Goal: Task Accomplishment & Management: Manage account settings

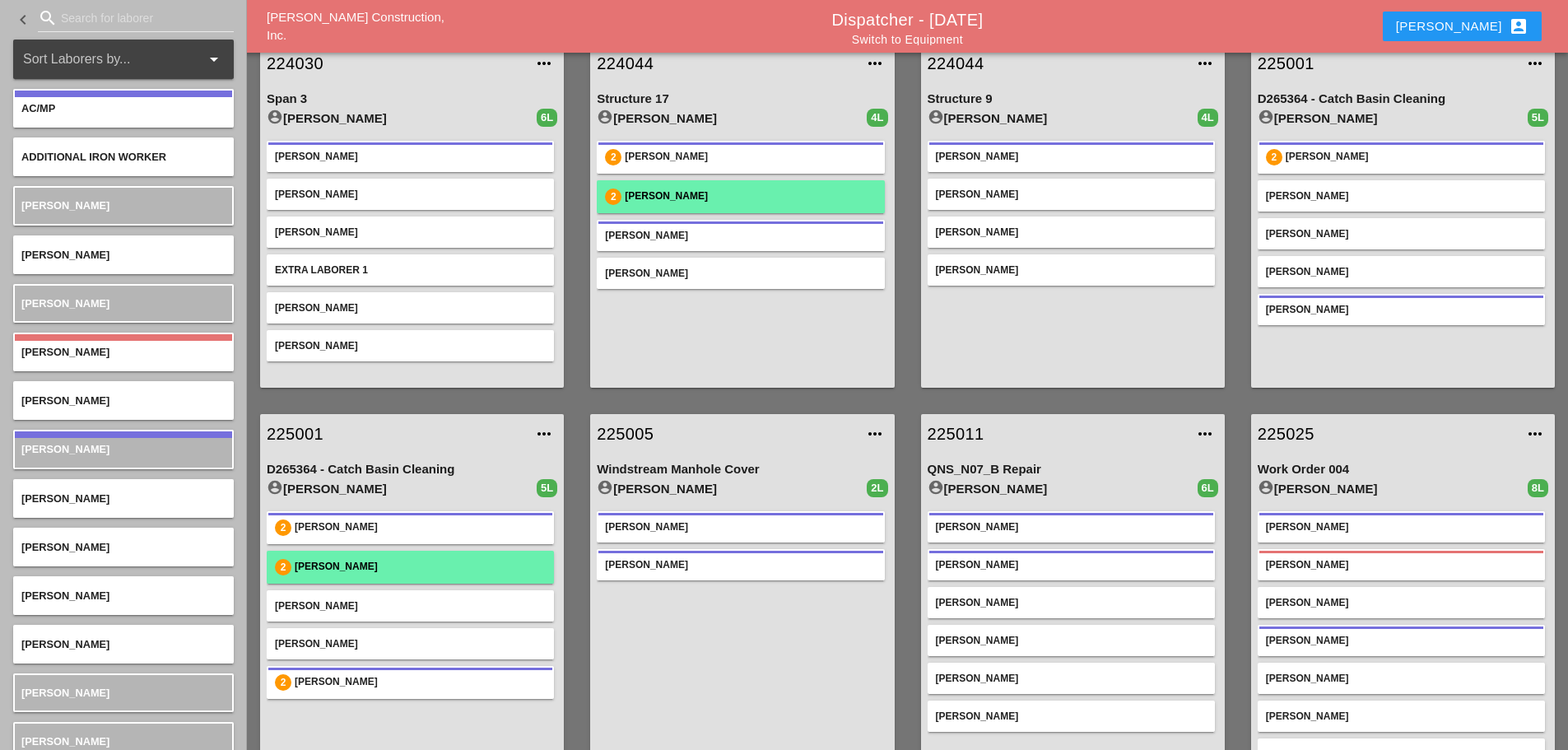
scroll to position [247, 0]
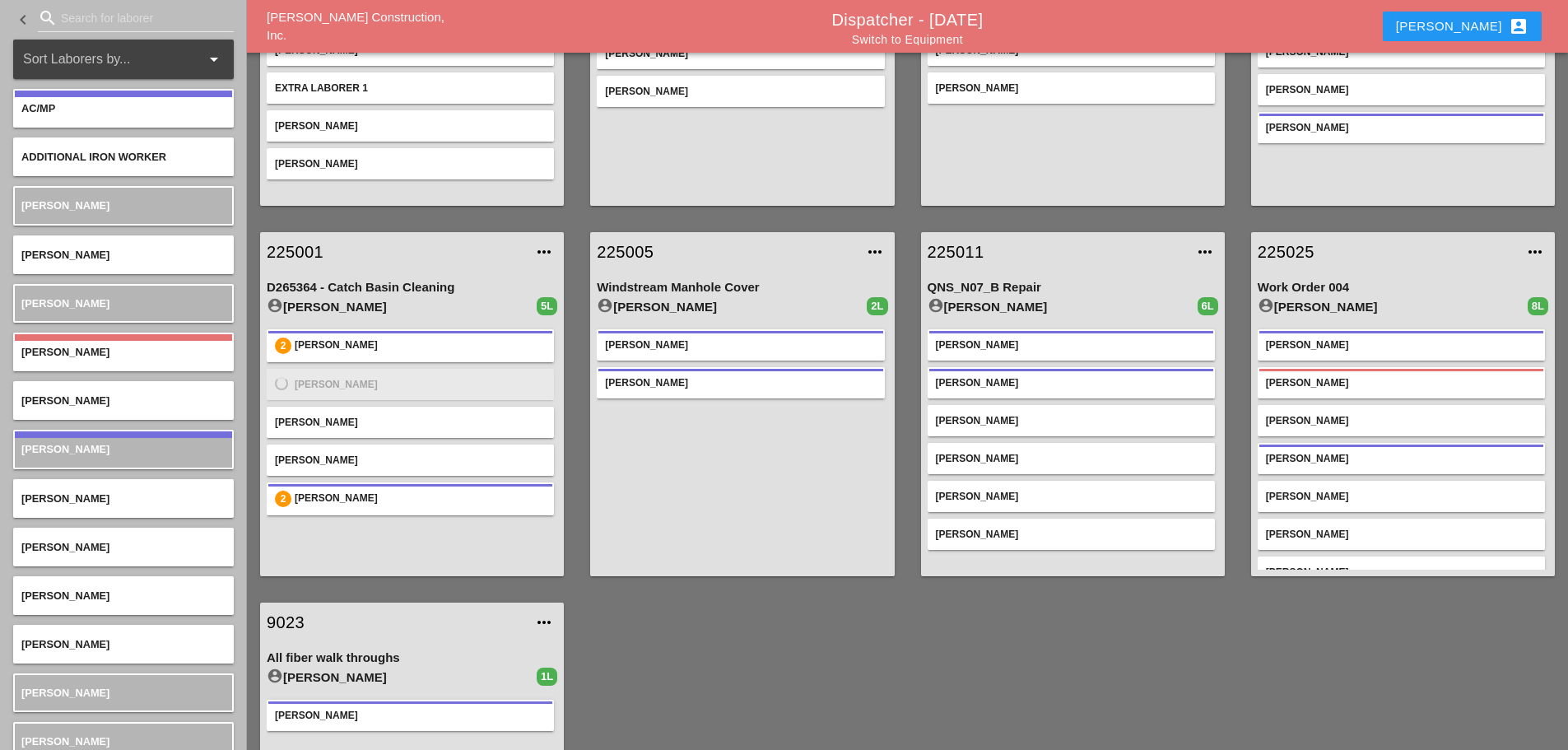
click at [80, 28] on input "Search for laborer" at bounding box center [136, 17] width 150 height 26
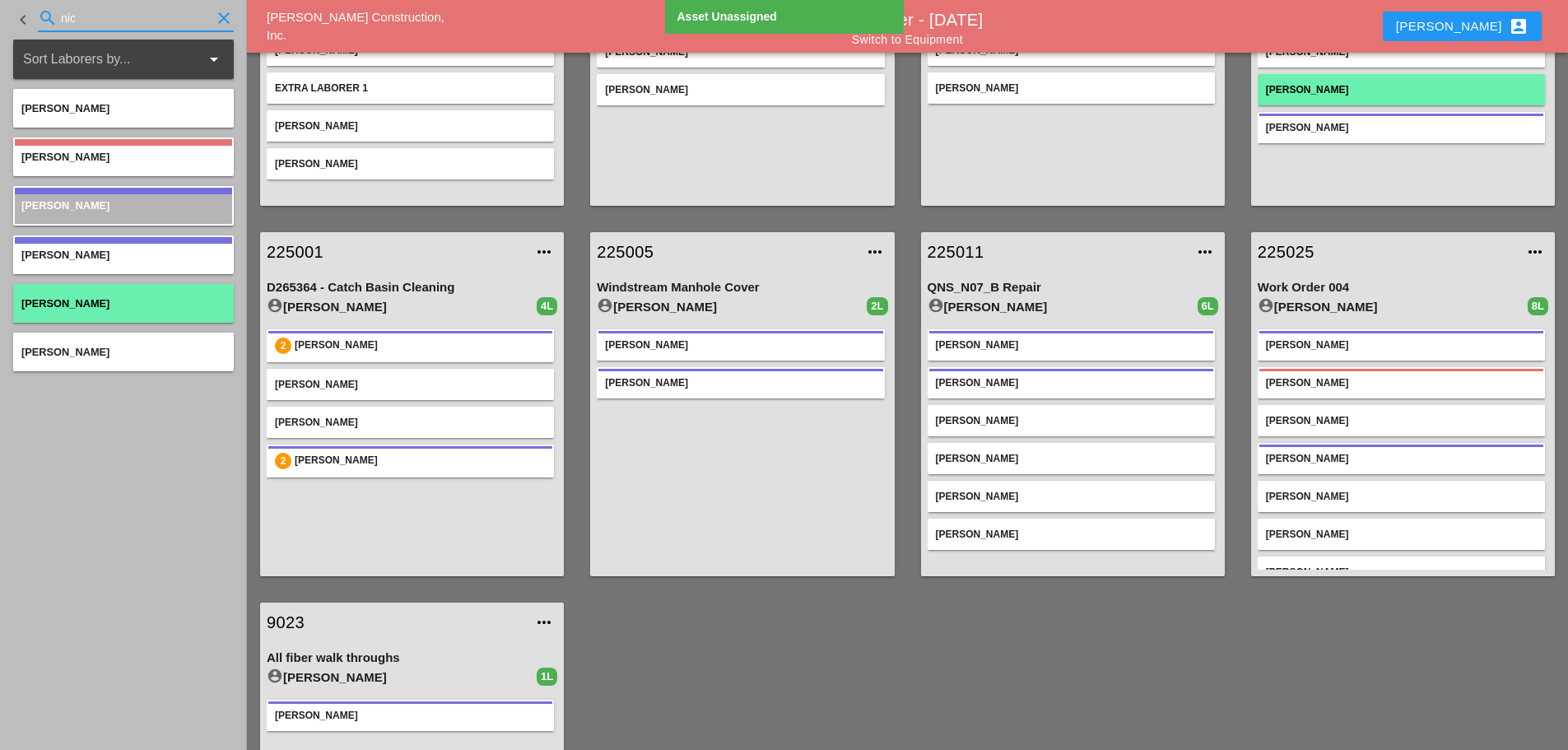
type input "nic"
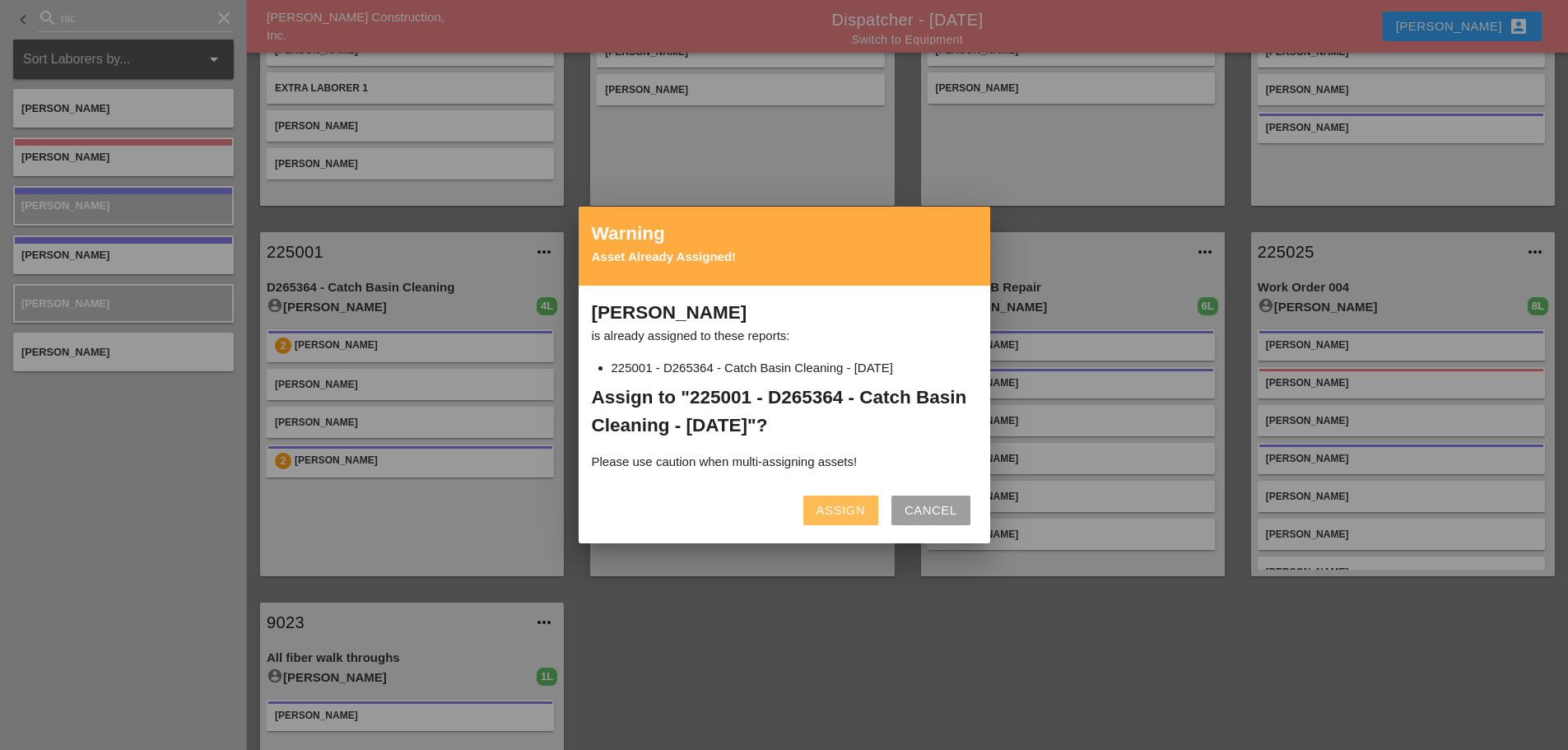
click at [837, 501] on div "Assign" at bounding box center [840, 510] width 49 height 18
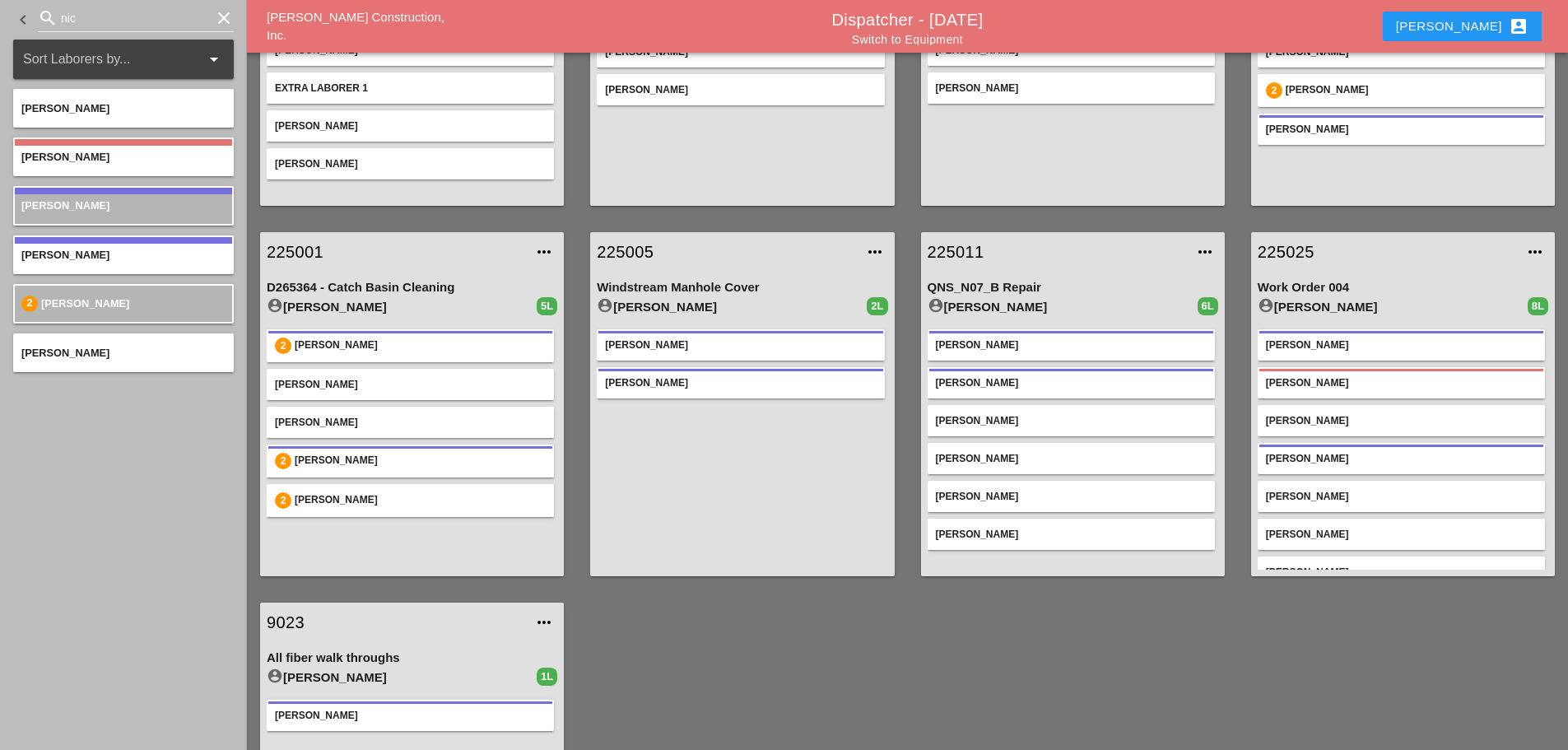
click at [230, 14] on icon "clear" at bounding box center [223, 17] width 19 height 19
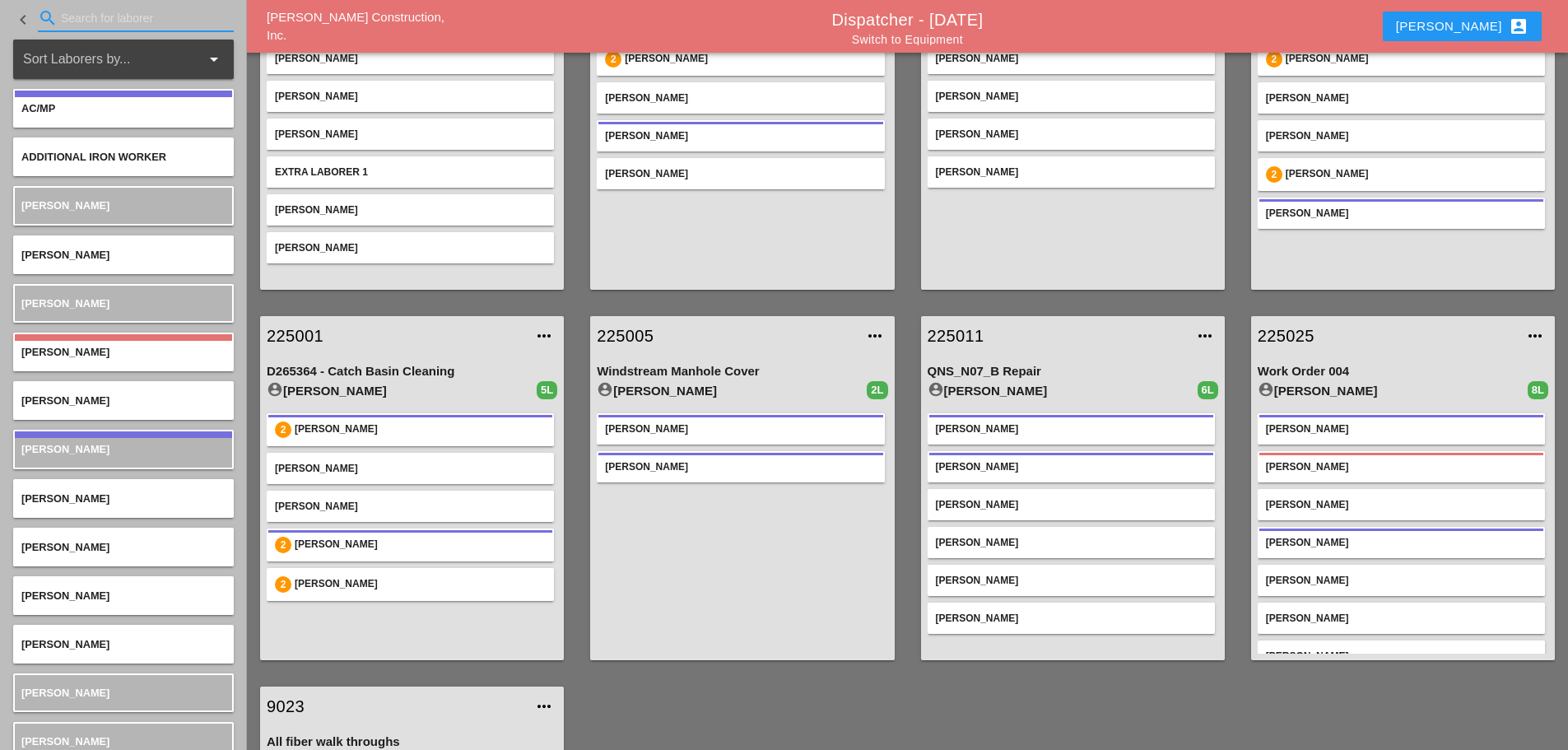
scroll to position [0, 0]
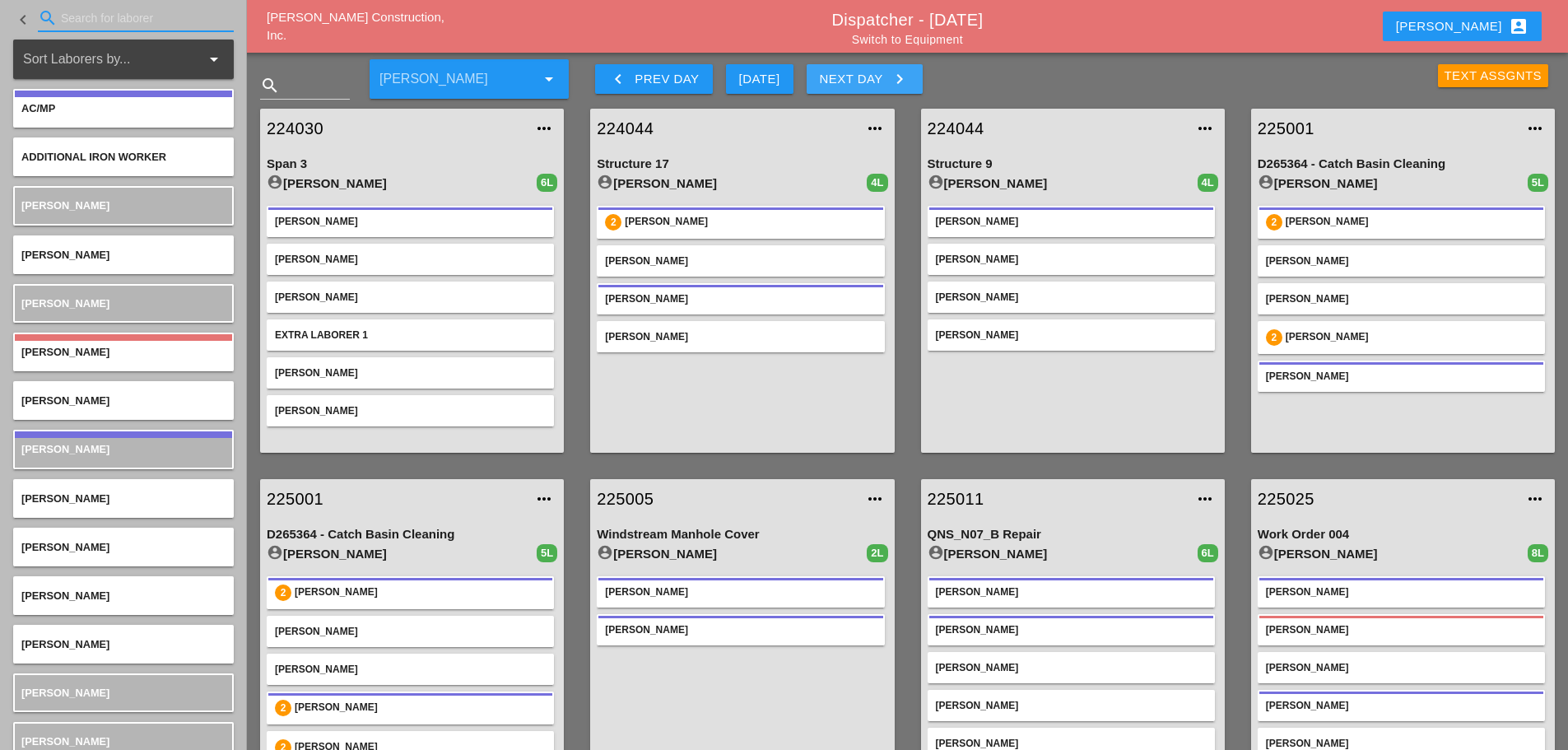
click at [899, 71] on icon "keyboard_arrow_right" at bounding box center [900, 79] width 19 height 19
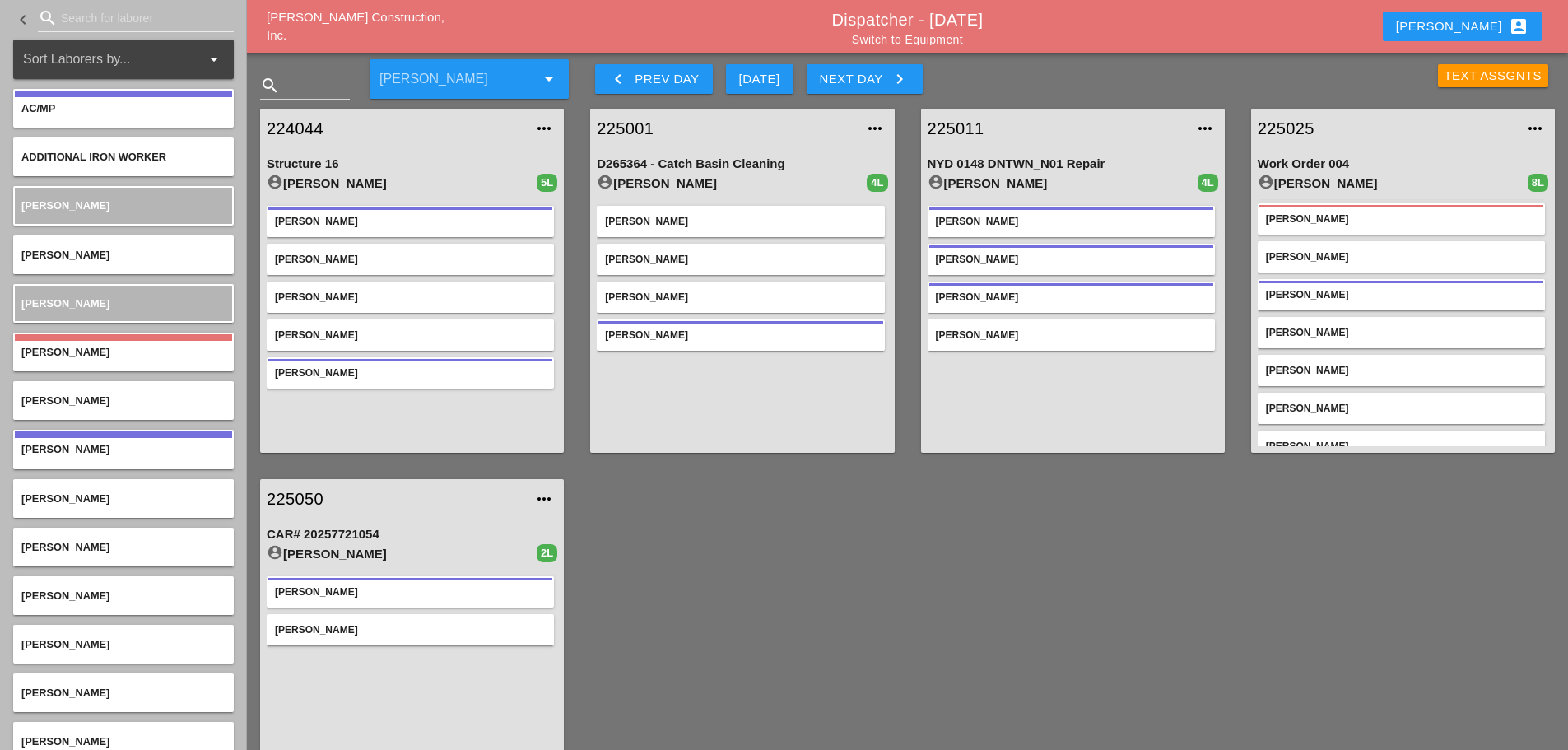
scroll to position [62, 0]
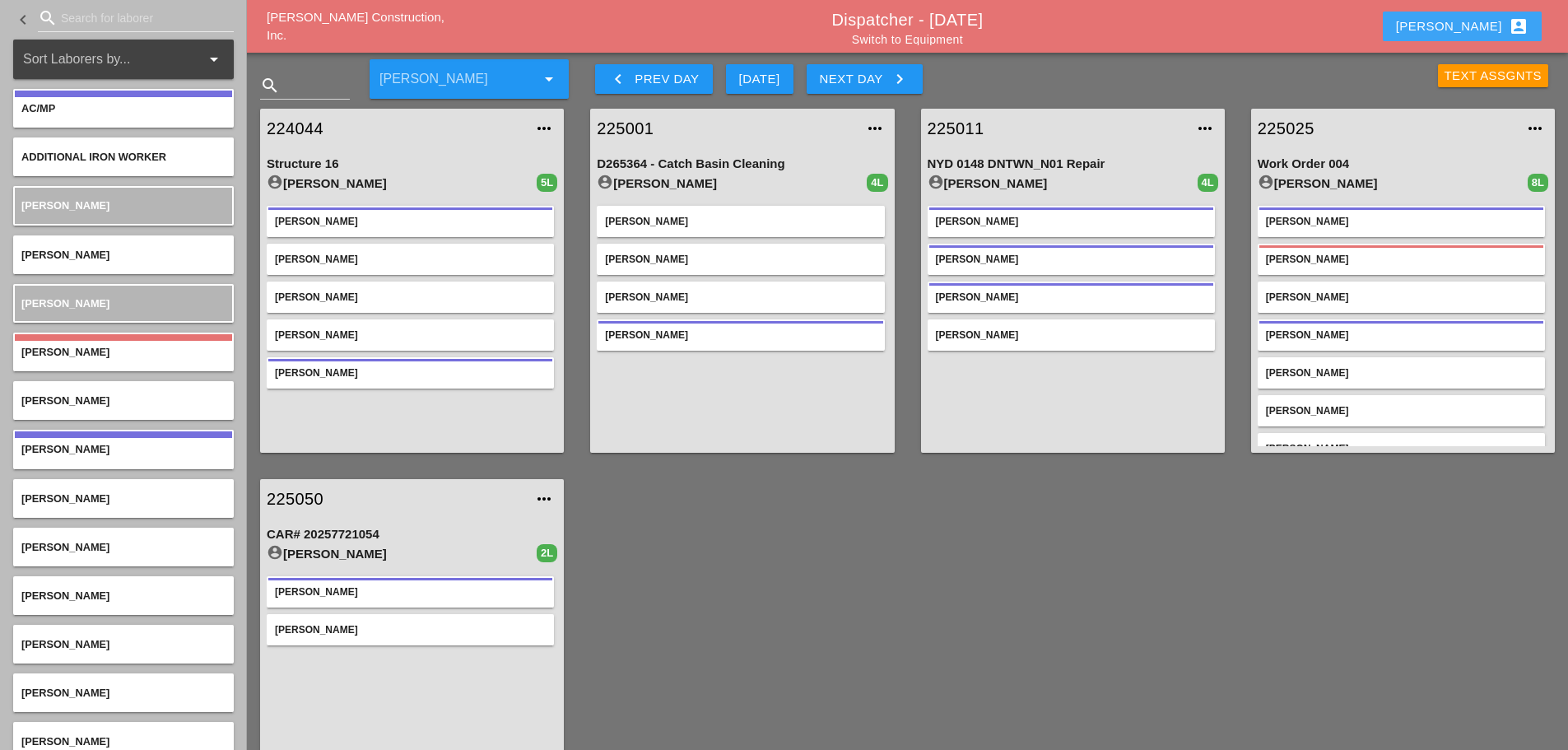
click at [1477, 14] on button "[PERSON_NAME] account_box" at bounding box center [1461, 26] width 158 height 29
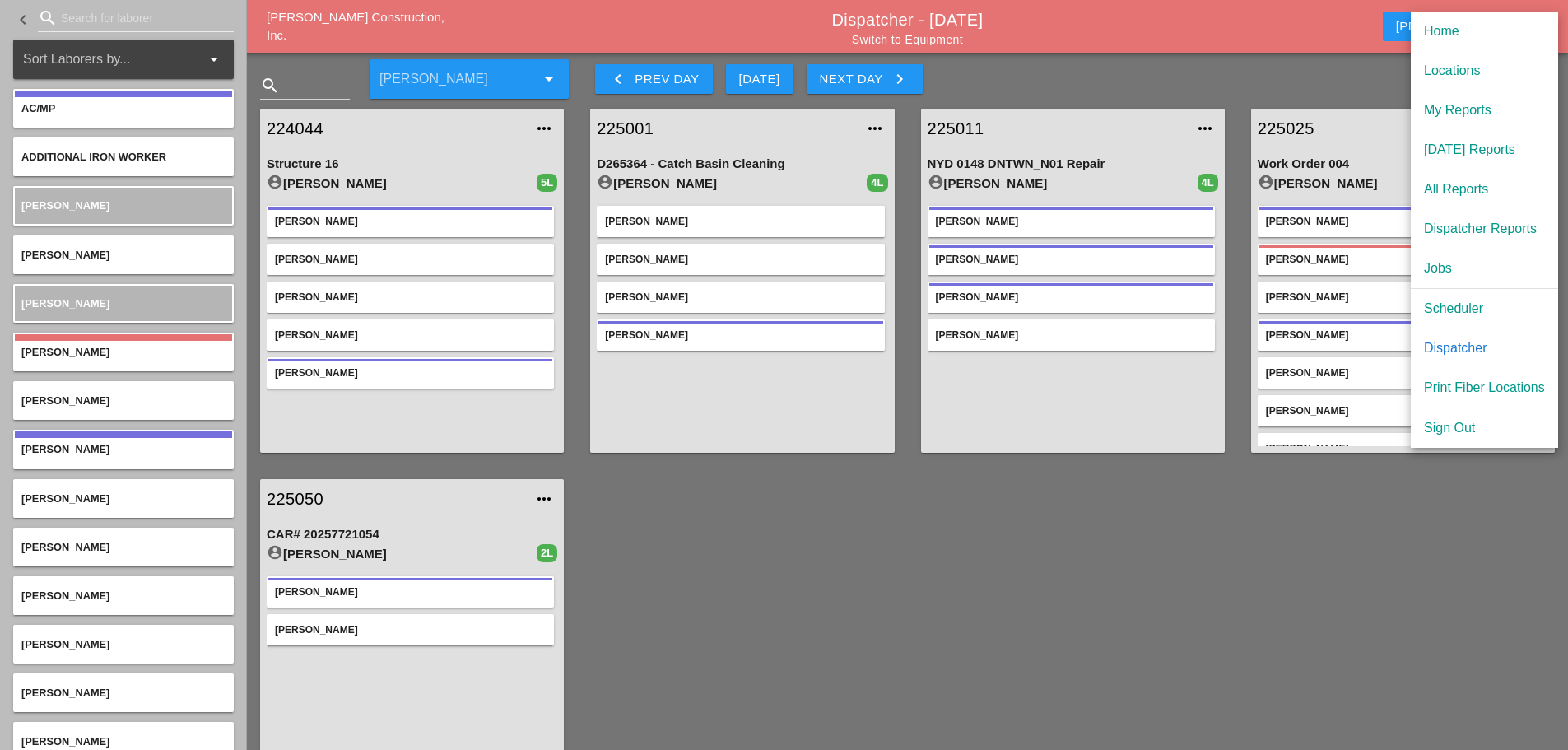
click at [1467, 308] on div "Scheduler" at bounding box center [1483, 308] width 121 height 19
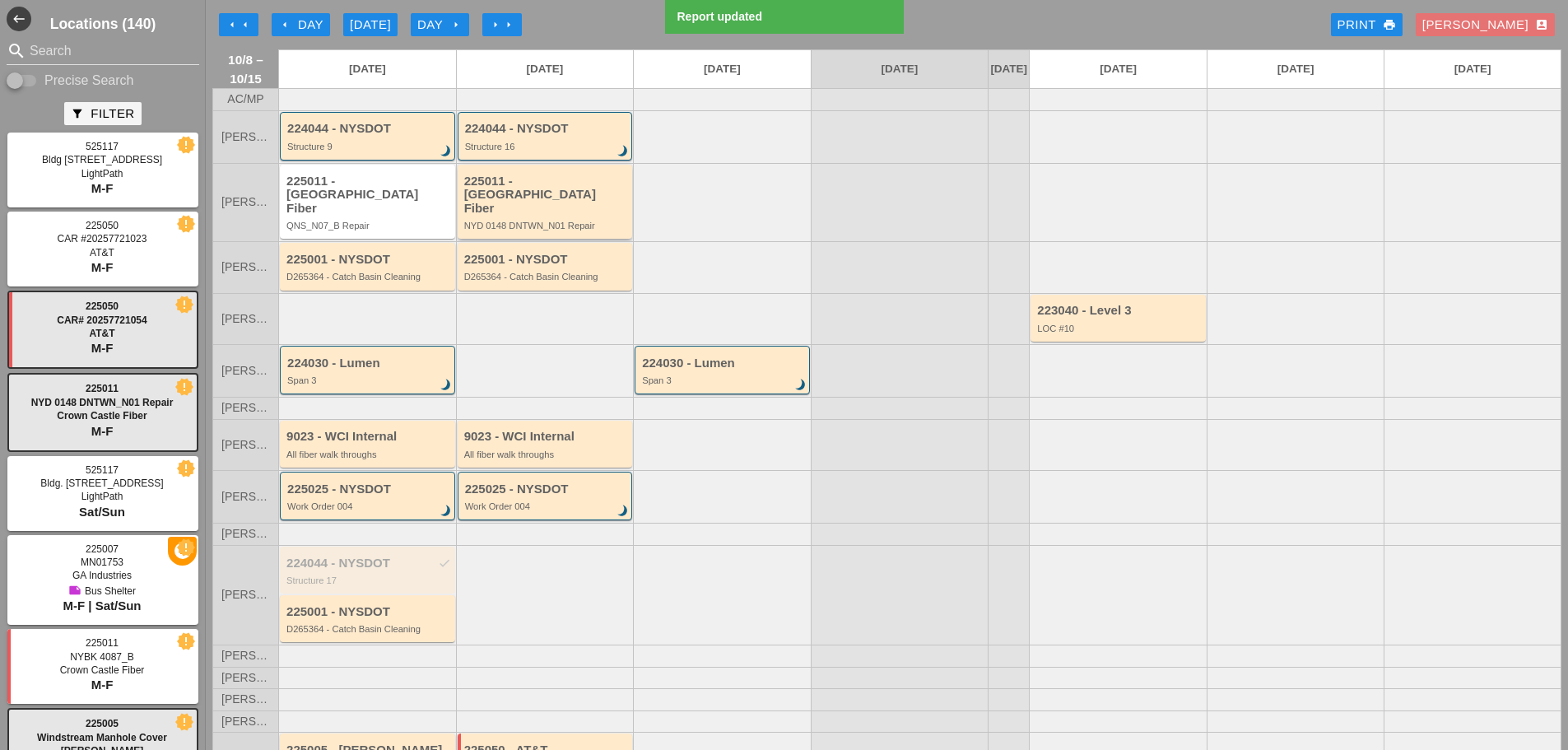
click at [532, 223] on div "NYD 0148 DNTWN_N01 Repair" at bounding box center [546, 225] width 164 height 10
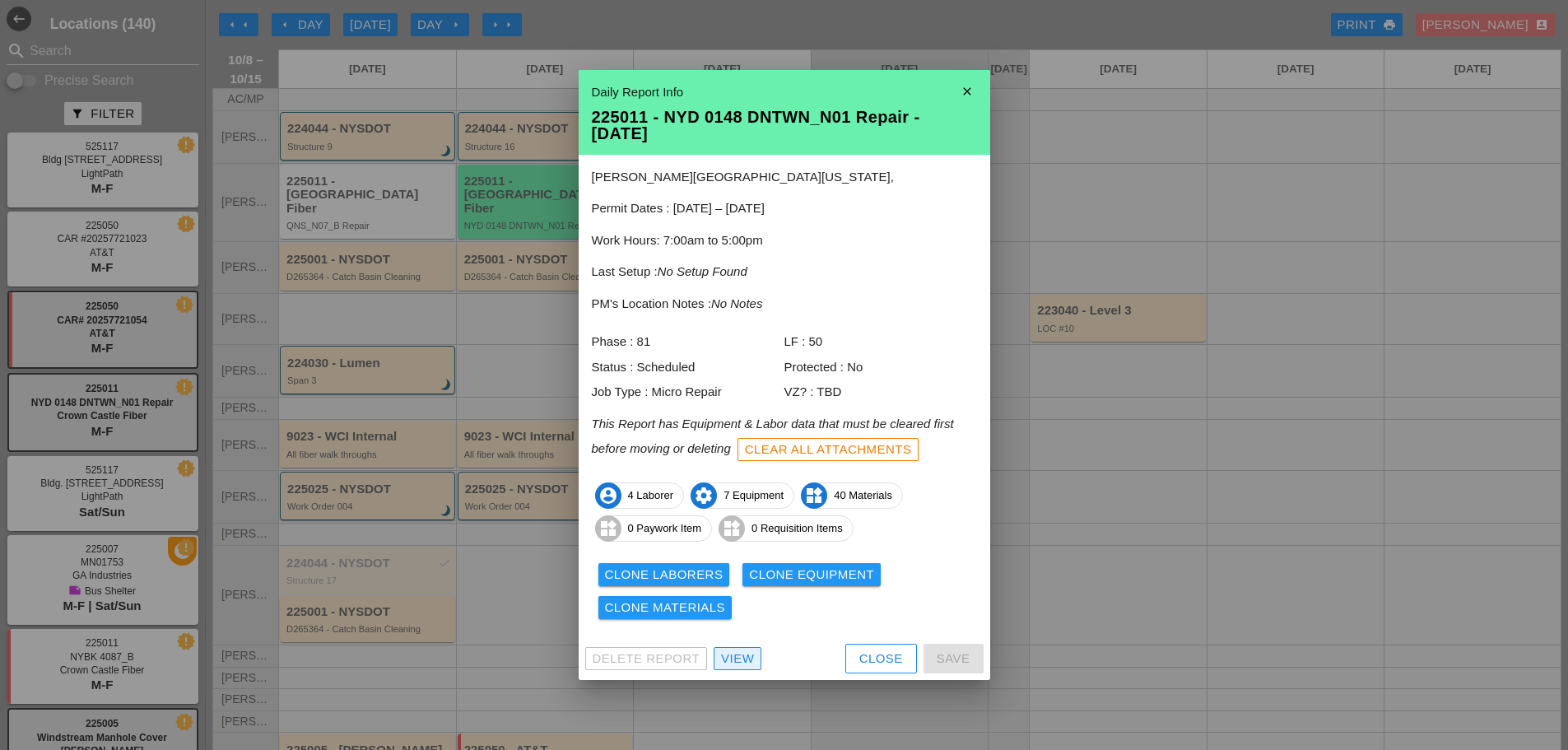
click at [729, 655] on div "View" at bounding box center [737, 658] width 33 height 18
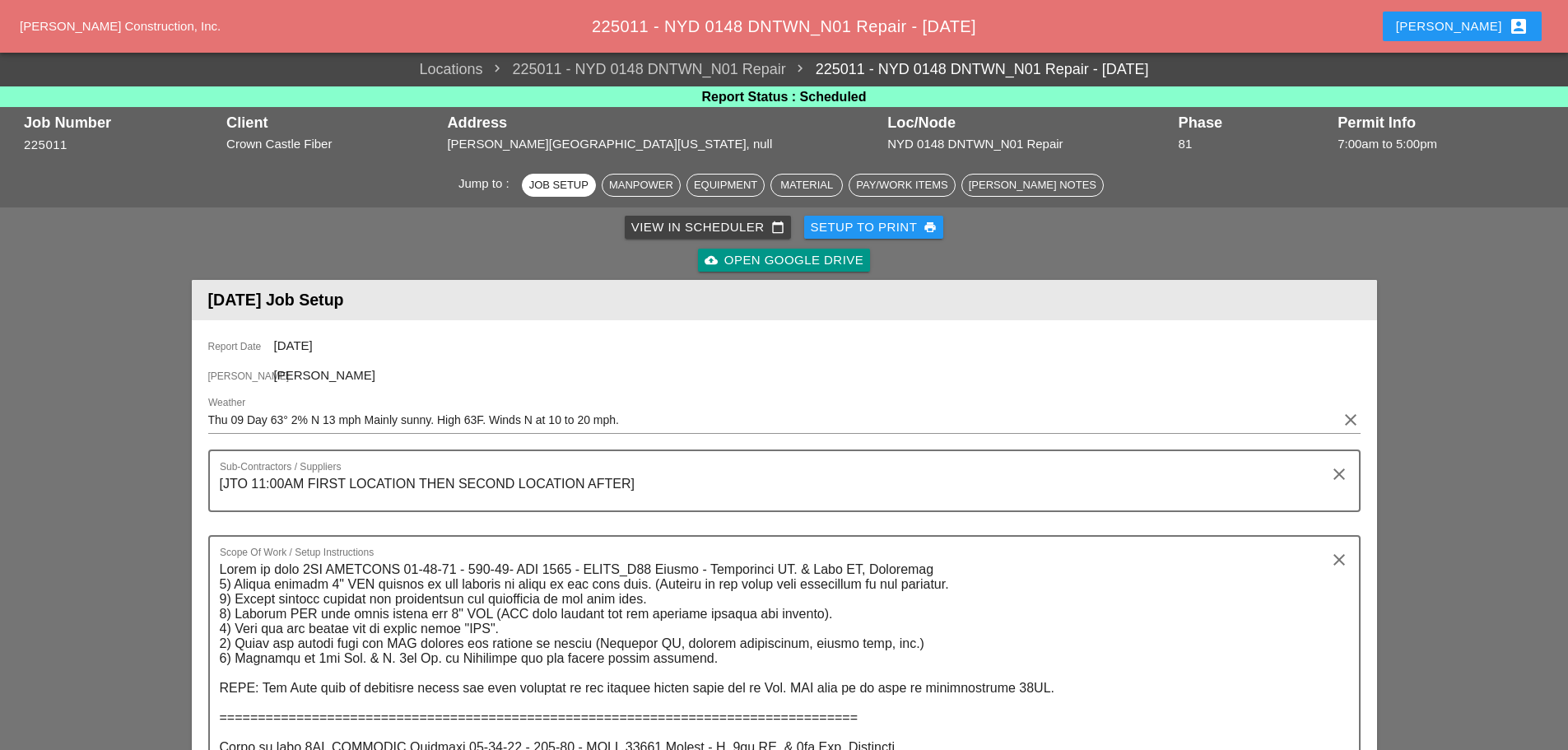
scroll to position [494, 0]
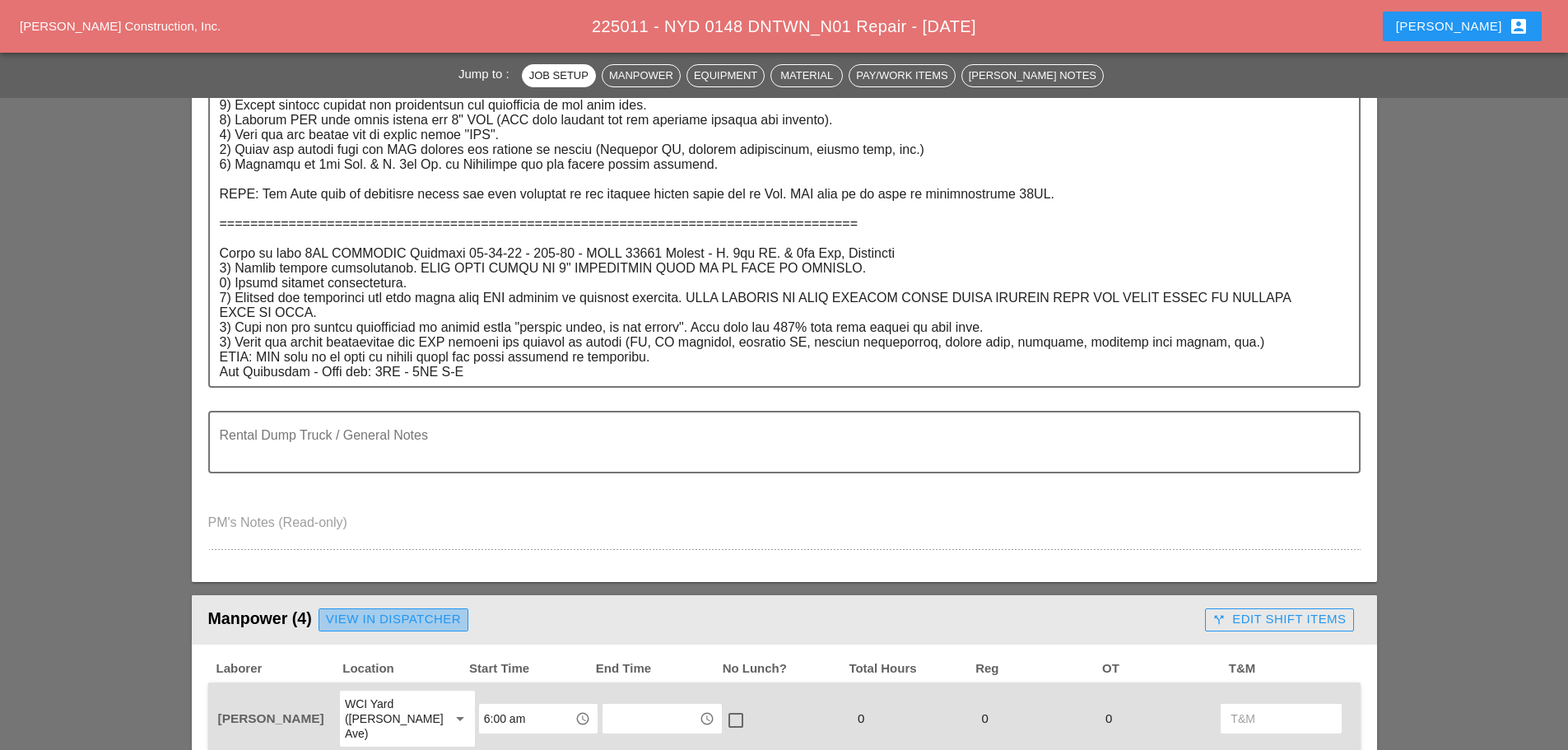
click at [393, 621] on div "View in Dispatcher" at bounding box center [392, 619] width 135 height 18
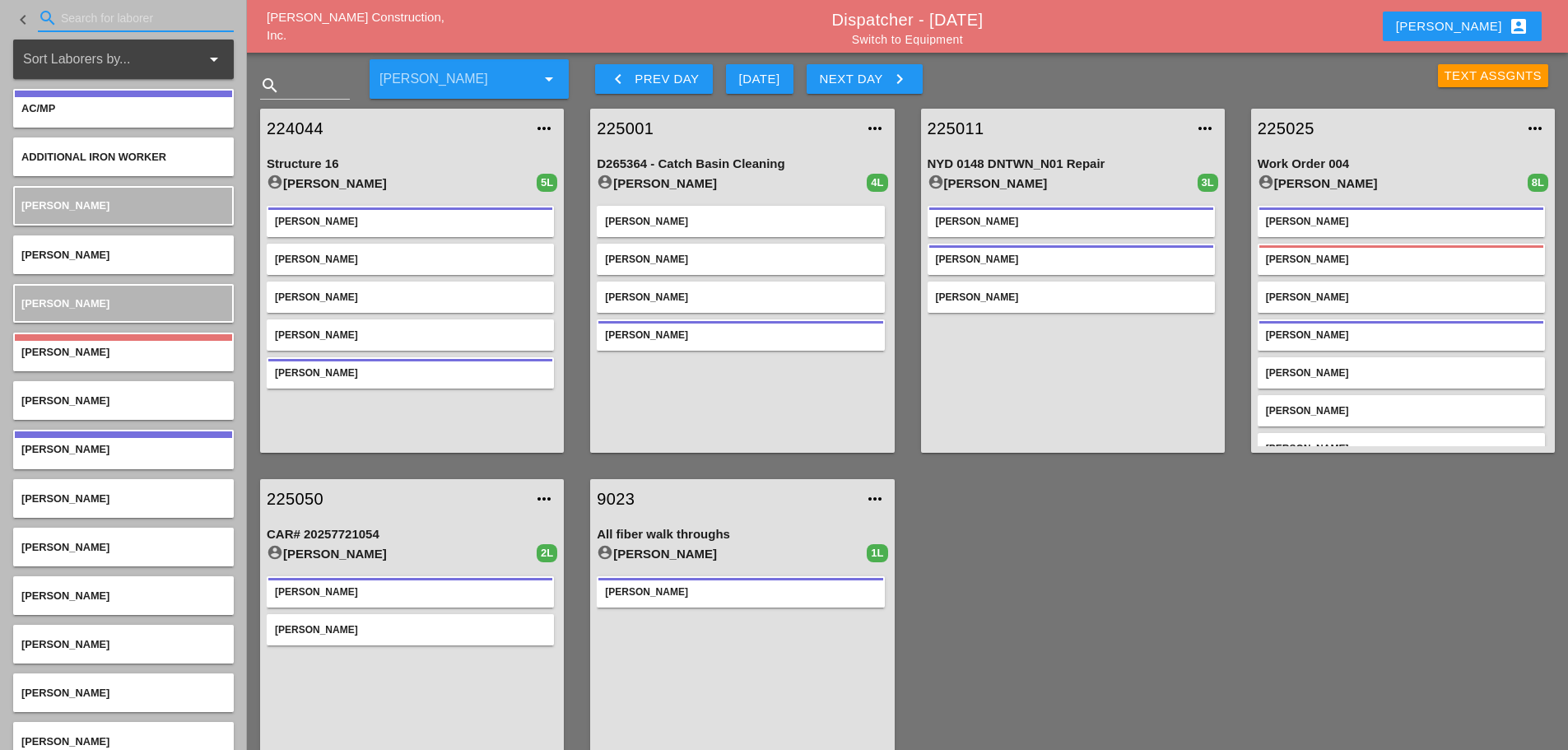
click at [90, 22] on input "Search for laborer" at bounding box center [136, 17] width 150 height 26
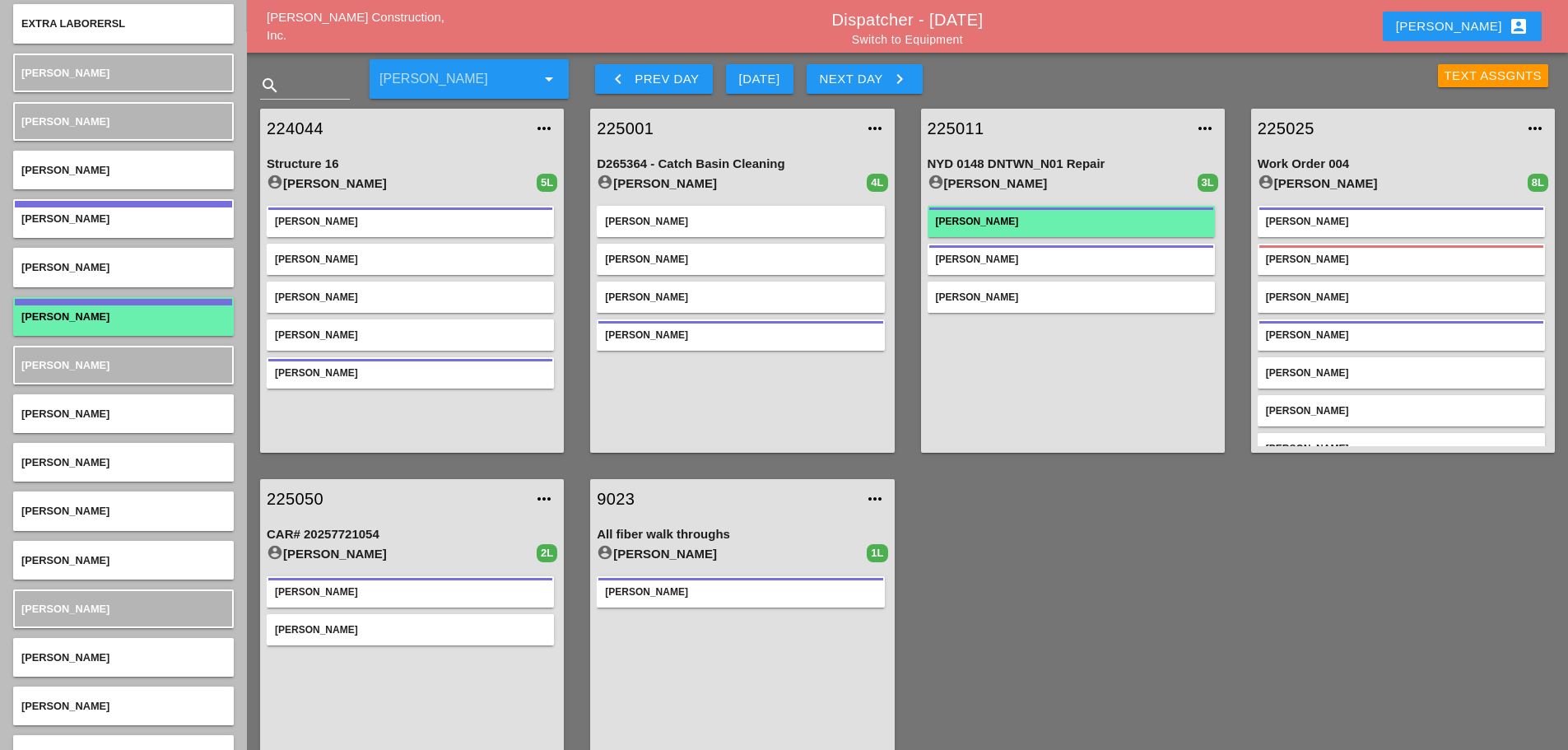
scroll to position [988, 0]
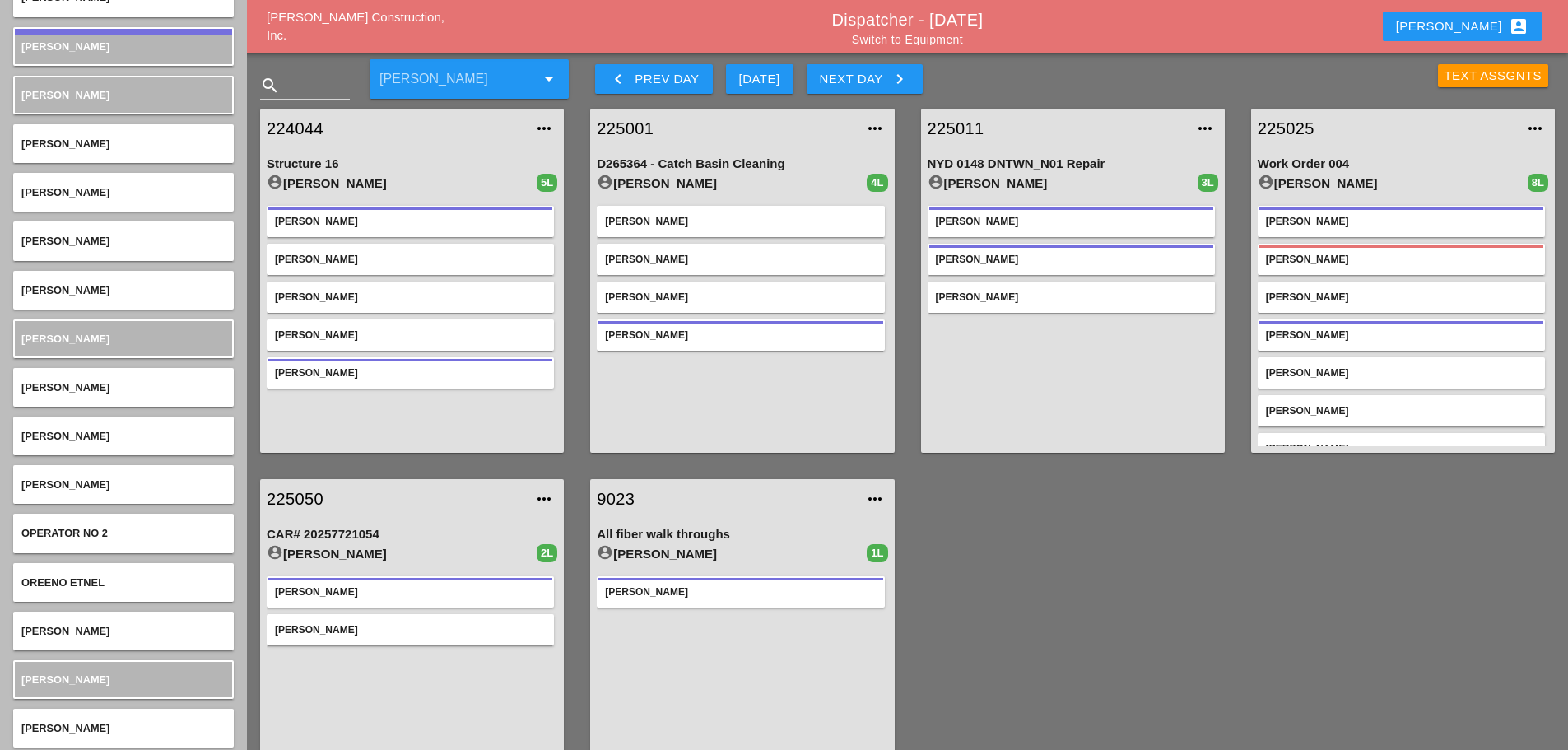
type input "or"
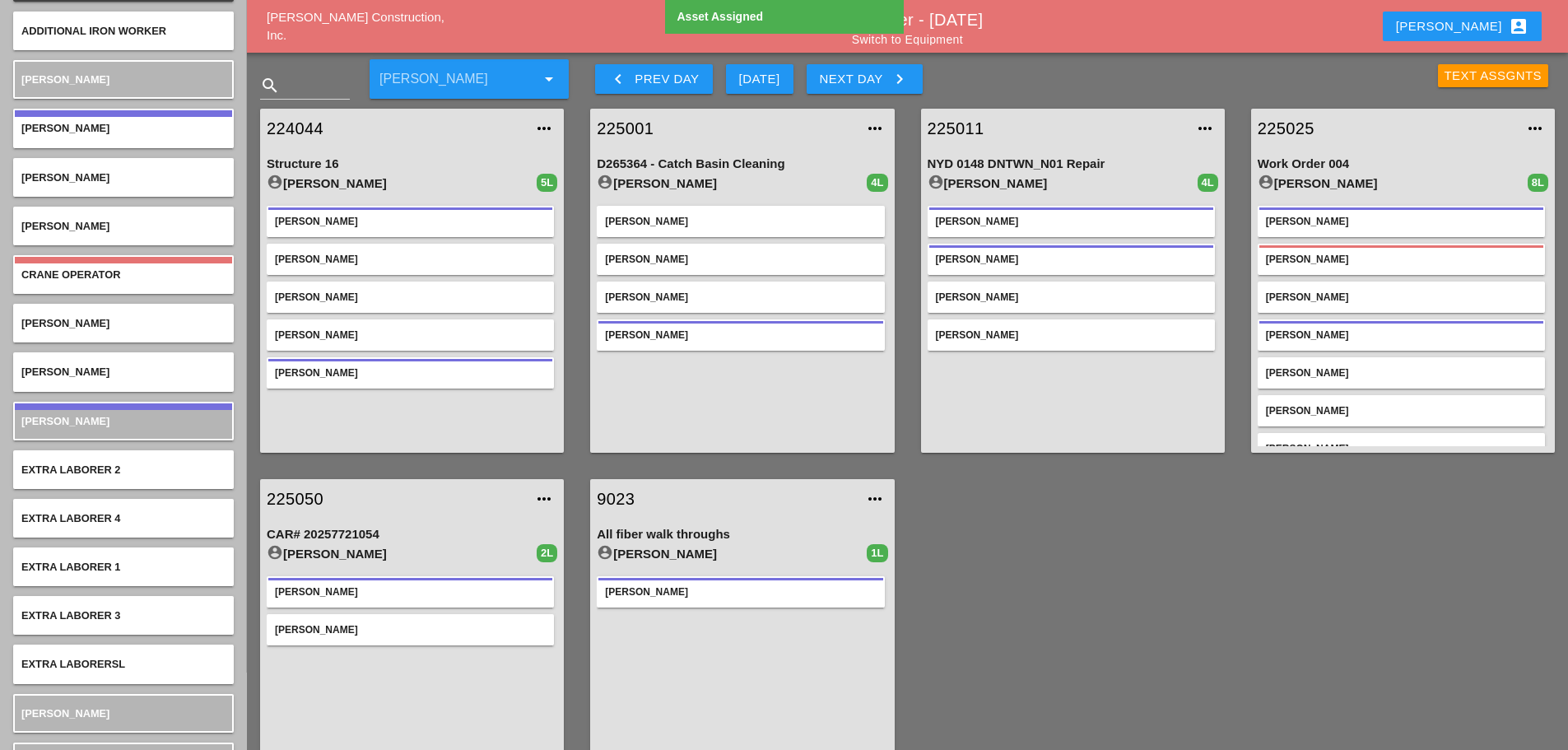
scroll to position [0, 0]
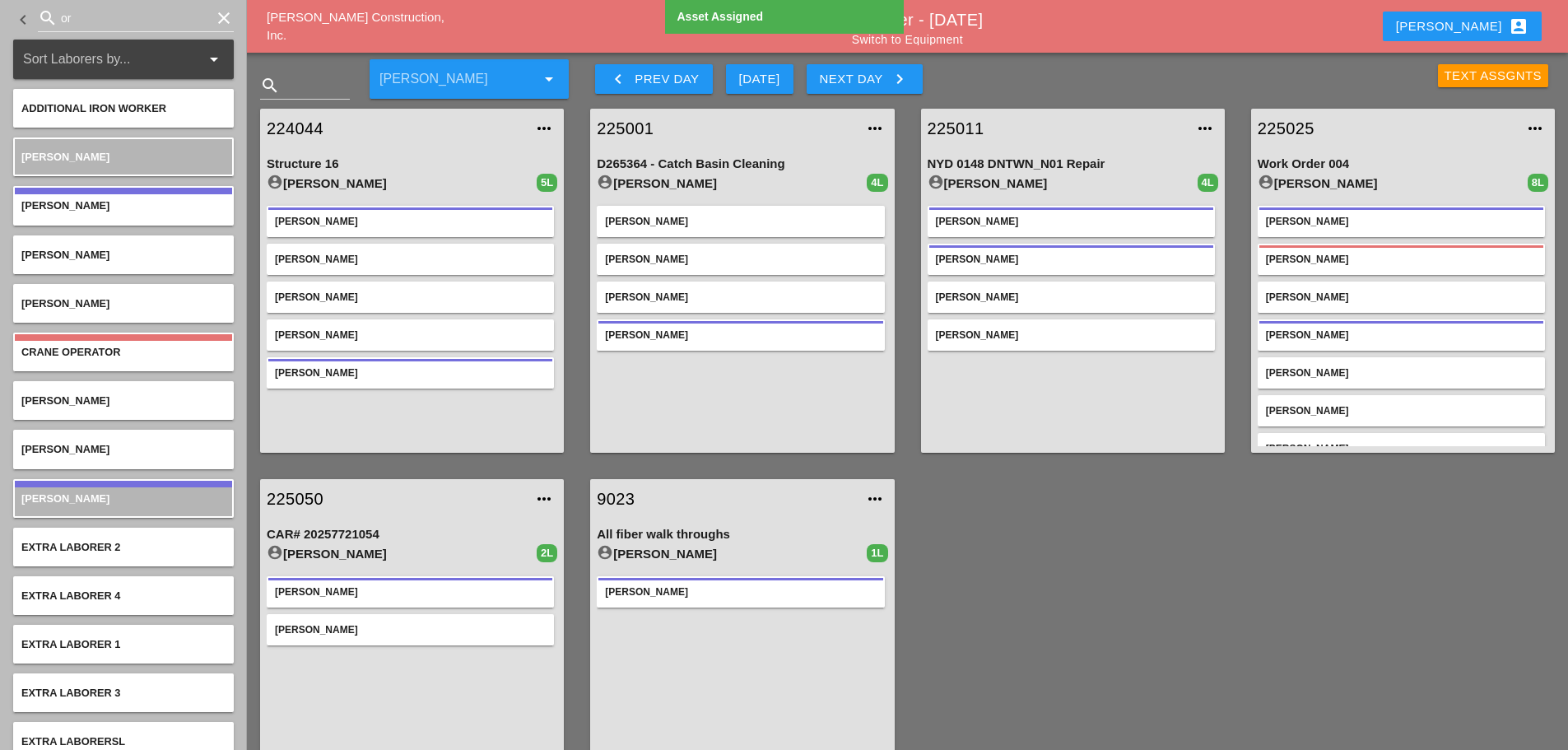
click at [219, 14] on icon "clear" at bounding box center [223, 17] width 19 height 19
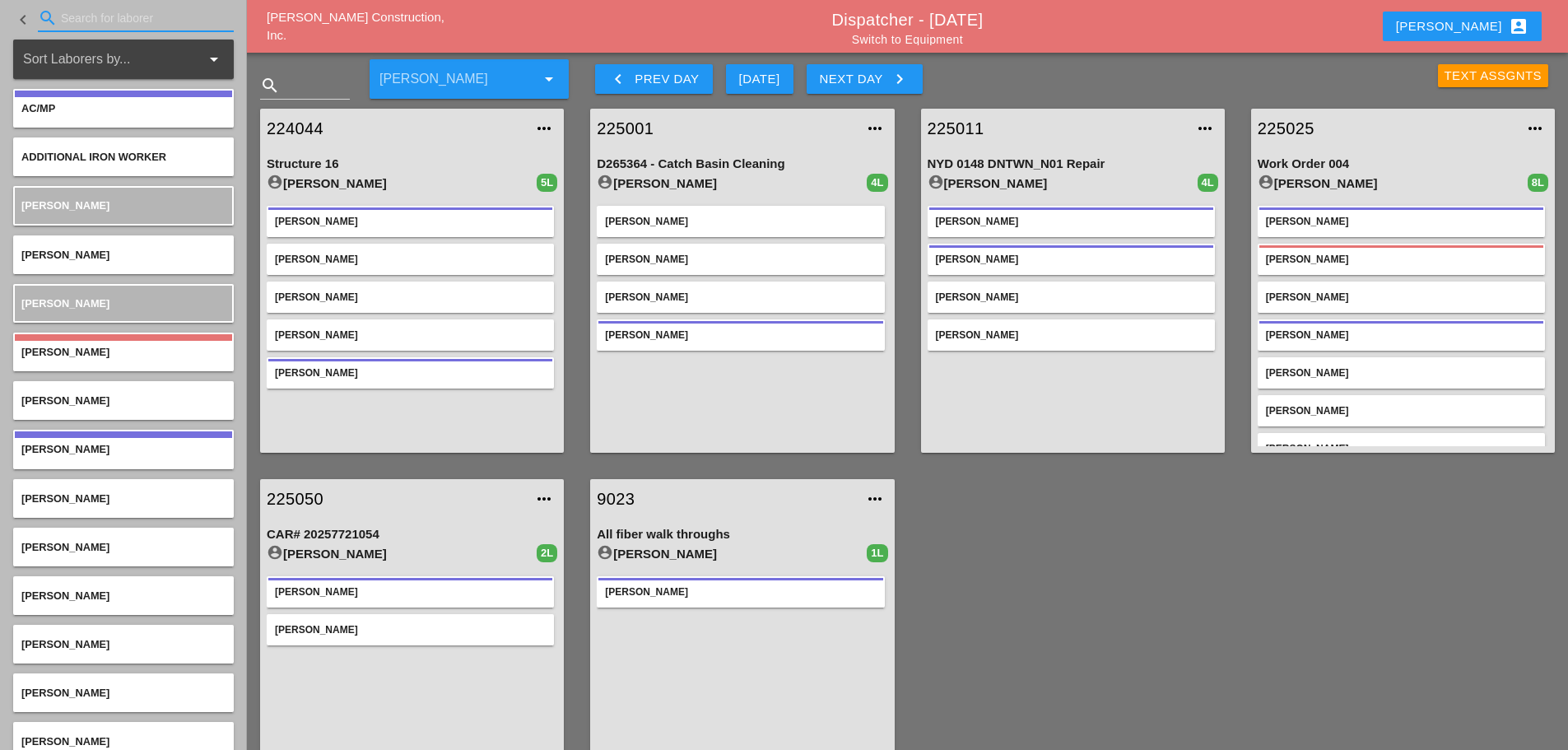
click at [957, 125] on link "225011" at bounding box center [1056, 127] width 257 height 24
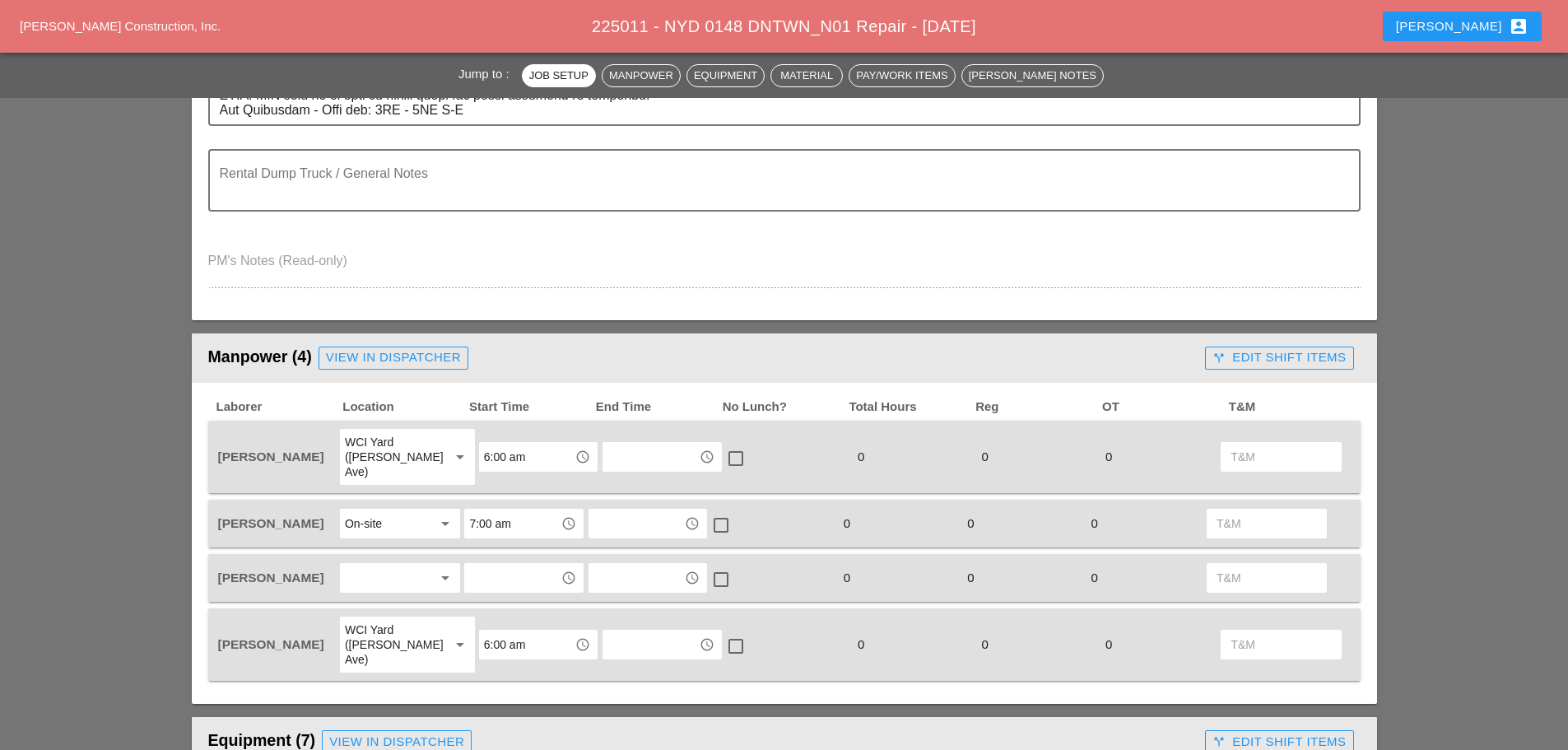
scroll to position [823, 0]
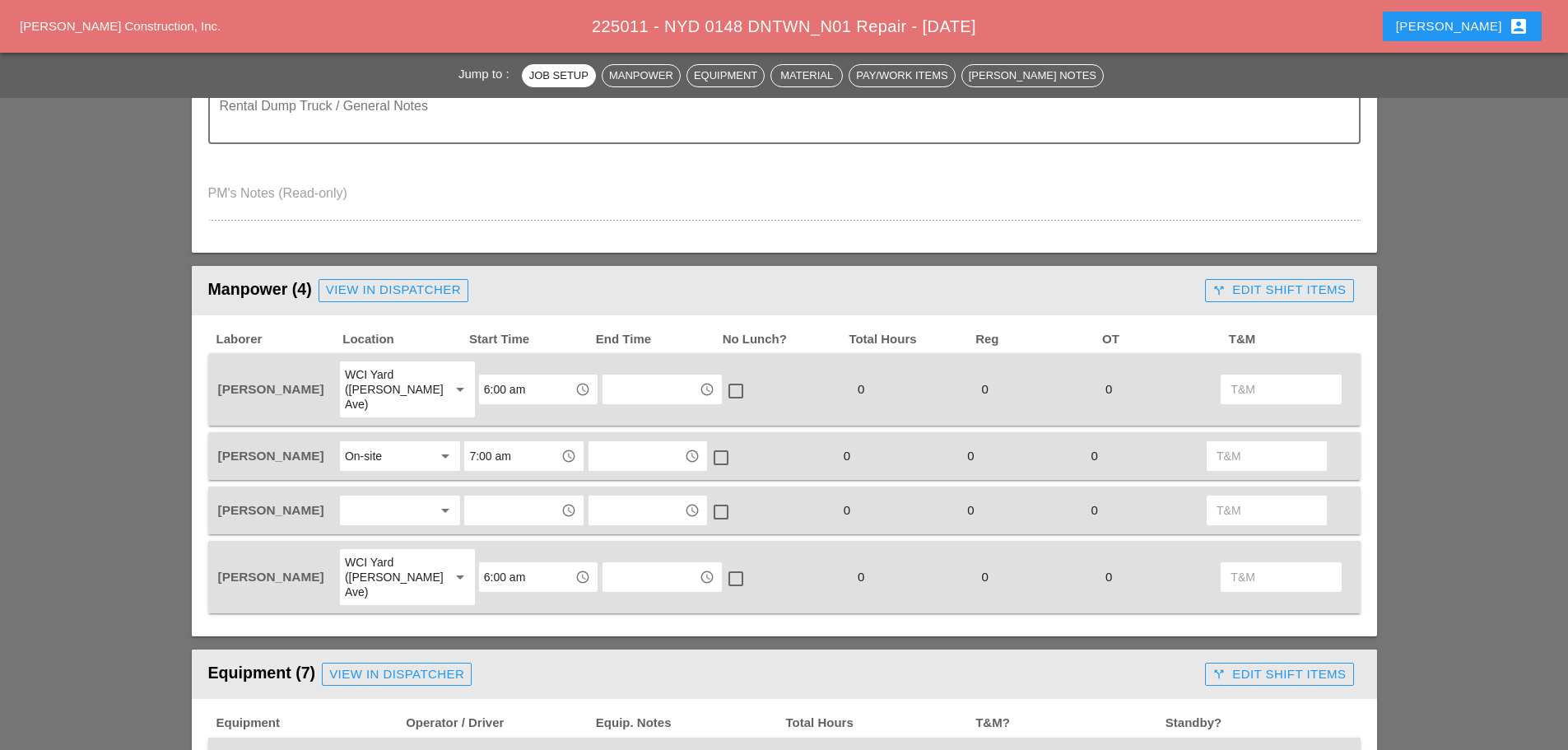
click at [385, 497] on div at bounding box center [389, 510] width 87 height 26
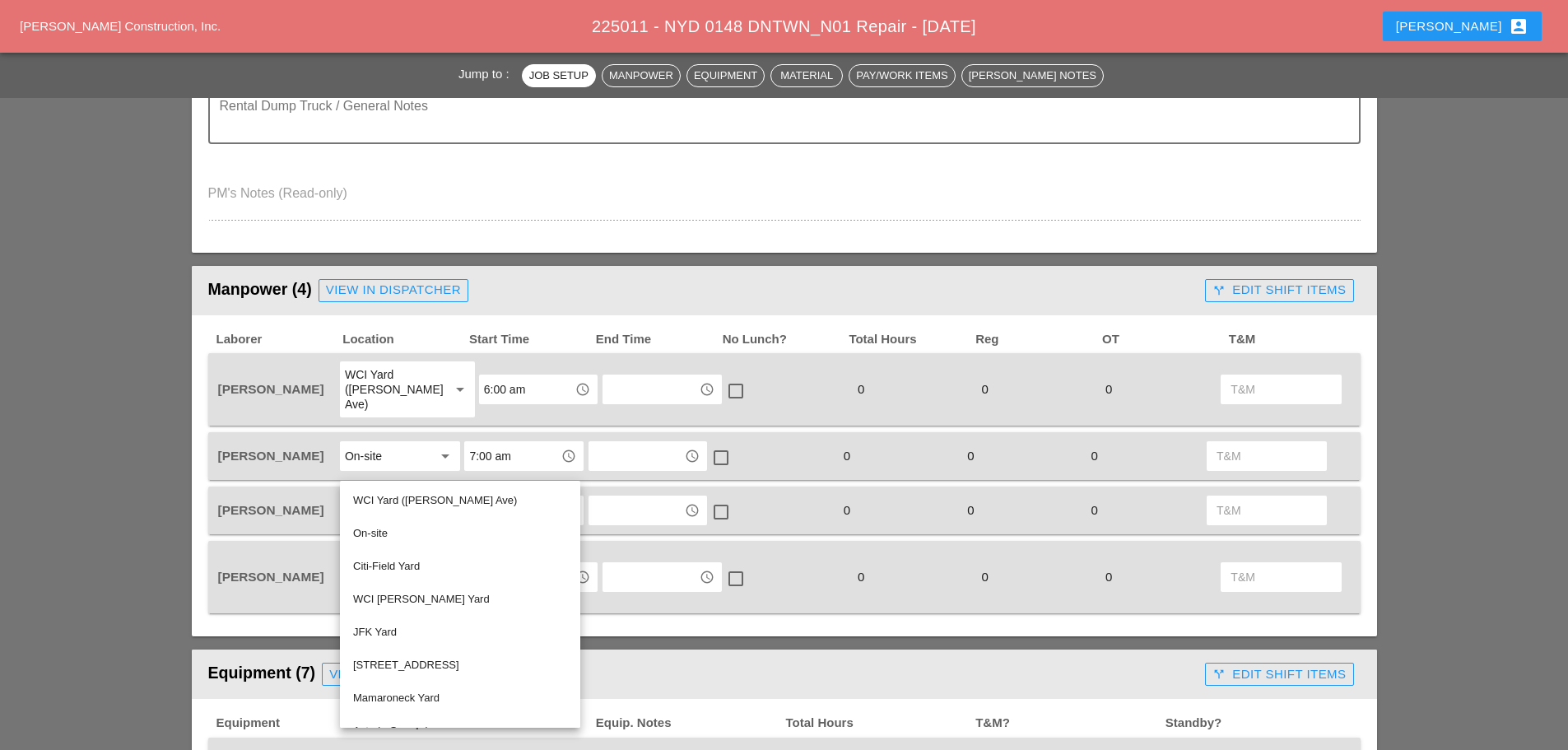
drag, startPoint x: 379, startPoint y: 527, endPoint x: 386, endPoint y: 520, distance: 9.9
click at [380, 528] on div "On-site" at bounding box center [460, 533] width 214 height 19
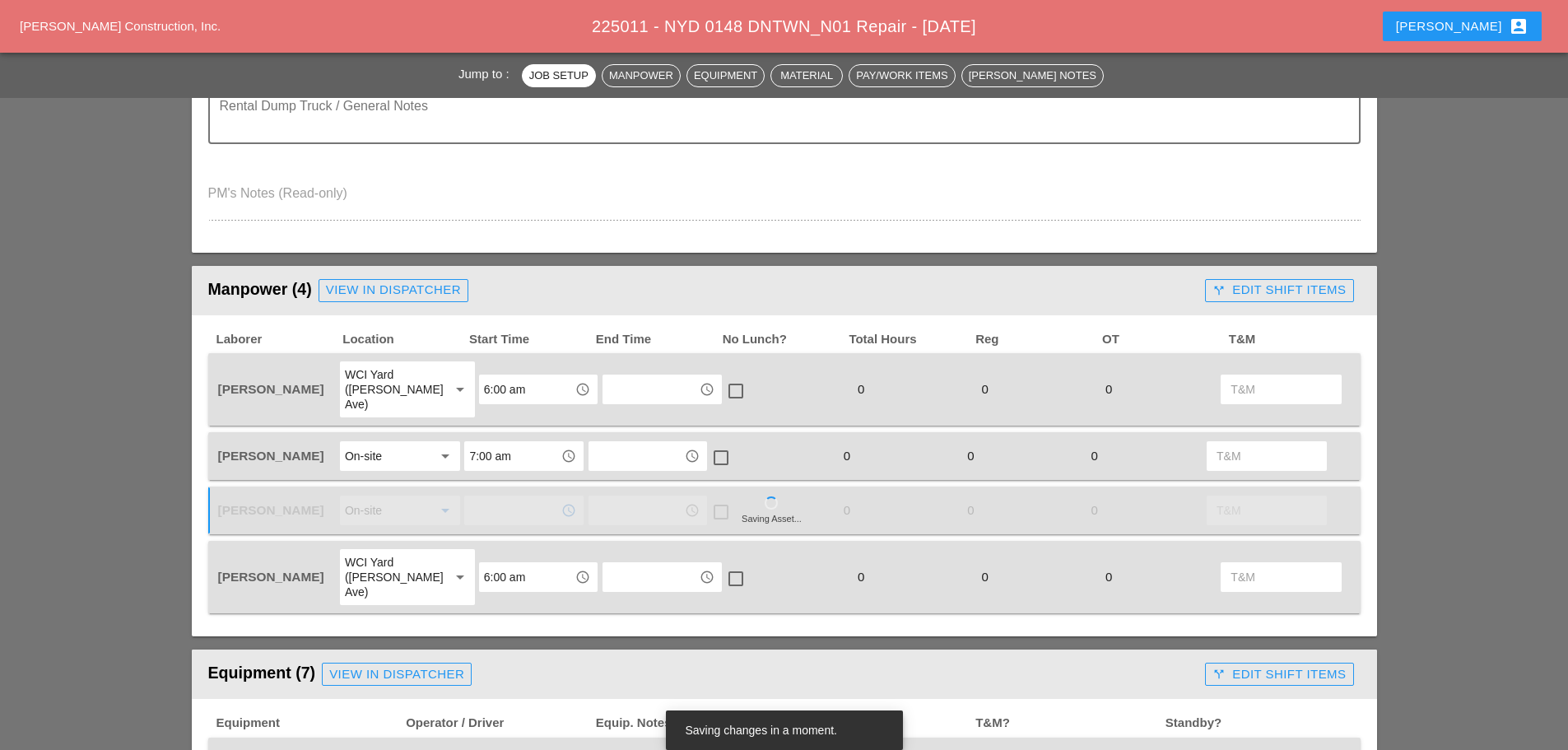
click at [523, 497] on input "text" at bounding box center [512, 510] width 85 height 26
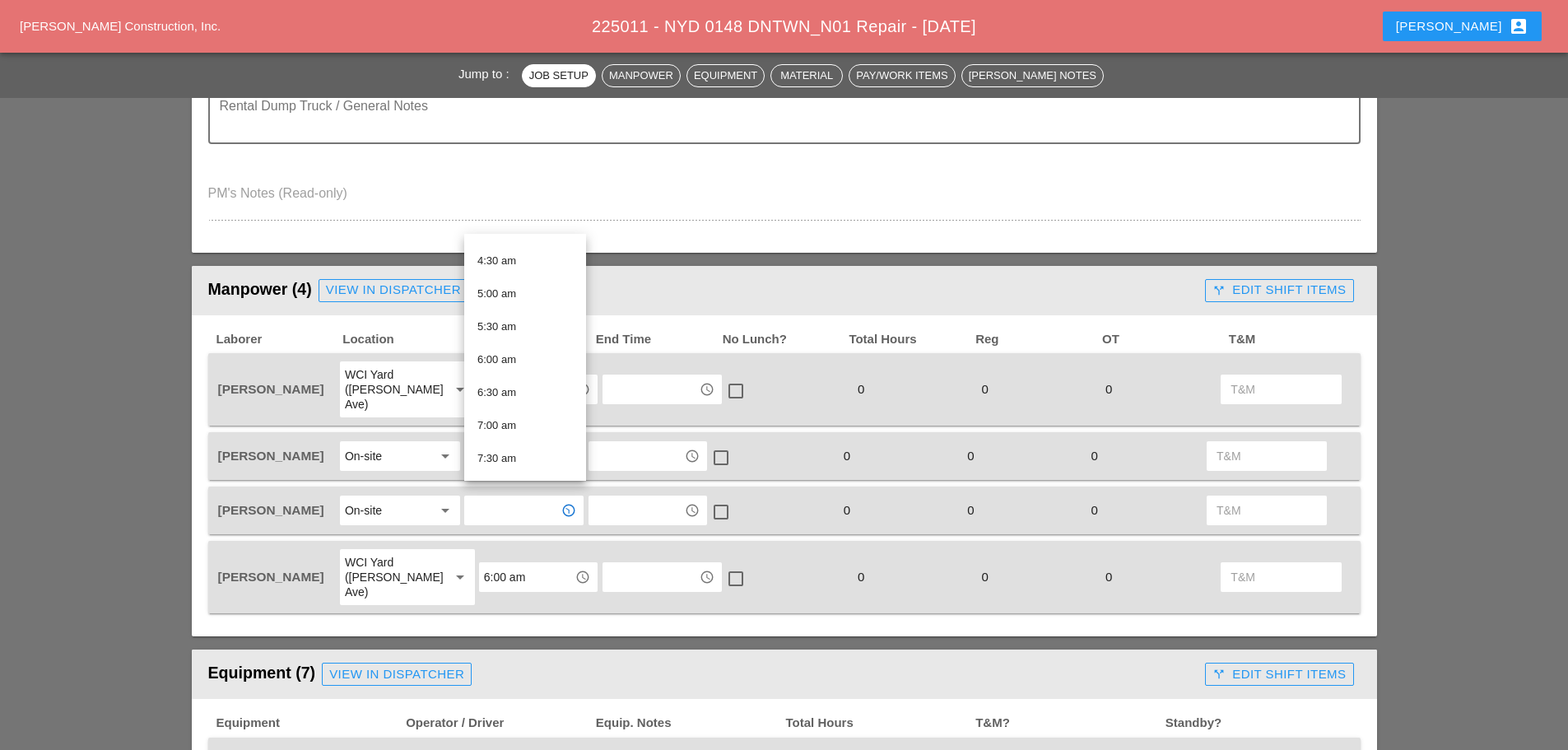
scroll to position [329, 0]
click at [506, 408] on div "7:30 am" at bounding box center [525, 418] width 95 height 19
type input "7:30 am"
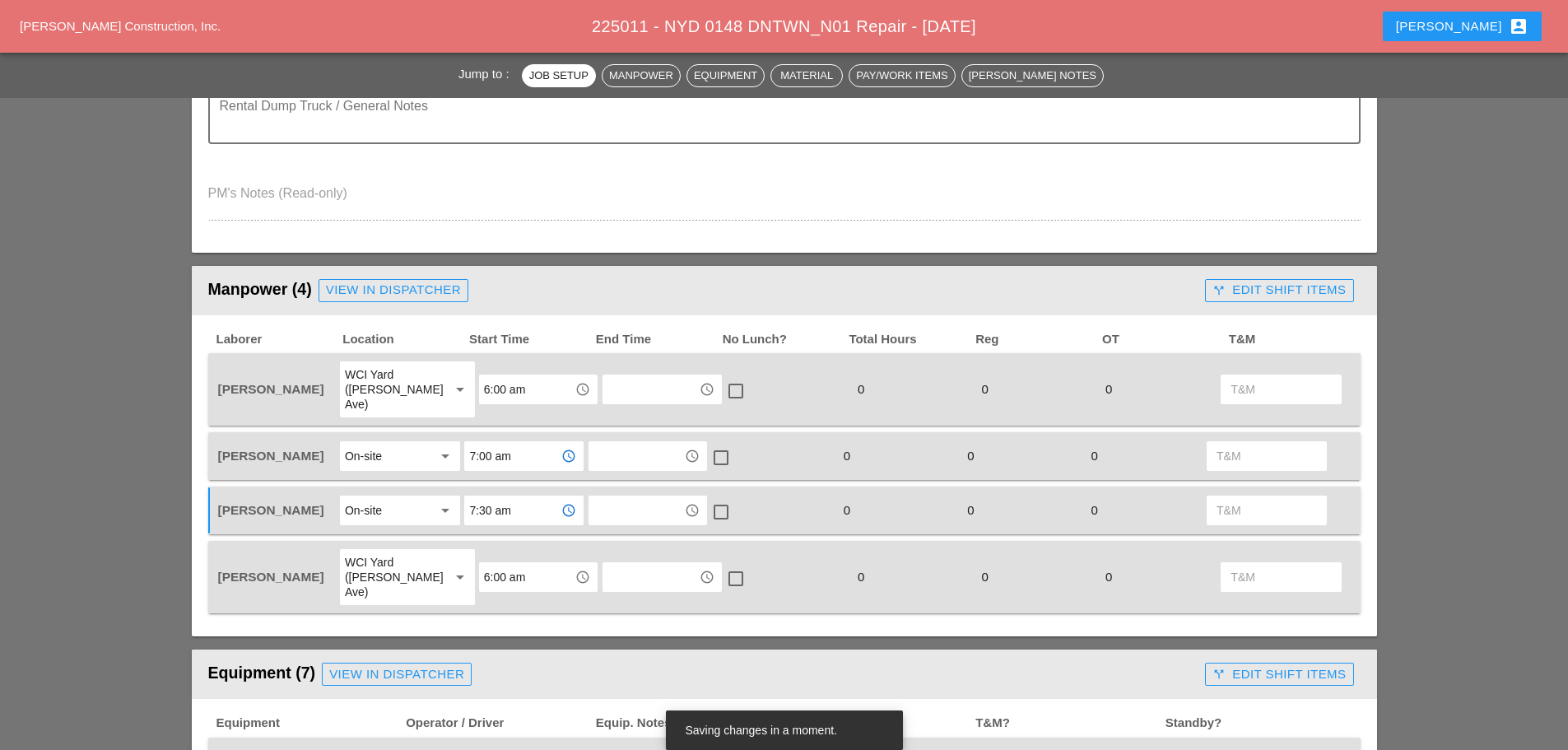
click at [519, 445] on input "7:00 am" at bounding box center [512, 456] width 85 height 26
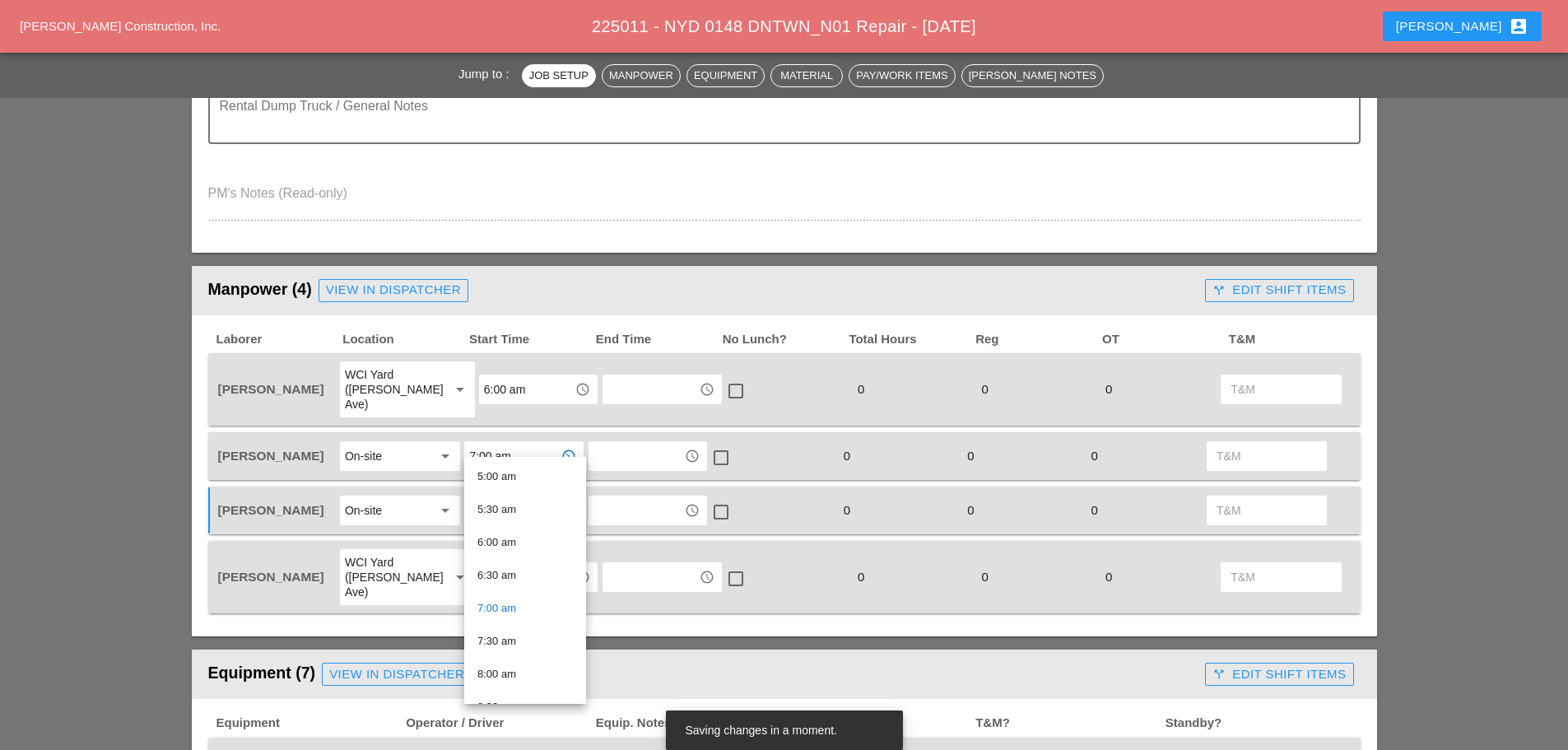
drag, startPoint x: 514, startPoint y: 636, endPoint x: 528, endPoint y: 623, distance: 19.1
click at [521, 631] on div "7:30 am" at bounding box center [525, 641] width 95 height 19
type input "7:30 am"
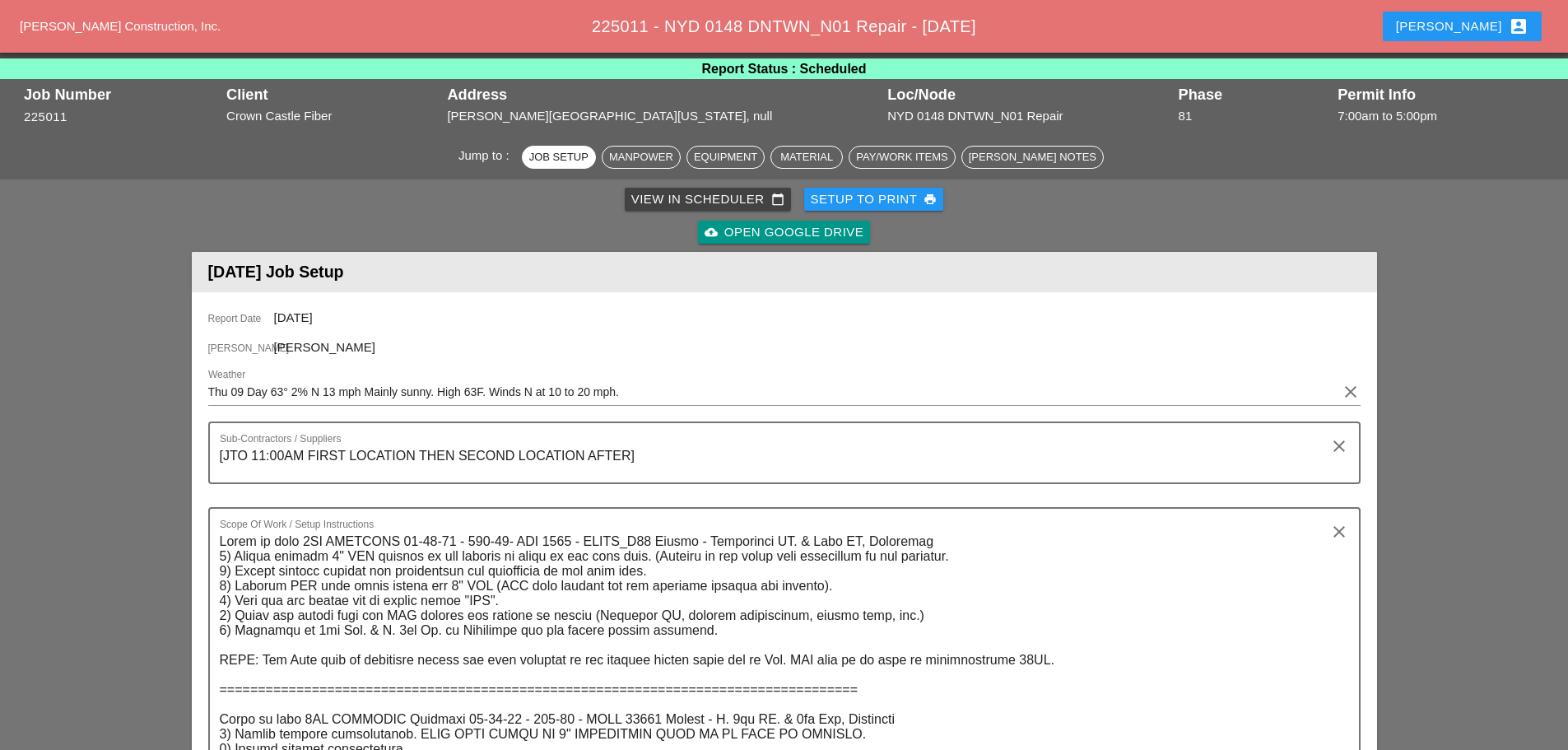
scroll to position [0, 0]
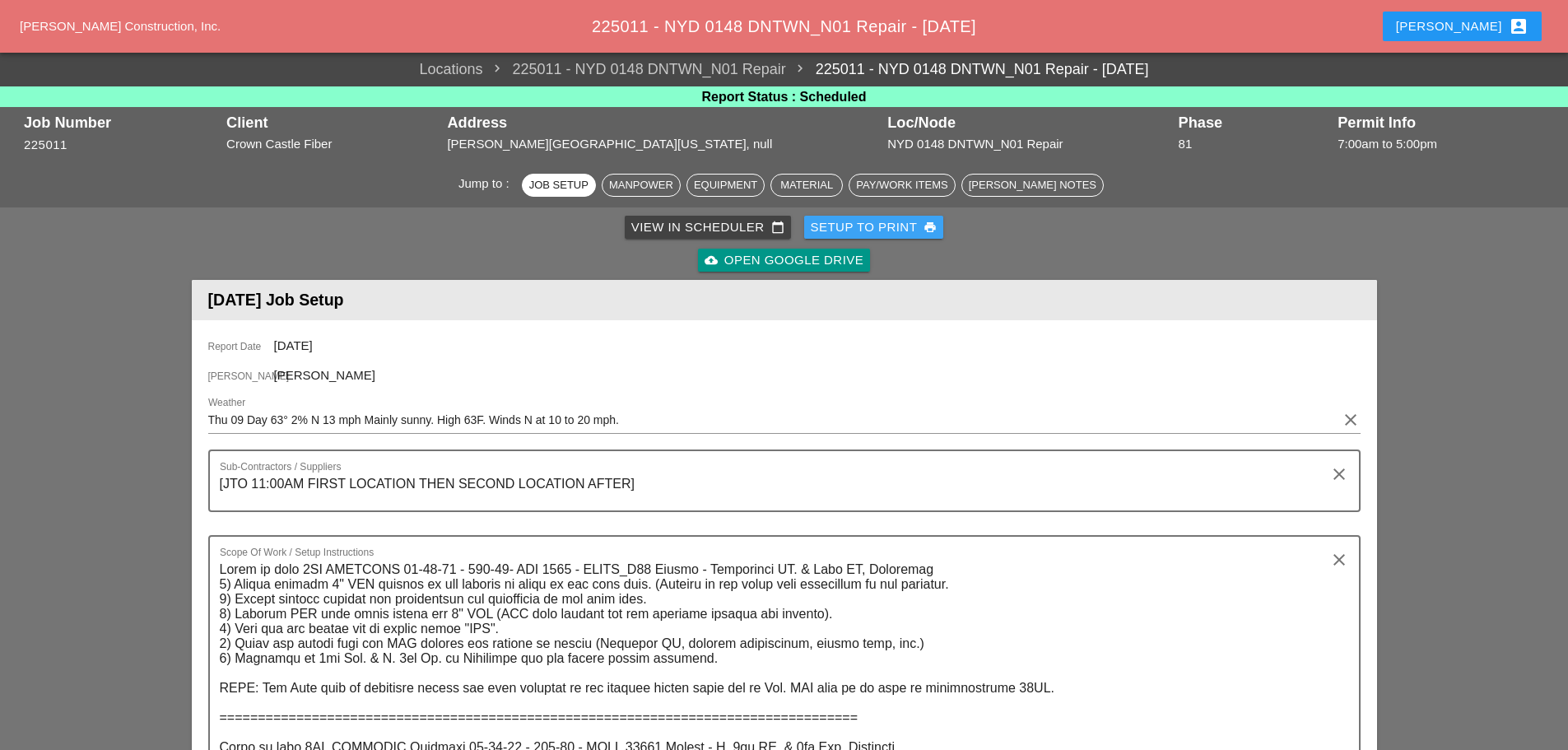
click at [859, 227] on div "Setup to Print print" at bounding box center [873, 226] width 126 height 18
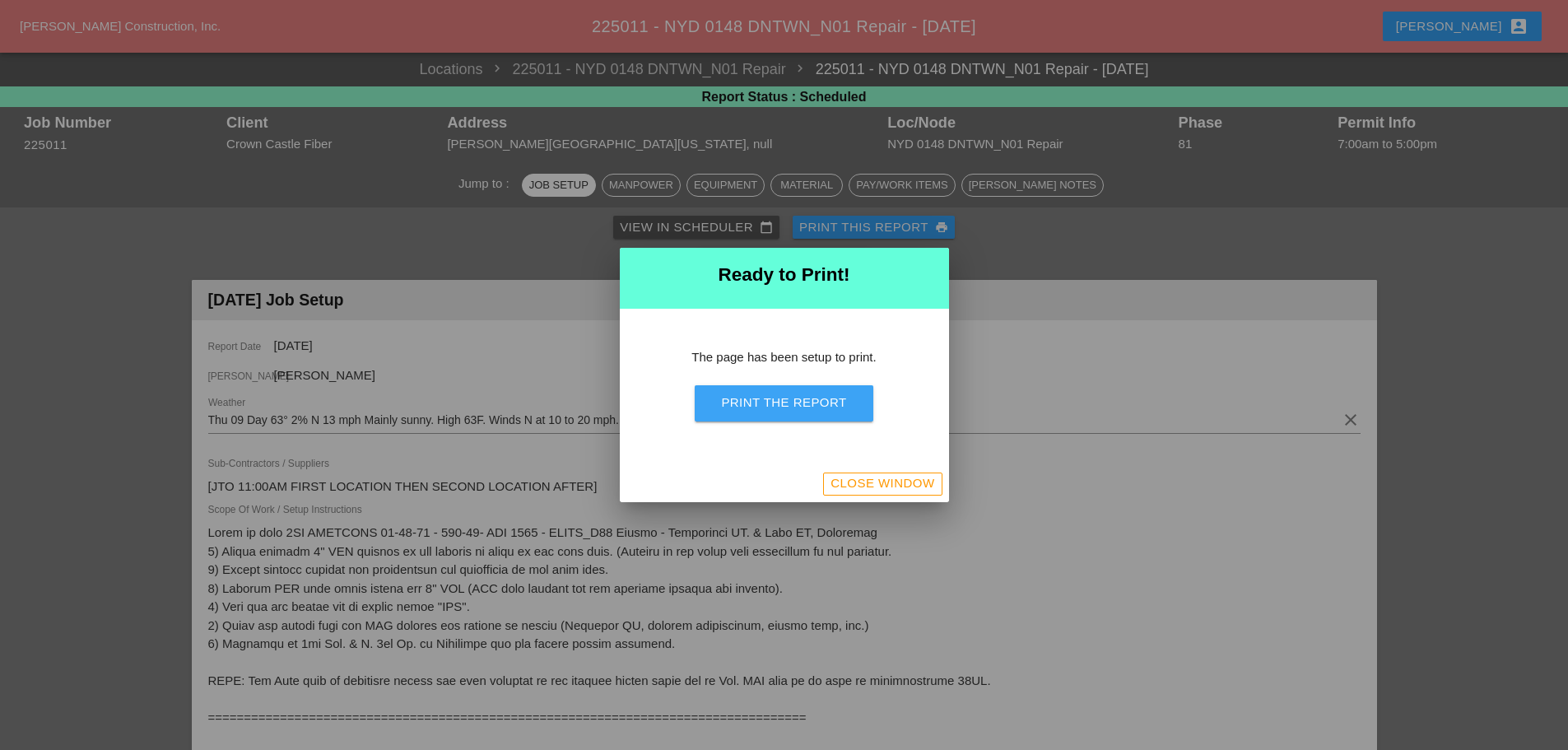
drag, startPoint x: 804, startPoint y: 404, endPoint x: 1213, endPoint y: 637, distance: 470.7
click at [804, 404] on div "Print the Report" at bounding box center [783, 402] width 125 height 18
click at [923, 486] on div "Close Window" at bounding box center [882, 483] width 104 height 18
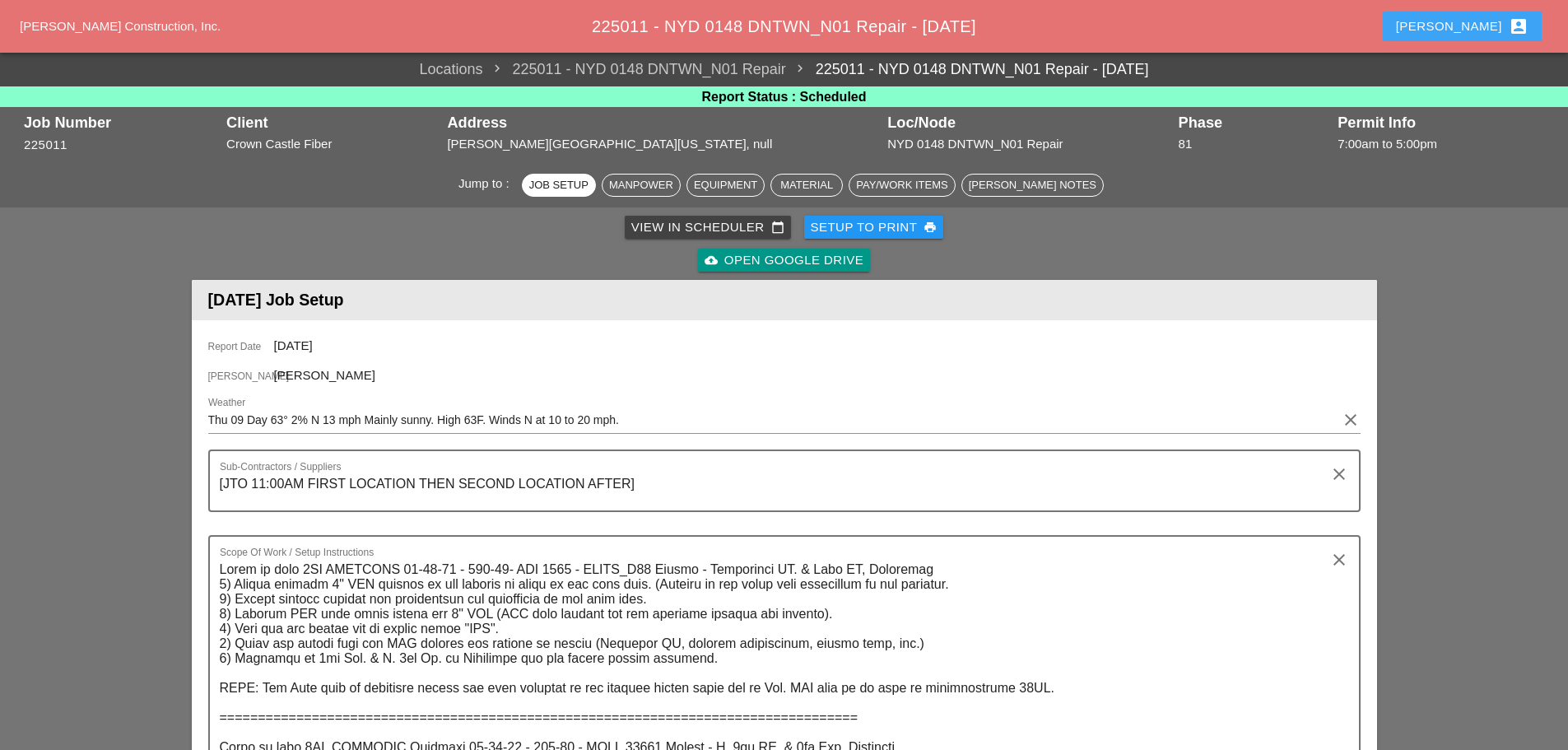
click at [1477, 24] on div "Enrico account_box" at bounding box center [1462, 26] width 132 height 19
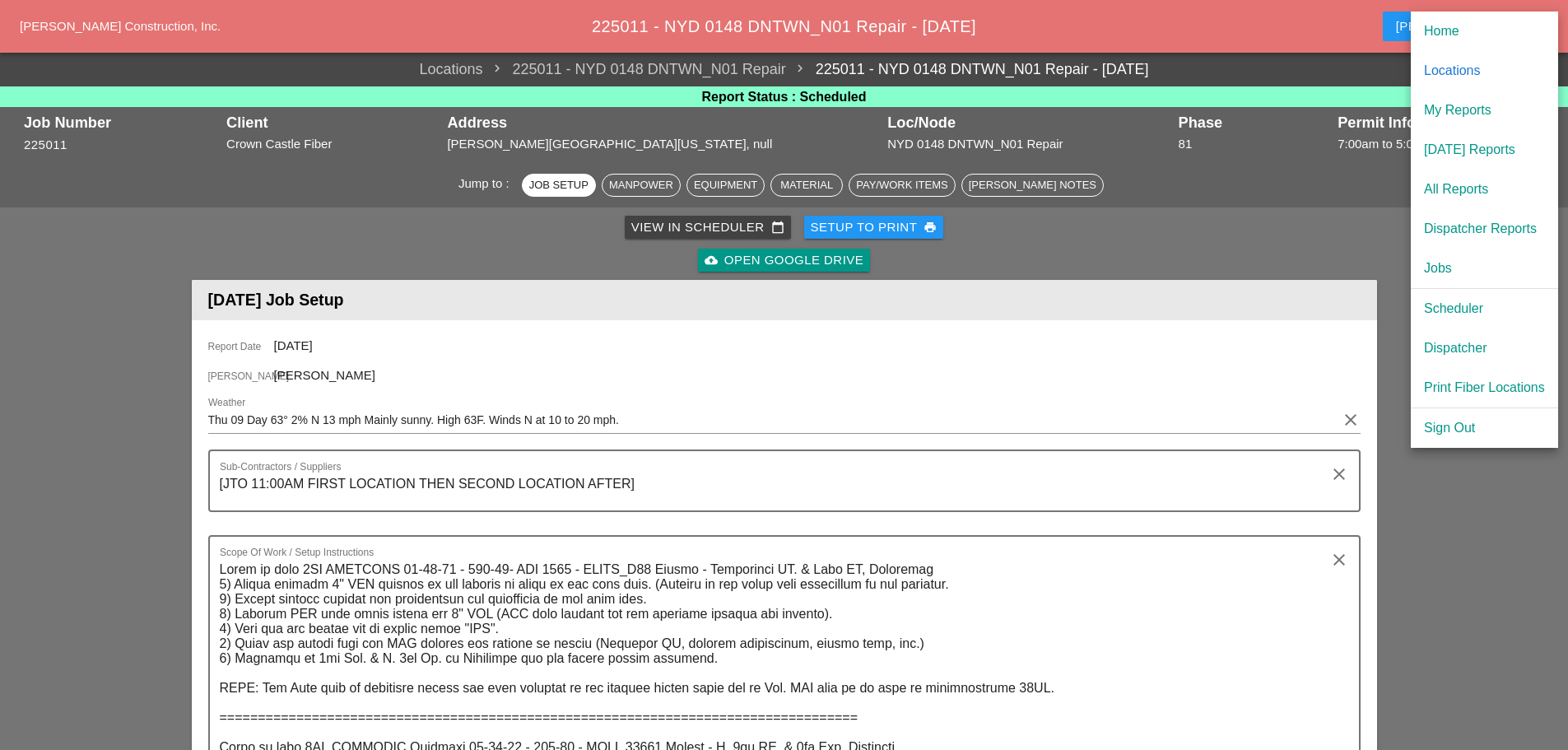
click at [1483, 153] on div "[DATE] Reports" at bounding box center [1483, 150] width 121 height 19
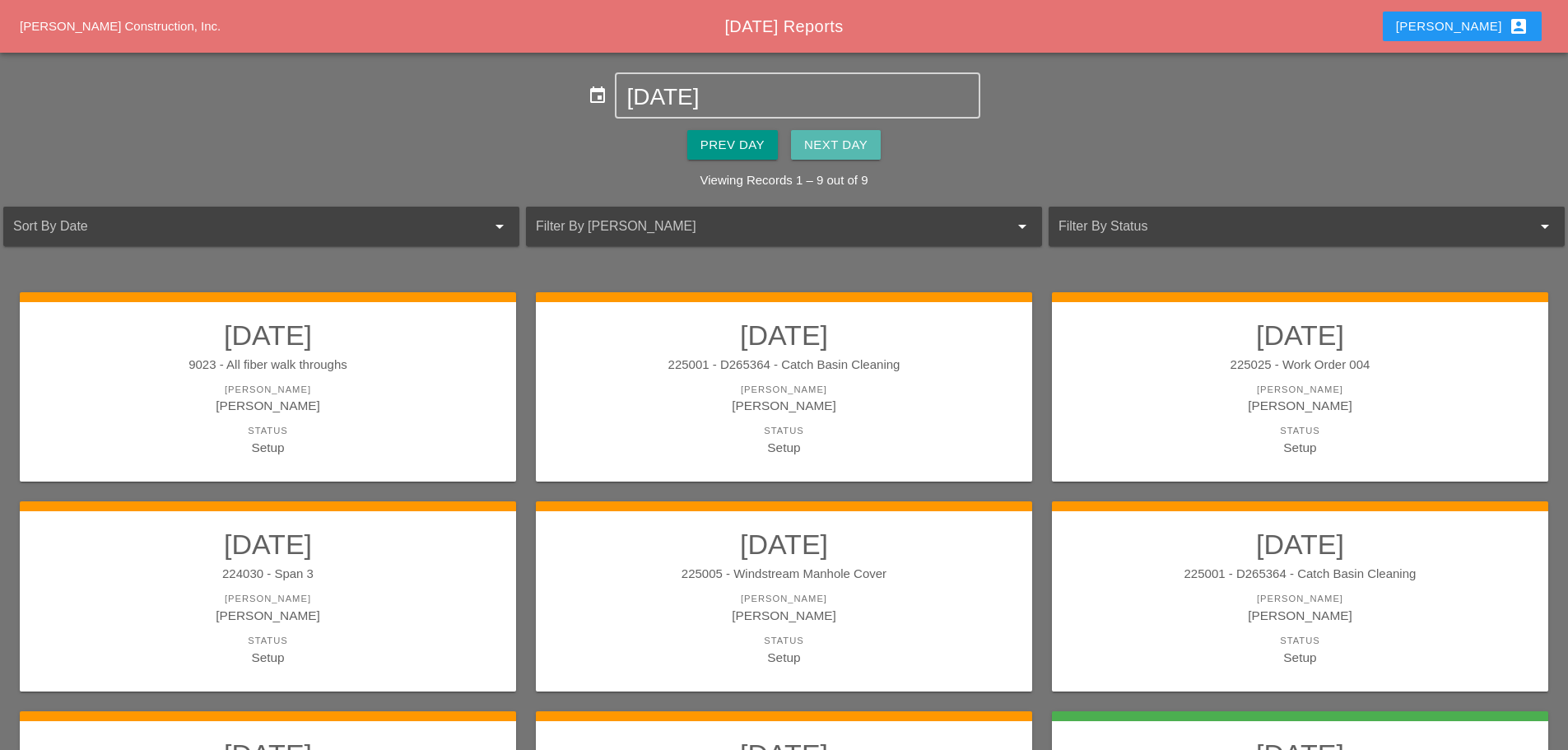
click at [836, 153] on div "Next Day" at bounding box center [835, 145] width 63 height 18
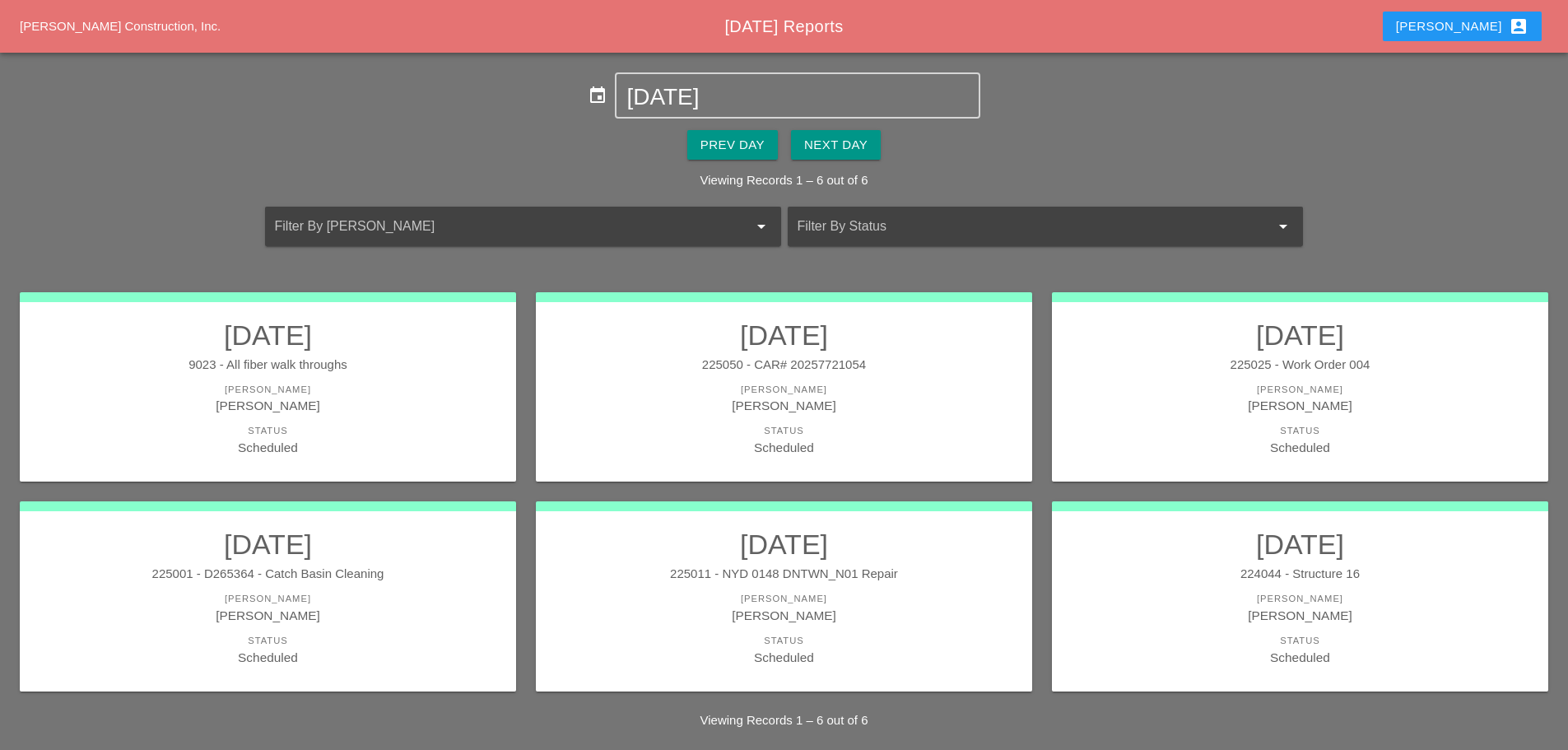
click at [836, 438] on div "Scheduled" at bounding box center [783, 447] width 463 height 18
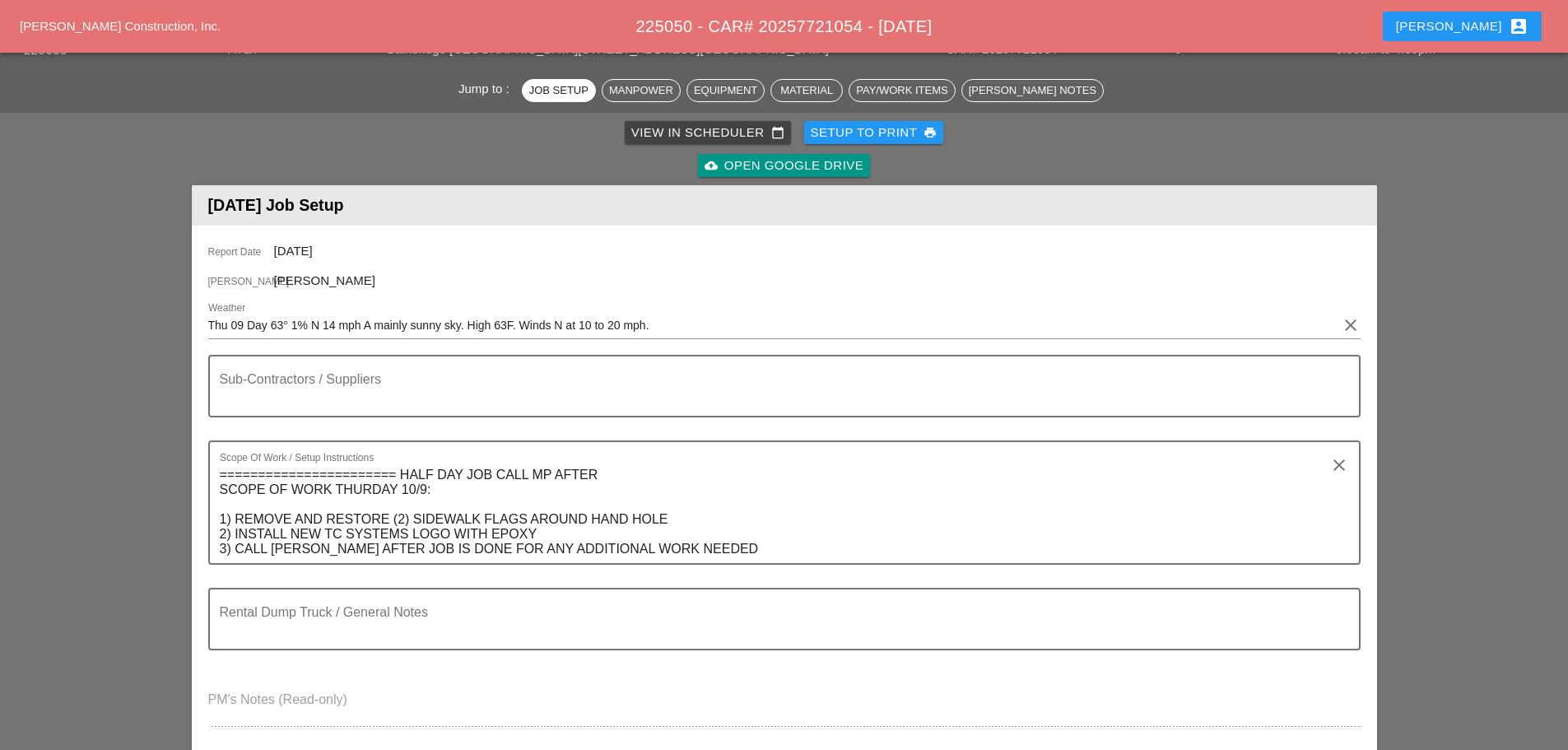
scroll to position [412, 0]
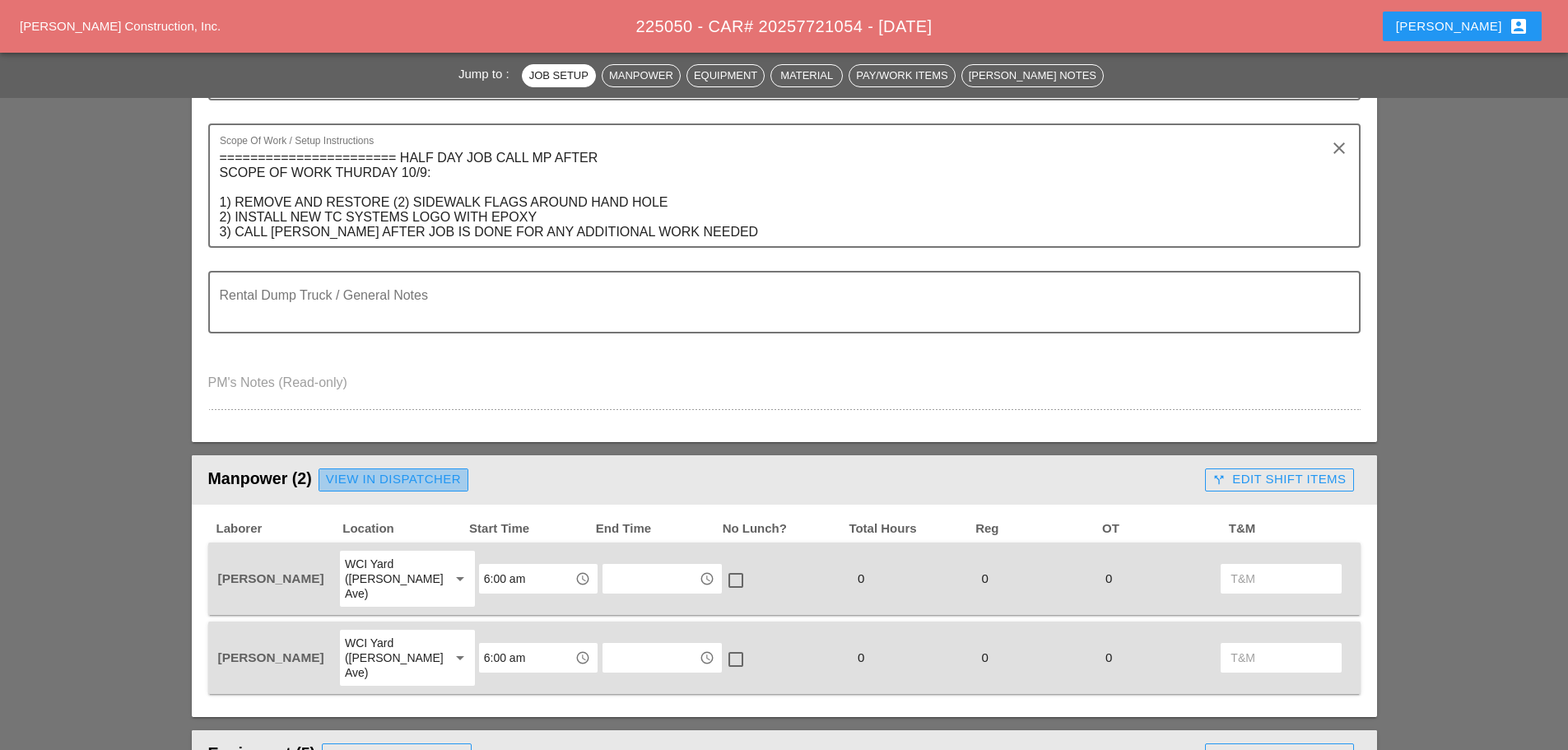
click at [422, 475] on div "View in Dispatcher" at bounding box center [392, 479] width 135 height 18
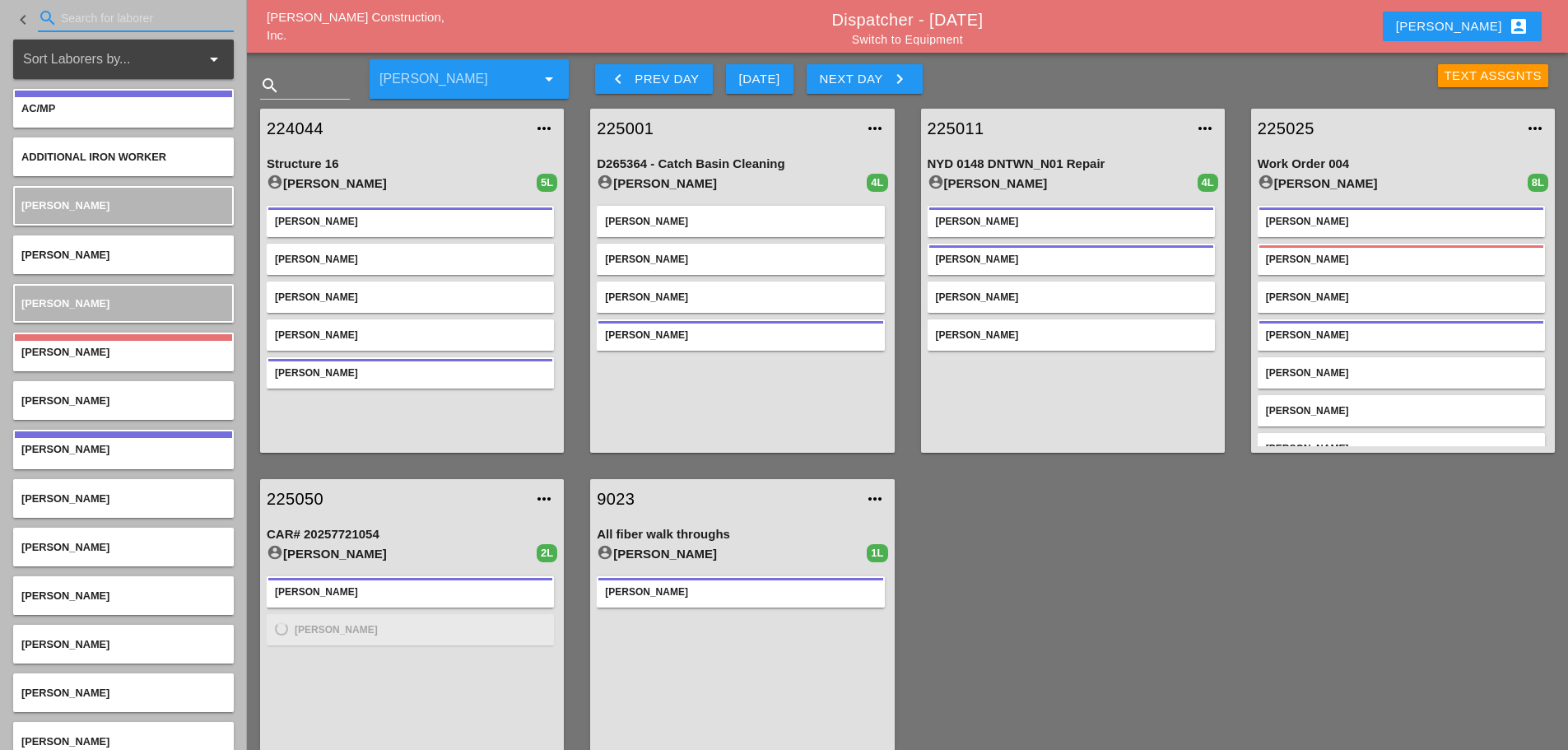
click at [107, 28] on input "Search for laborer" at bounding box center [136, 17] width 150 height 26
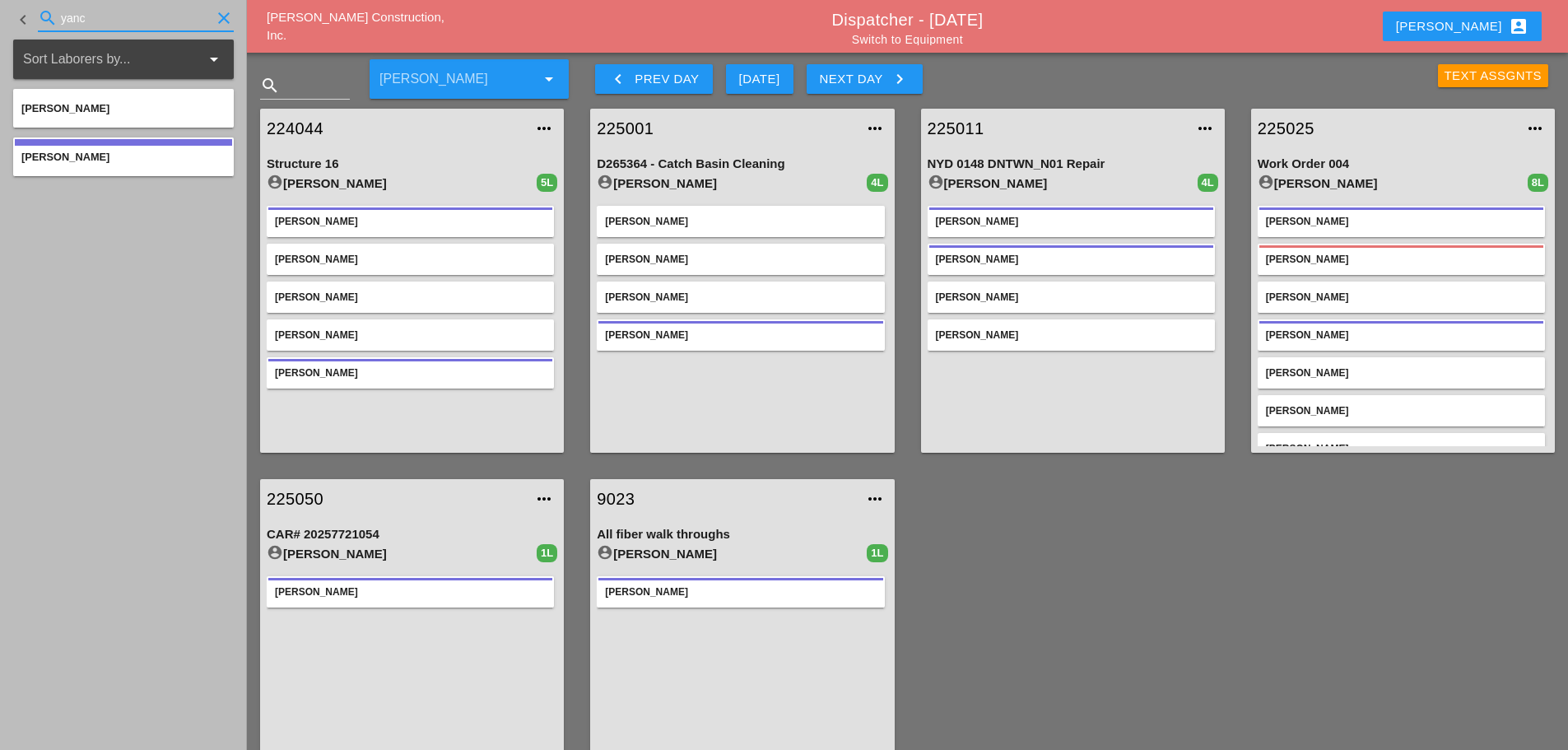
type input "yanc"
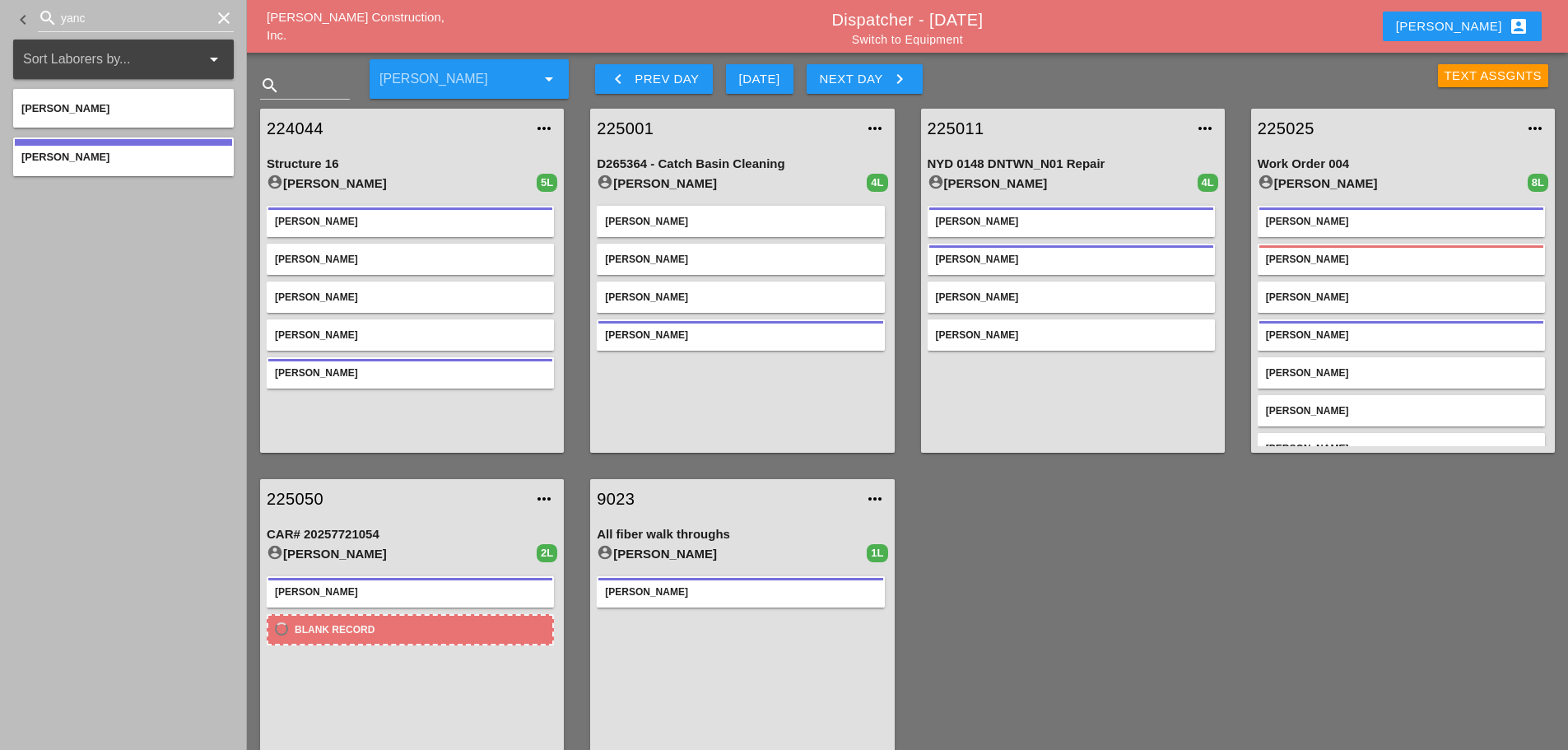
click at [226, 14] on icon "clear" at bounding box center [223, 17] width 19 height 19
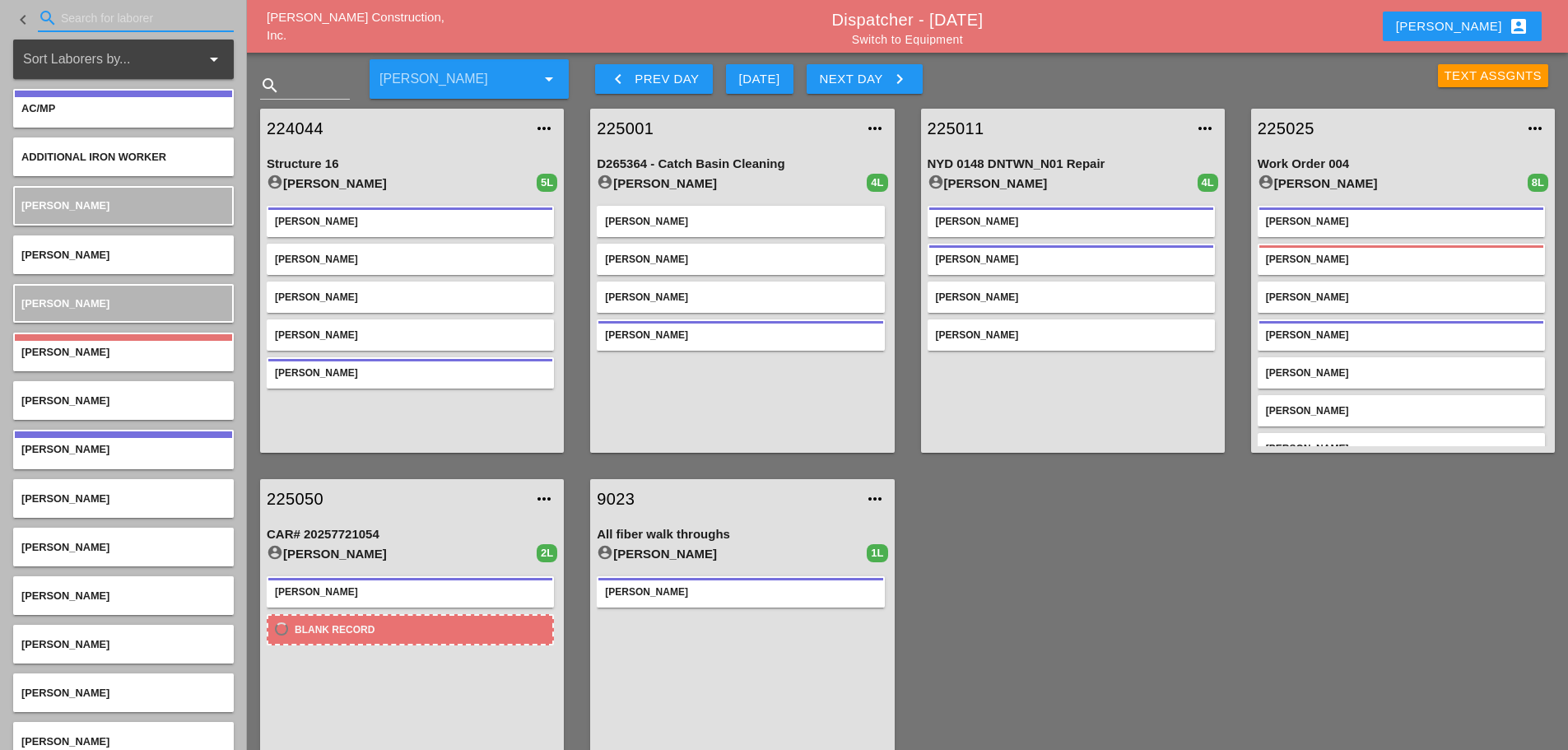
click at [136, 24] on input "Search for laborer" at bounding box center [136, 17] width 150 height 26
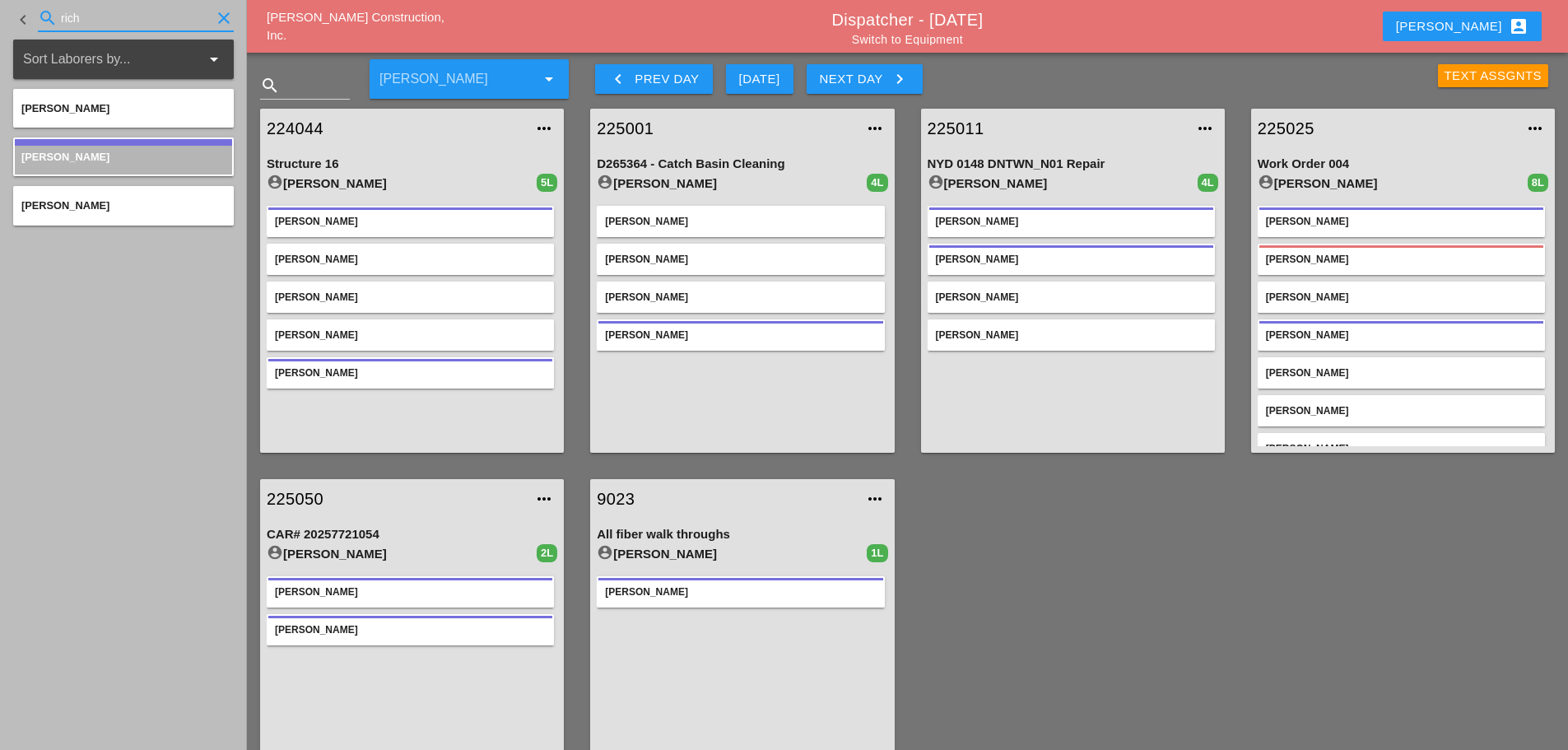
type input "rich"
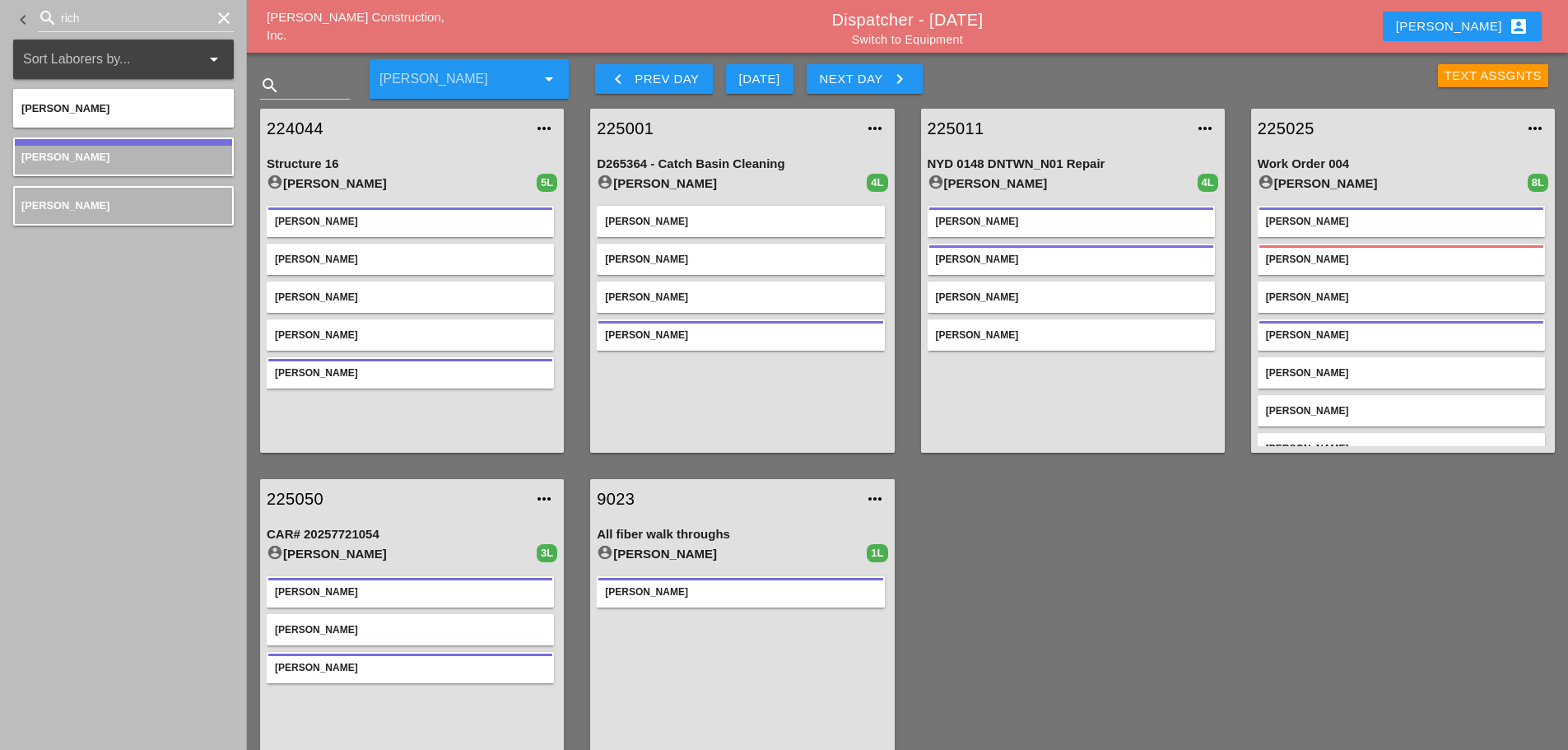
click at [223, 19] on icon "clear" at bounding box center [223, 17] width 19 height 19
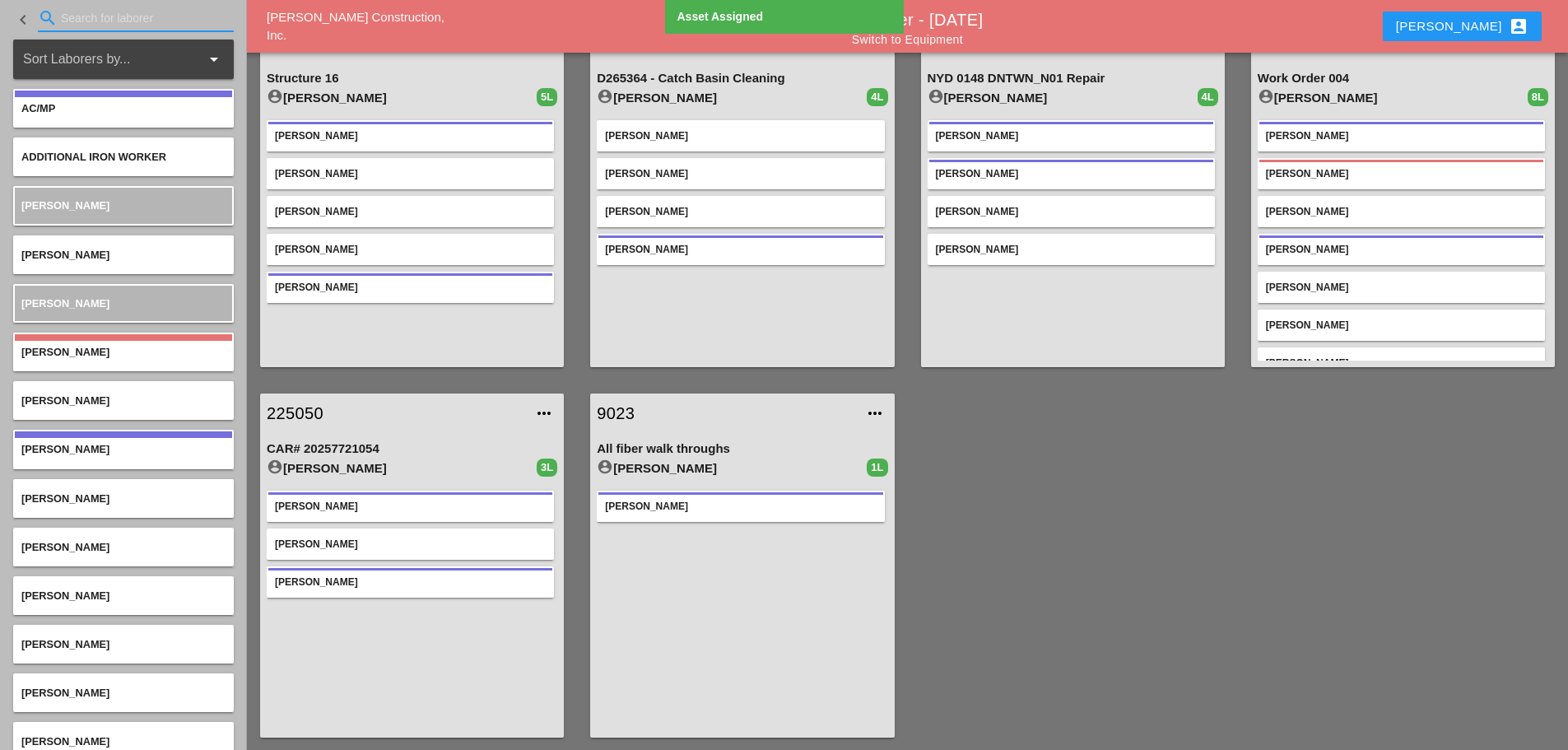
scroll to position [86, 0]
click at [916, 44] on link "Switch to Equipment" at bounding box center [907, 40] width 111 height 14
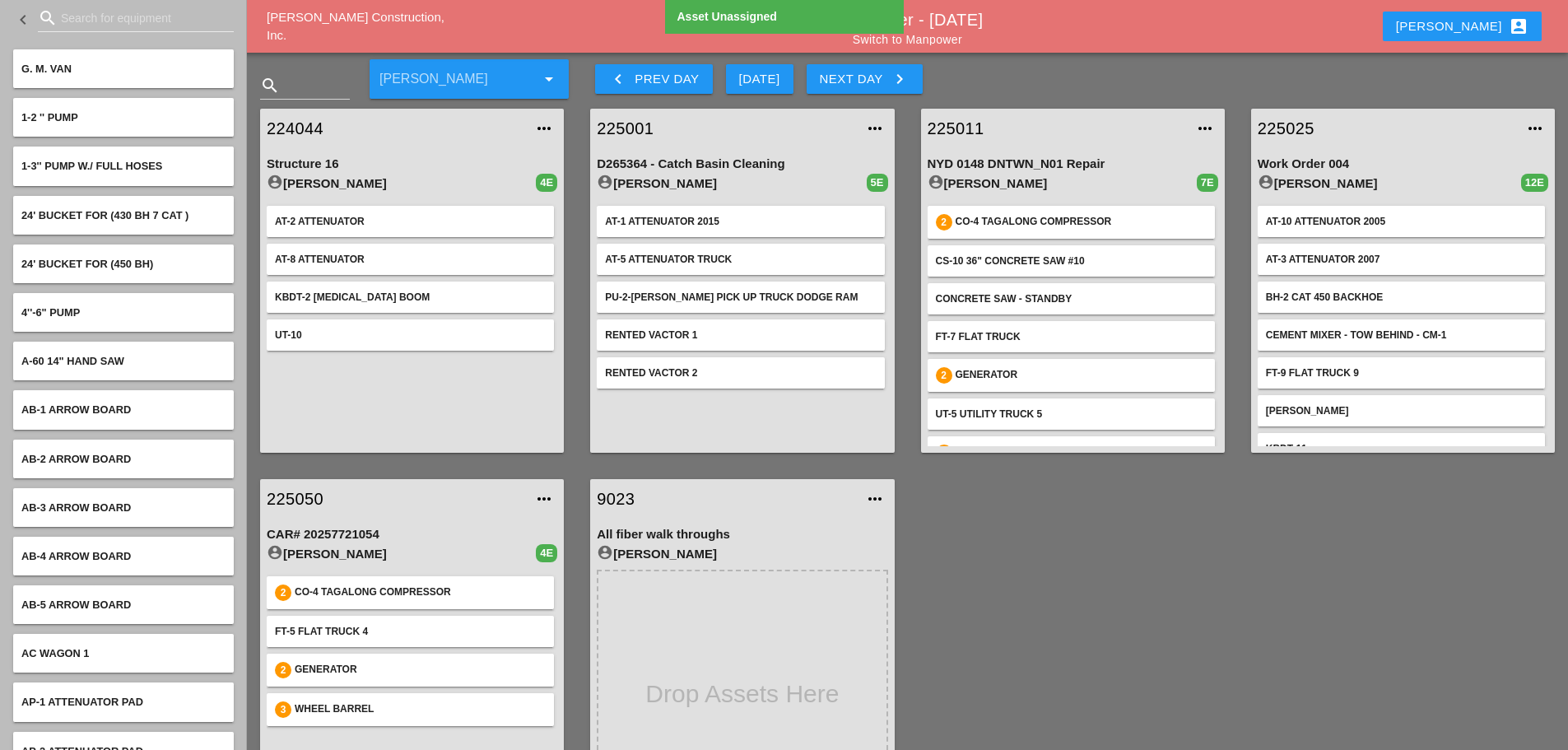
click at [75, 12] on input "Search for equipment" at bounding box center [136, 17] width 150 height 26
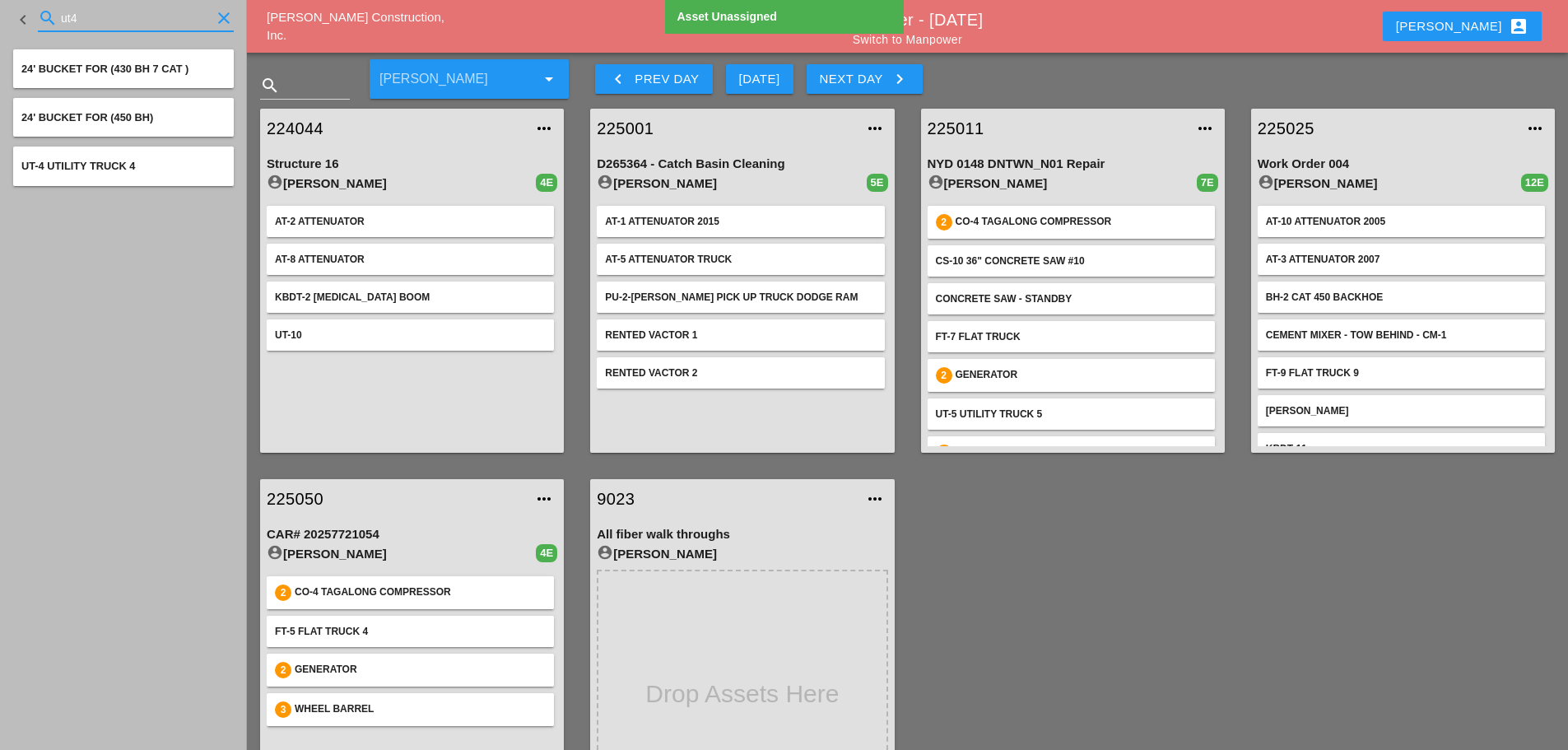
type input "ut4"
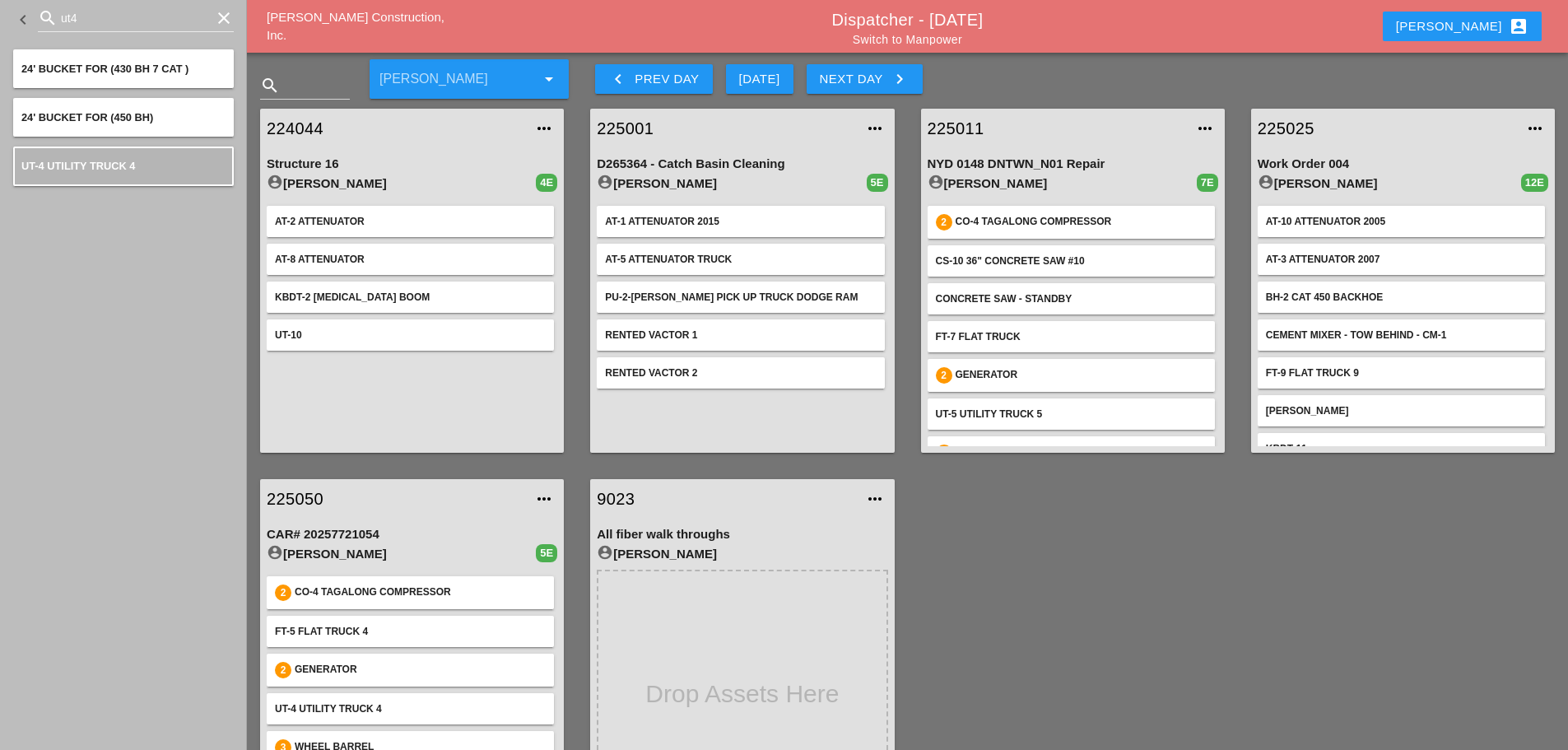
drag, startPoint x: 219, startPoint y: 12, endPoint x: 234, endPoint y: 47, distance: 38.1
click at [219, 12] on icon "clear" at bounding box center [223, 17] width 19 height 19
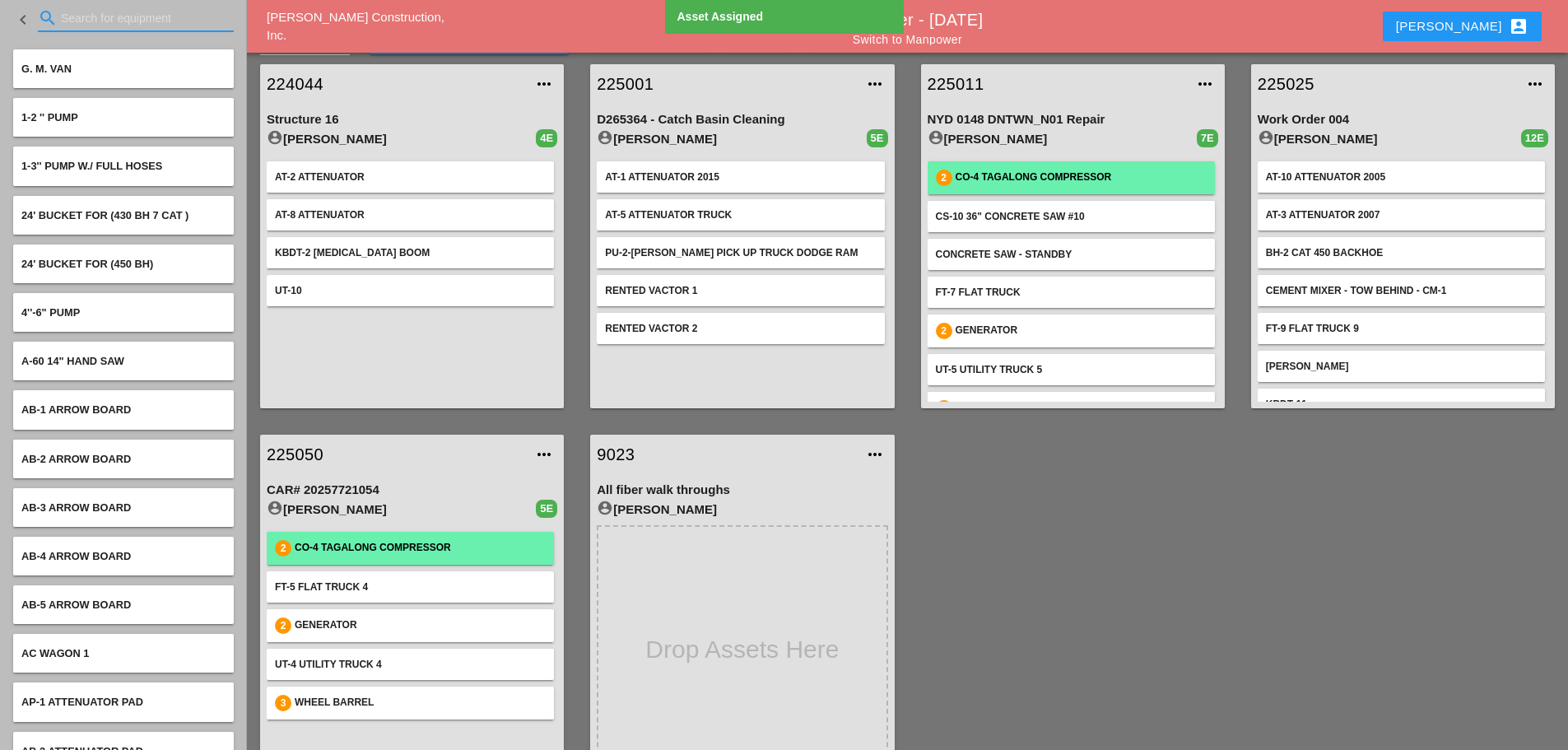
scroll to position [86, 0]
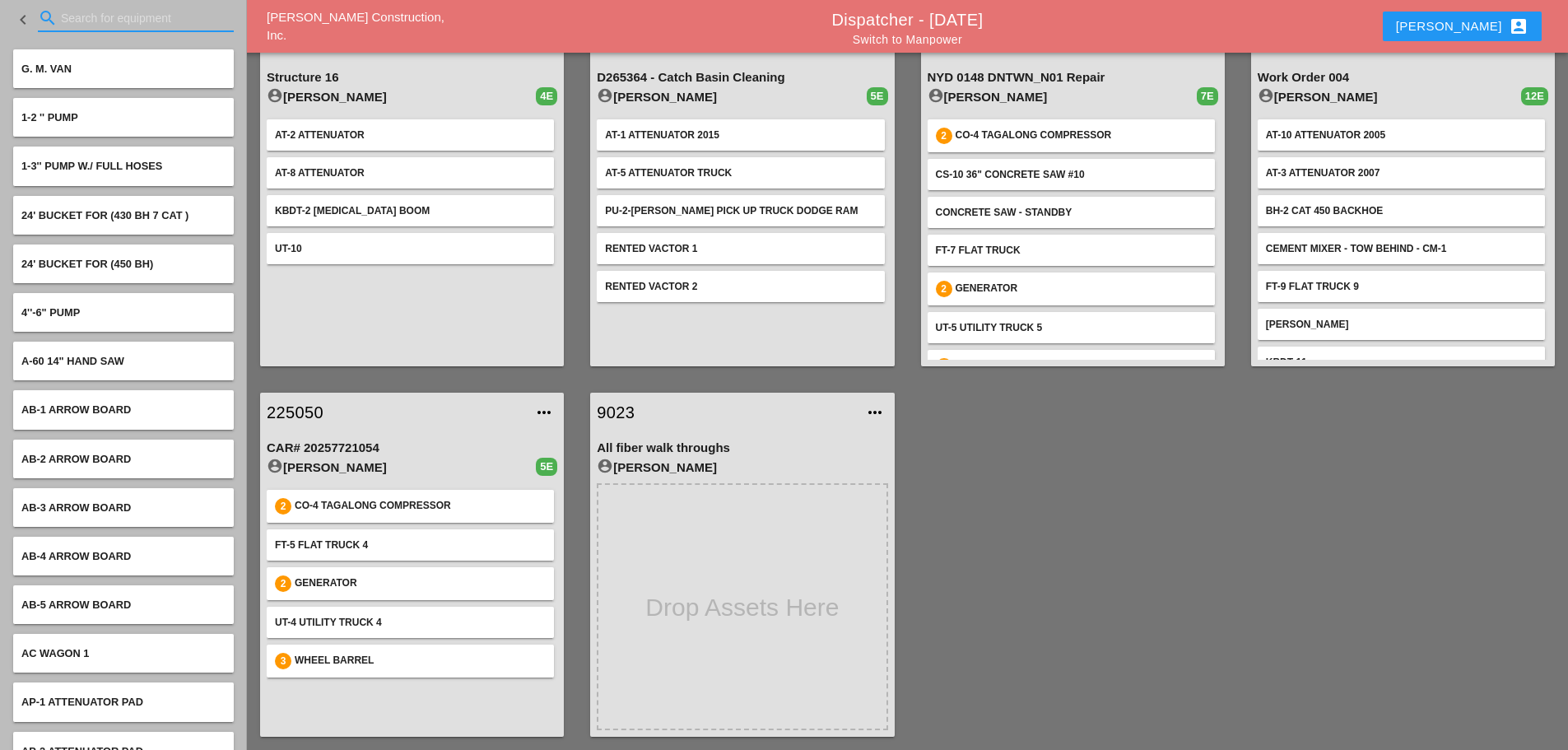
click at [289, 414] on link "225050" at bounding box center [394, 412] width 257 height 24
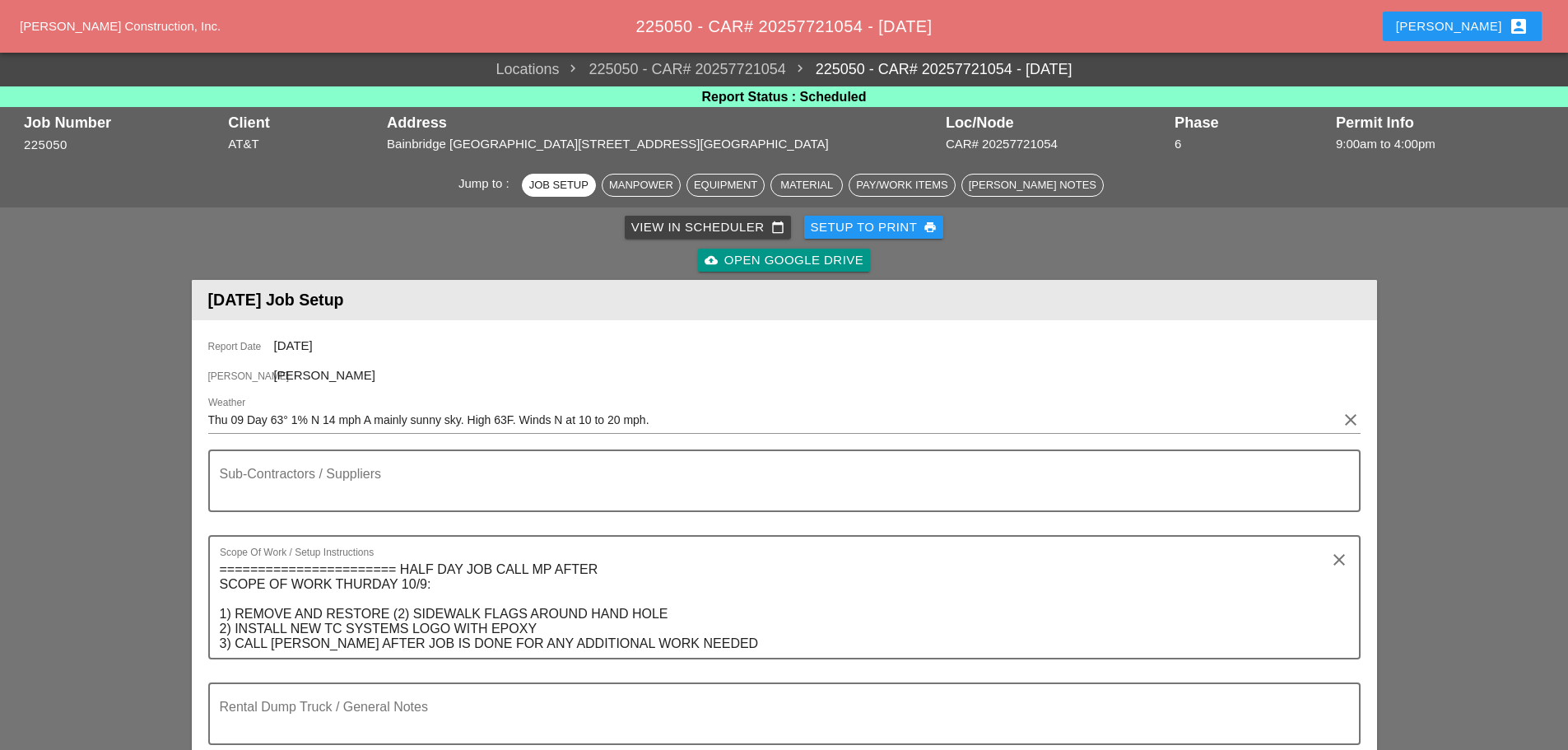
scroll to position [494, 0]
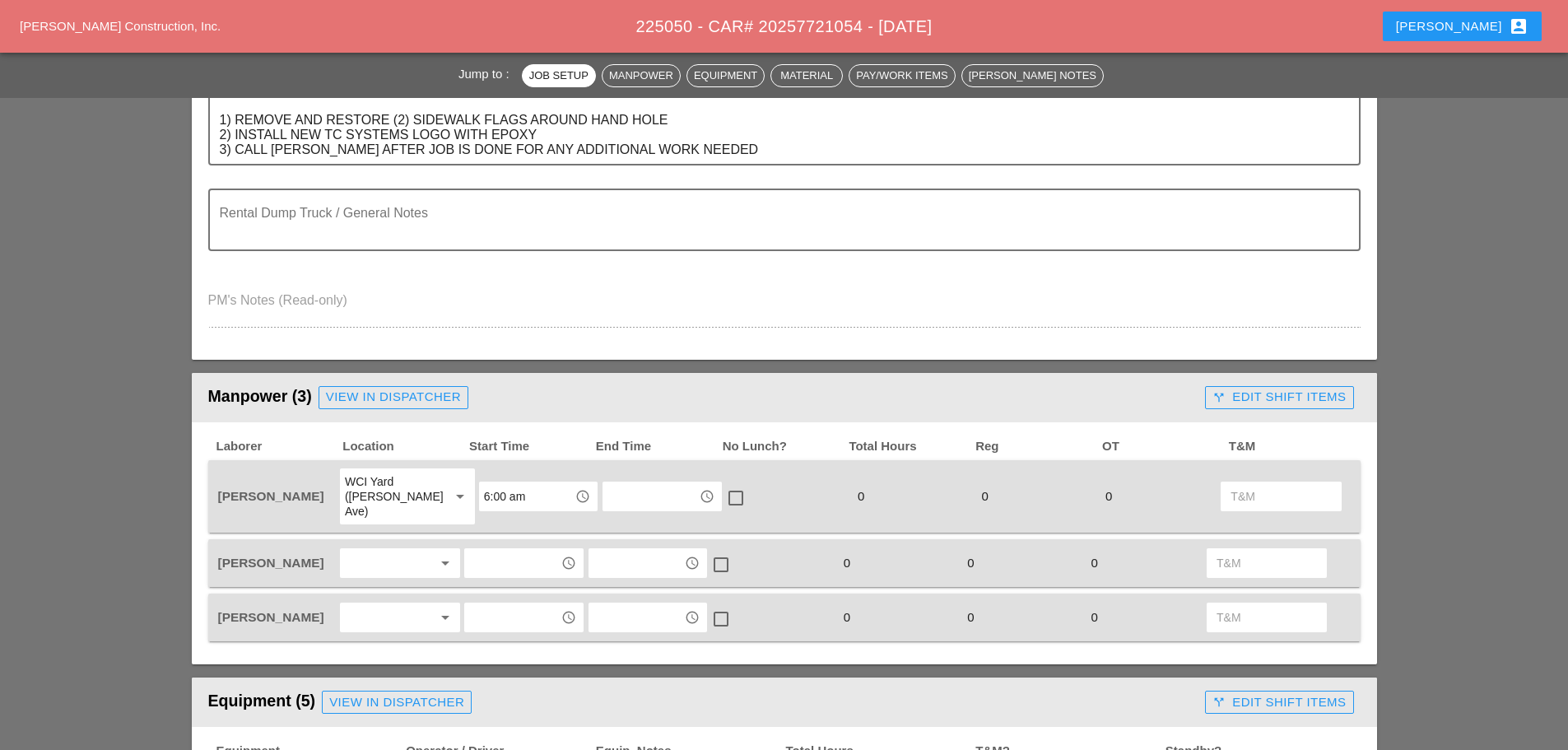
click at [380, 551] on div at bounding box center [389, 562] width 87 height 26
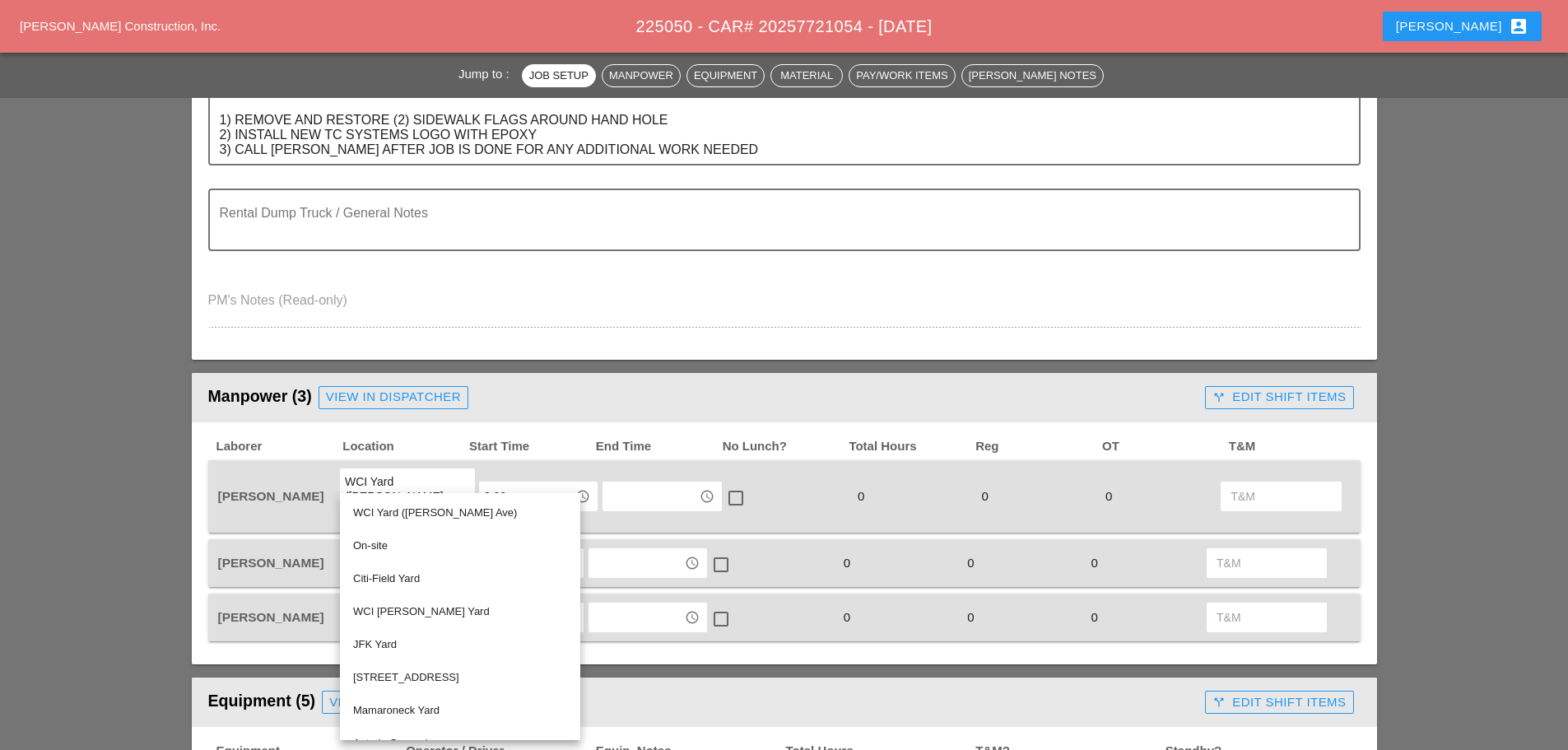
click at [721, 688] on div "Equipment (5) View in Dispatcher" at bounding box center [703, 702] width 991 height 33
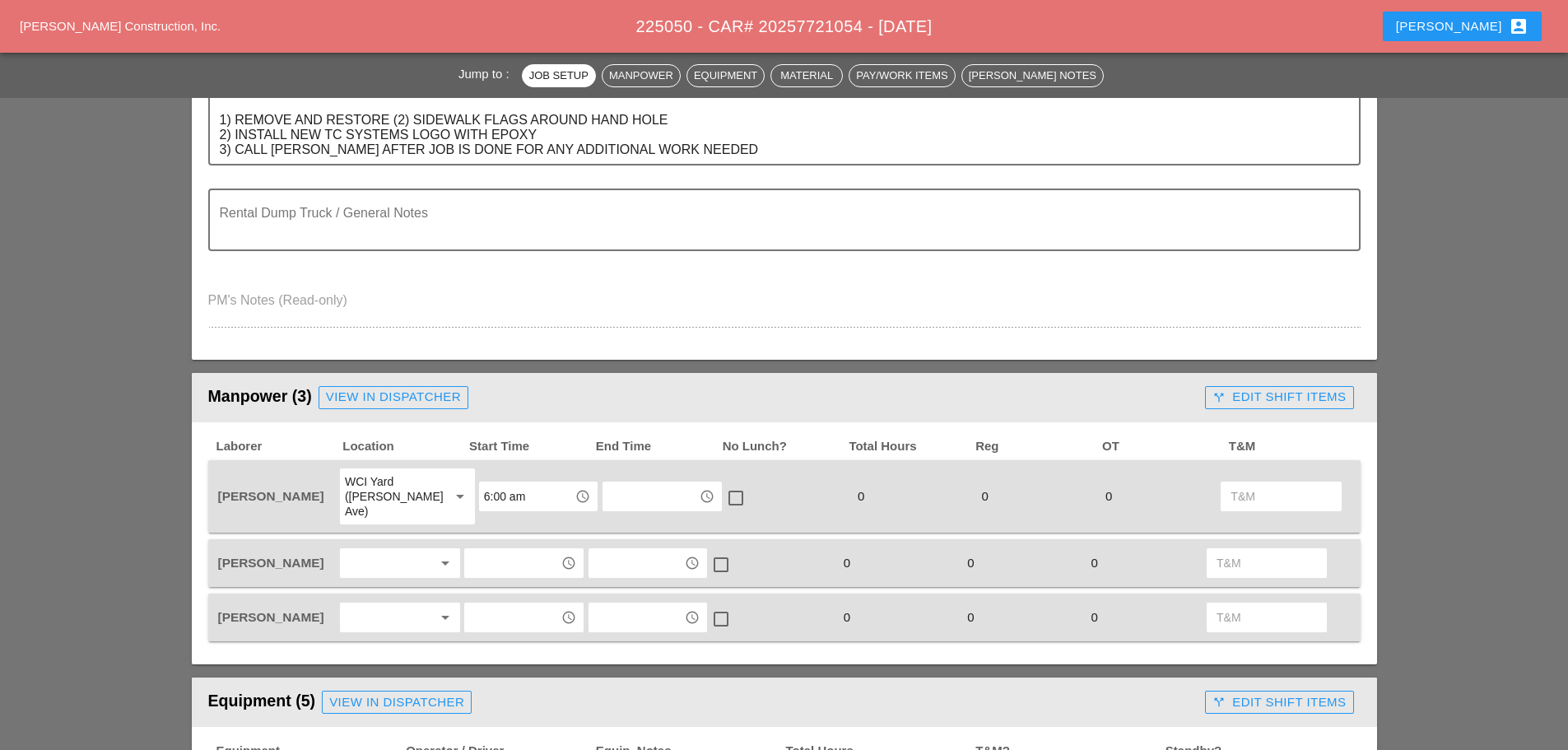
click at [368, 550] on div at bounding box center [389, 562] width 87 height 26
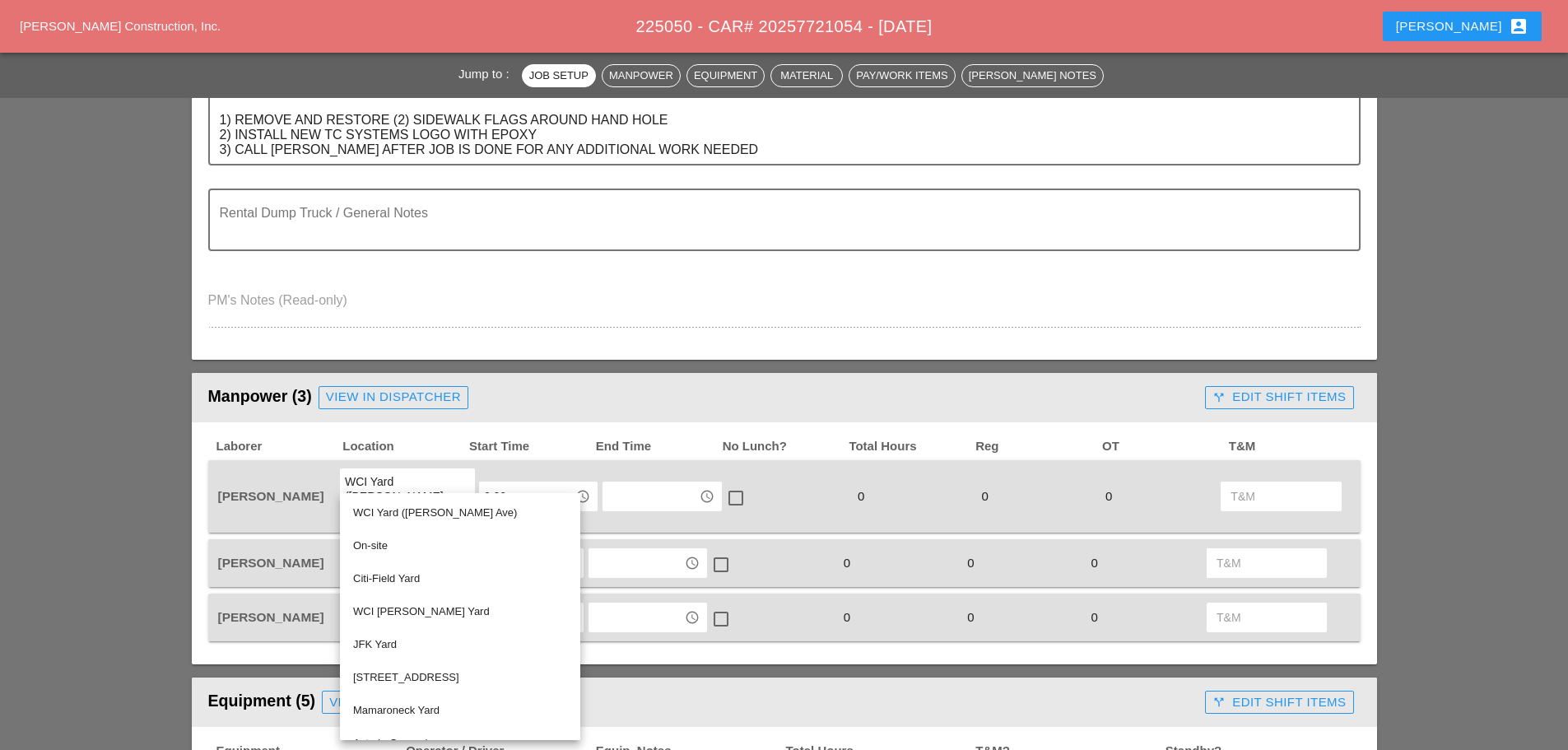
drag, startPoint x: 385, startPoint y: 509, endPoint x: 412, endPoint y: 535, distance: 37.5
click at [385, 509] on div "WCI Yard (Provost Ave)" at bounding box center [460, 513] width 214 height 19
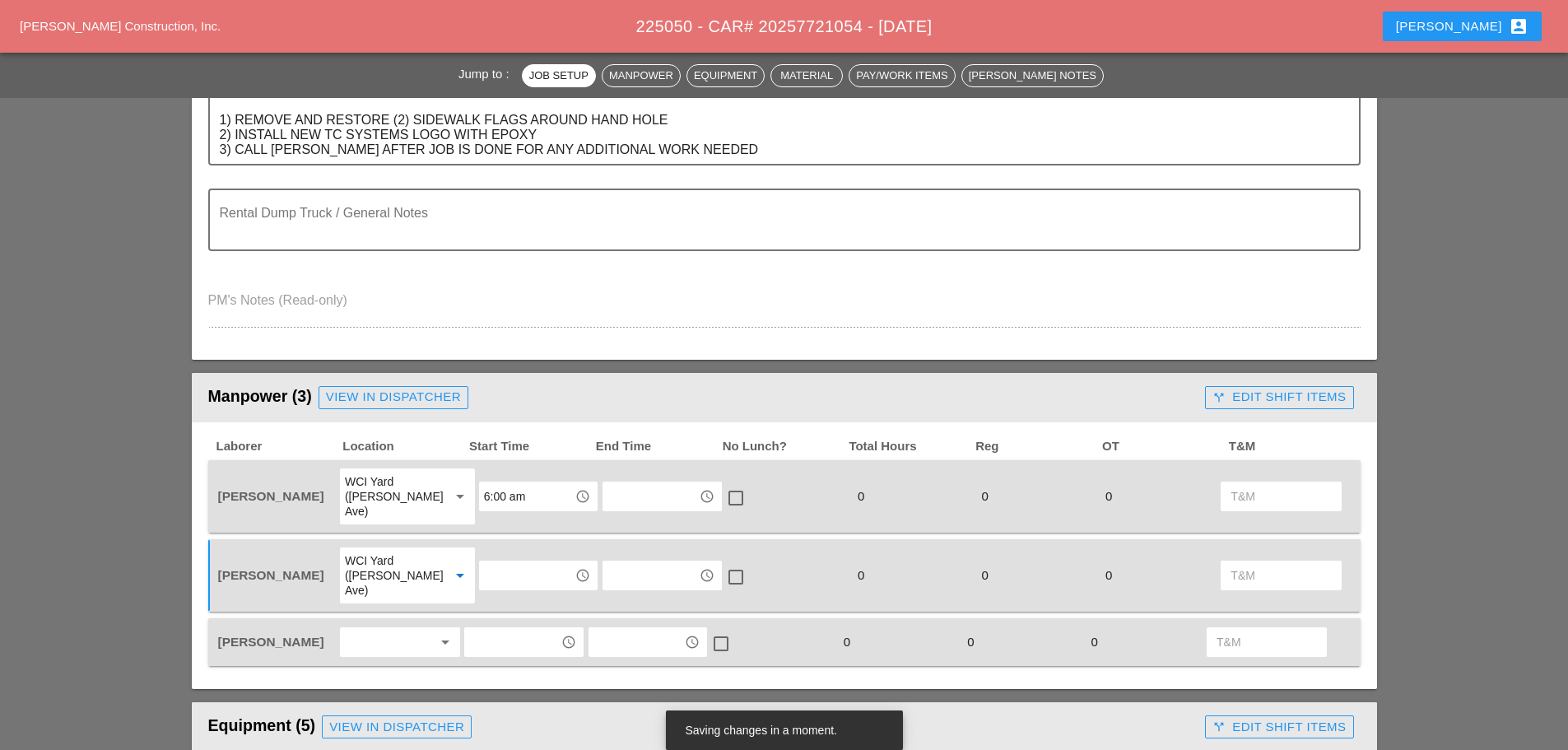
click at [412, 629] on div at bounding box center [389, 641] width 87 height 26
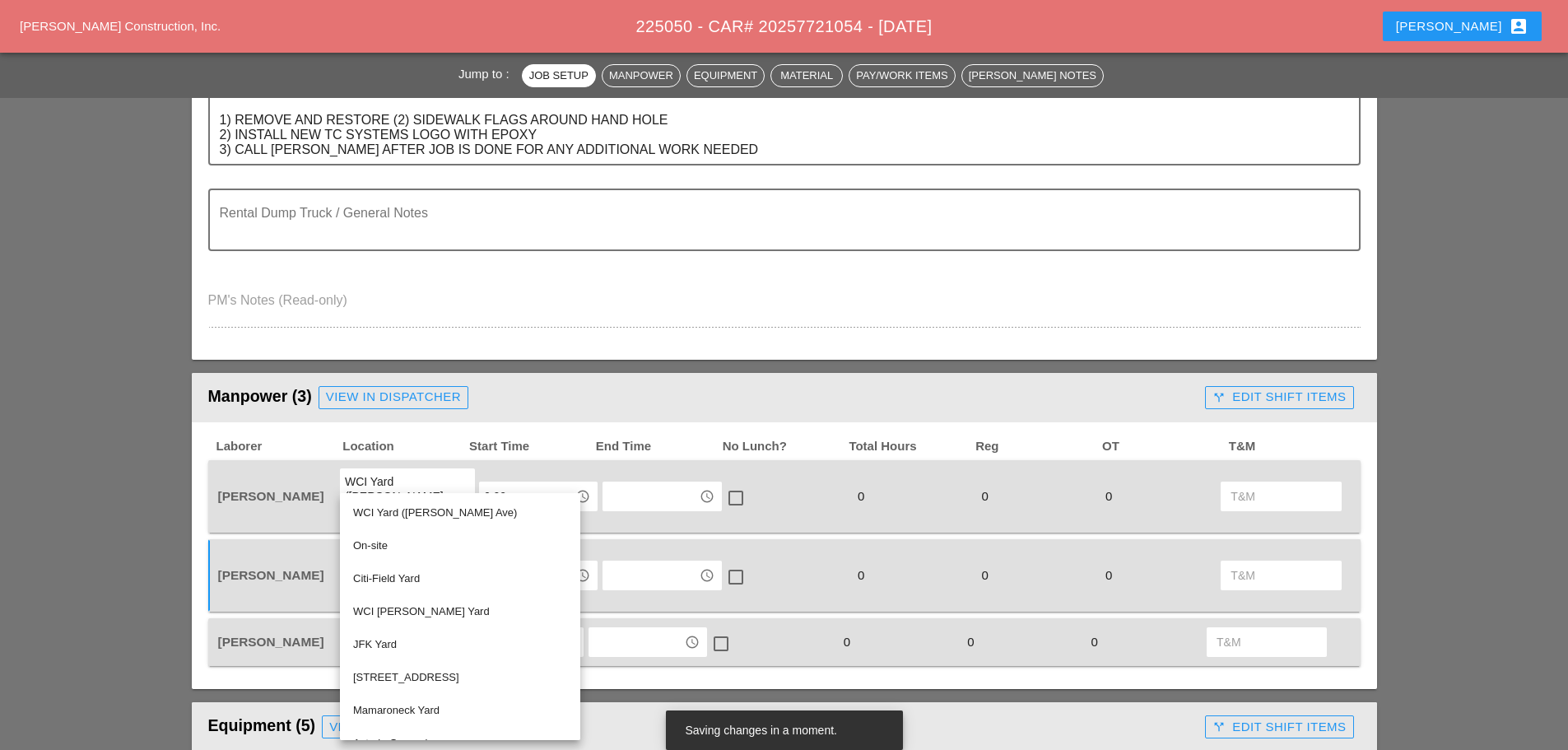
click at [382, 549] on div "On-site" at bounding box center [460, 545] width 214 height 19
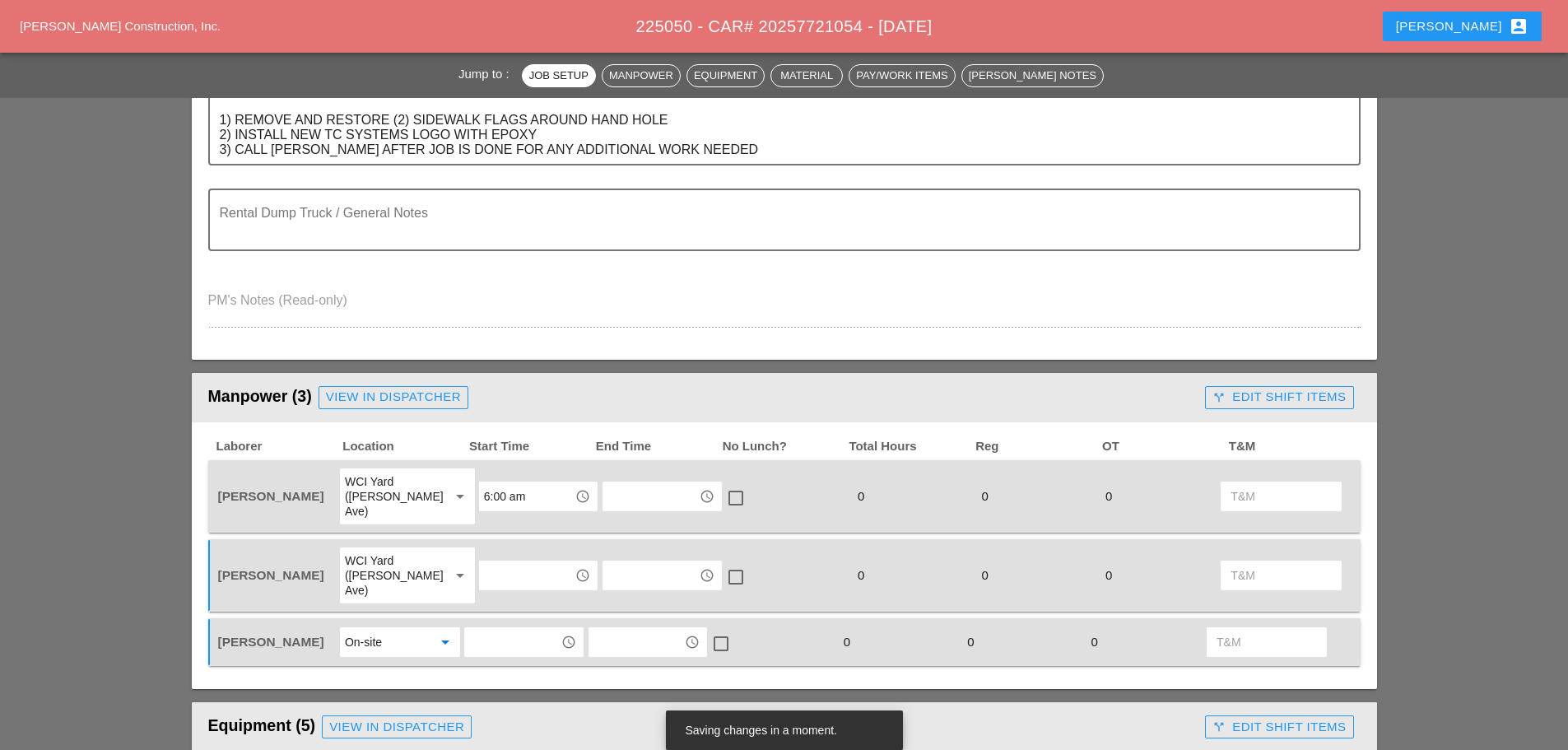
click at [493, 562] on input "text" at bounding box center [527, 575] width 85 height 26
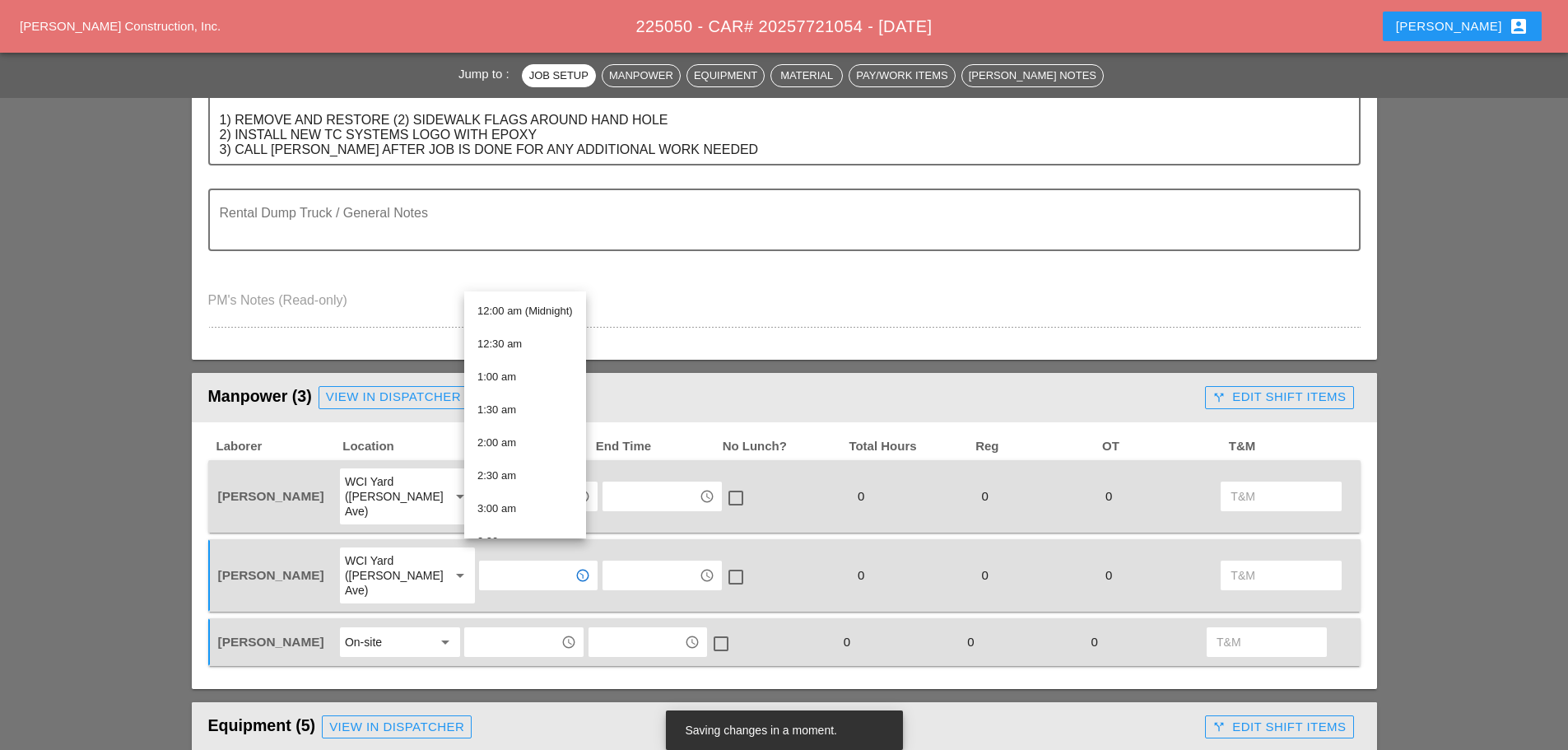
scroll to position [247, 0]
click at [498, 460] on div "6:00 am" at bounding box center [525, 460] width 95 height 19
type input "6:00 am"
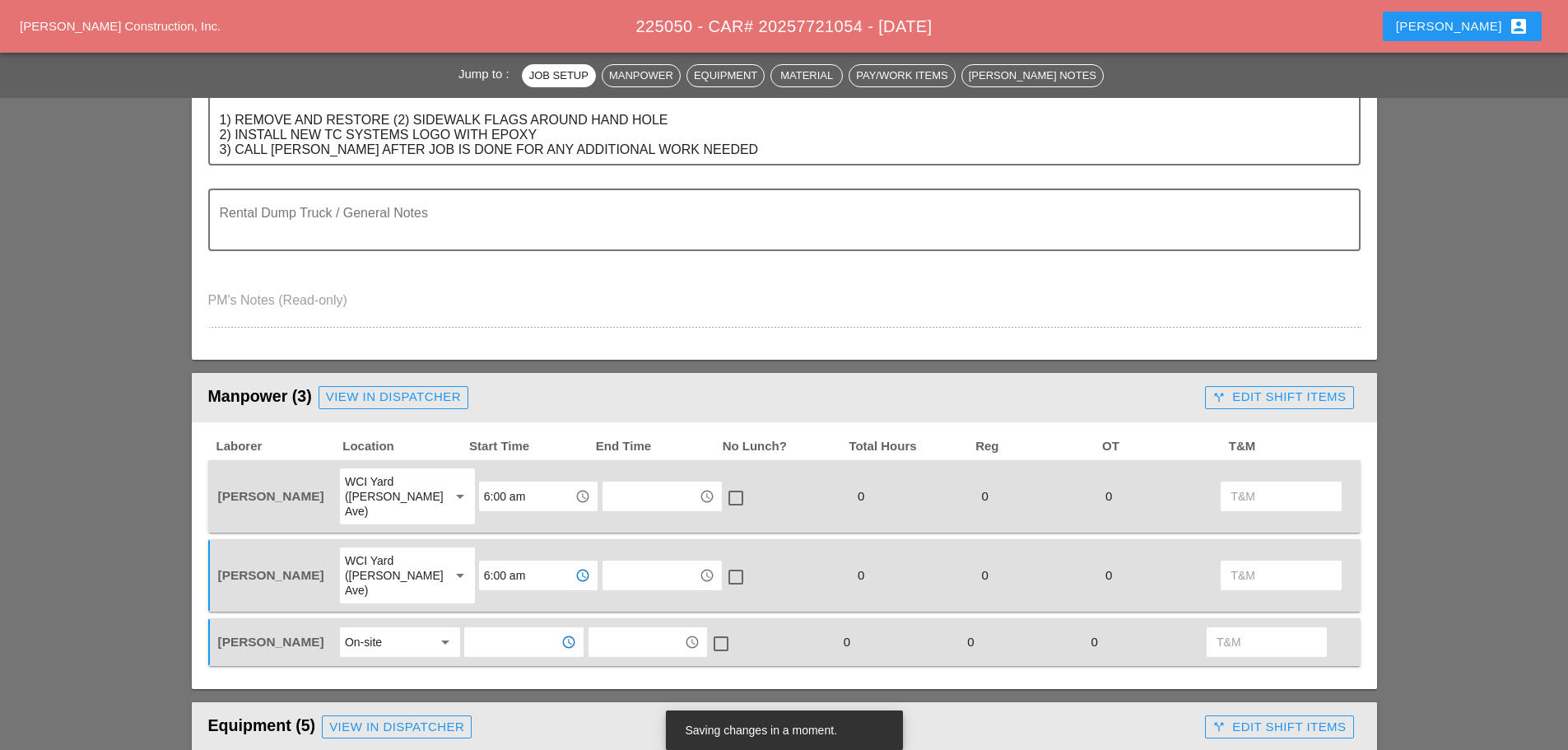
click at [538, 629] on input "text" at bounding box center [512, 641] width 85 height 26
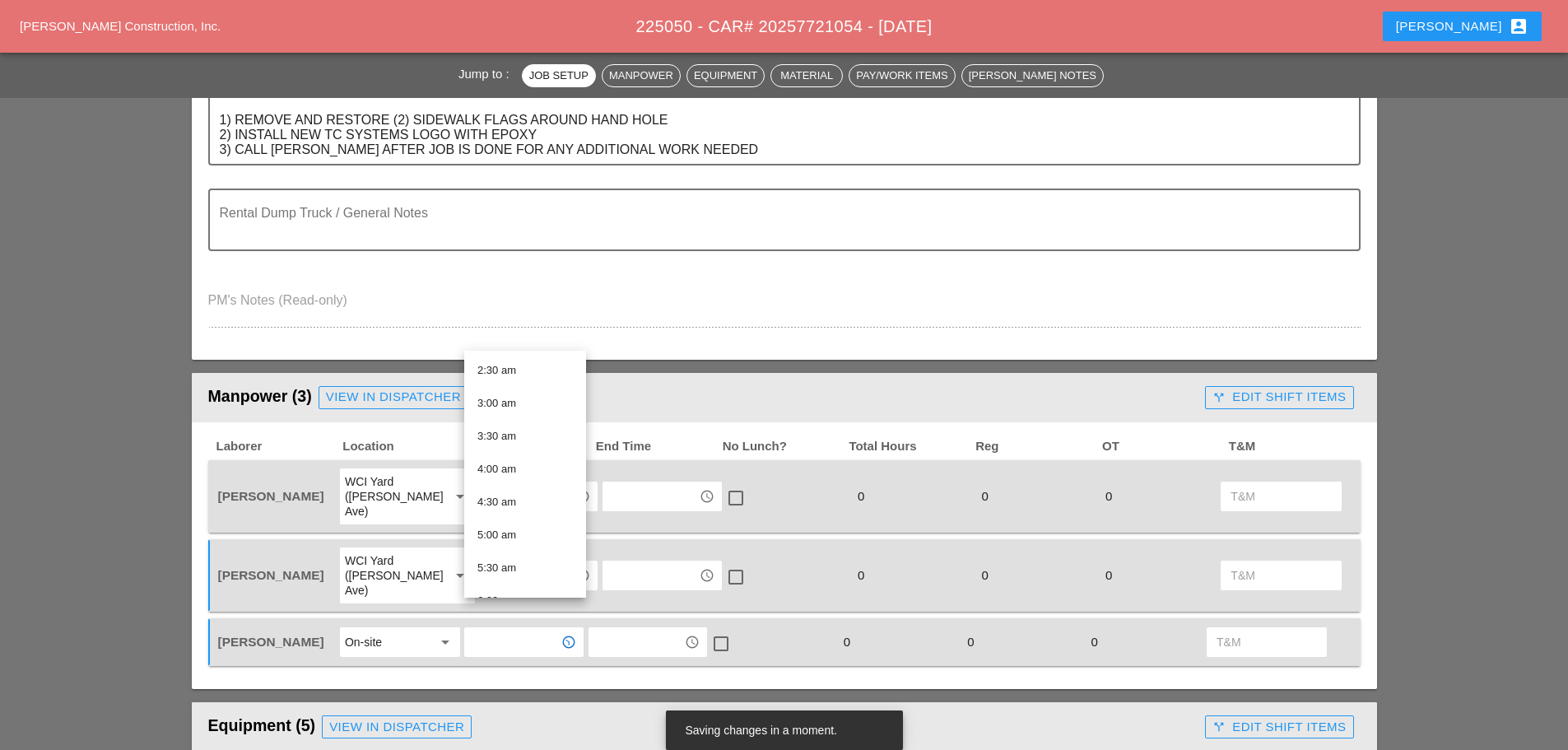
scroll to position [412, 0]
click at [494, 476] on div "8:00 am" at bounding box center [525, 486] width 95 height 19
type input "8:00 am"
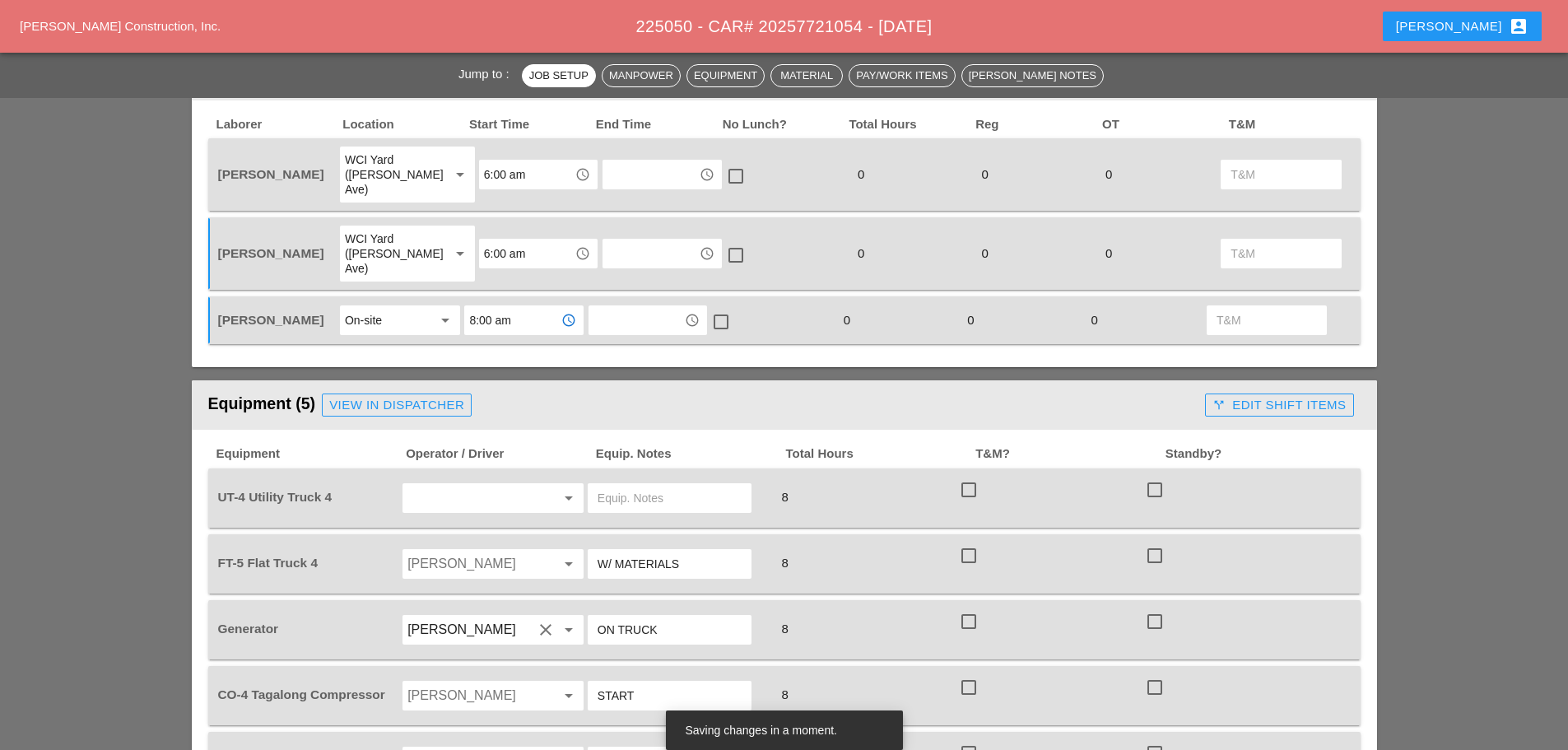
scroll to position [823, 0]
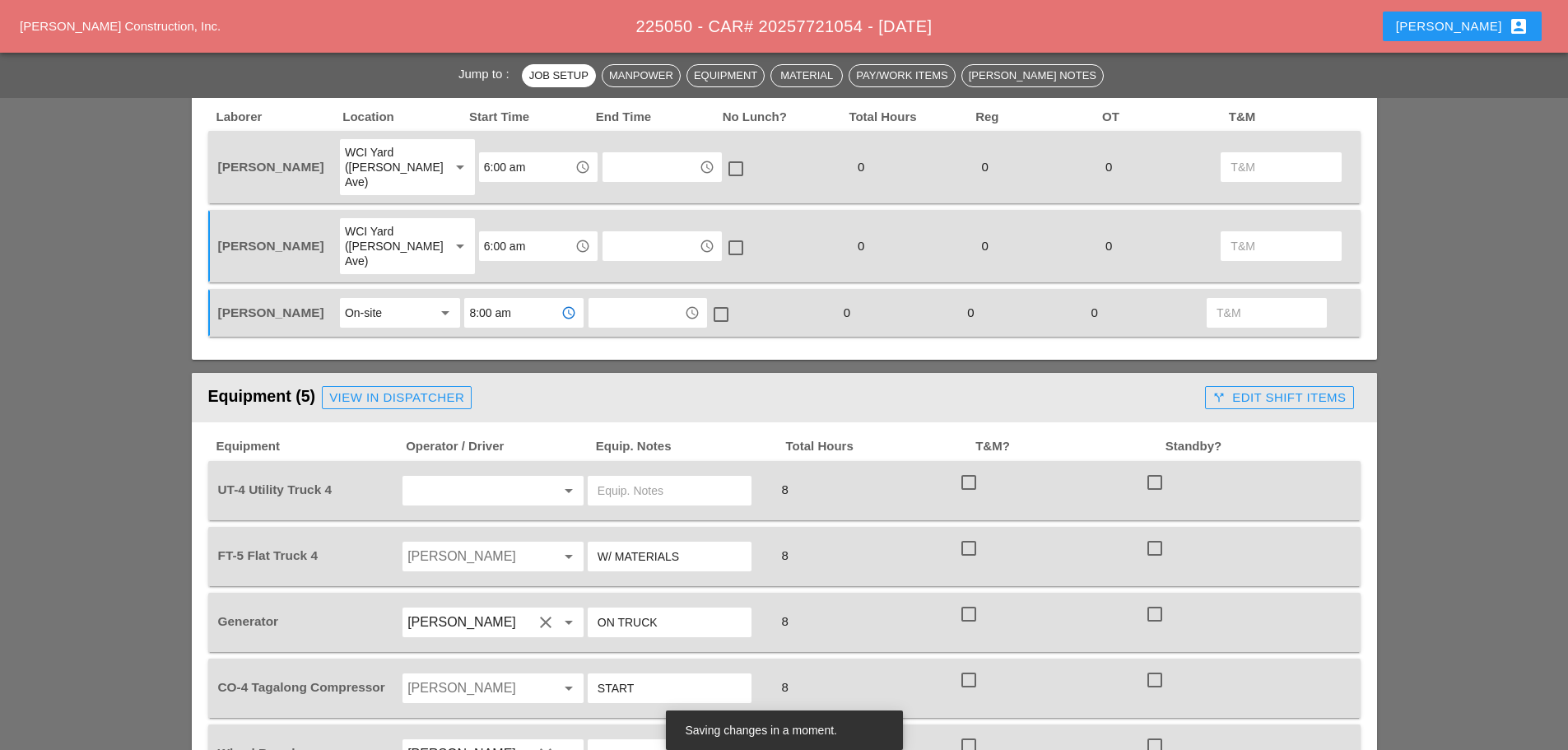
click at [460, 477] on input "text" at bounding box center [469, 490] width 125 height 26
click at [465, 526] on div "[PERSON_NAME]" at bounding box center [493, 529] width 154 height 19
type input "[PERSON_NAME]"
click at [465, 543] on input "Santiago Suarez" at bounding box center [469, 556] width 125 height 26
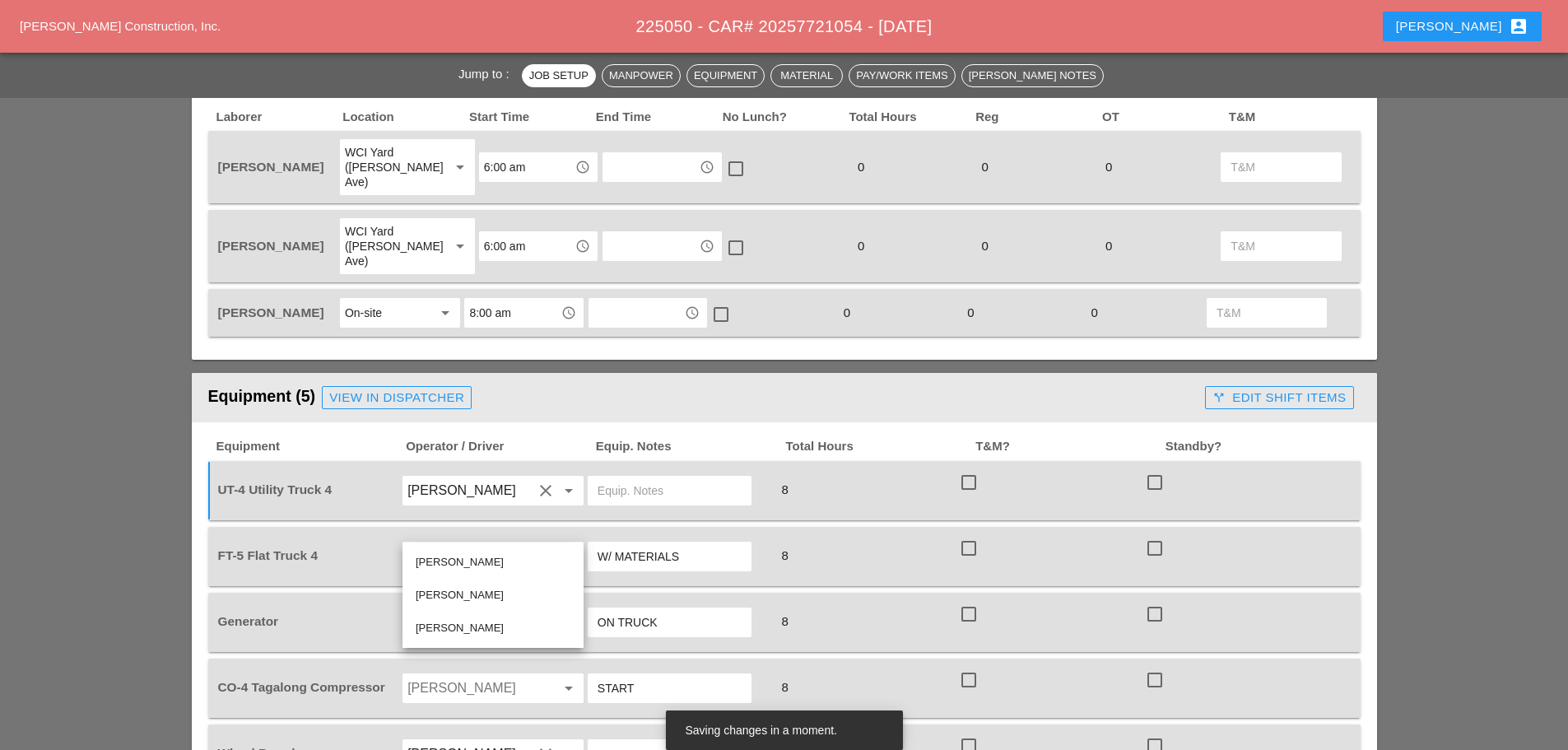
click at [455, 553] on div "[PERSON_NAME]" at bounding box center [493, 562] width 154 height 19
type input "[PERSON_NAME]"
click at [438, 477] on input "[PERSON_NAME]" at bounding box center [469, 490] width 125 height 26
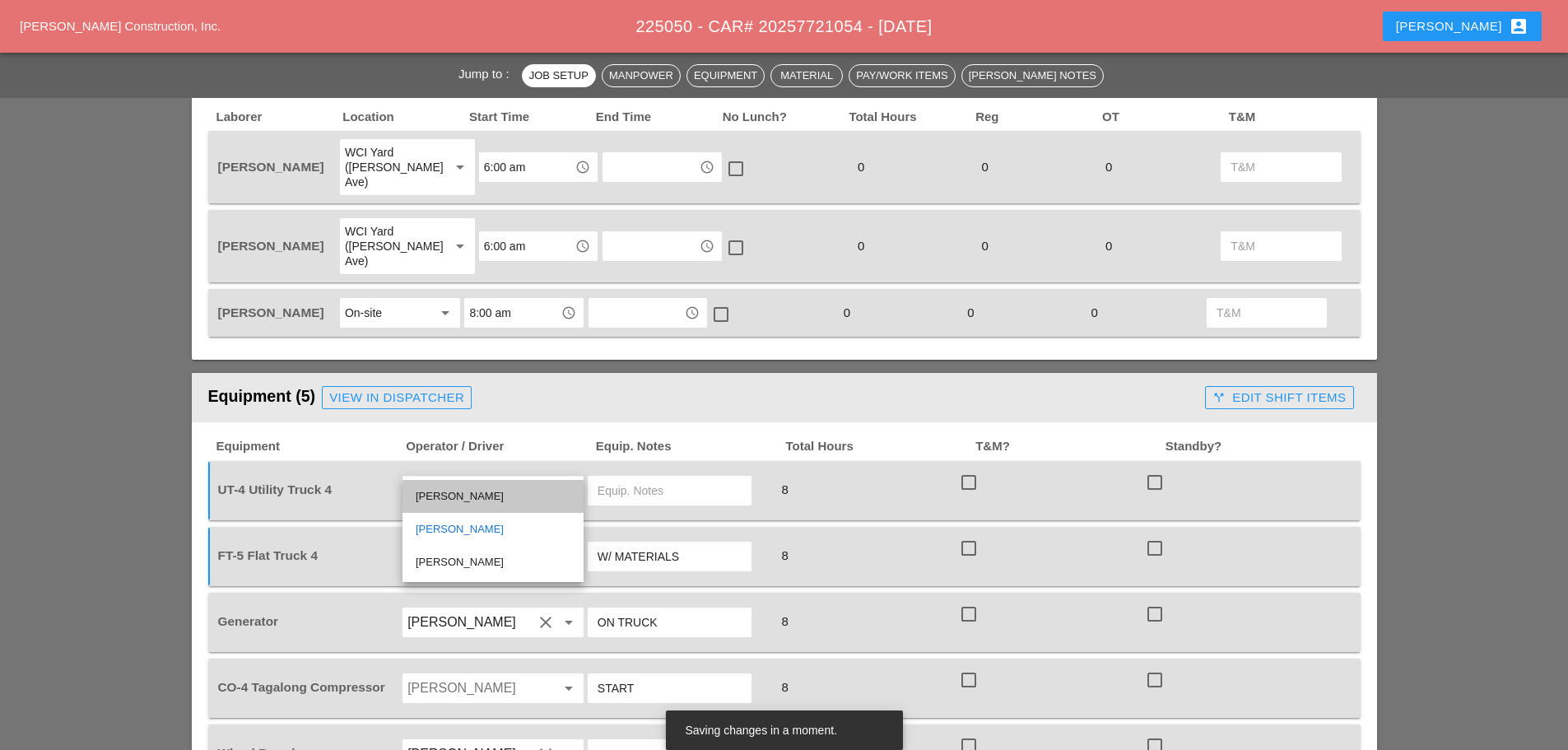
click at [447, 494] on div "[PERSON_NAME]" at bounding box center [493, 496] width 154 height 19
type input "[PERSON_NAME]"
click at [465, 543] on input "[PERSON_NAME]" at bounding box center [469, 556] width 125 height 26
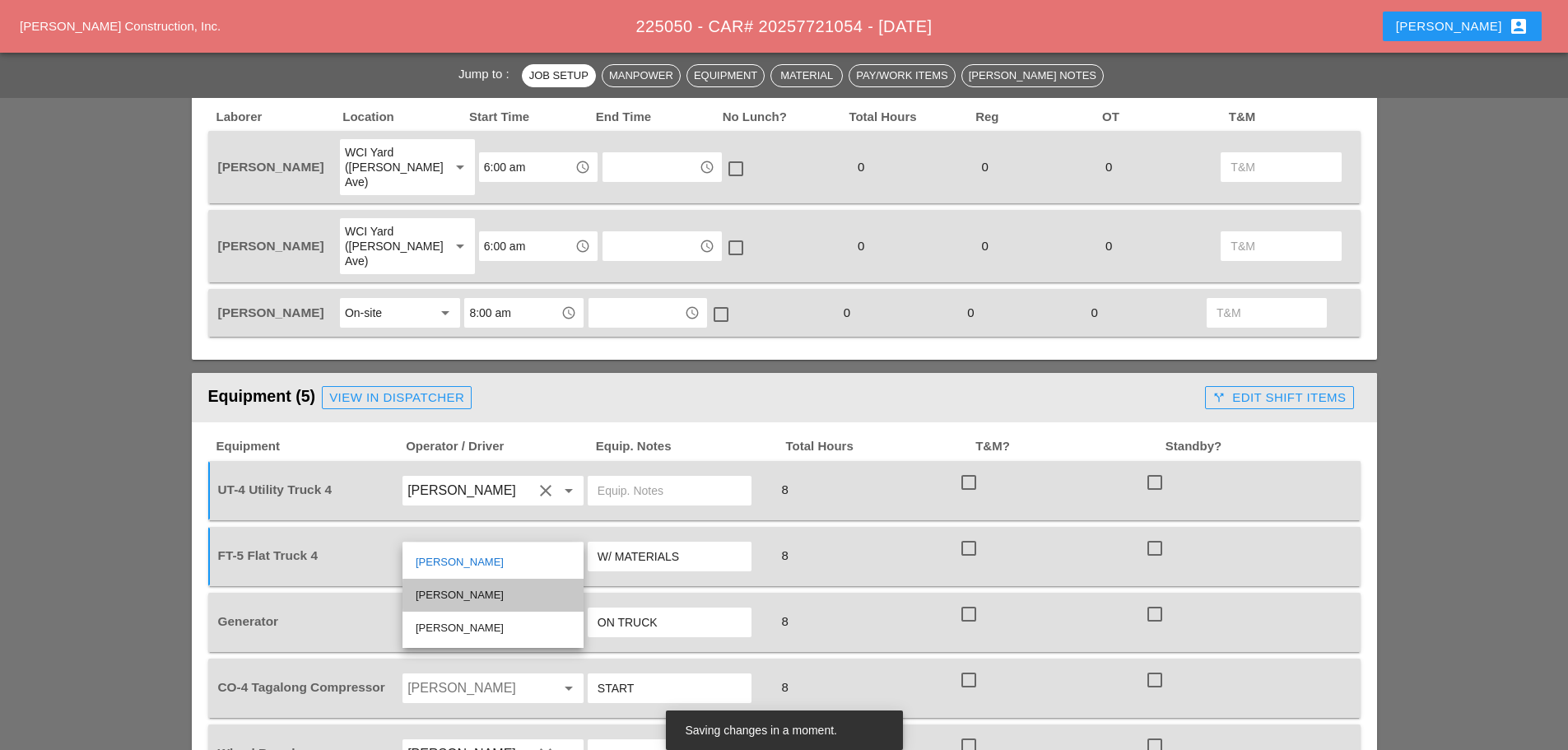
click at [460, 589] on div "[PERSON_NAME]" at bounding box center [493, 595] width 154 height 19
type input "[PERSON_NAME]"
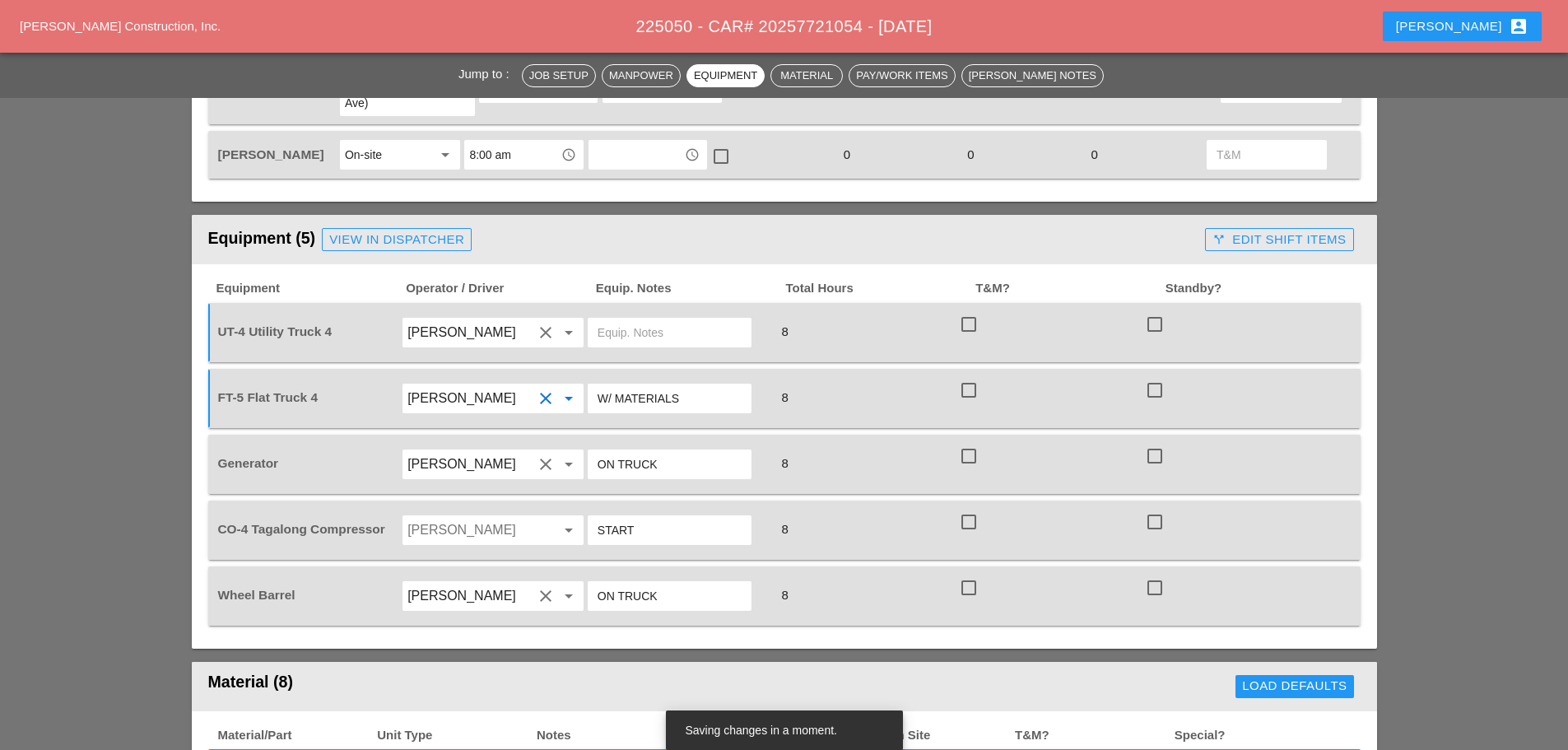
scroll to position [988, 0]
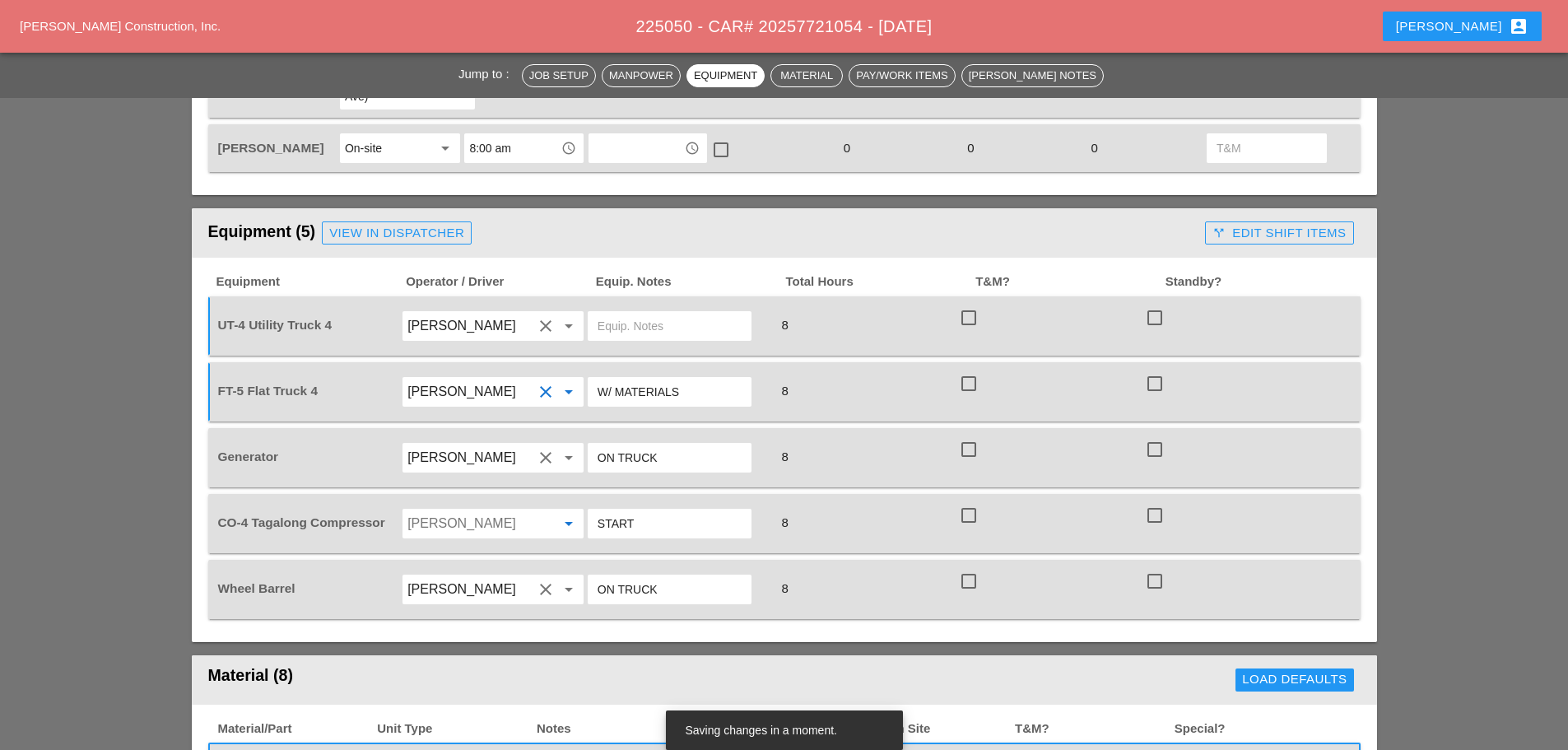
click at [438, 510] on input "Santiago Suarez" at bounding box center [469, 523] width 125 height 26
click at [450, 561] on div "[PERSON_NAME]" at bounding box center [493, 562] width 154 height 19
type input "[PERSON_NAME]"
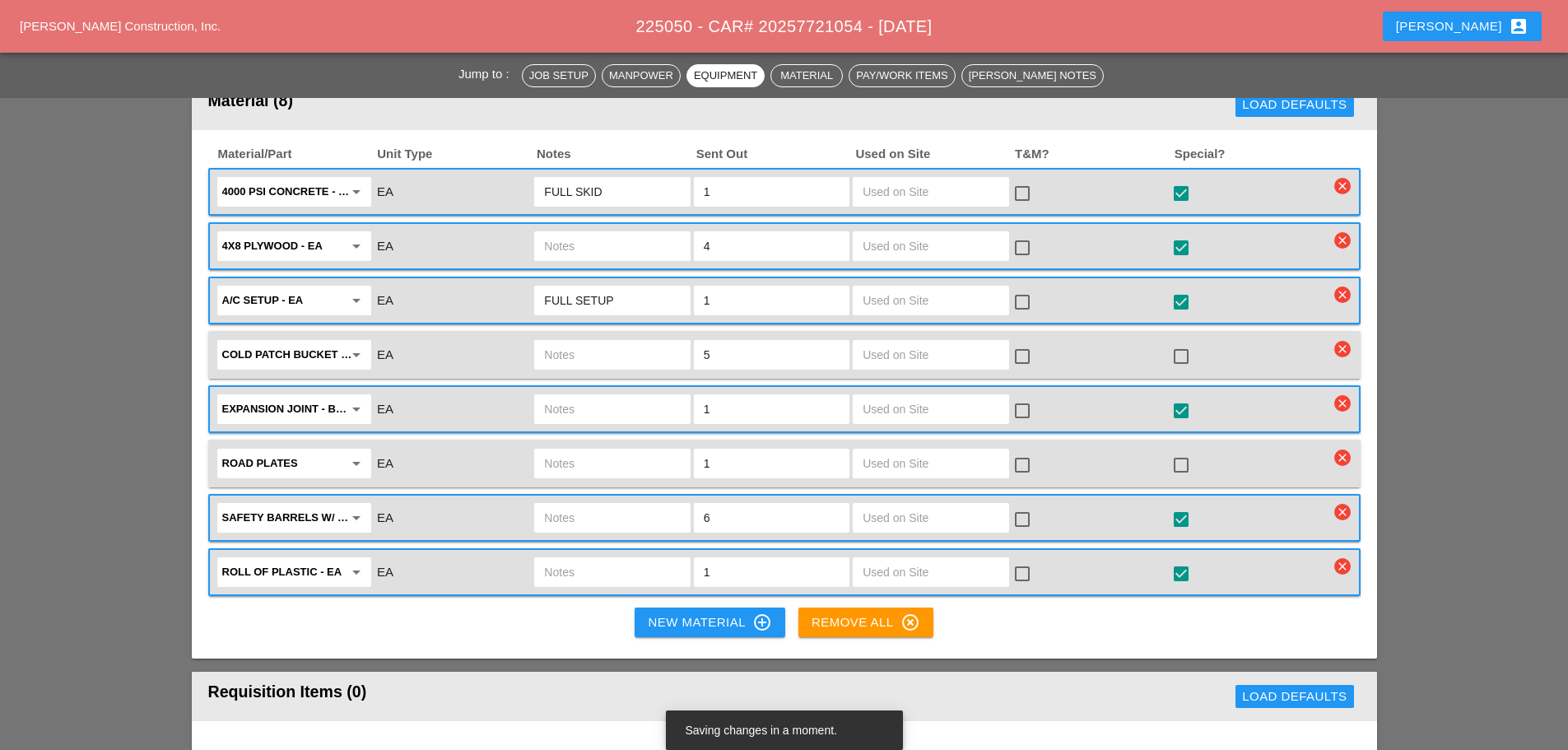
scroll to position [1563, 0]
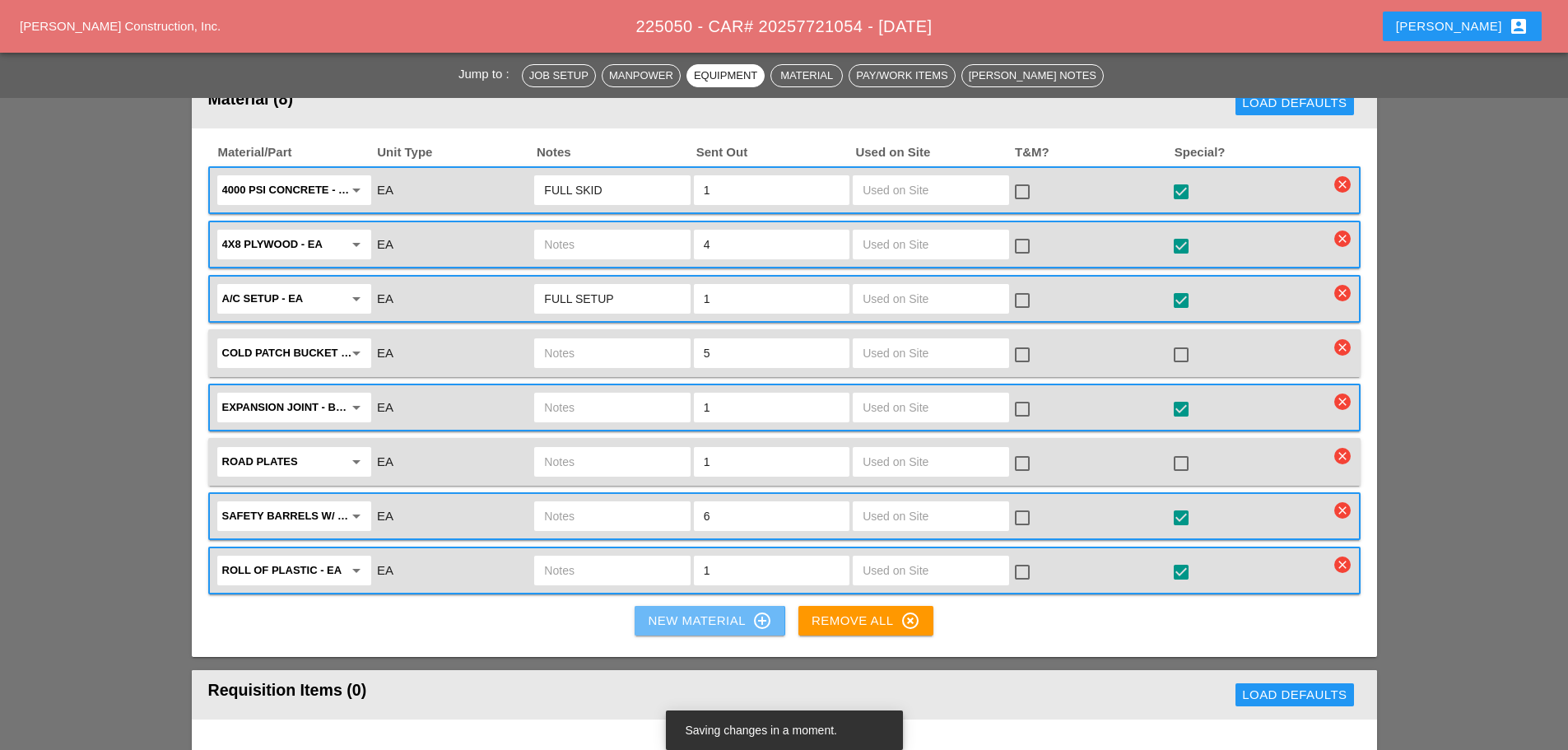
click at [645, 605] on button "New Material control_point" at bounding box center [709, 620] width 150 height 29
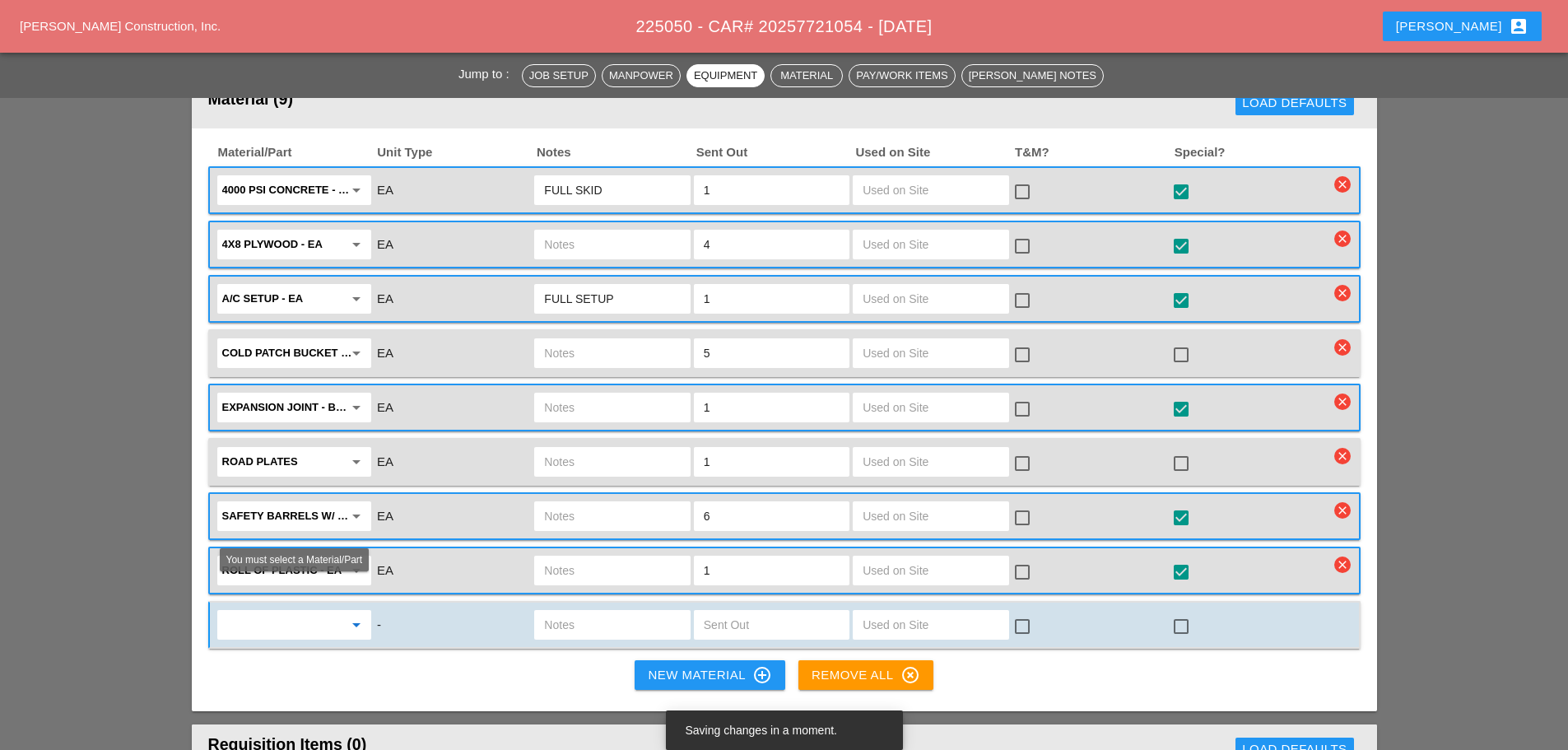
click at [324, 611] on input "text" at bounding box center [283, 624] width 121 height 26
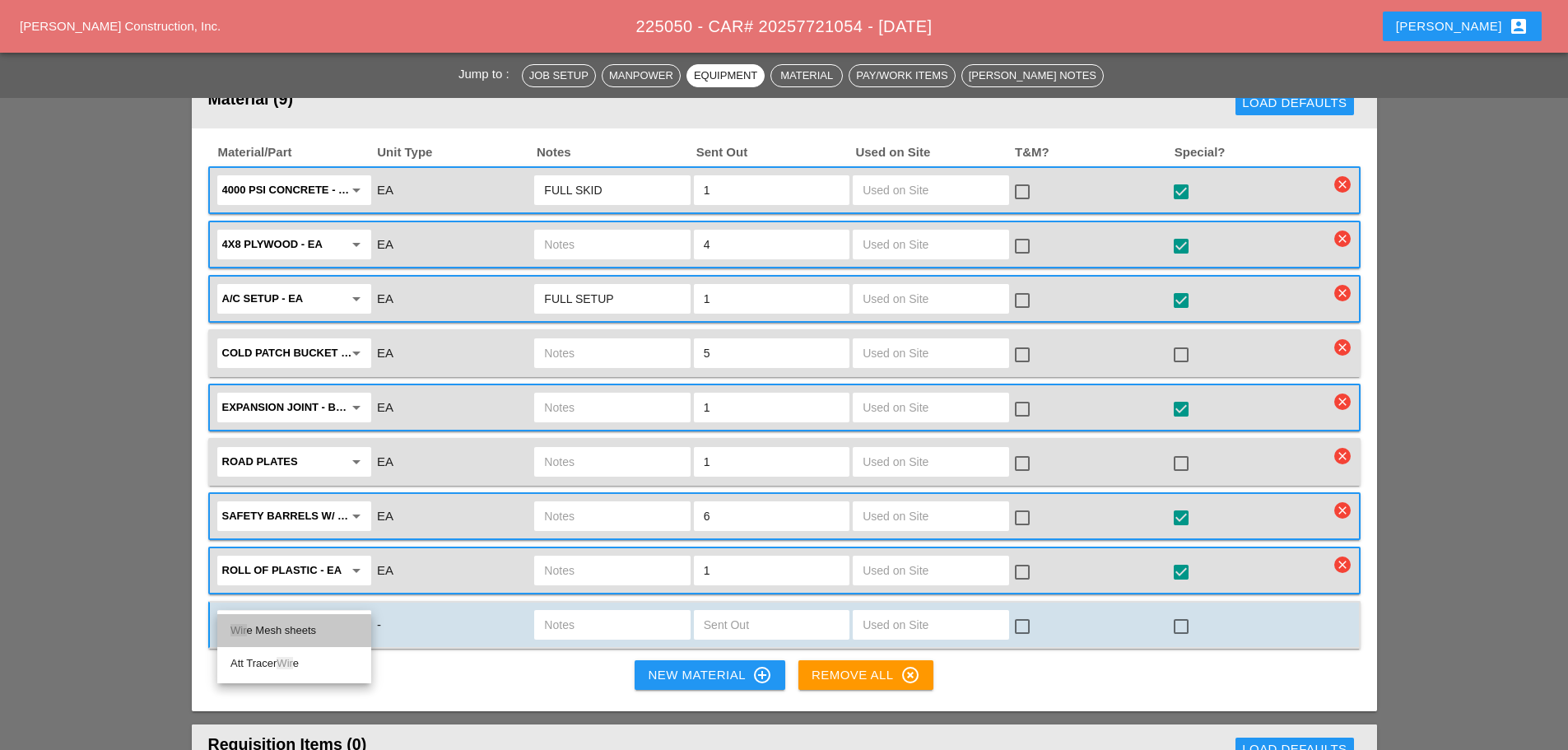
click at [326, 619] on div "Wir e Mesh sheets" at bounding box center [293, 631] width 127 height 33
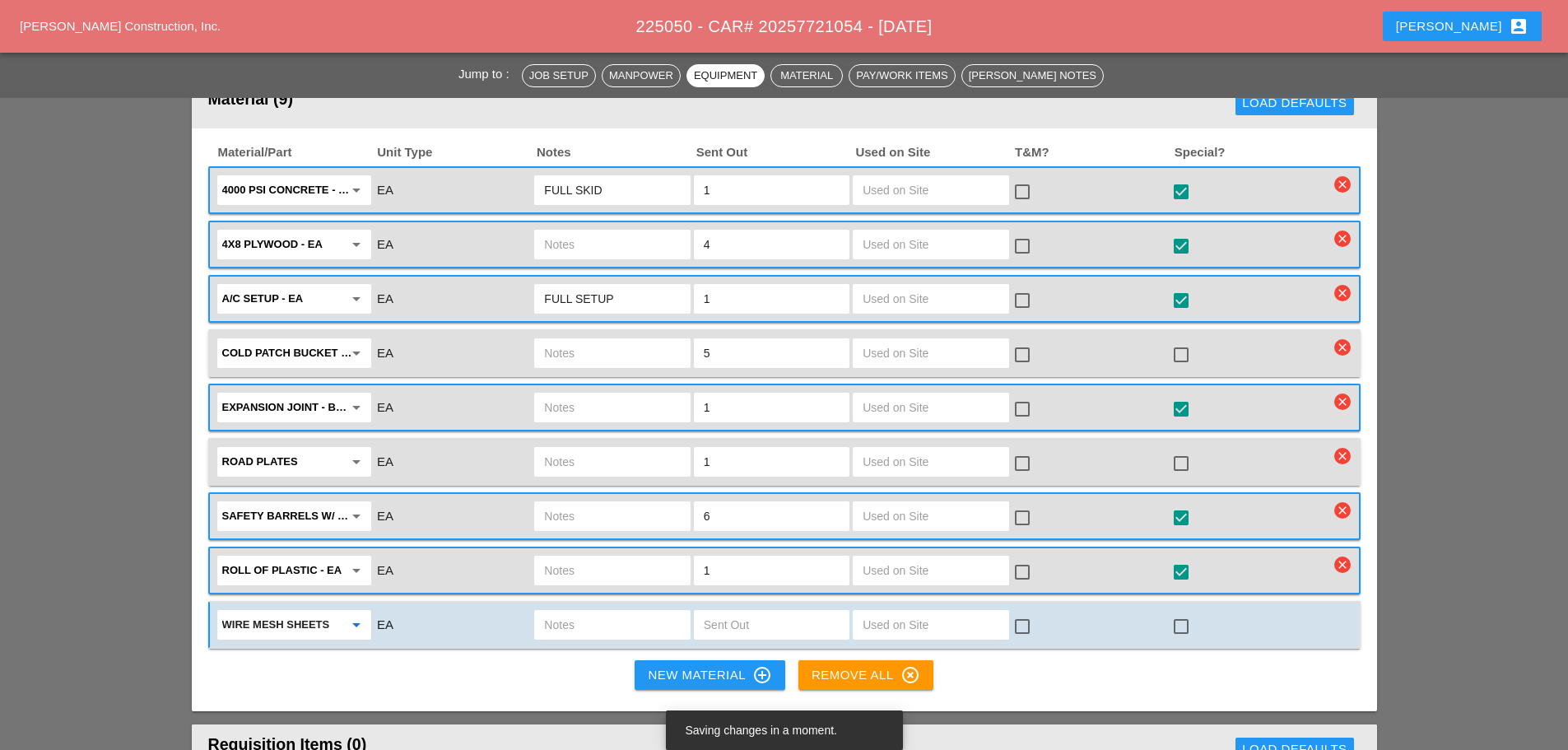
type input "Wire Mesh sheets"
click at [639, 611] on input "text" at bounding box center [612, 624] width 136 height 26
type input "1 sheet"
click at [723, 611] on input "text" at bounding box center [771, 624] width 136 height 26
type input "1"
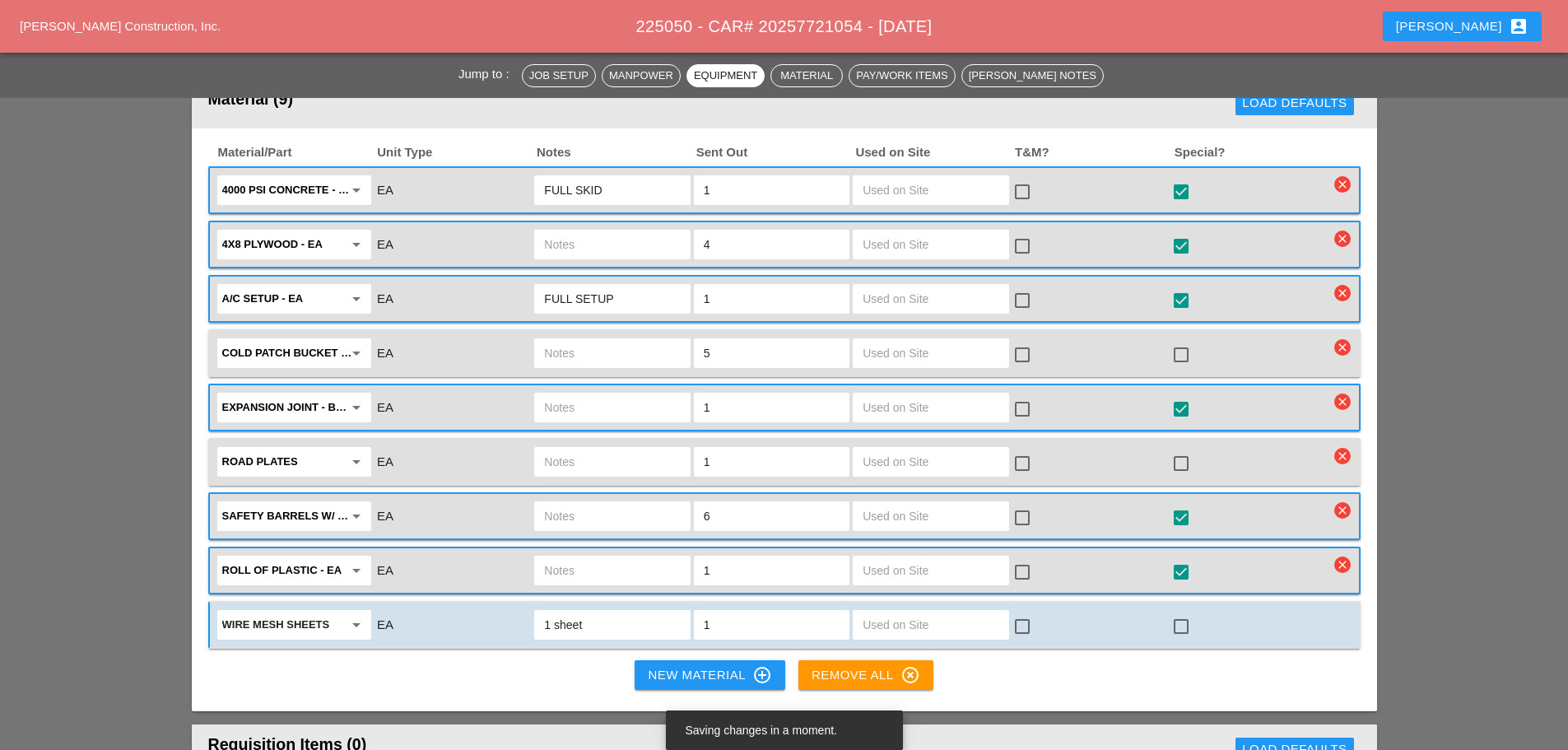
click at [1182, 612] on div at bounding box center [1180, 626] width 28 height 28
checkbox input "true"
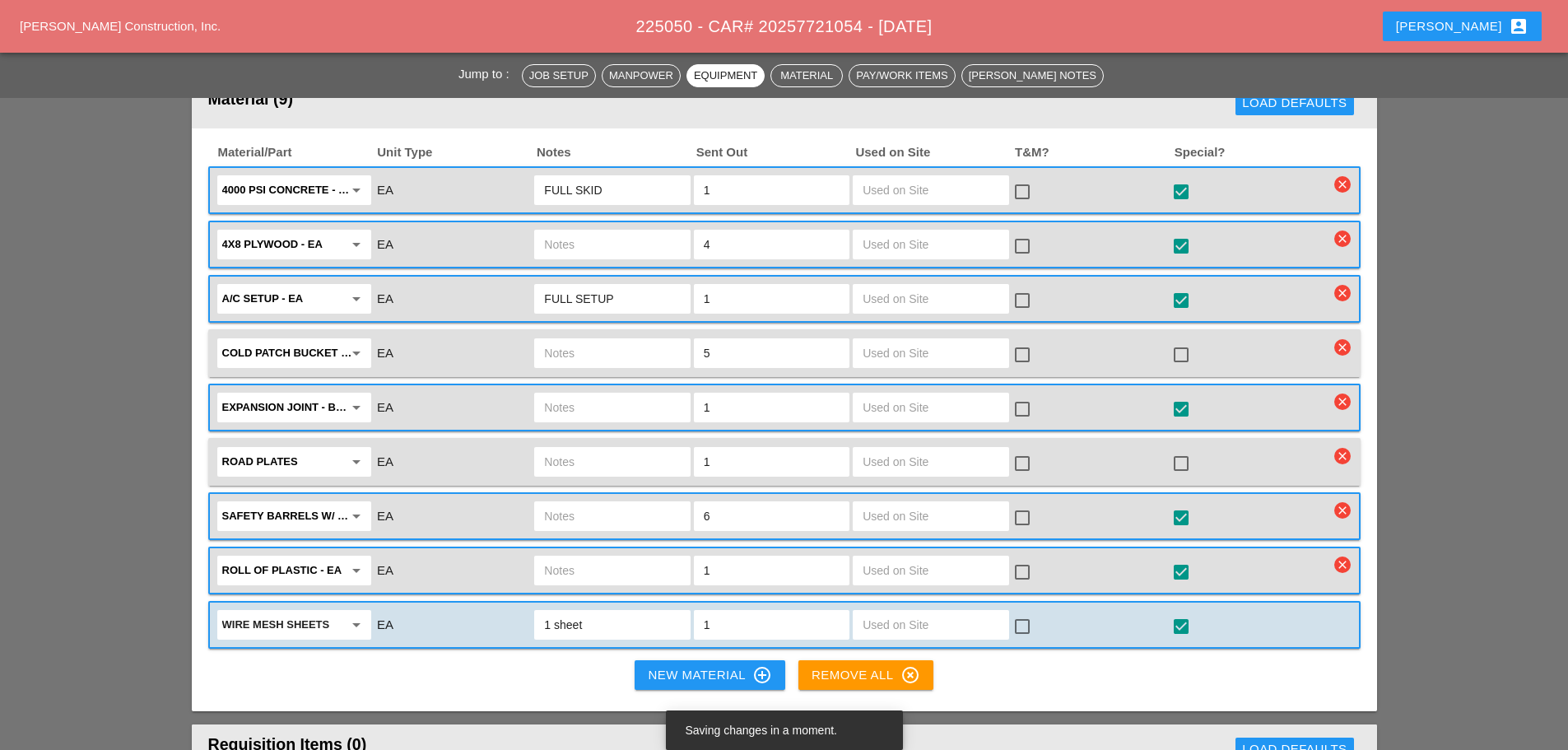
click at [627, 394] on input "text" at bounding box center [612, 407] width 136 height 26
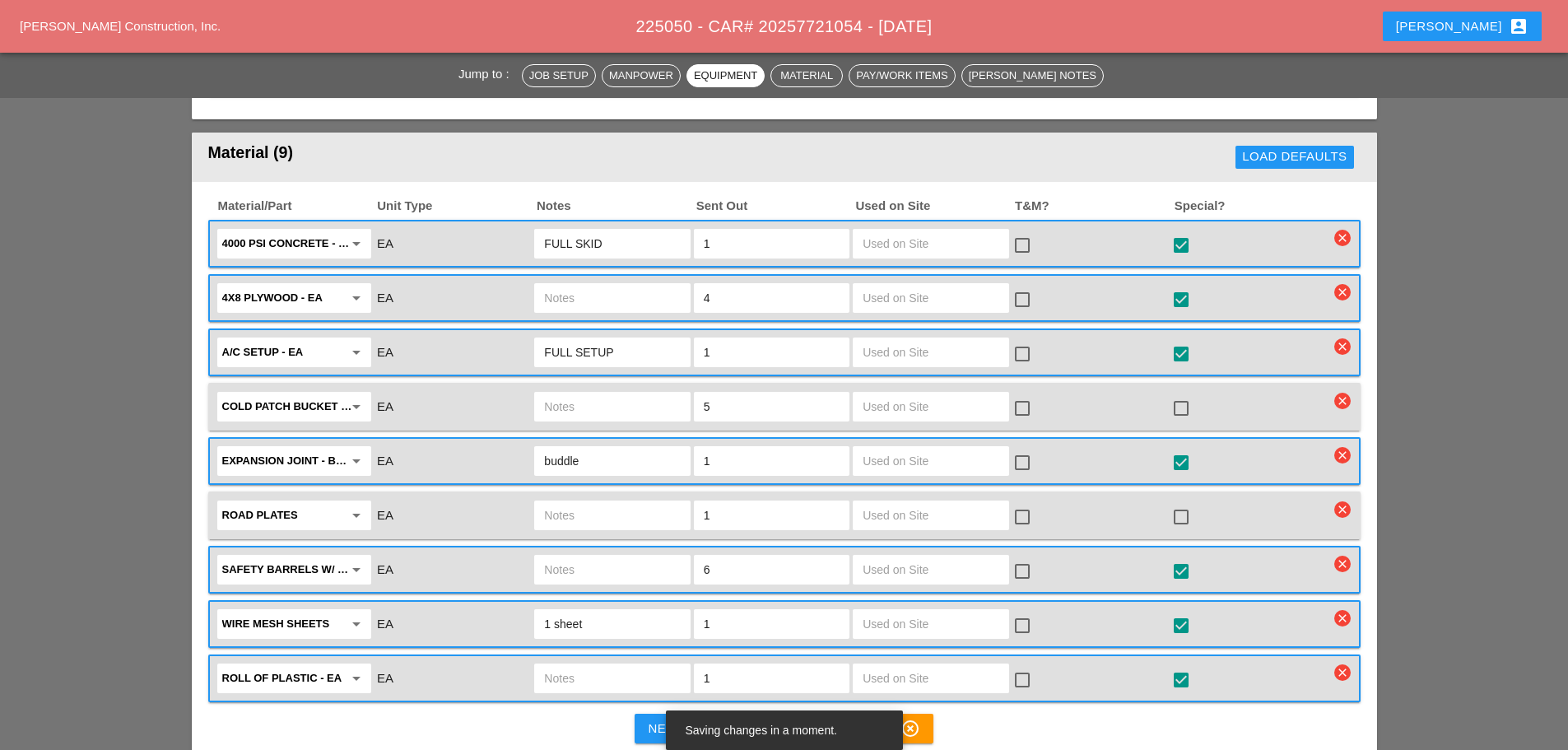
scroll to position [1482, 0]
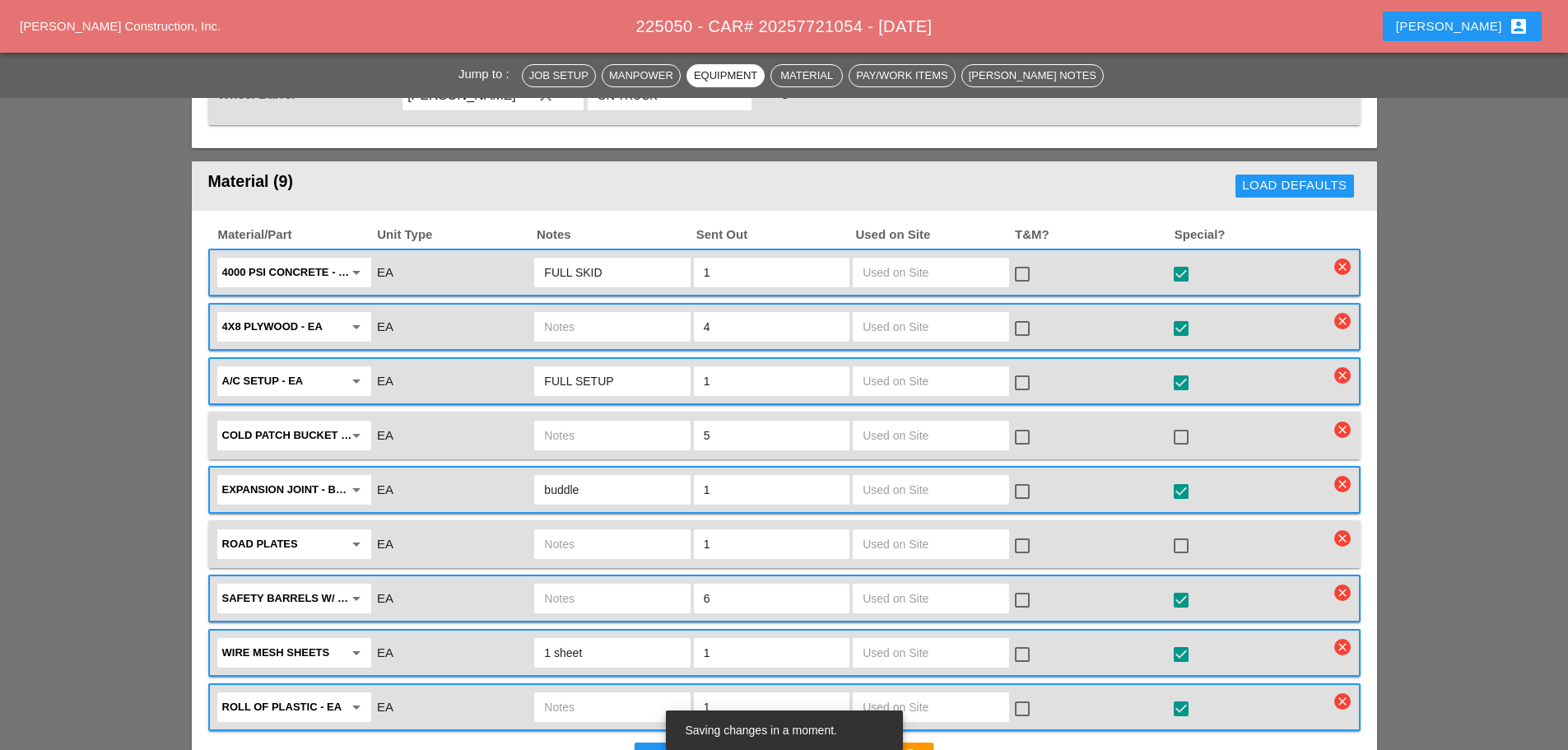
type input "buddle"
click at [659, 259] on input "FULL SKID" at bounding box center [612, 272] width 136 height 26
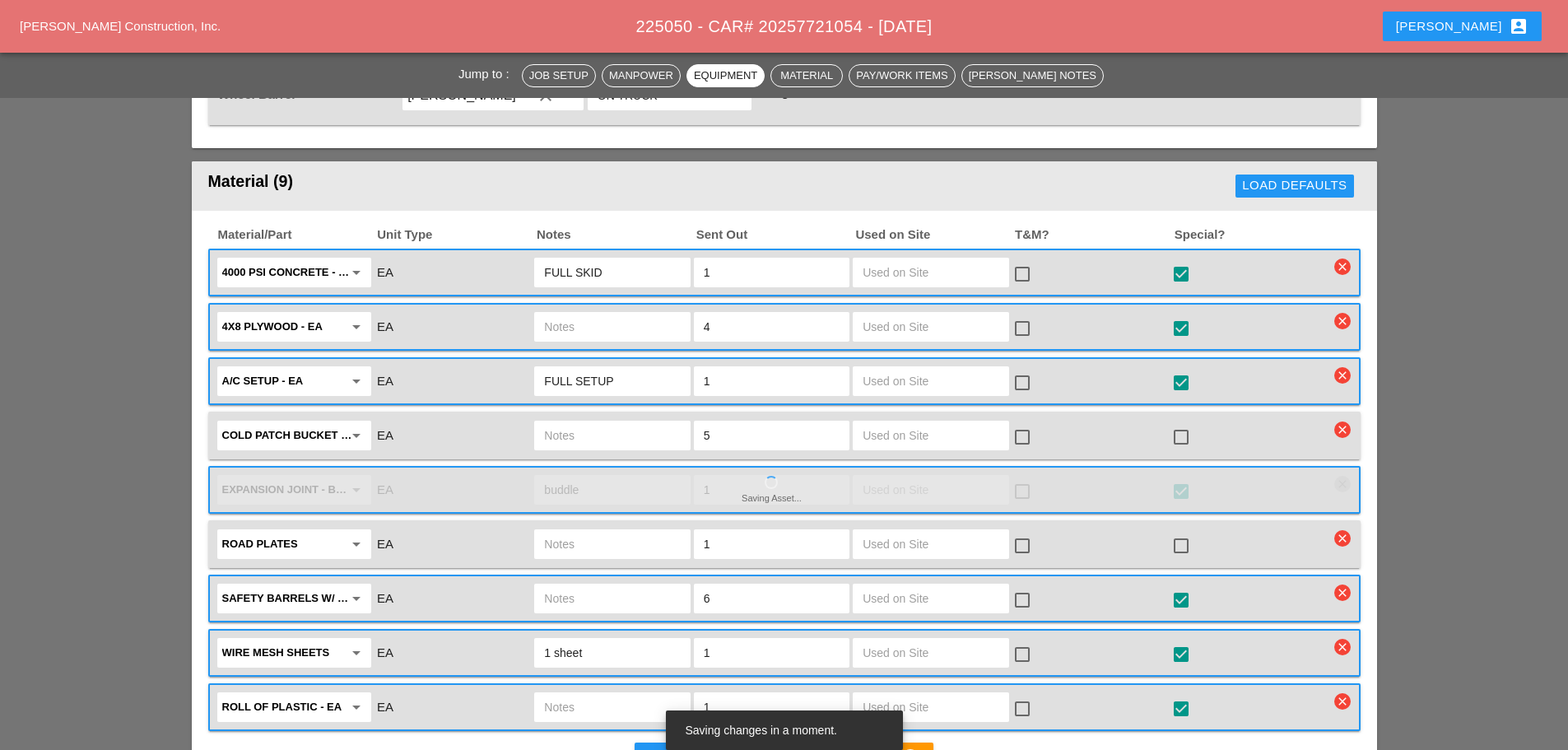
click at [748, 259] on input "1" at bounding box center [771, 272] width 136 height 26
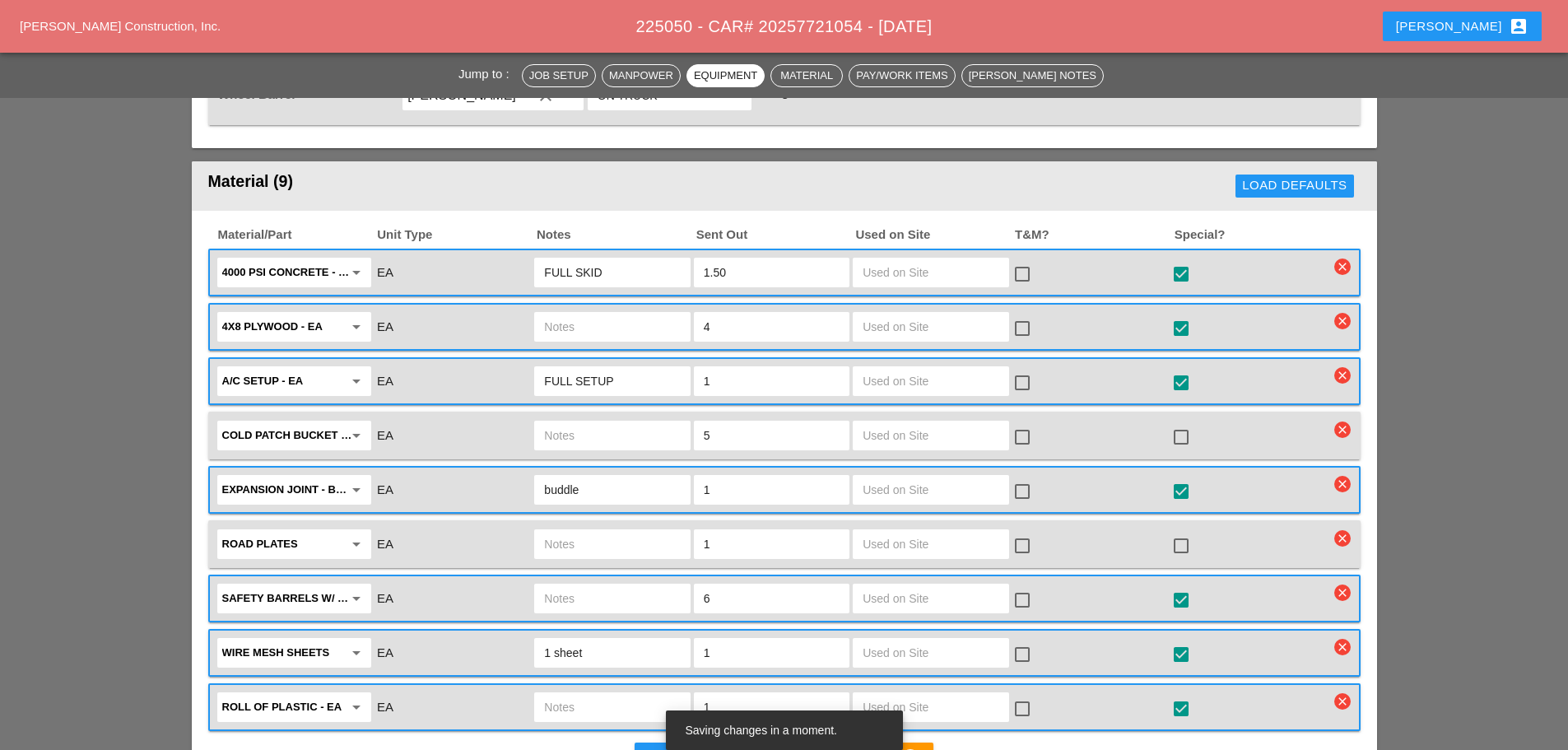
type input "1.50"
click at [611, 259] on input "FULL SKID" at bounding box center [612, 272] width 136 height 26
type input "F"
type input "1 1/2"
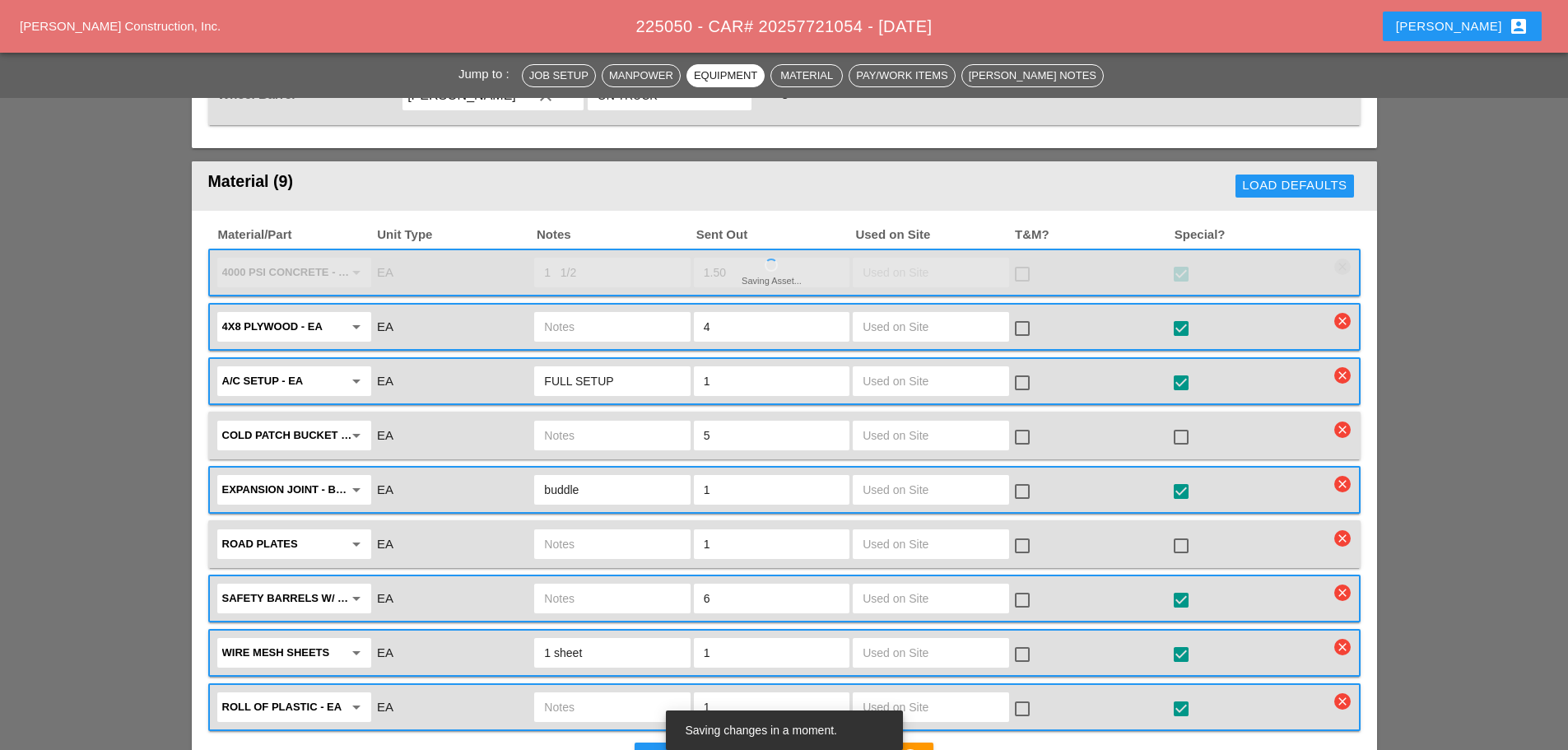
type input "1.5"
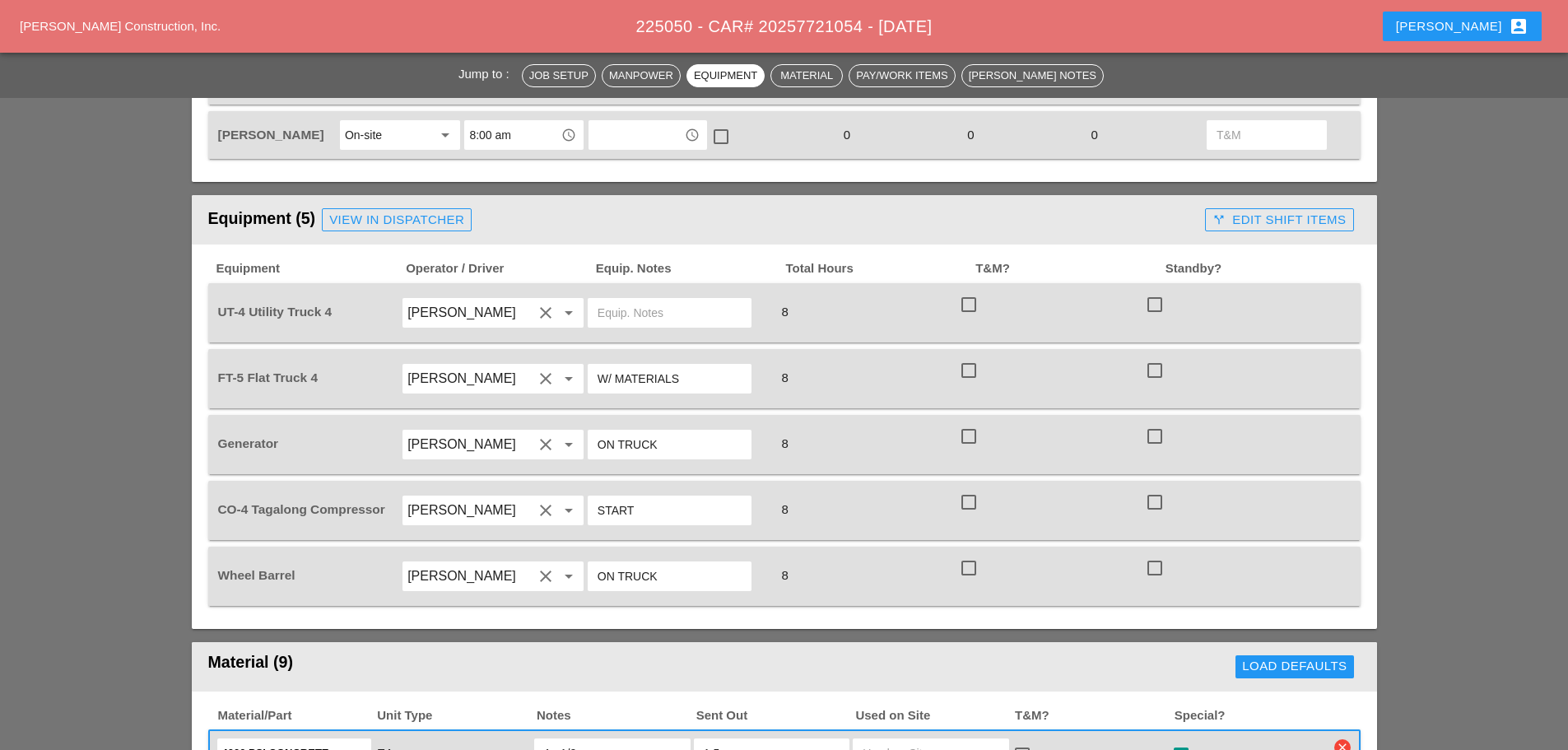
scroll to position [988, 0]
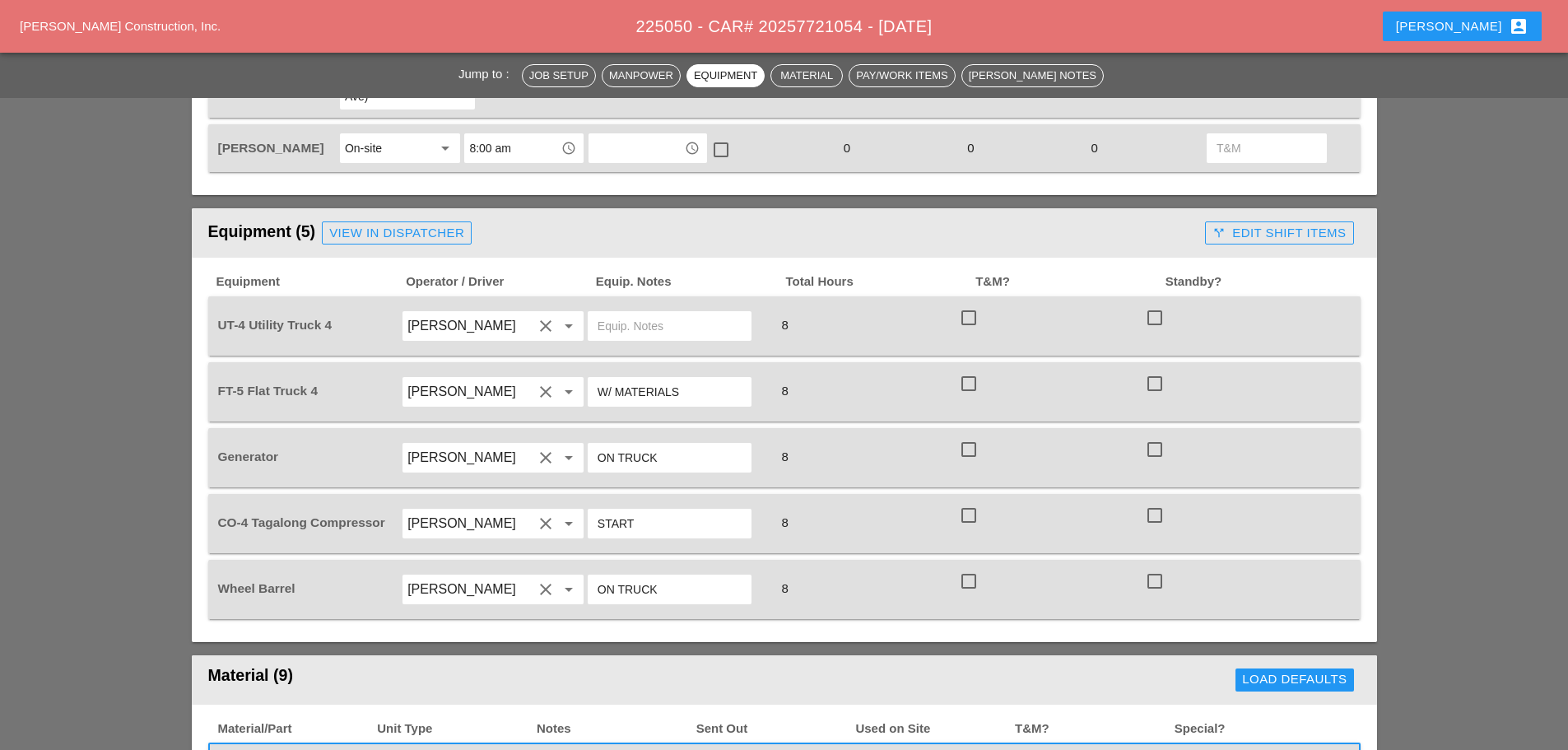
type input "1 1/2"
click at [432, 223] on div "View in Dispatcher" at bounding box center [396, 232] width 135 height 18
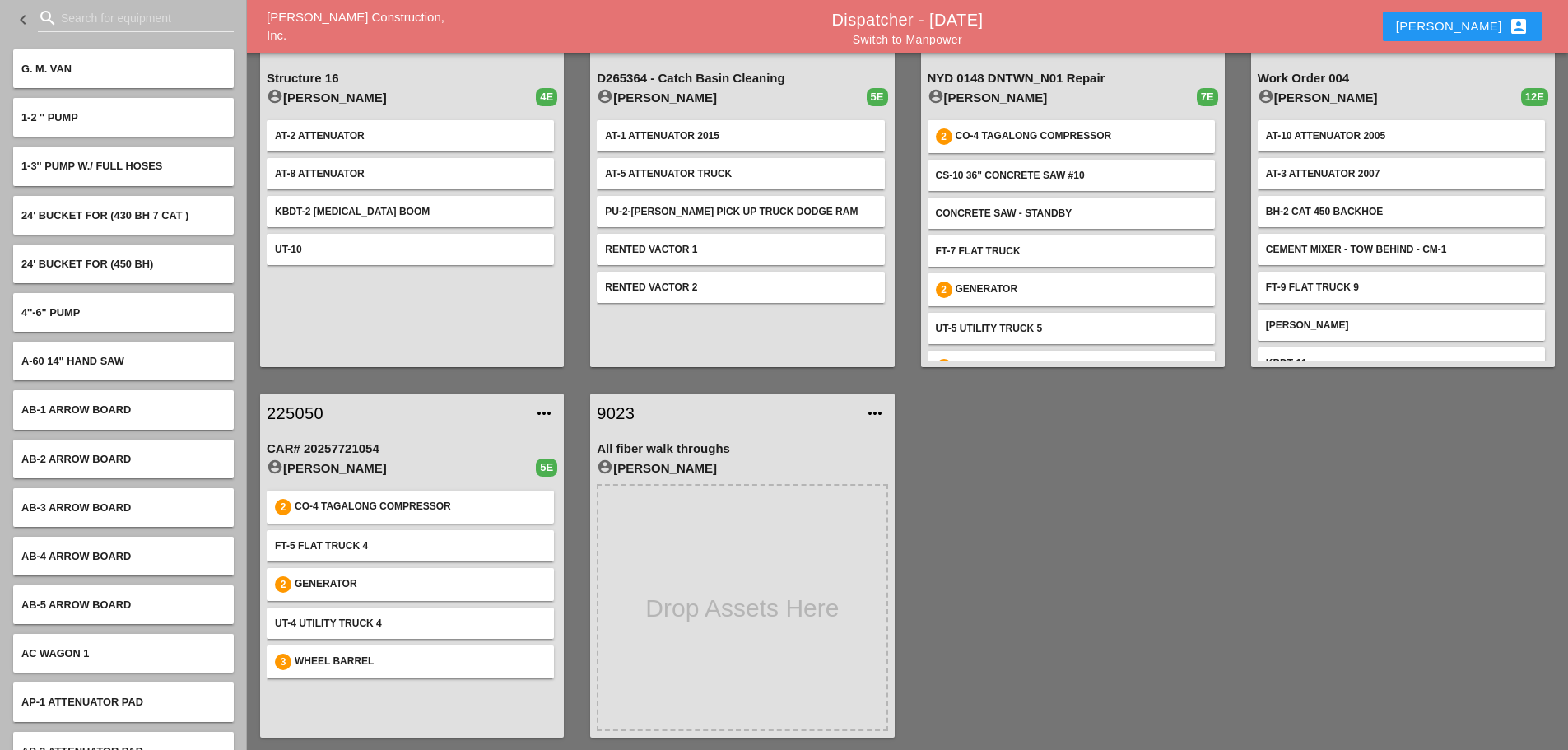
scroll to position [86, 0]
click at [106, 28] on input "Search for equipment" at bounding box center [136, 17] width 150 height 26
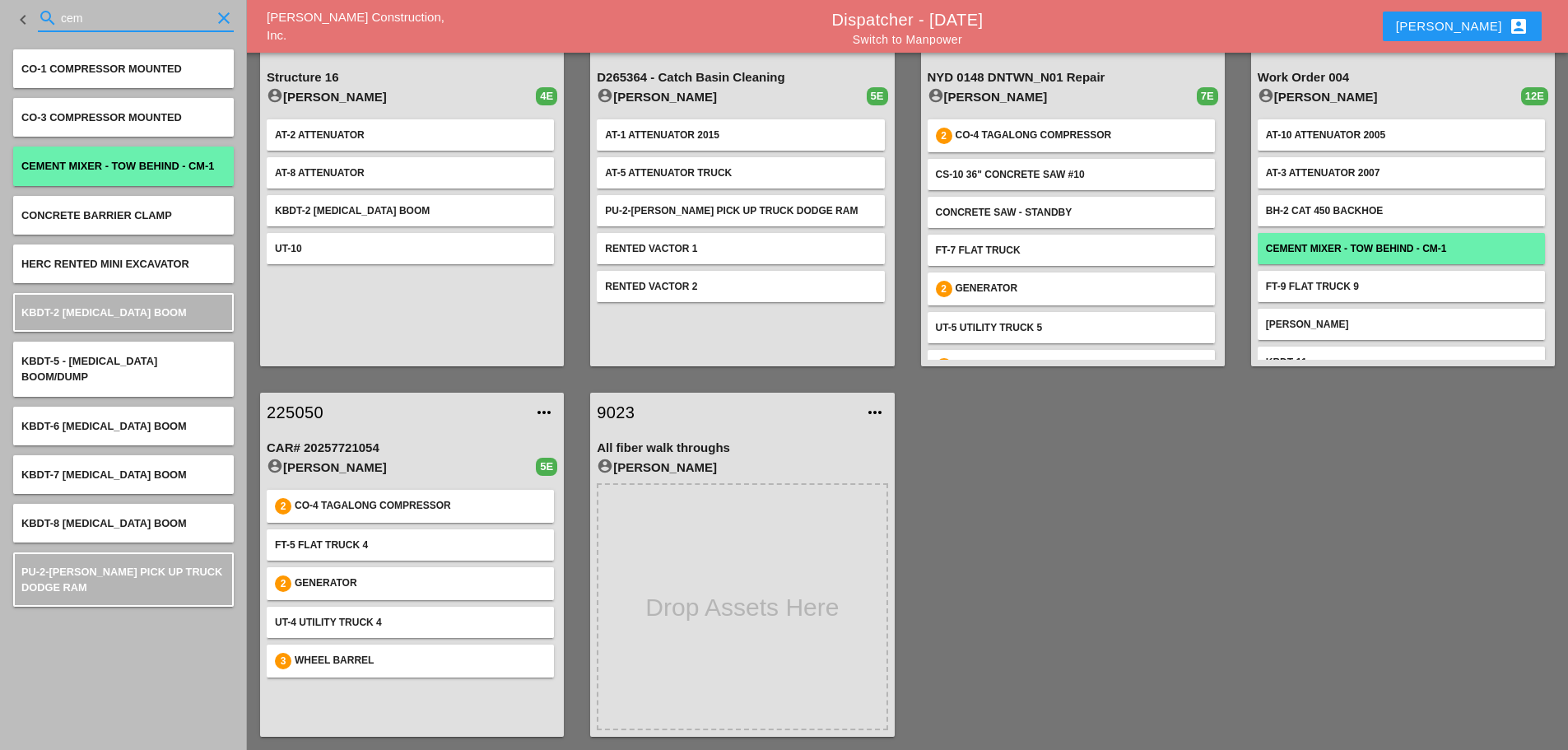
type input "cem"
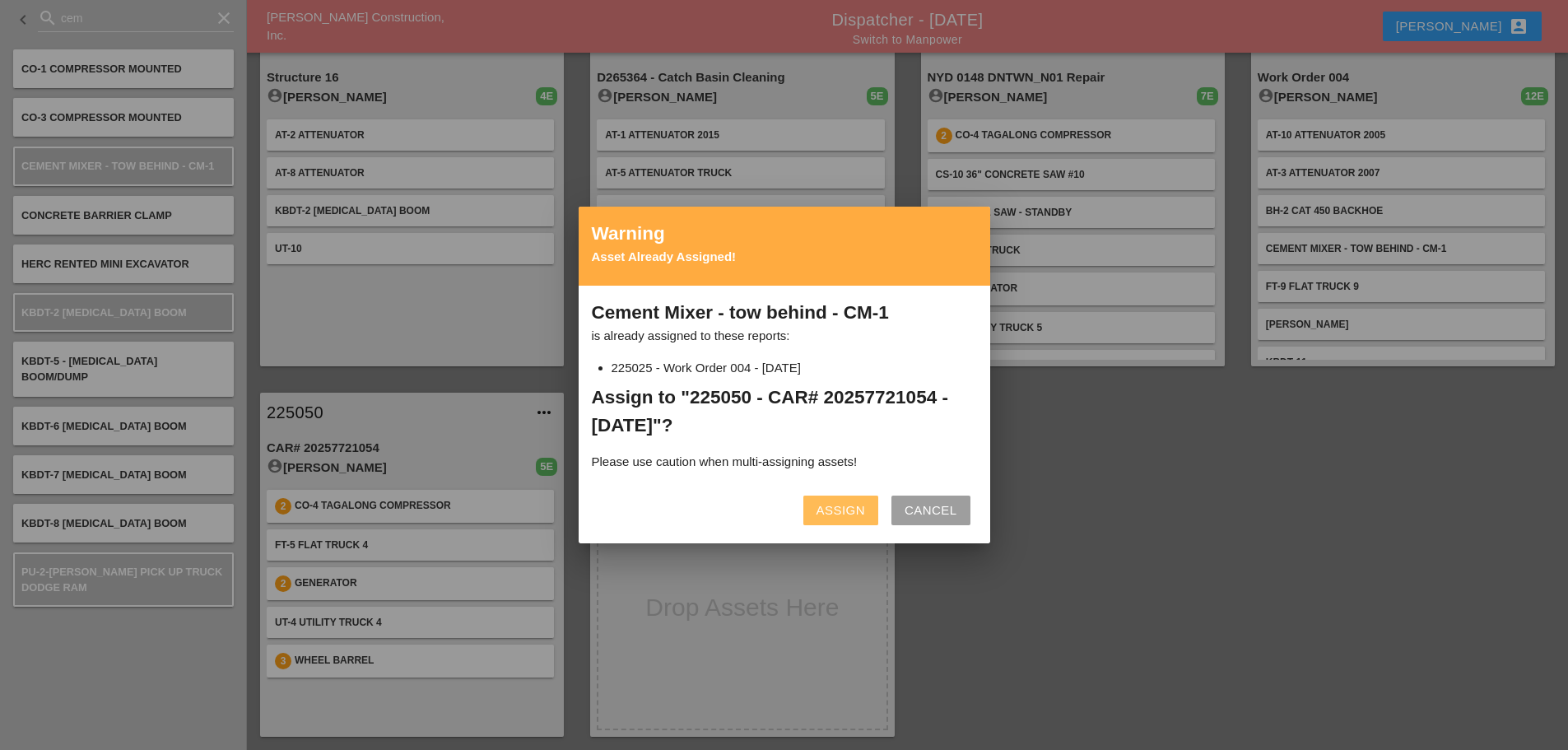
click at [822, 514] on div "Assign" at bounding box center [840, 510] width 49 height 18
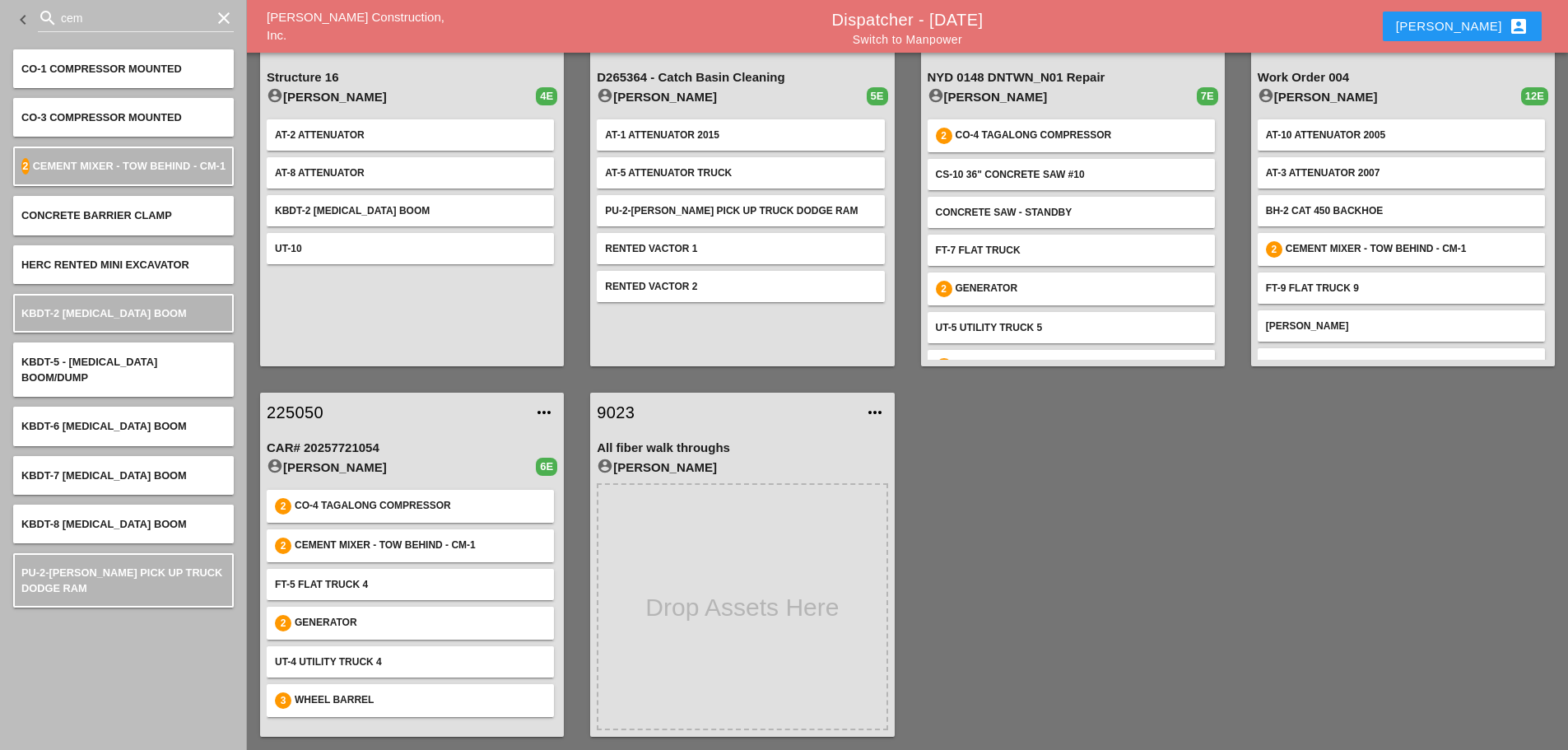
click at [305, 411] on link "225050" at bounding box center [394, 412] width 257 height 24
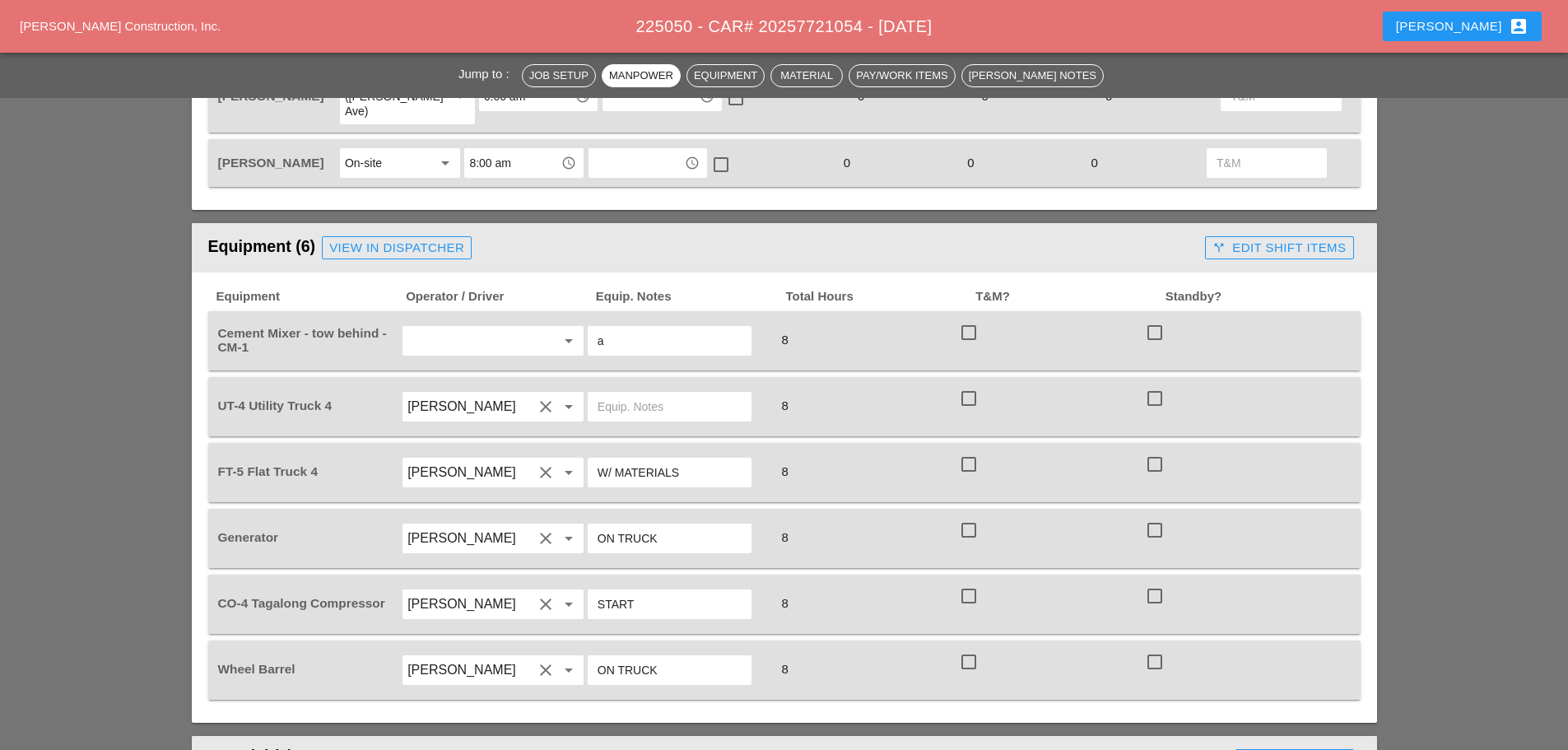
scroll to position [988, 0]
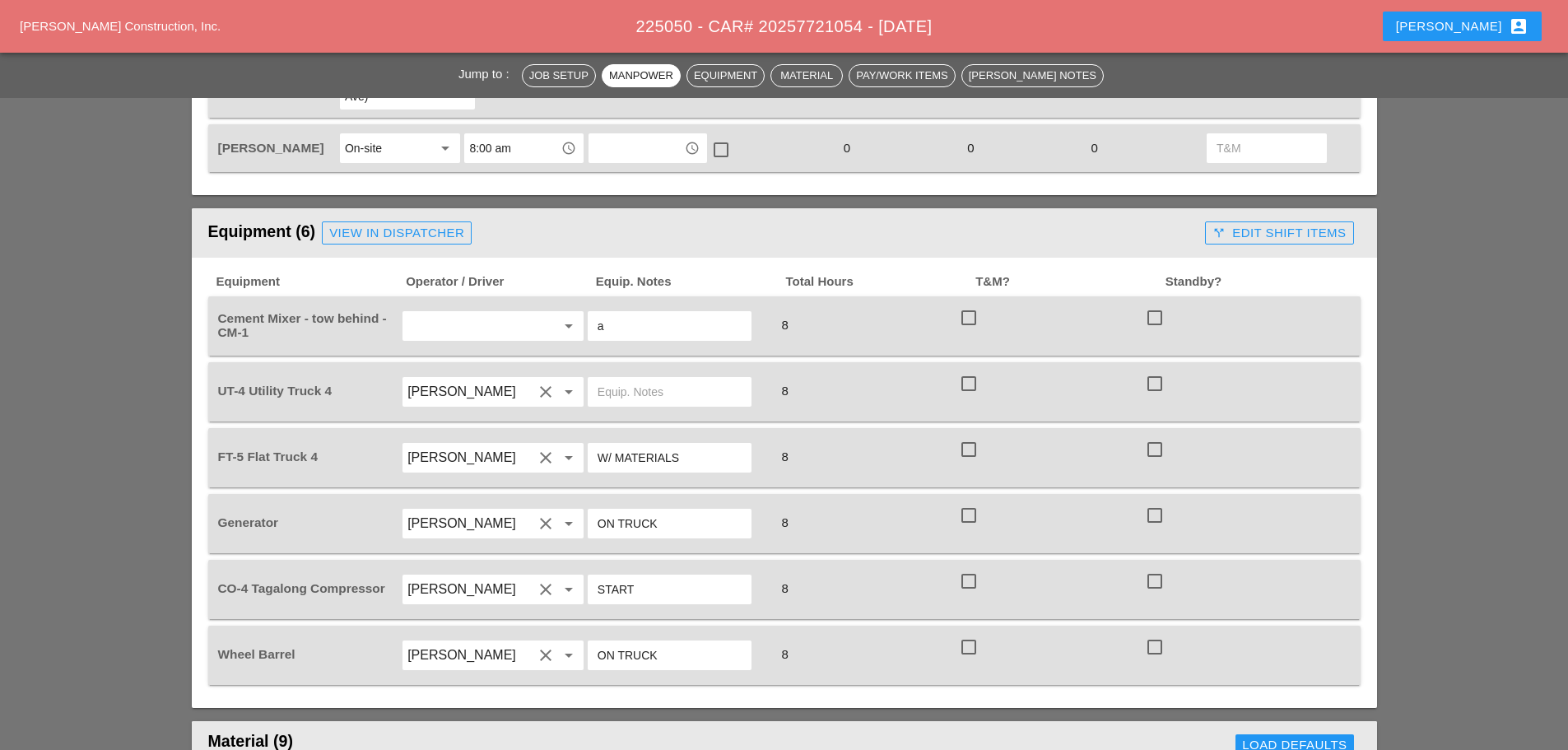
click at [424, 313] on input "text" at bounding box center [469, 325] width 125 height 26
click at [456, 331] on div "[PERSON_NAME]" at bounding box center [493, 331] width 154 height 19
type input "[PERSON_NAME]"
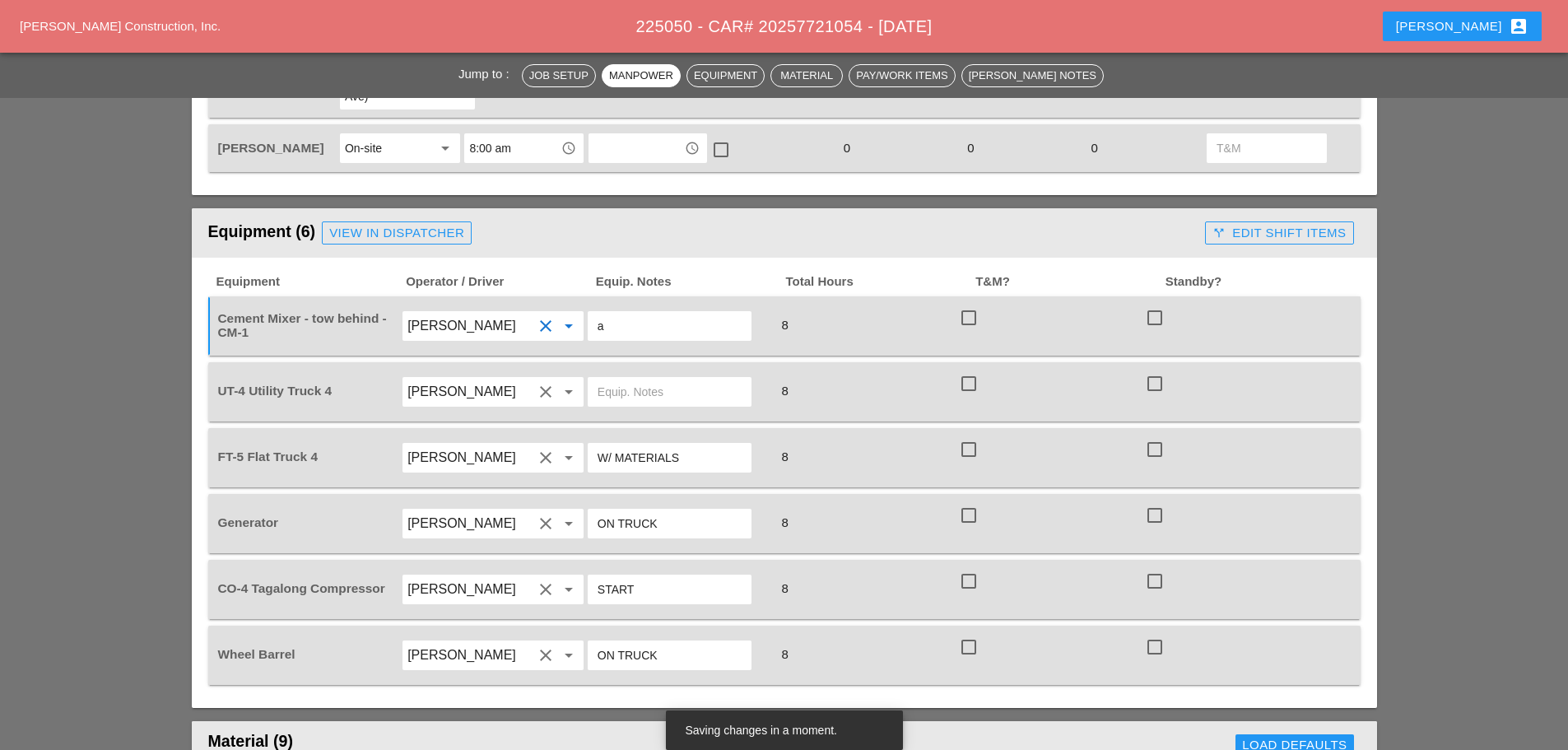
click at [611, 313] on input "a" at bounding box center [669, 325] width 144 height 26
type input "star"
type input "start"
click at [660, 379] on input "text" at bounding box center [669, 392] width 144 height 26
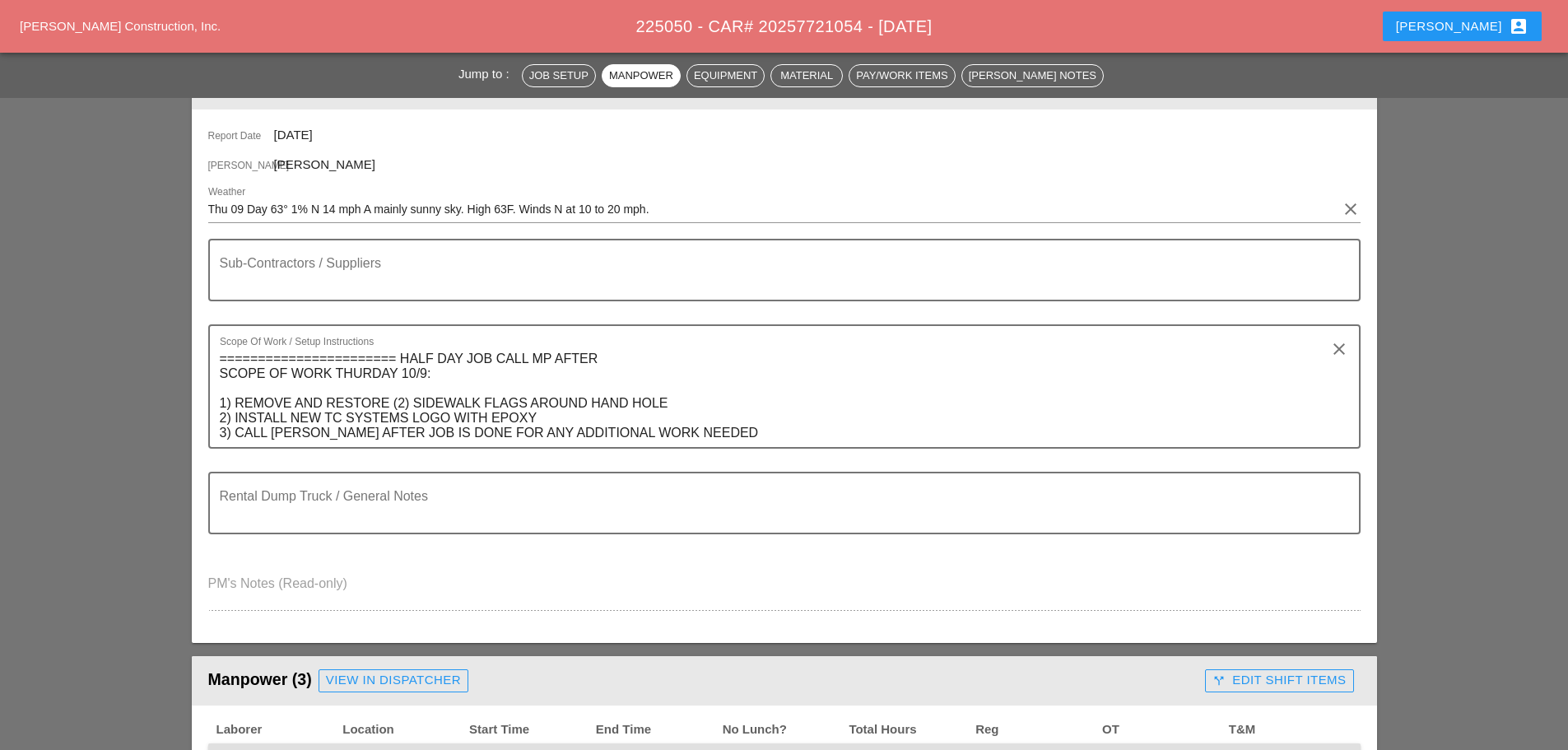
scroll to position [0, 0]
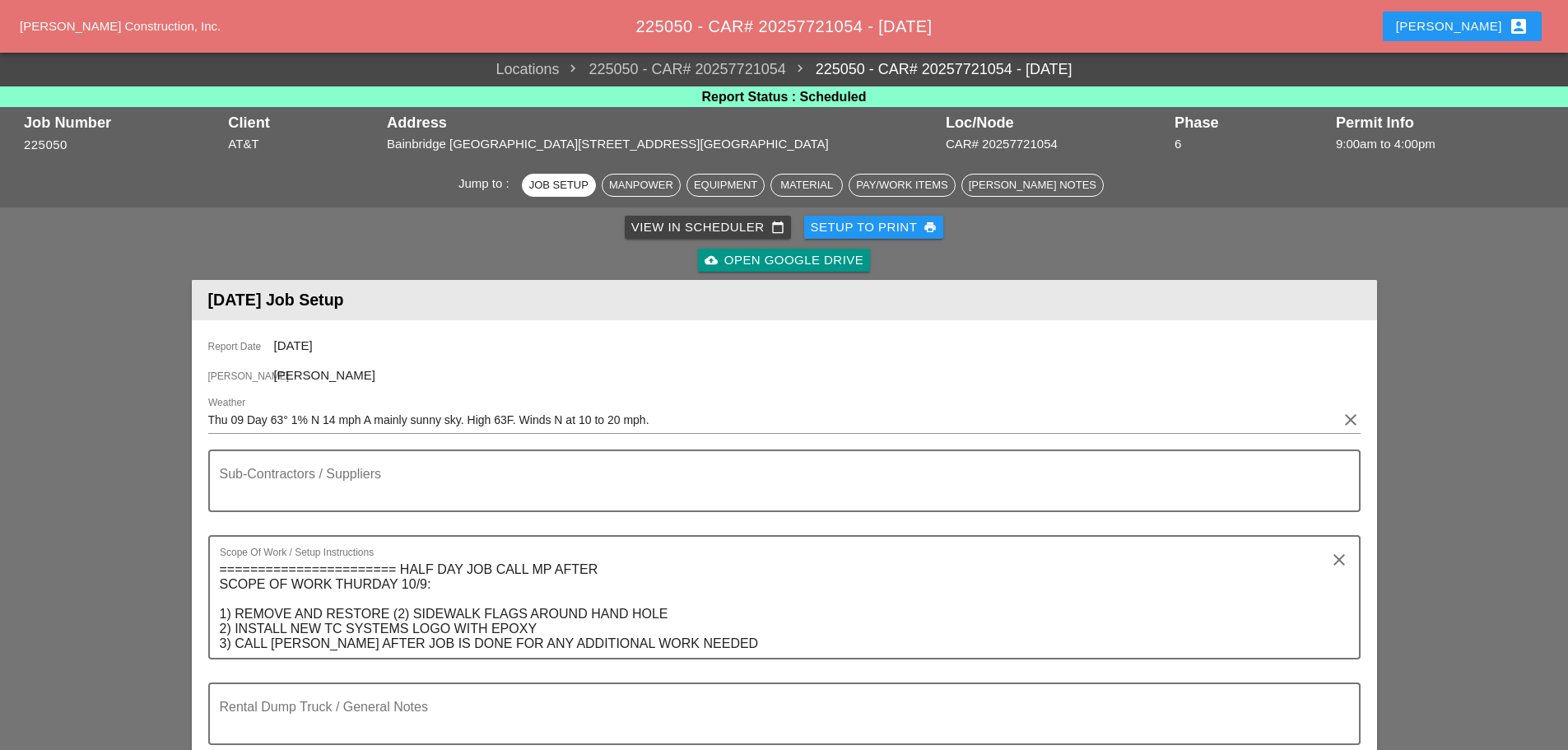
type input "w/ tools"
click at [827, 235] on div "Setup to Print print" at bounding box center [873, 226] width 126 height 18
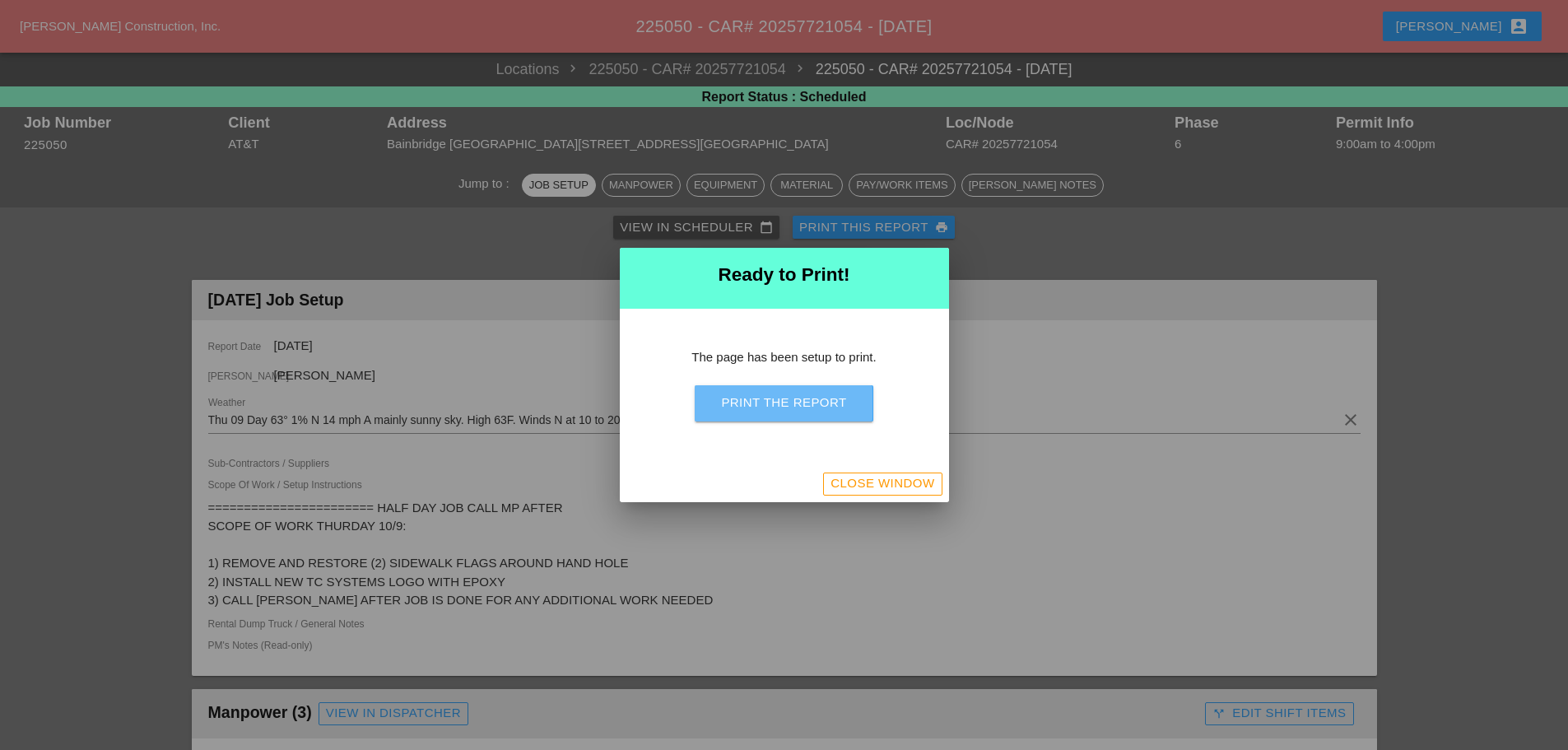
click at [824, 392] on button "Print the Report" at bounding box center [783, 402] width 178 height 36
click at [845, 485] on div "Close Window" at bounding box center [882, 483] width 104 height 18
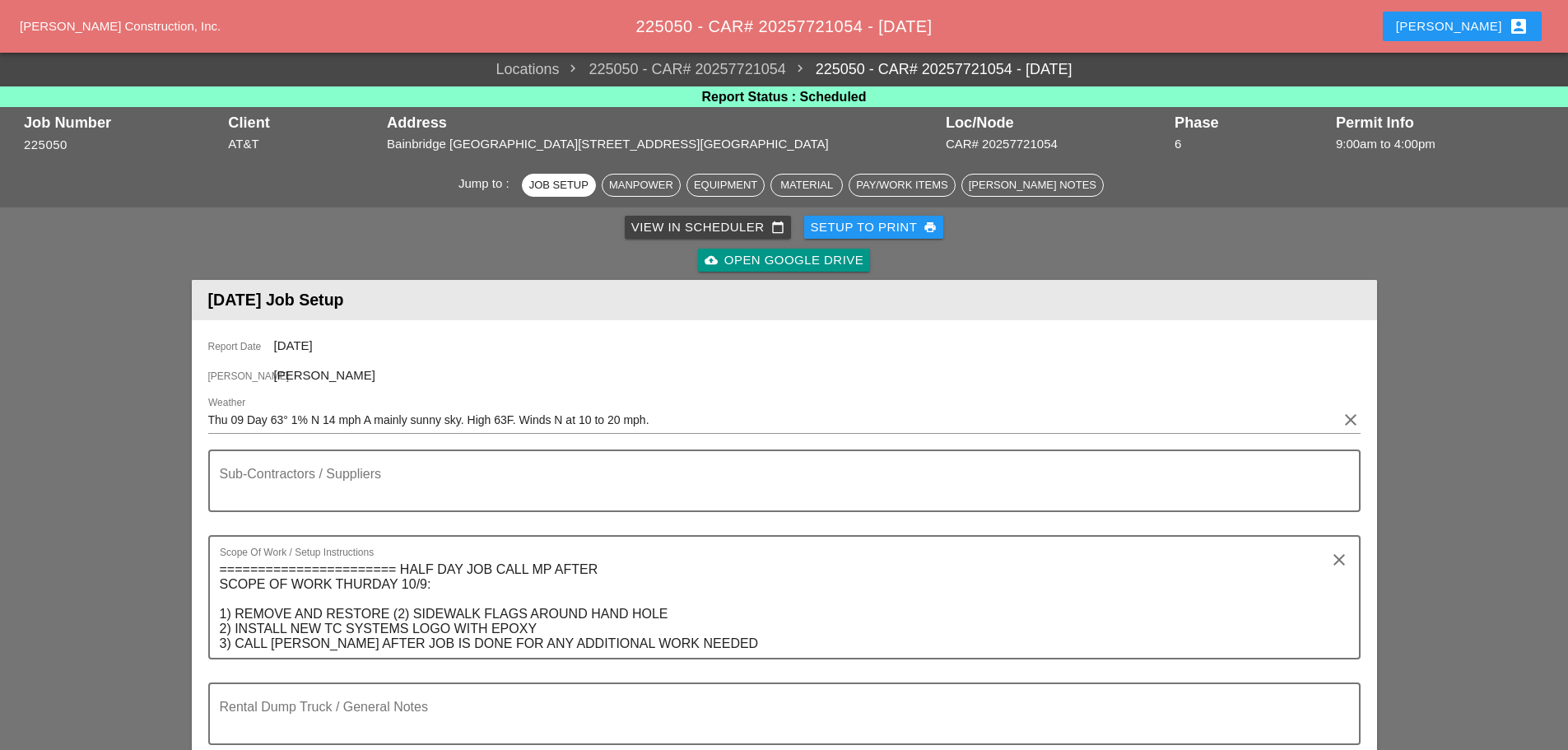
click at [1430, 4] on div "Westmoreland Construction, Inc. 225050 - CAR# 20257721054 - 10/09/2025 Enrico a…" at bounding box center [784, 26] width 1568 height 52
click at [1472, 27] on div "Enrico account_box" at bounding box center [1462, 26] width 132 height 19
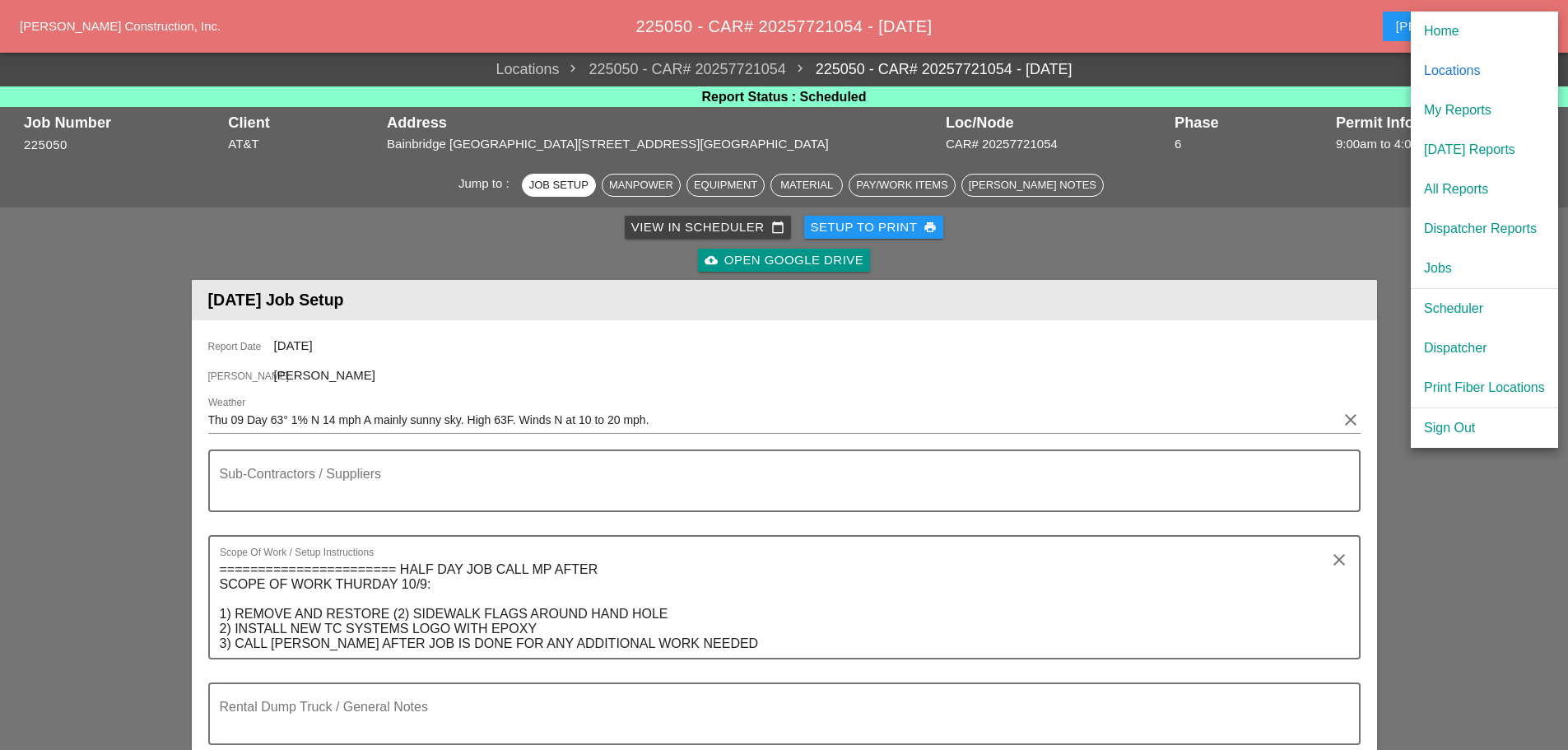
click at [1473, 303] on div "Scheduler" at bounding box center [1483, 308] width 121 height 19
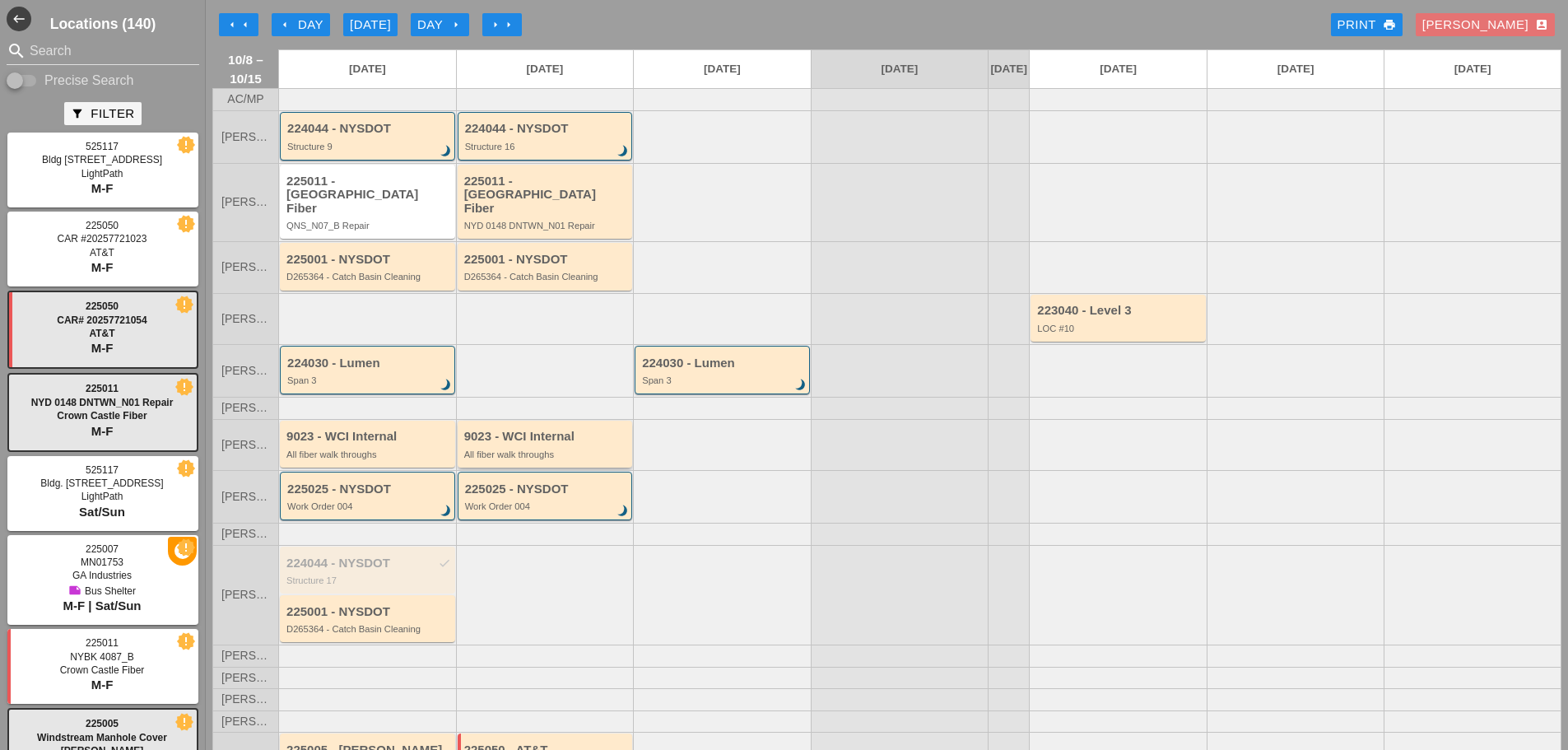
click at [576, 442] on div "9023 - WCI Internal All fiber walk throughs" at bounding box center [546, 444] width 164 height 29
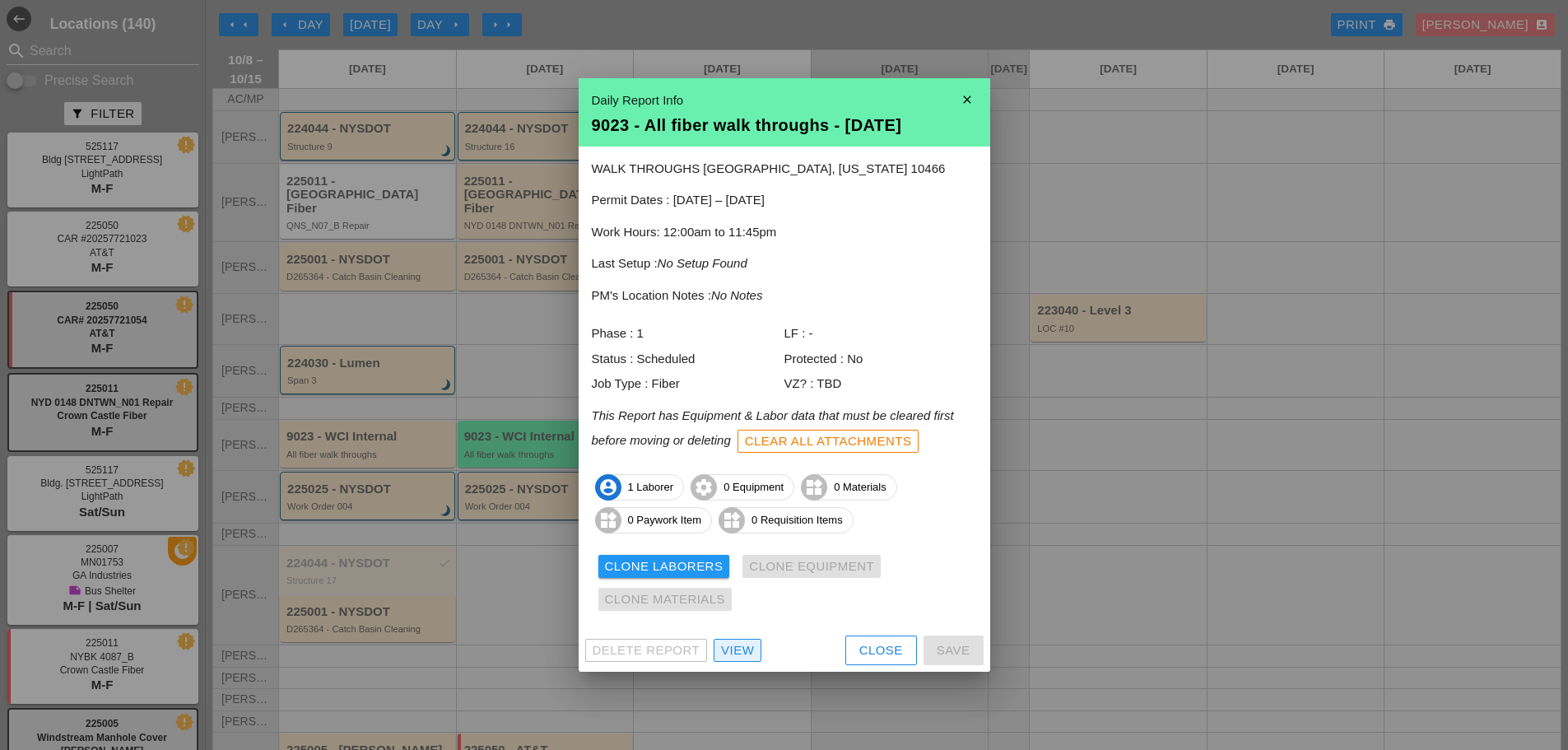
click at [745, 654] on div "View" at bounding box center [737, 650] width 33 height 18
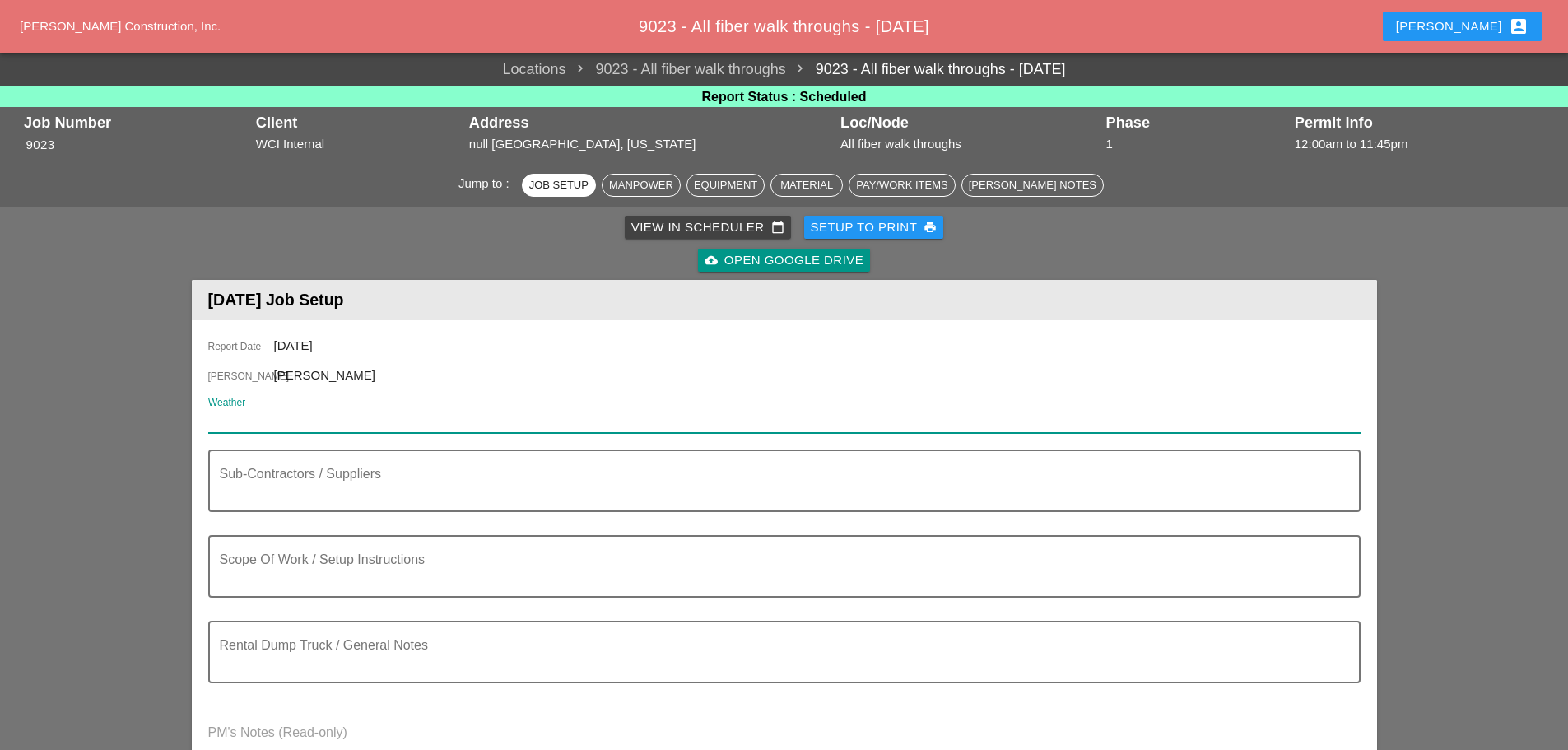
paste input "Thu 09 Day 60° 1% N 16 mph Mainly sunny. High around 60F. Winds N at 10 to 20 m…"
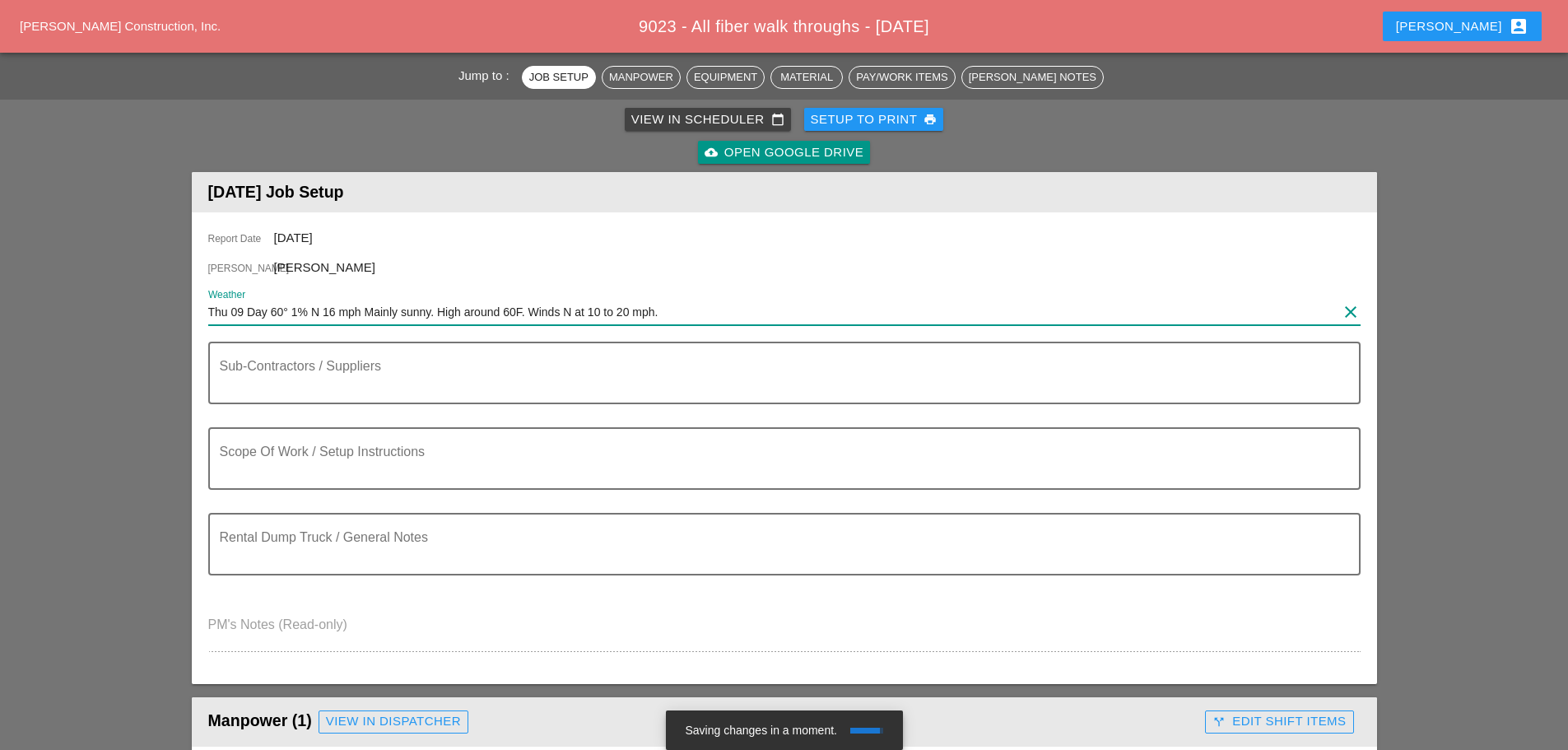
scroll to position [247, 0]
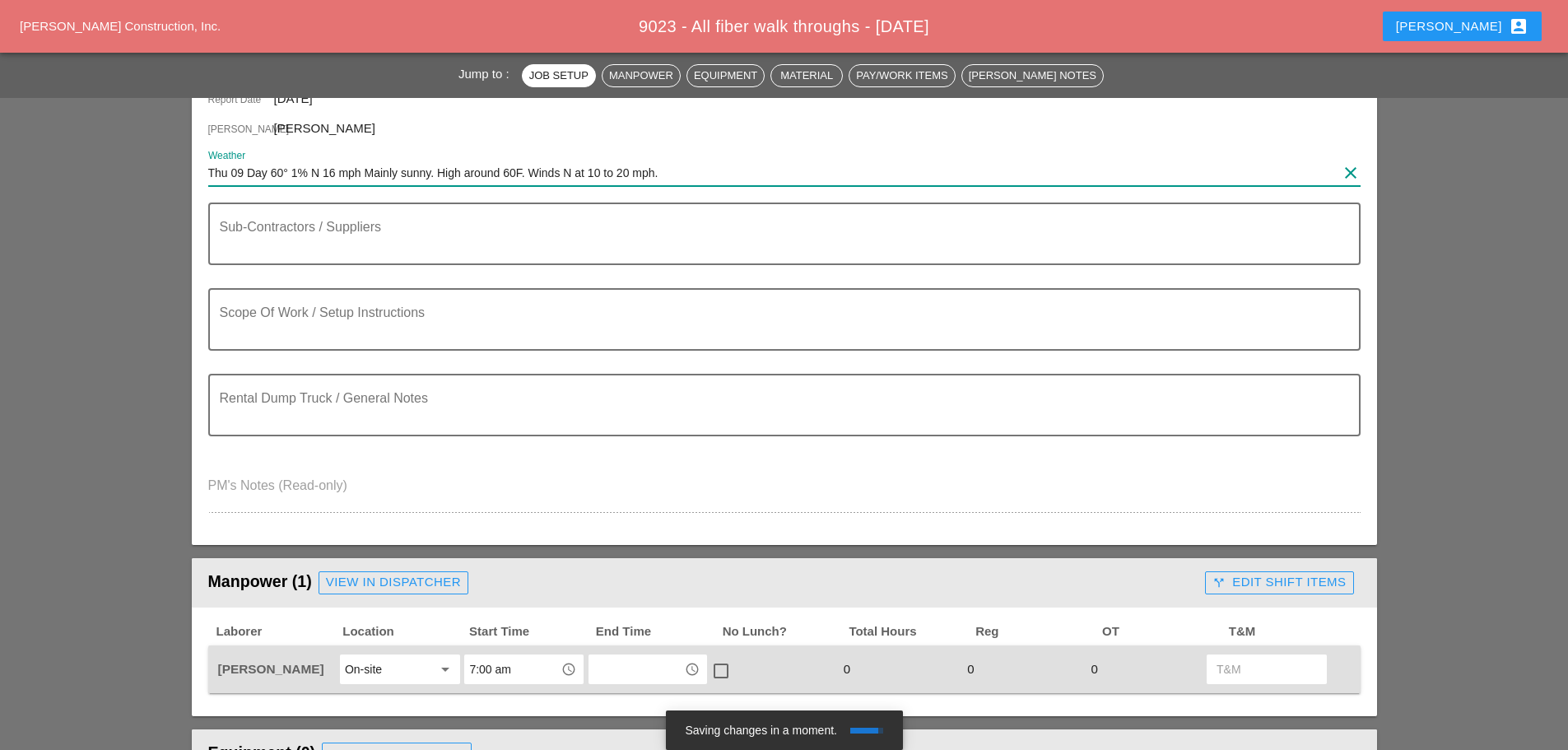
type input "Thu 09 Day 60° 1% N 16 mph Mainly sunny. High around 60F. Winds N at 10 to 20 m…"
click at [296, 301] on div "Scope Of Work / Setup Instructions" at bounding box center [777, 319] width 1116 height 59
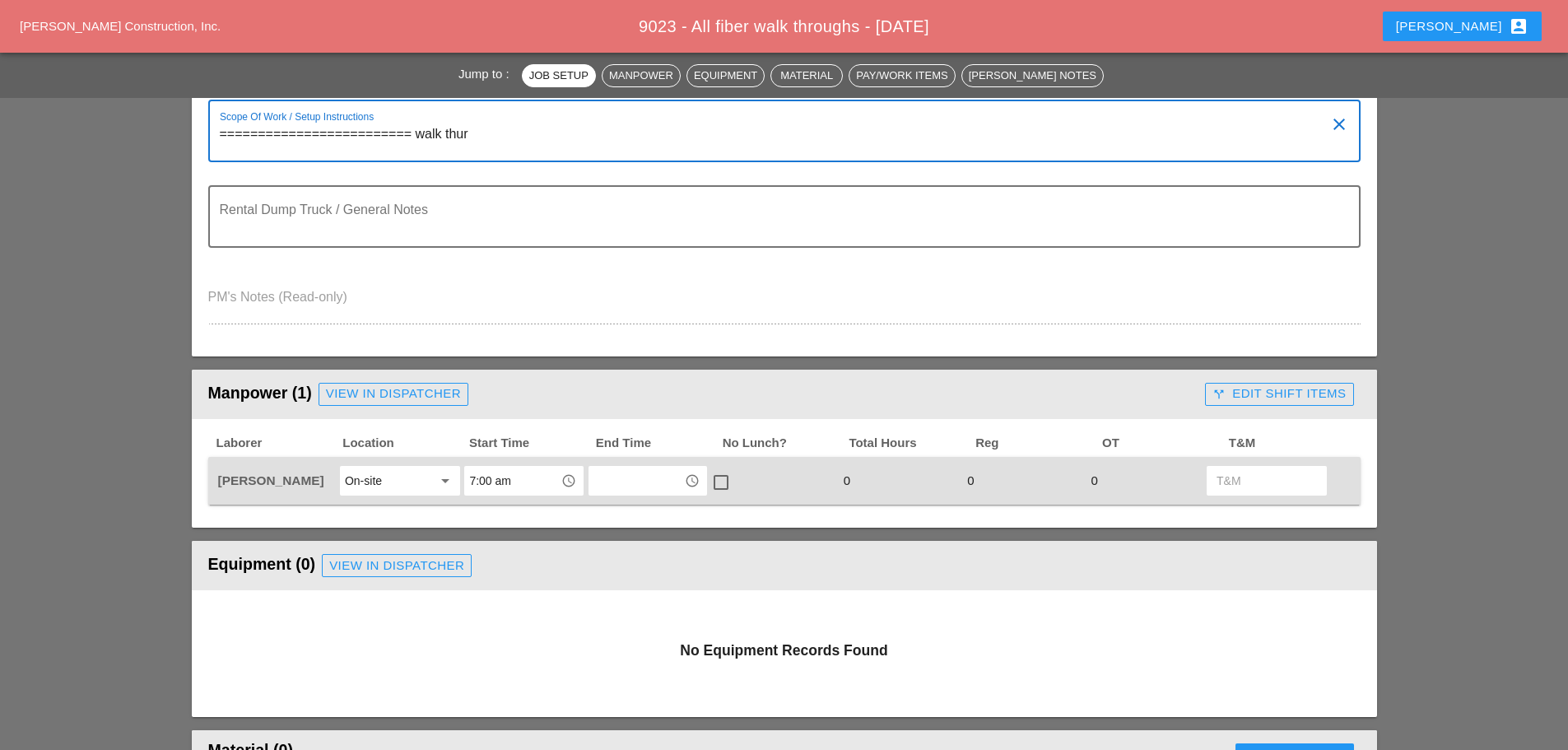
scroll to position [494, 0]
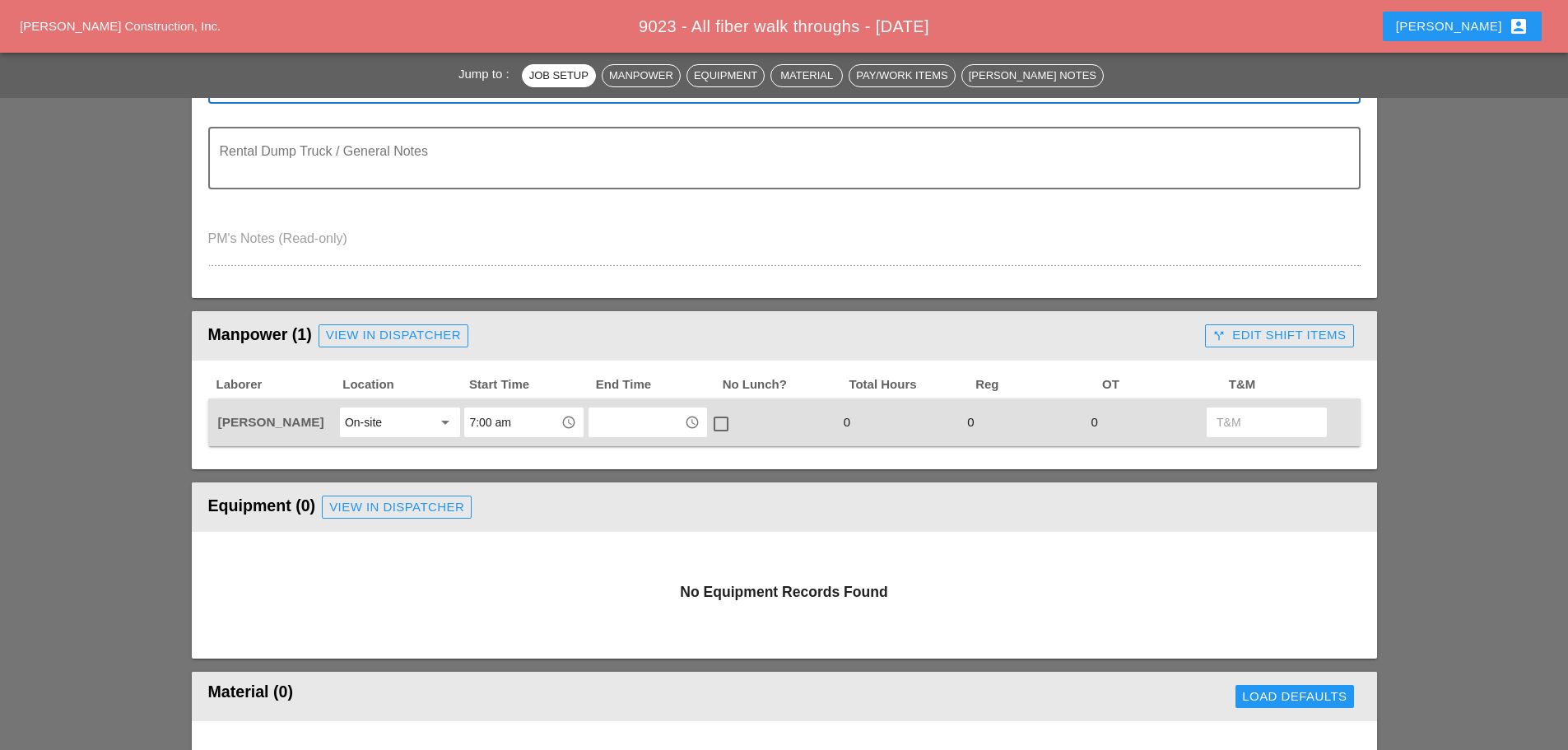
type textarea "========================= walk thur"
click at [427, 504] on div "View in Dispatcher" at bounding box center [396, 506] width 135 height 18
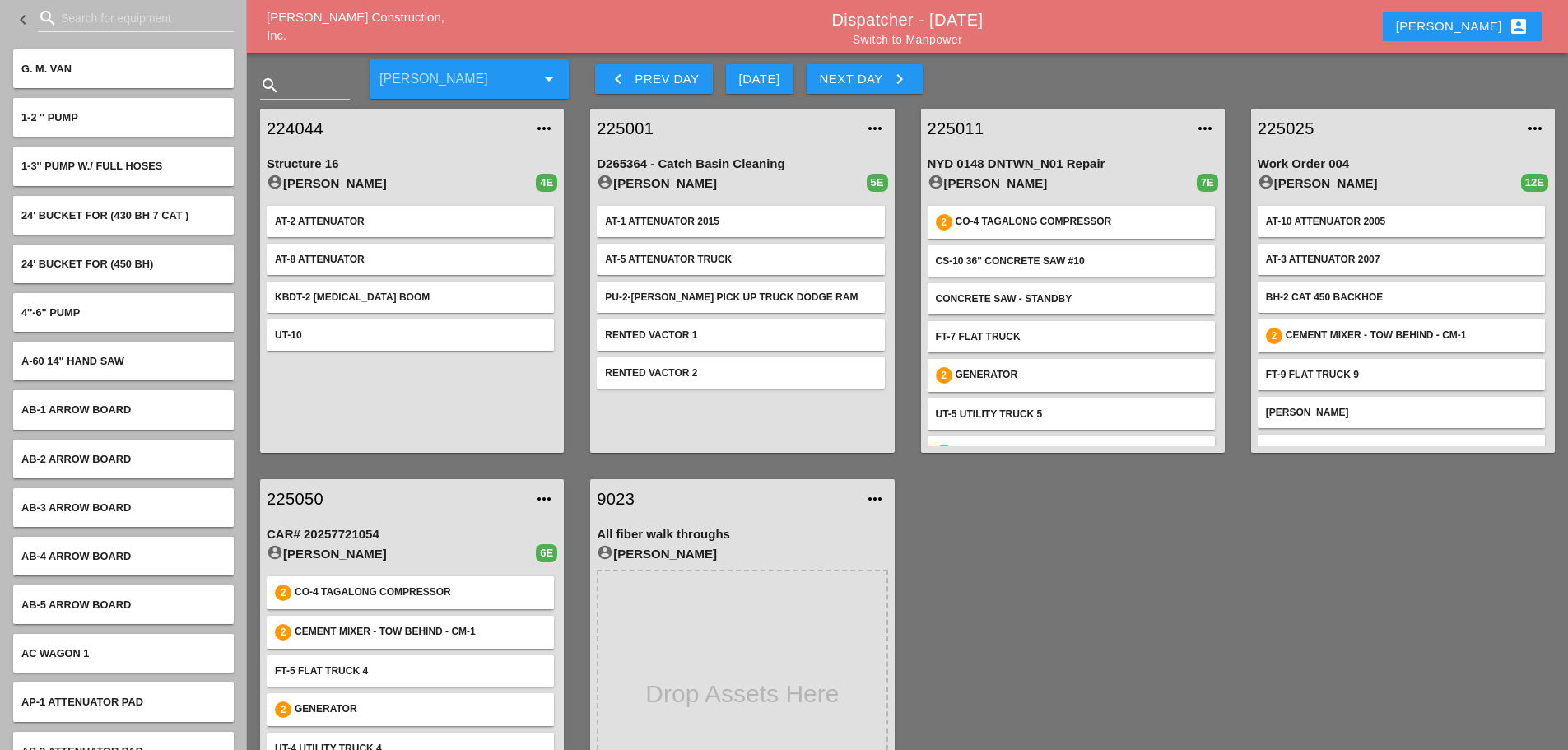
click at [111, 12] on input "Search for equipment" at bounding box center [136, 17] width 150 height 26
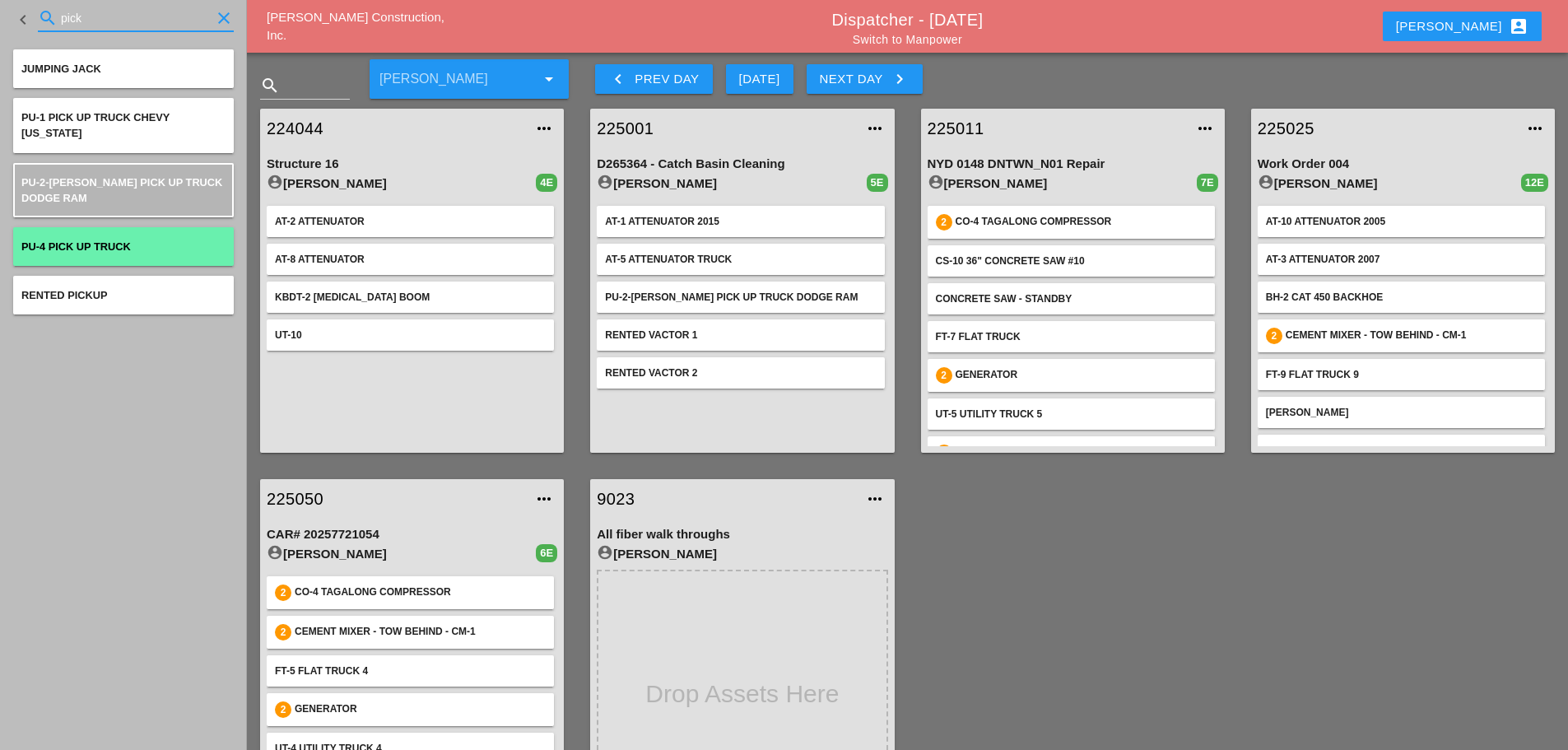
type input "pick"
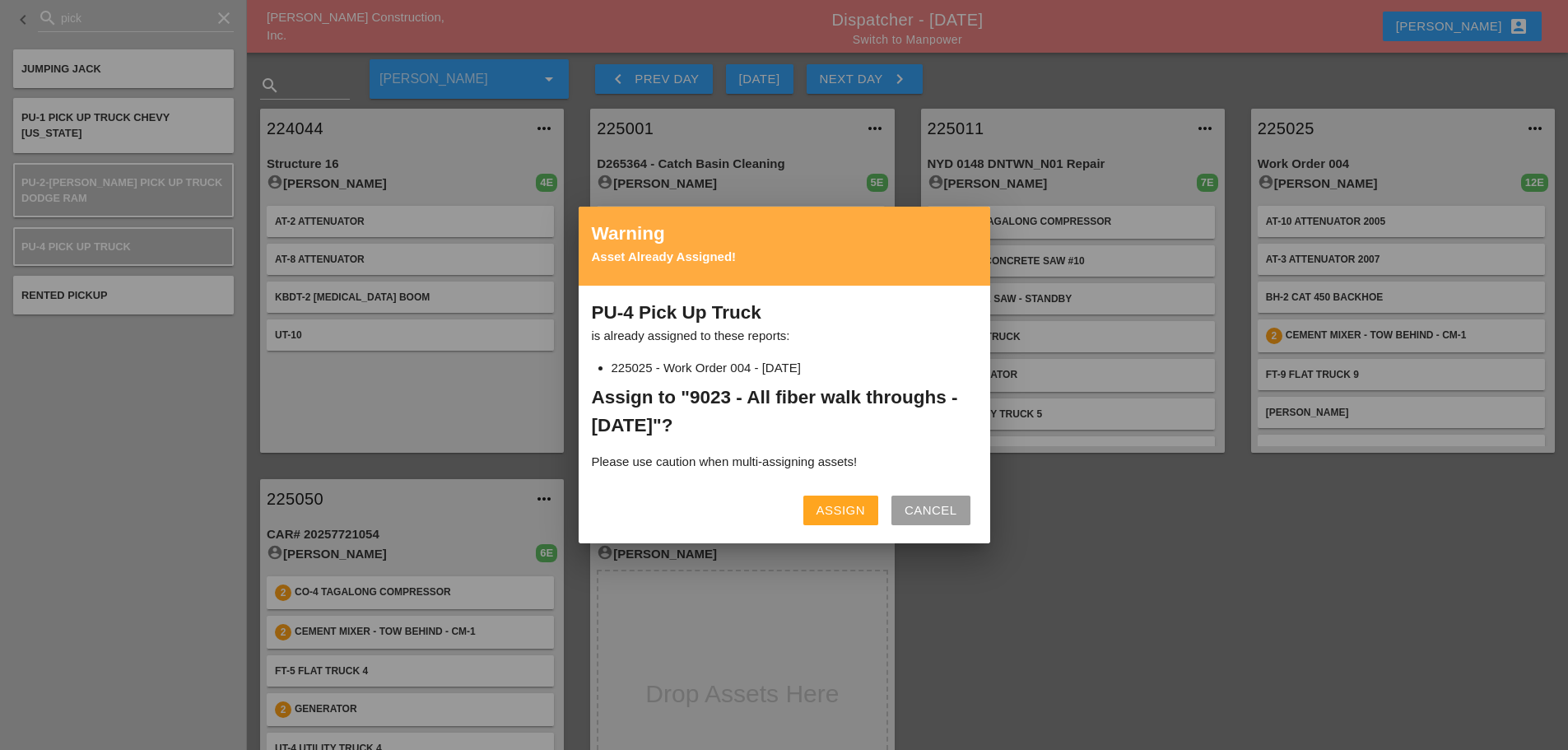
click at [852, 521] on button "Assign" at bounding box center [840, 510] width 75 height 29
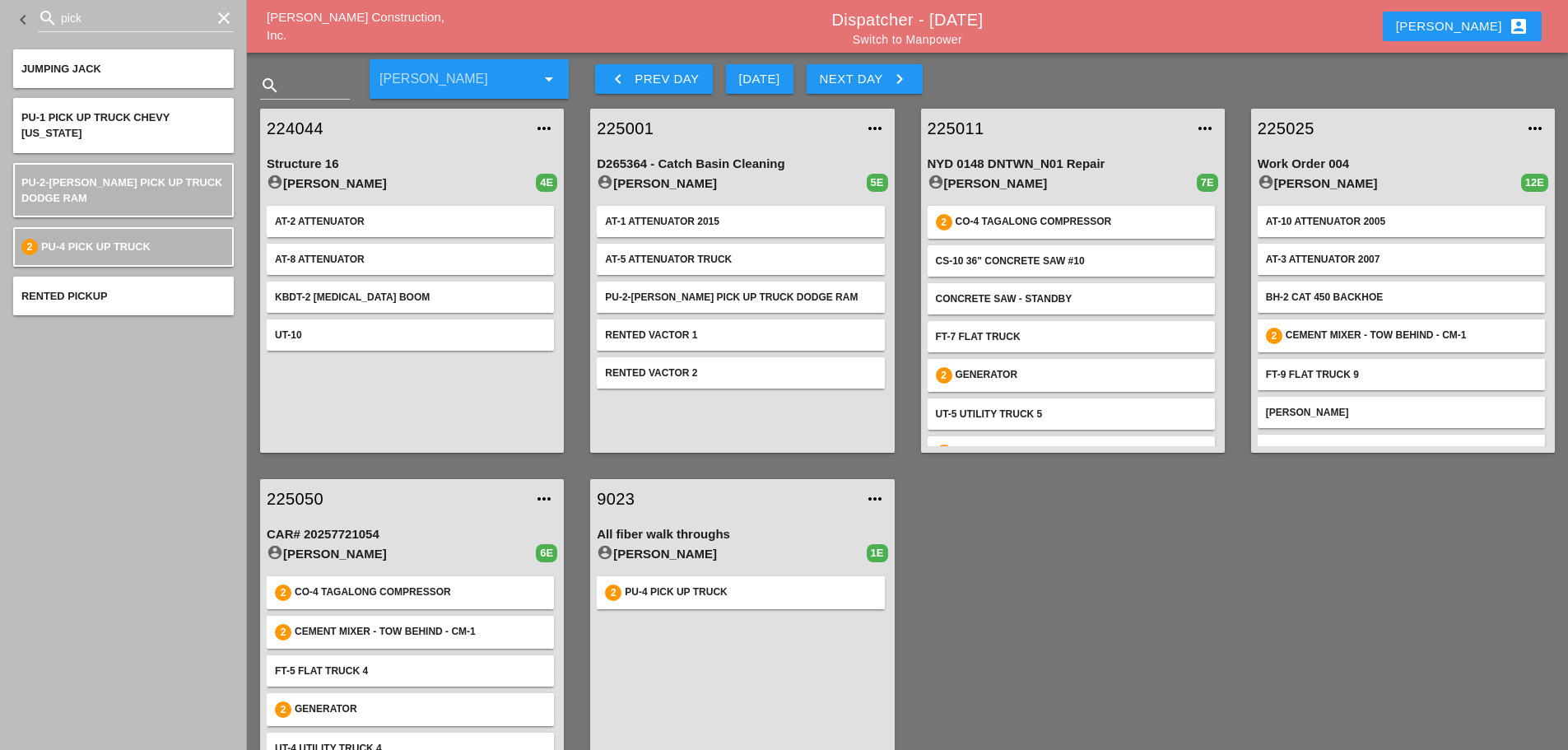
click at [618, 494] on link "9023" at bounding box center [725, 498] width 257 height 24
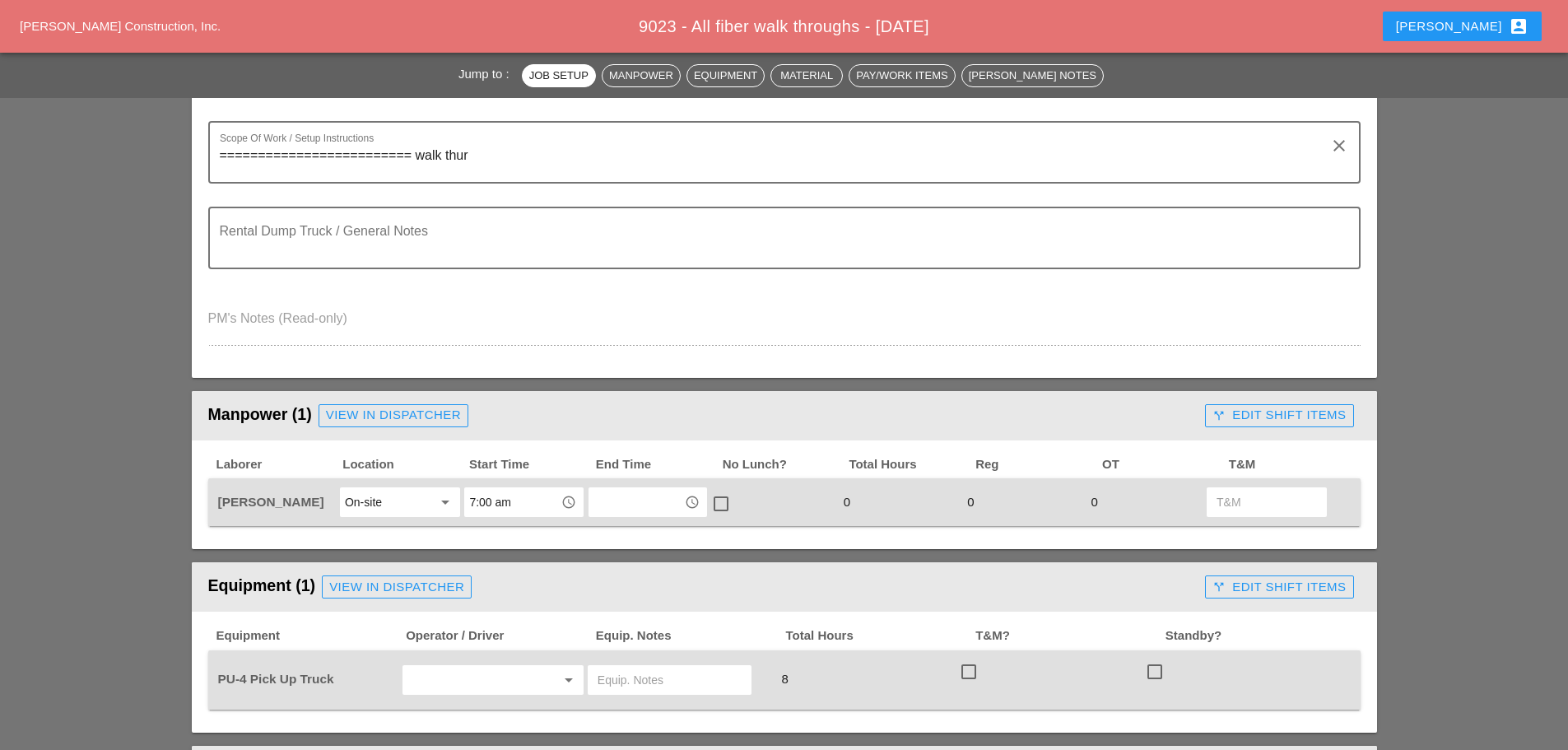
scroll to position [494, 0]
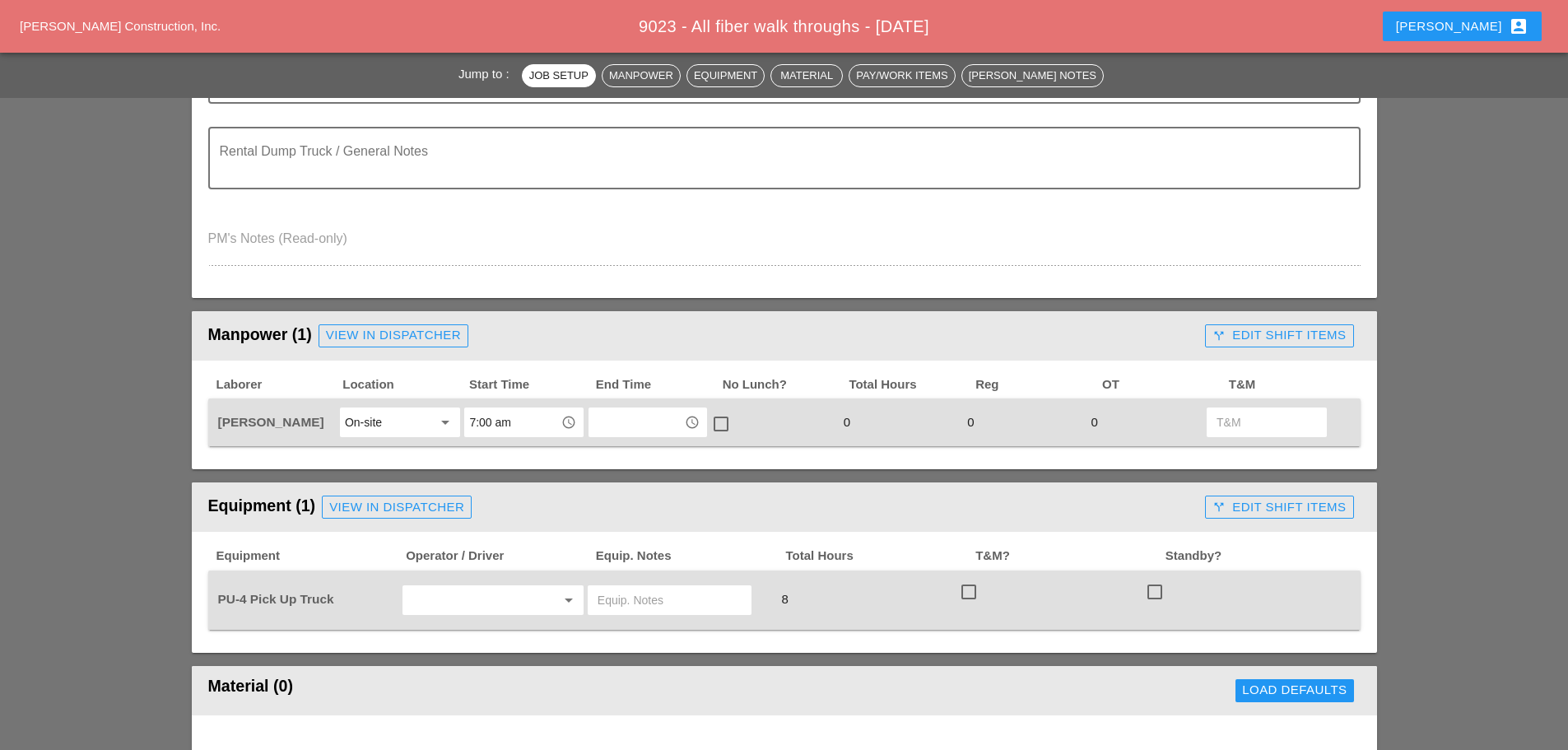
click at [506, 602] on input "text" at bounding box center [469, 599] width 125 height 26
click at [459, 635] on div "[PERSON_NAME]" at bounding box center [493, 635] width 154 height 19
type input "[PERSON_NAME]"
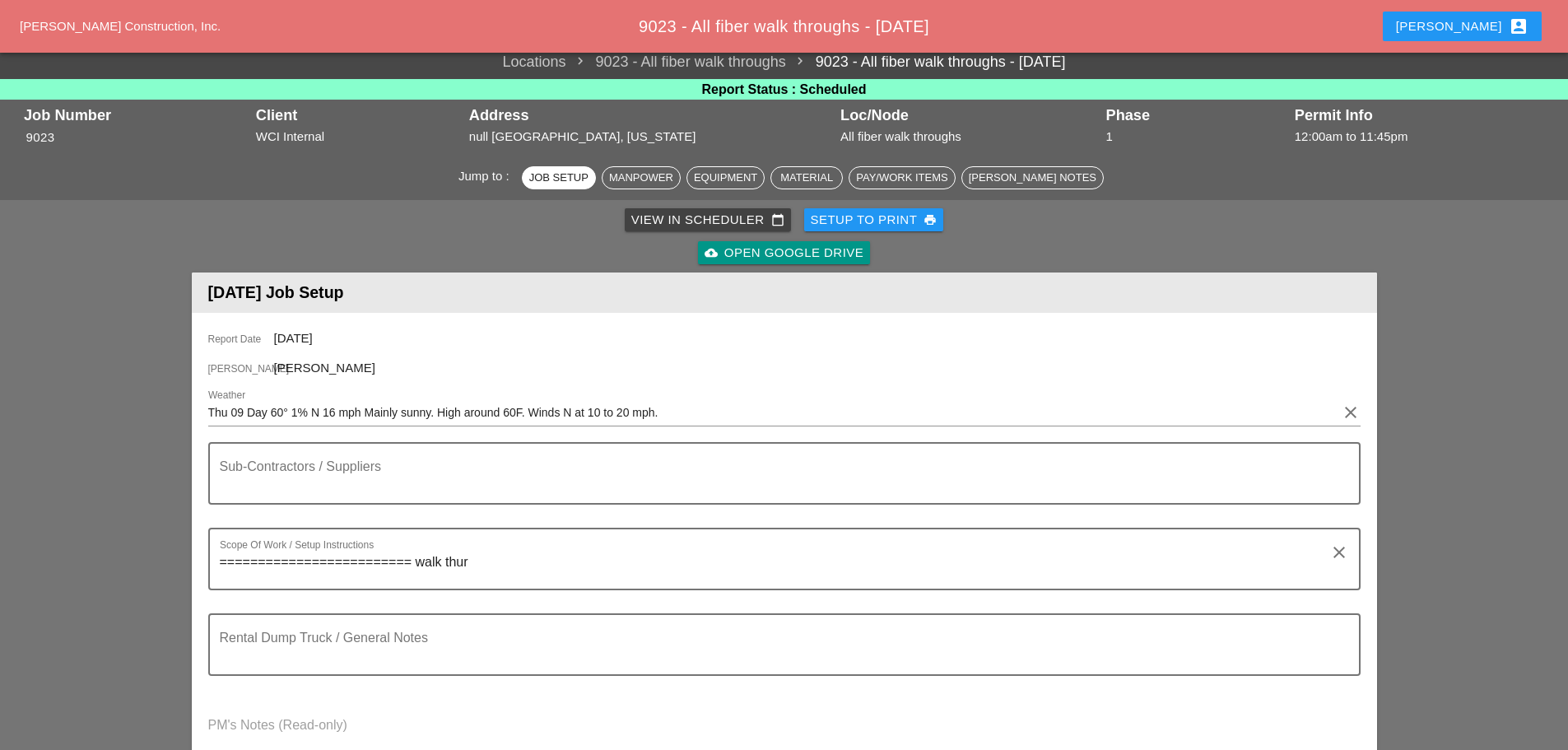
scroll to position [0, 0]
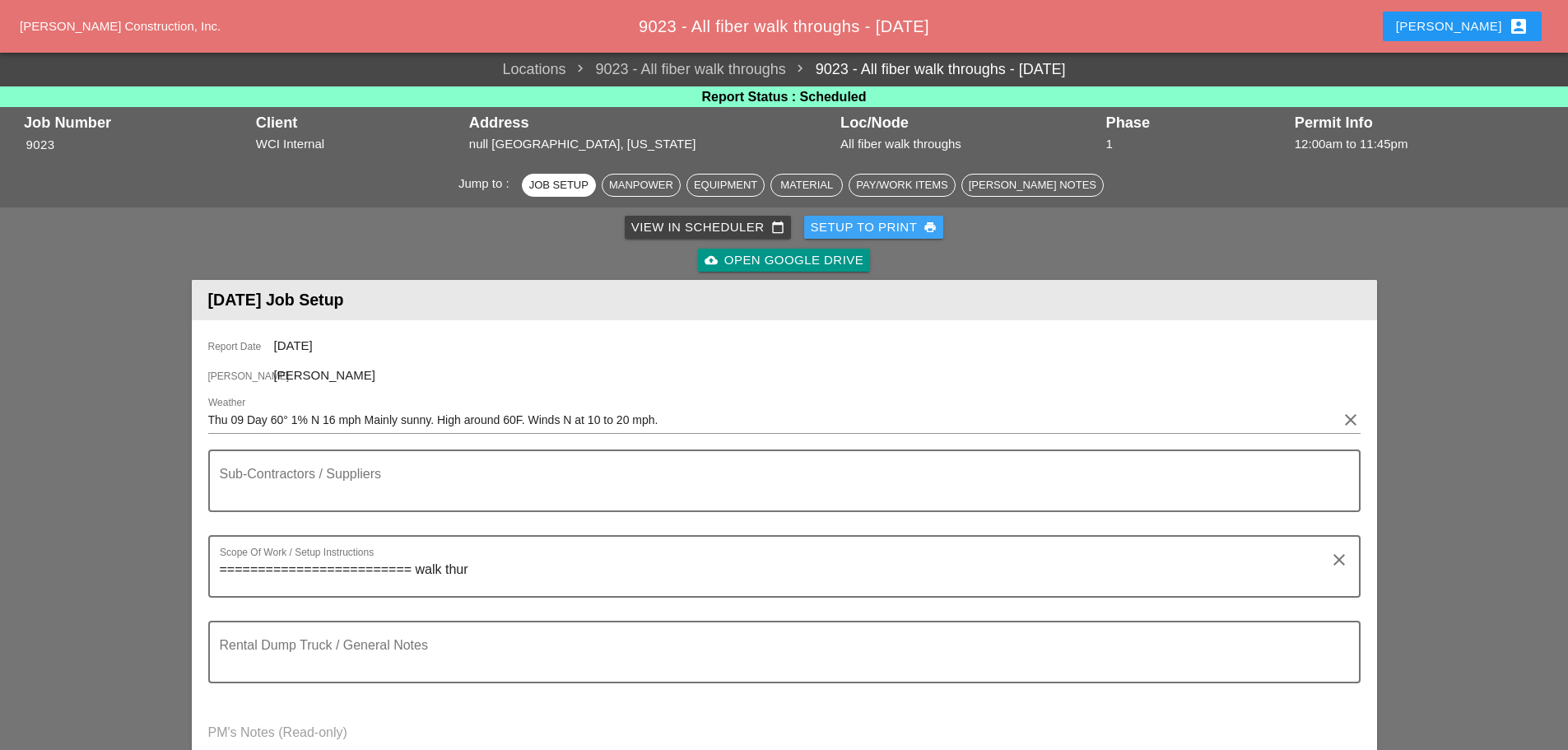
click at [850, 230] on div "Setup to Print print" at bounding box center [873, 226] width 126 height 18
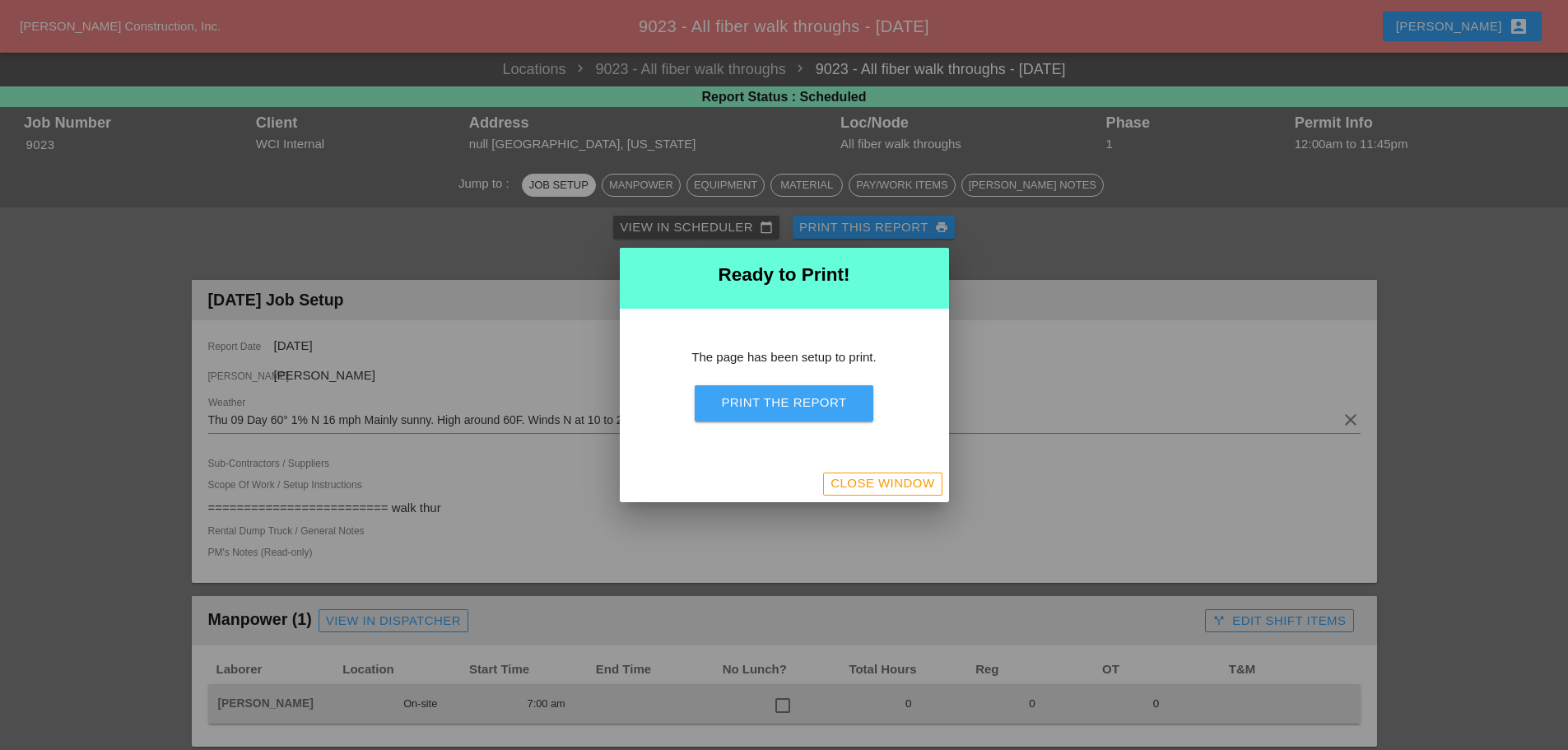
click at [819, 391] on button "Print the Report" at bounding box center [783, 402] width 178 height 36
click at [937, 496] on div "Close Window" at bounding box center [784, 483] width 329 height 36
click at [880, 493] on button "Close Window" at bounding box center [882, 484] width 119 height 23
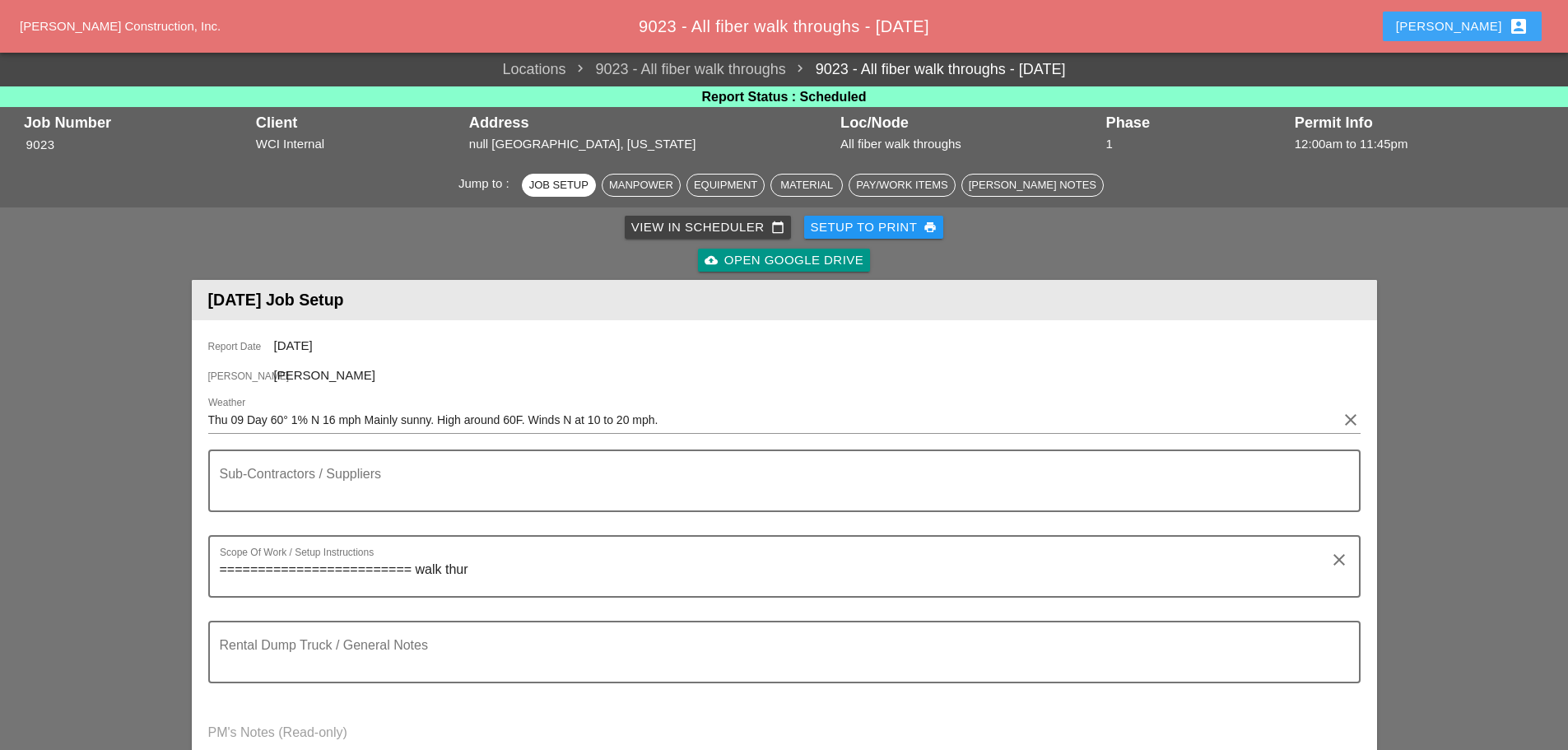
click at [1487, 24] on div "Enrico account_box" at bounding box center [1462, 26] width 132 height 19
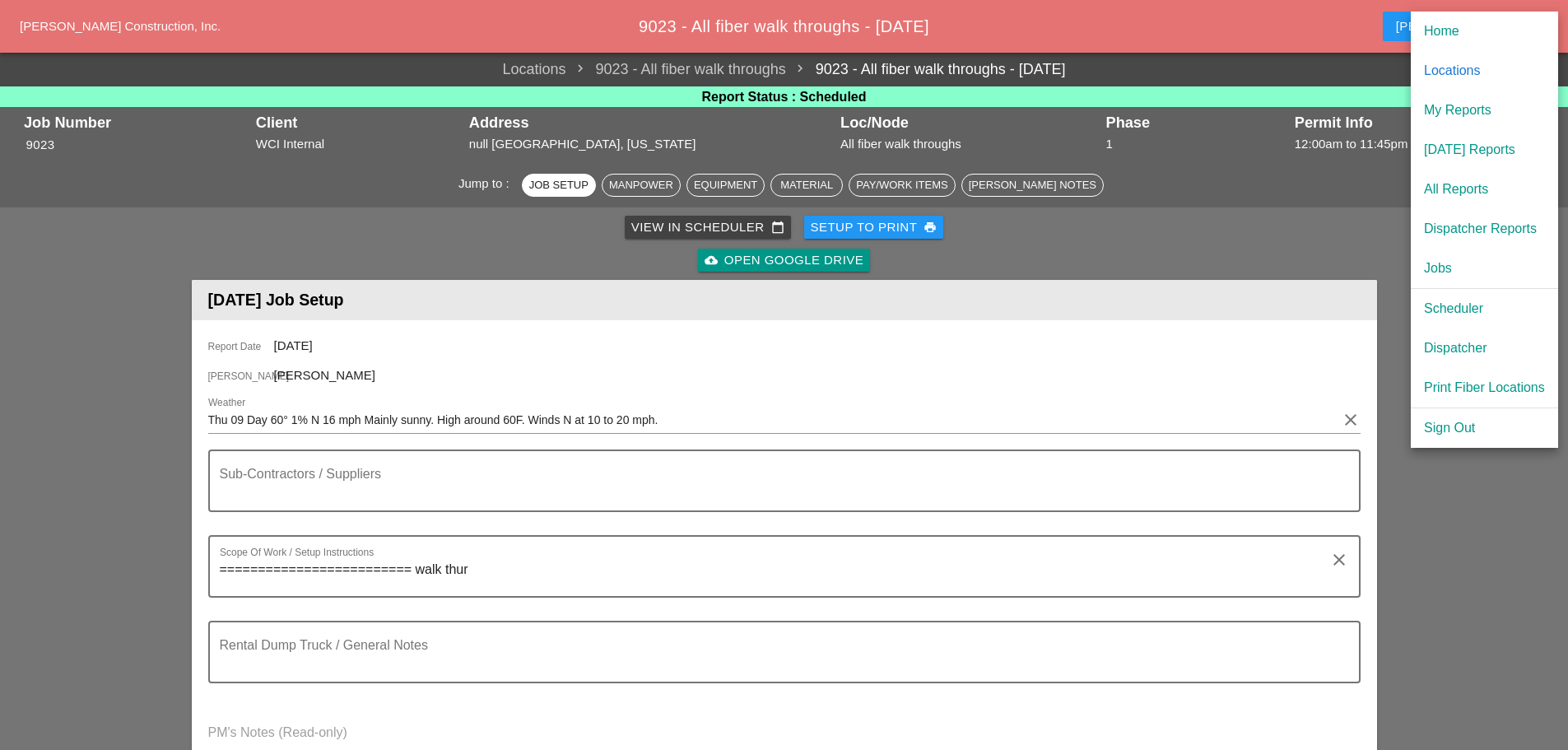
click at [1483, 345] on div "Dispatcher" at bounding box center [1483, 348] width 121 height 19
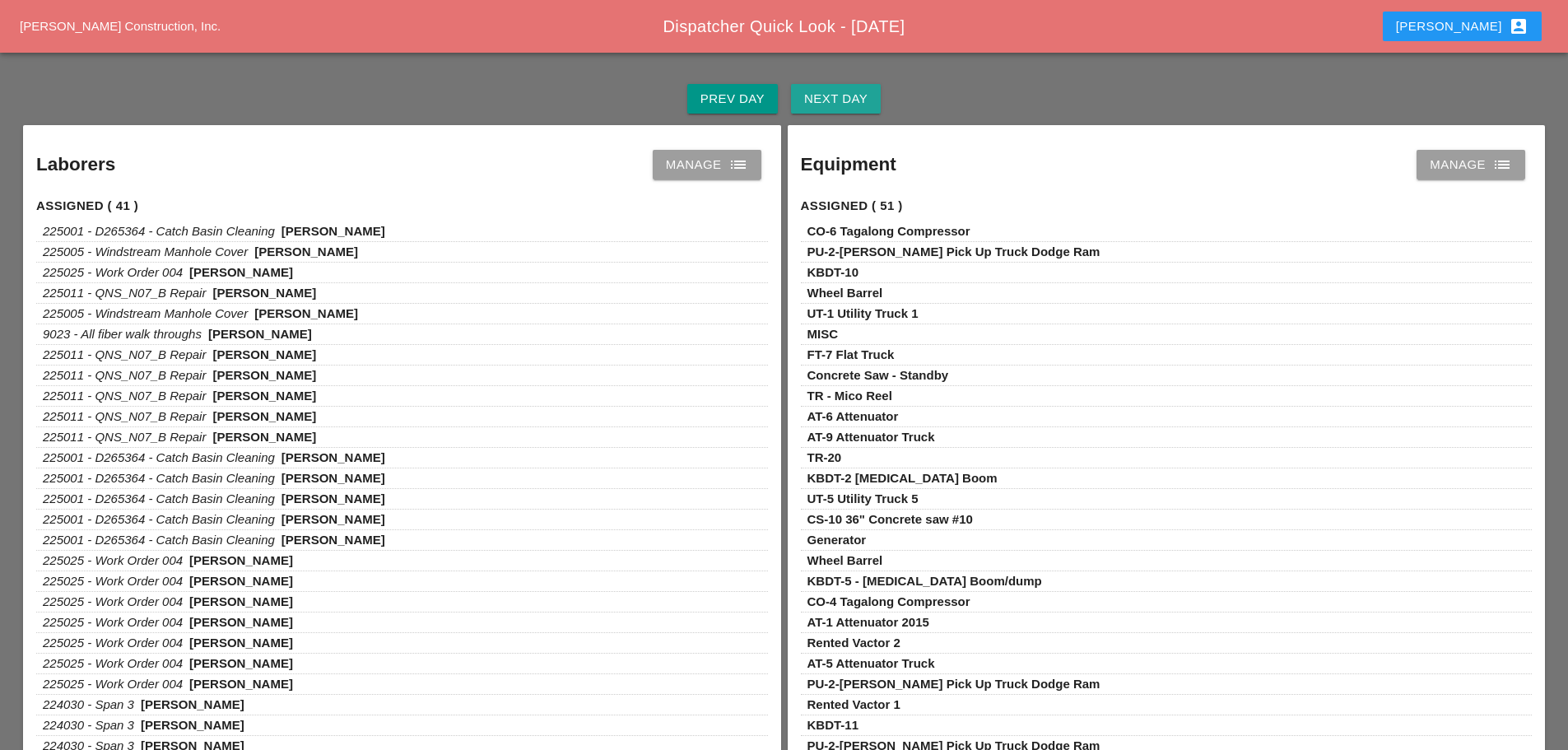
click at [873, 95] on button "Next Day" at bounding box center [835, 98] width 89 height 29
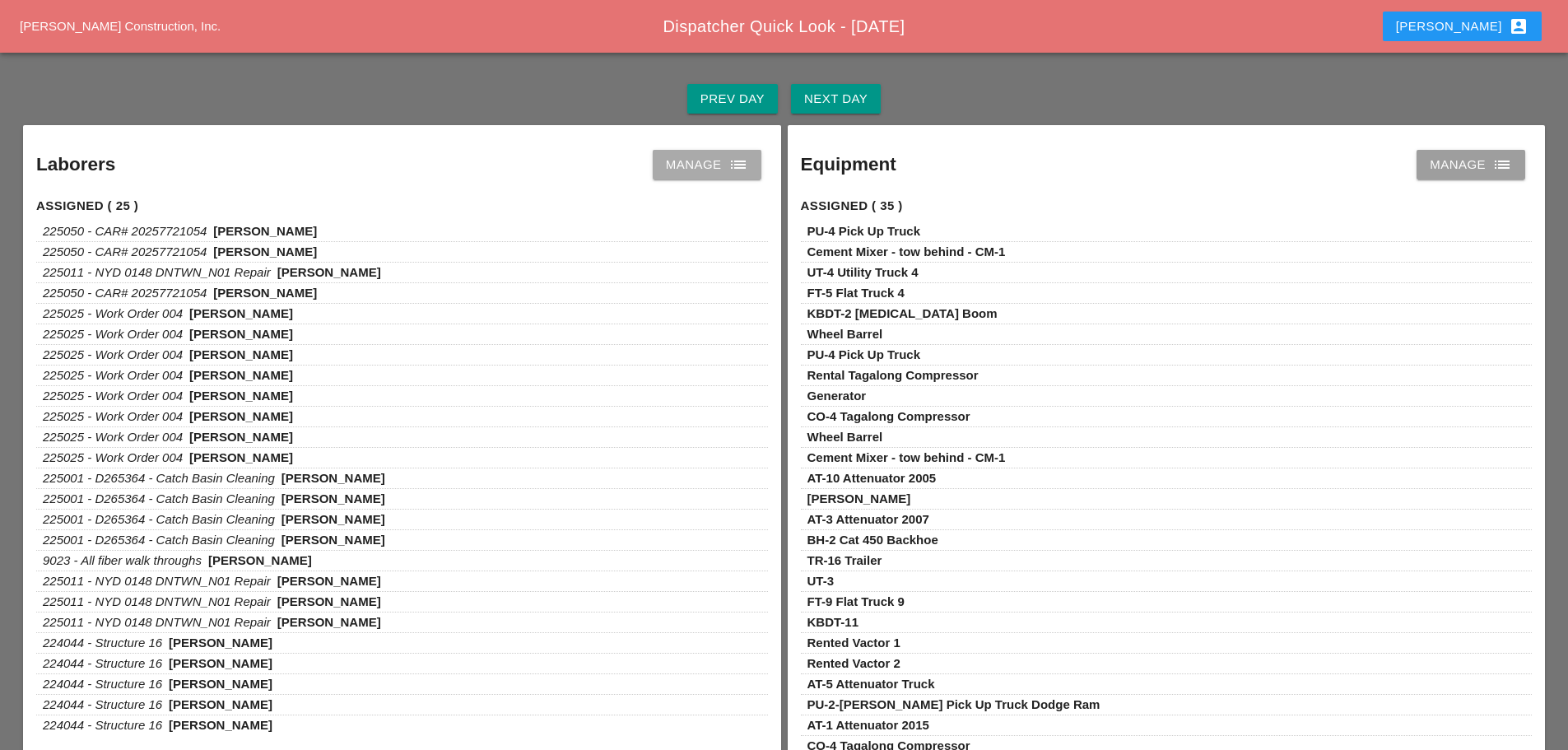
click at [747, 169] on icon "list" at bounding box center [738, 164] width 19 height 19
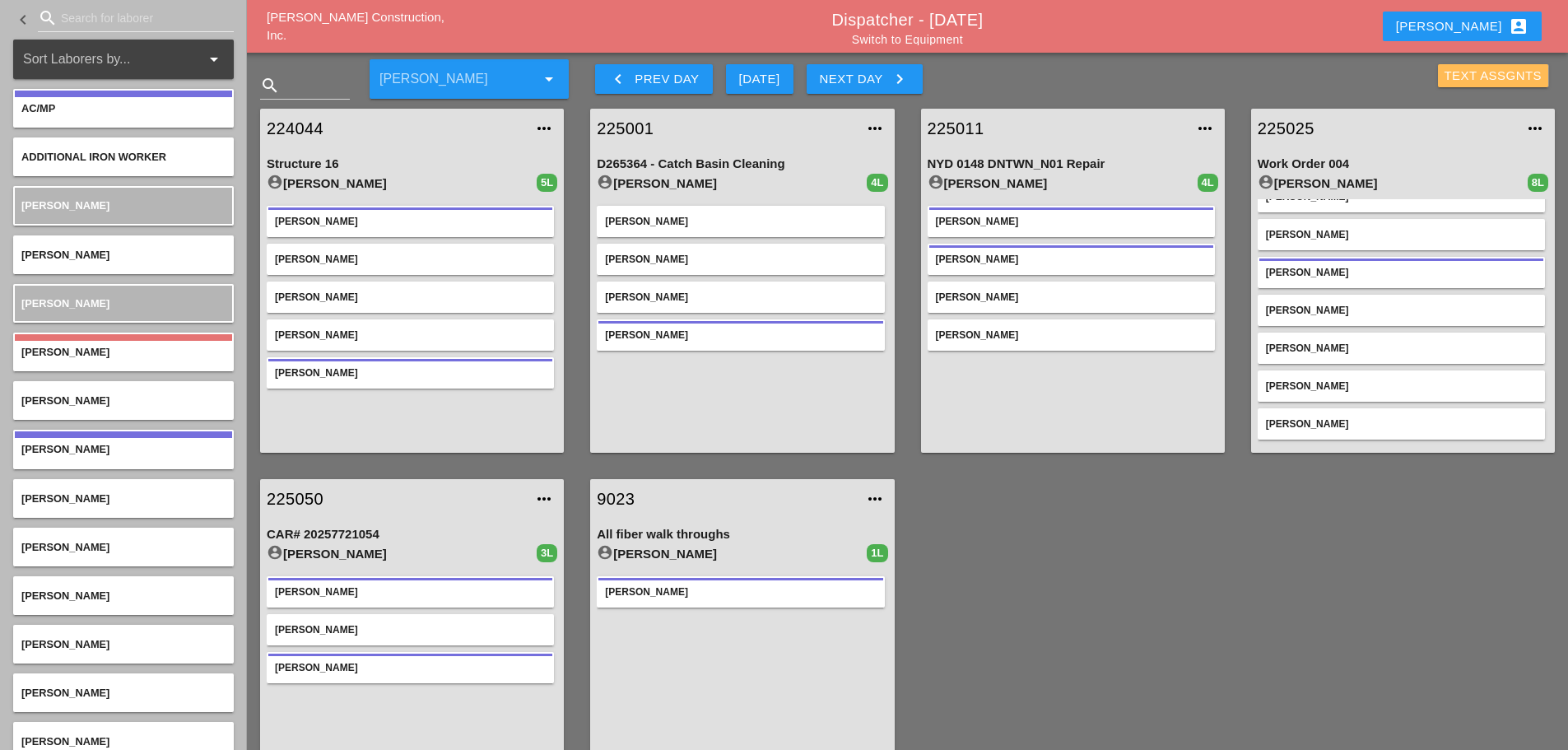
click at [1497, 73] on div "Text Assgnts" at bounding box center [1493, 76] width 98 height 18
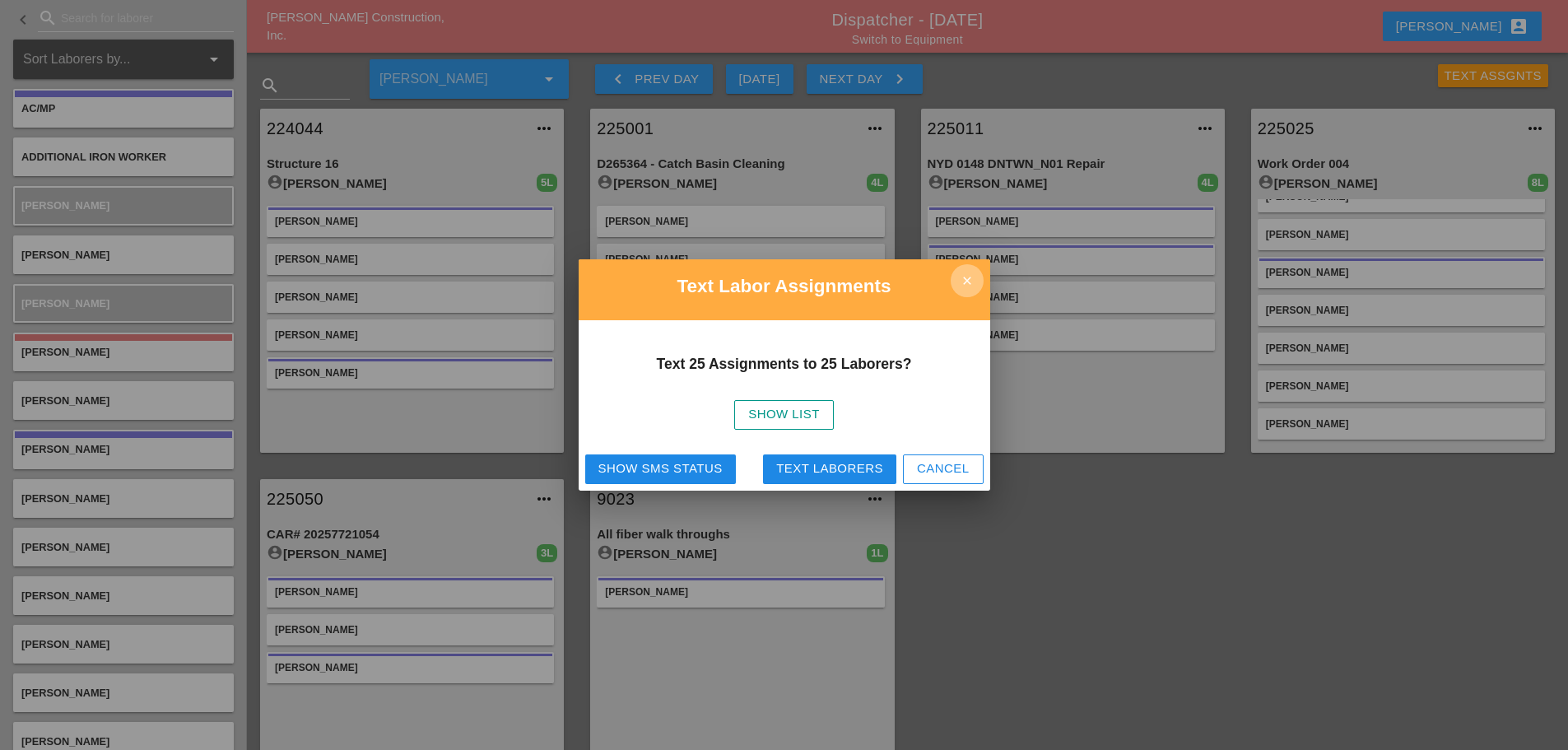
click at [972, 279] on icon "close" at bounding box center [967, 281] width 33 height 33
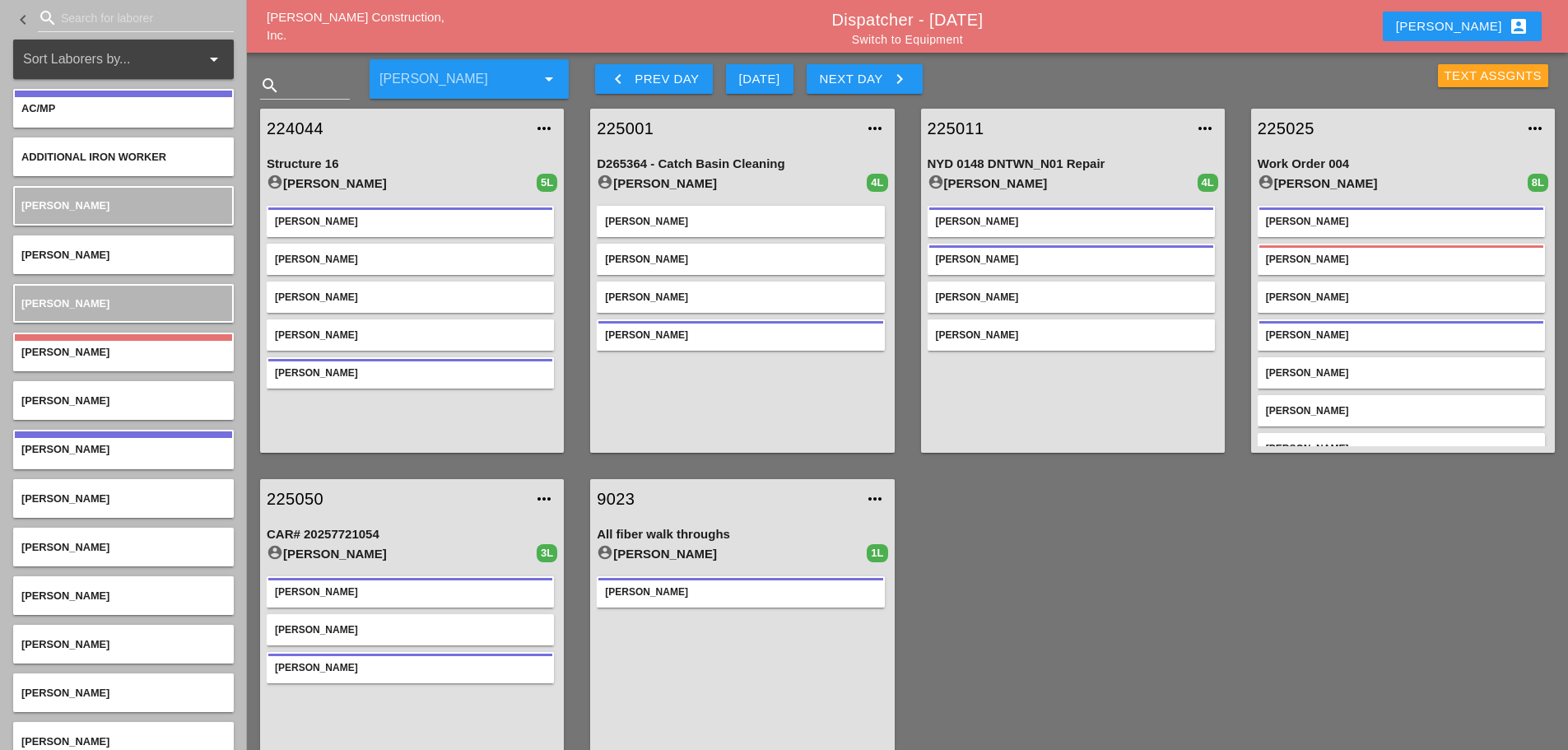
click at [1484, 71] on div "Text Assgnts" at bounding box center [1493, 76] width 98 height 18
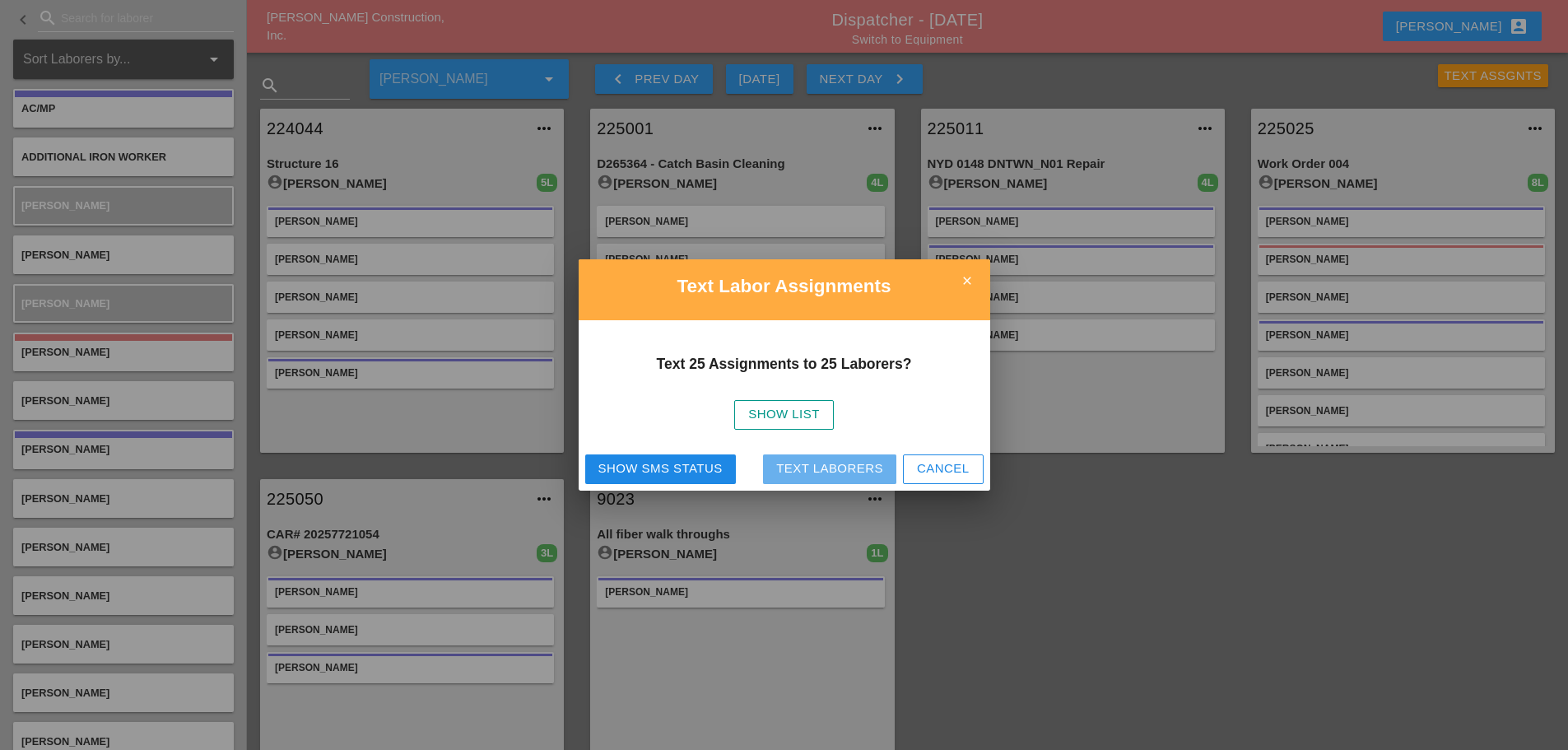
click at [843, 471] on div "Text Laborers" at bounding box center [830, 468] width 107 height 18
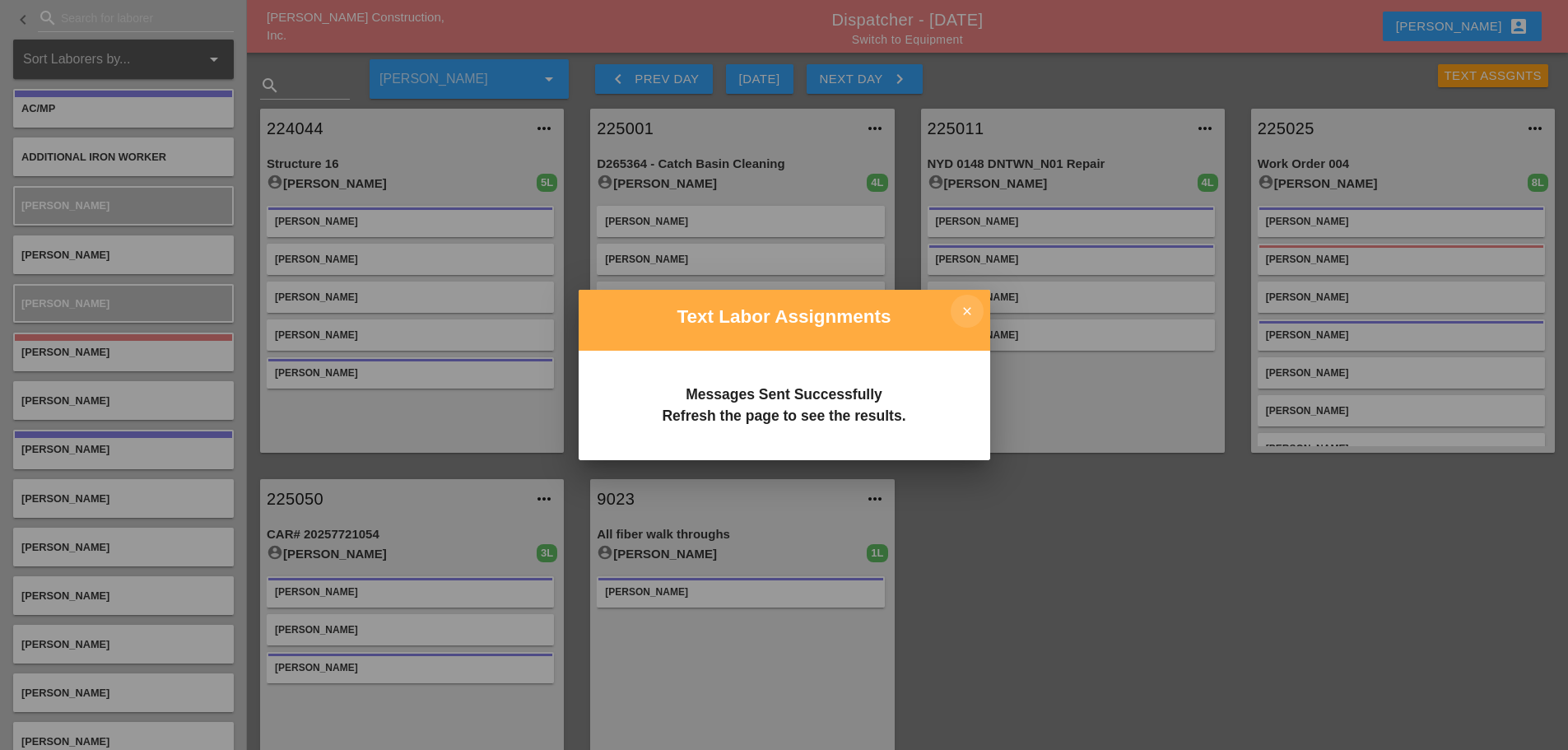
drag, startPoint x: 971, startPoint y: 310, endPoint x: 962, endPoint y: 309, distance: 9.1
click at [971, 310] on icon "close" at bounding box center [967, 311] width 33 height 33
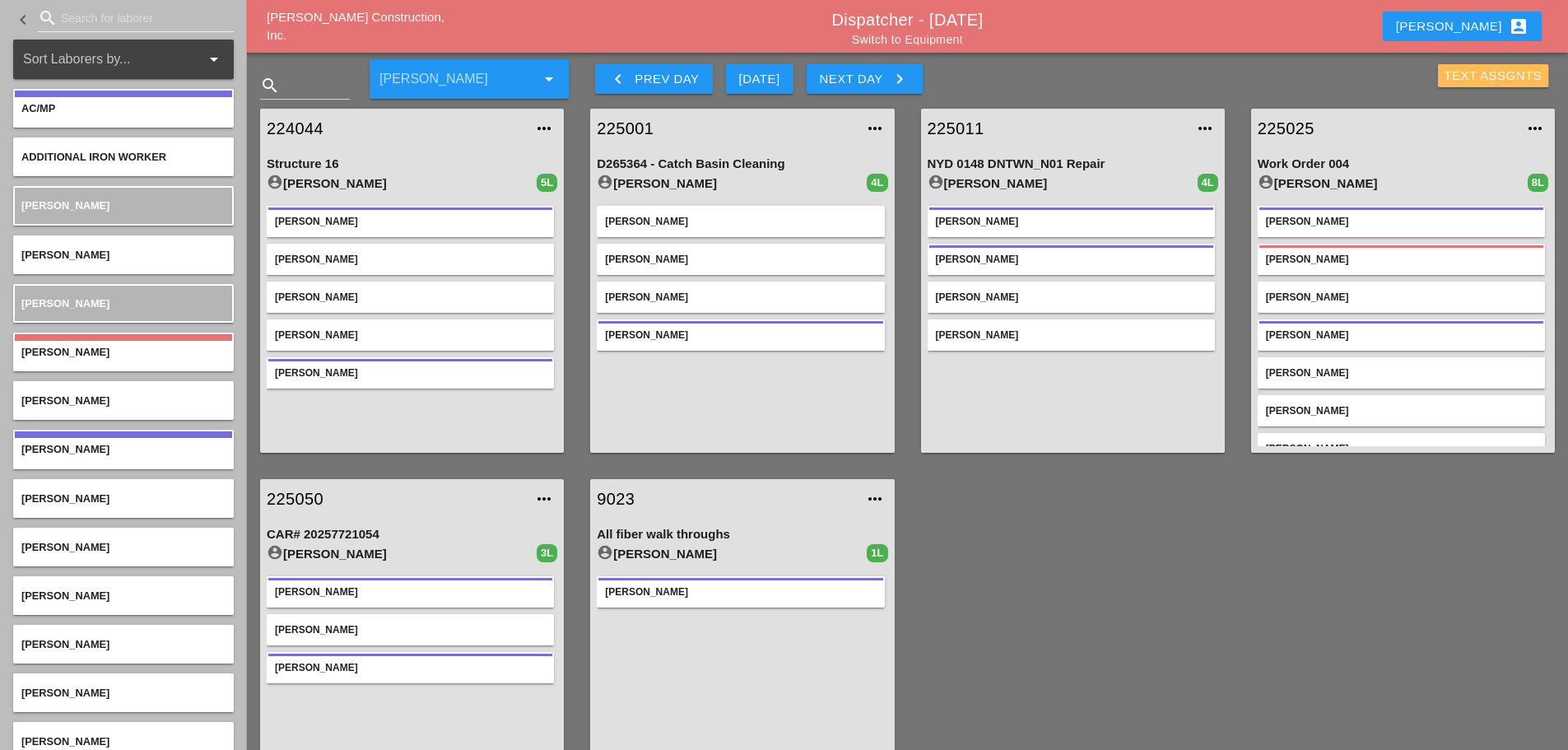
click at [1459, 75] on div "Text Assgnts" at bounding box center [1493, 76] width 98 height 18
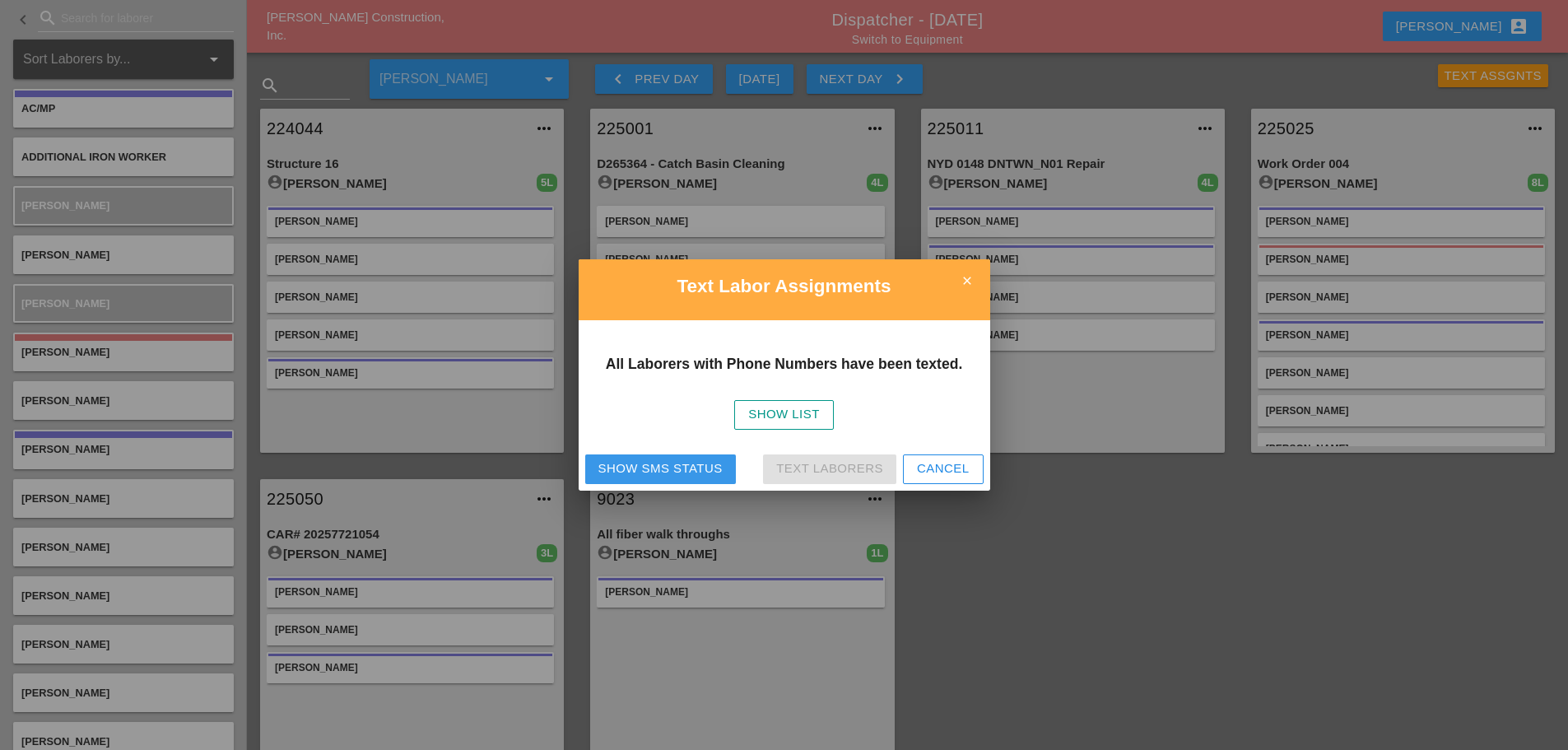
click at [638, 474] on div "Show SMS Status" at bounding box center [661, 468] width 124 height 18
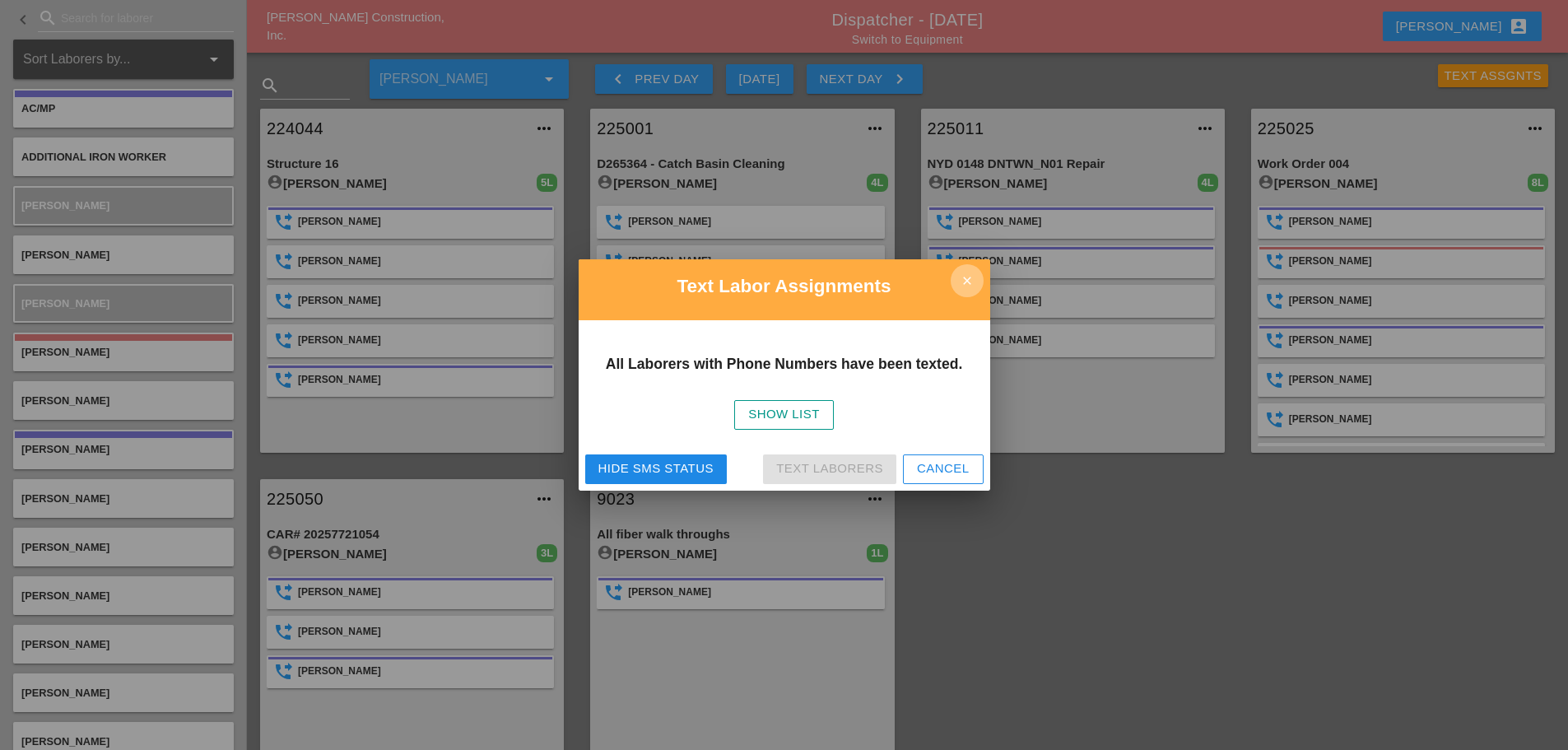
click at [971, 276] on icon "close" at bounding box center [967, 281] width 33 height 33
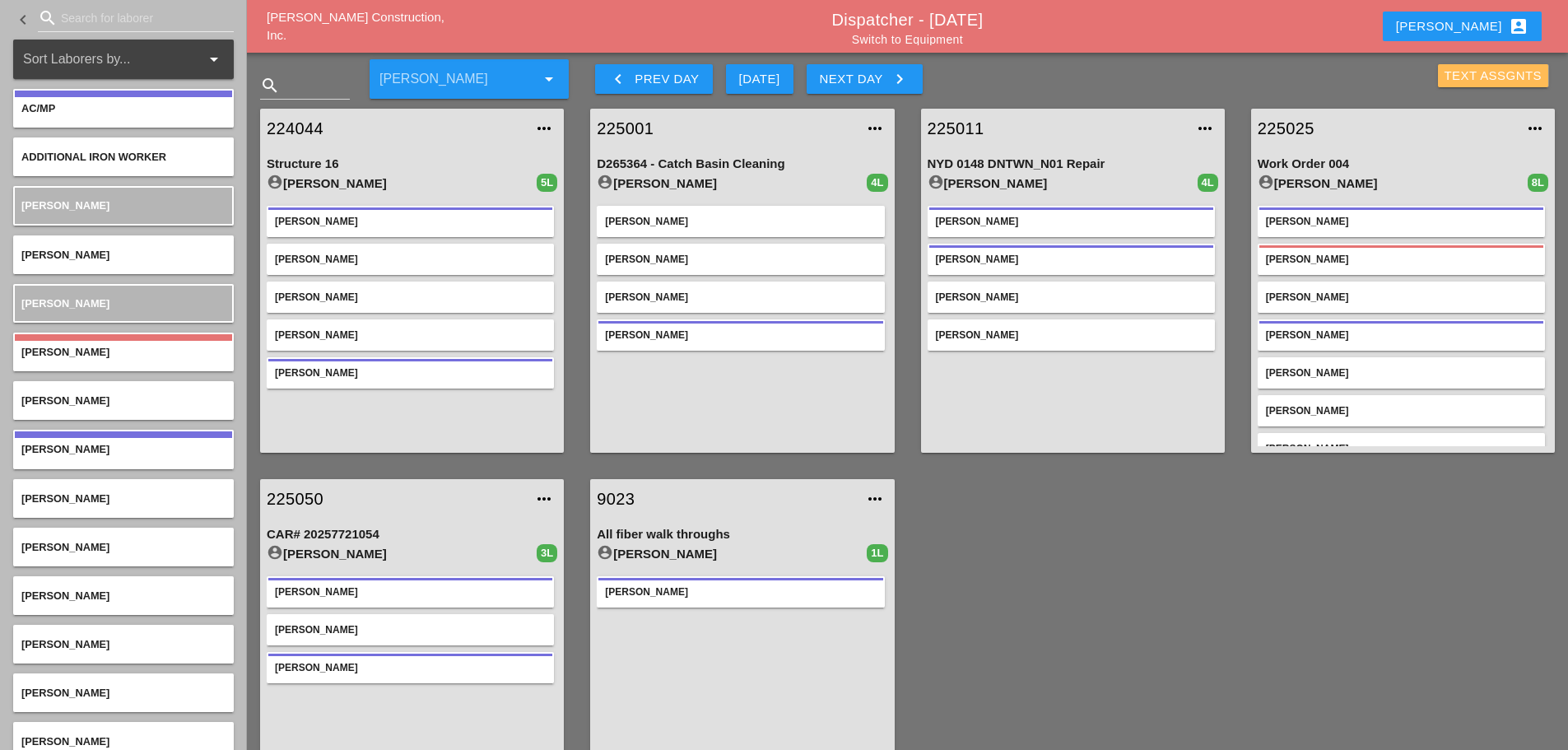
click at [1456, 83] on div "Text Assgnts" at bounding box center [1493, 76] width 98 height 18
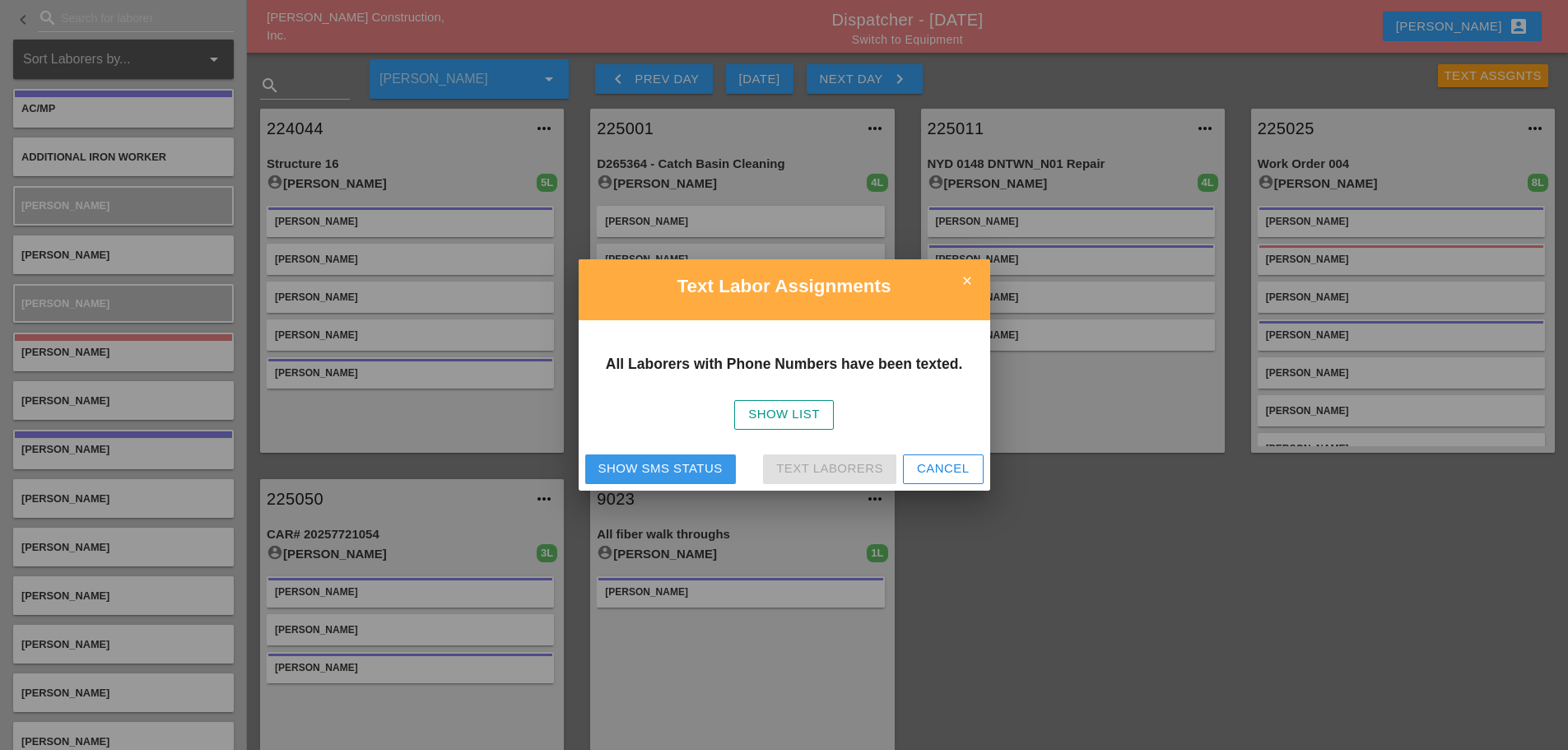
click at [695, 474] on div "Show SMS Status" at bounding box center [661, 468] width 124 height 18
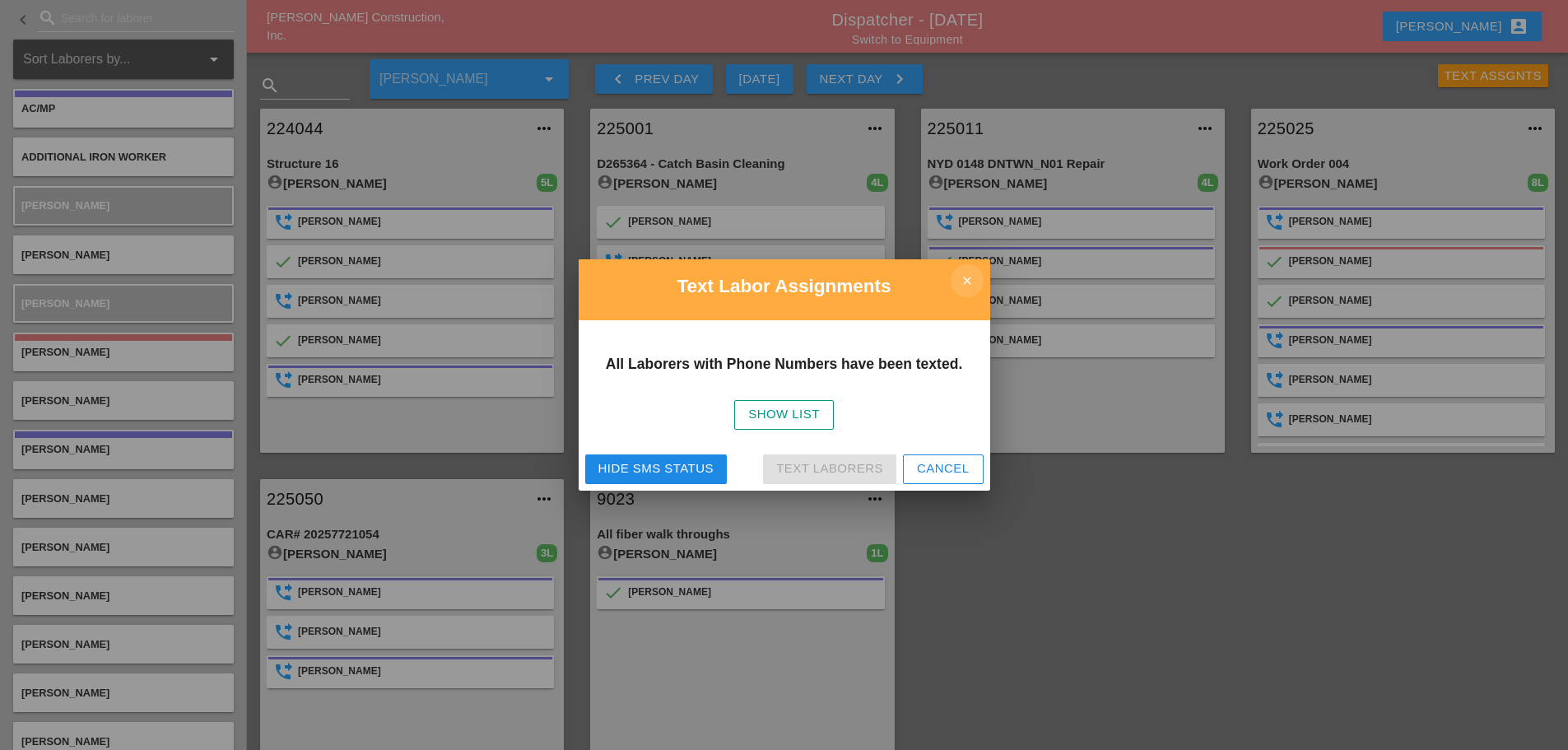
click at [967, 286] on icon "close" at bounding box center [967, 281] width 33 height 33
